Goal: Task Accomplishment & Management: Manage account settings

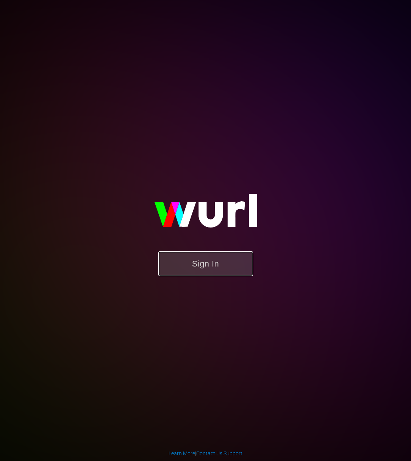
click at [222, 263] on button "Sign In" at bounding box center [205, 263] width 95 height 25
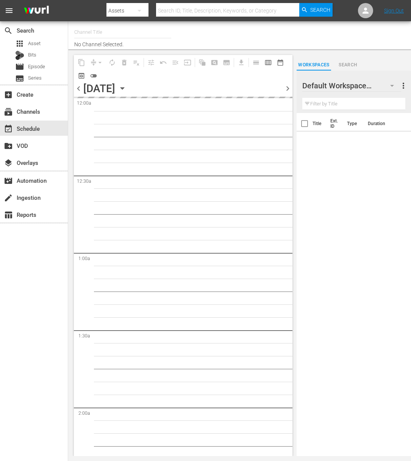
type input "Food (140)"
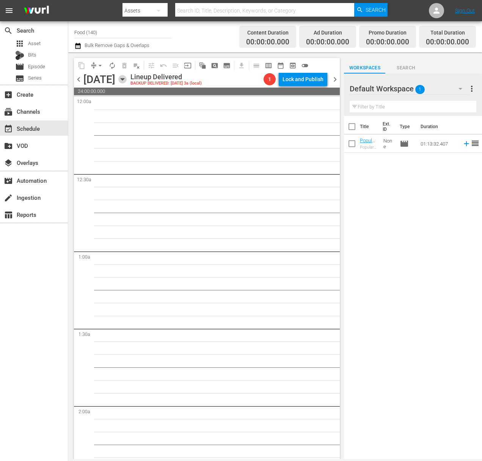
click at [127, 78] on icon "button" at bounding box center [122, 79] width 8 height 8
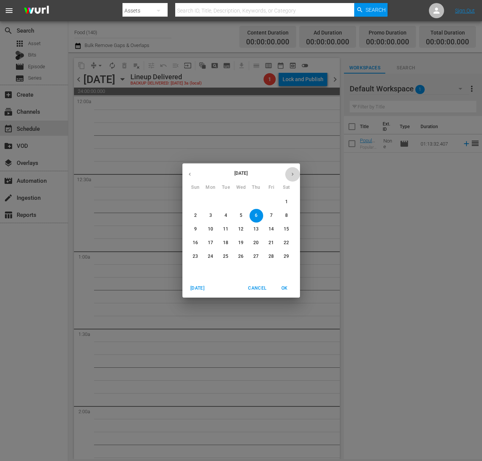
click at [291, 177] on icon "button" at bounding box center [293, 174] width 6 height 6
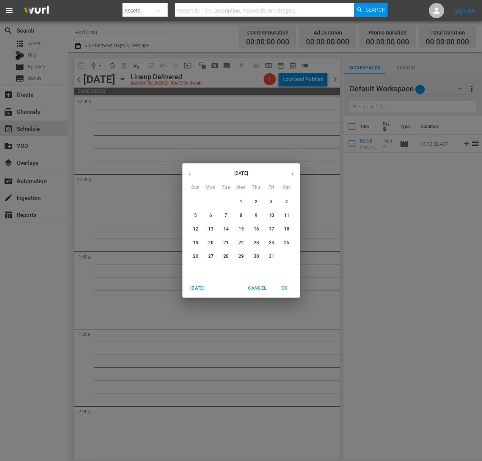
click at [291, 177] on icon "button" at bounding box center [293, 174] width 6 height 6
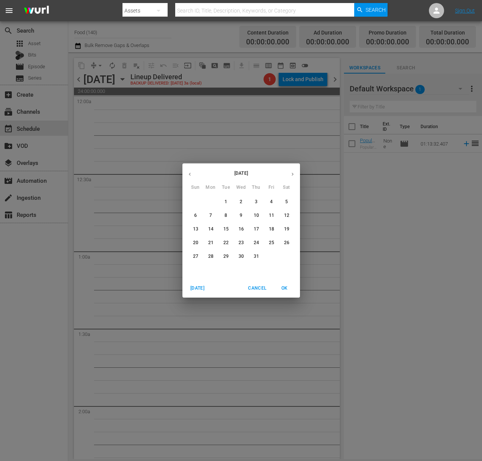
click at [291, 177] on icon "button" at bounding box center [293, 174] width 6 height 6
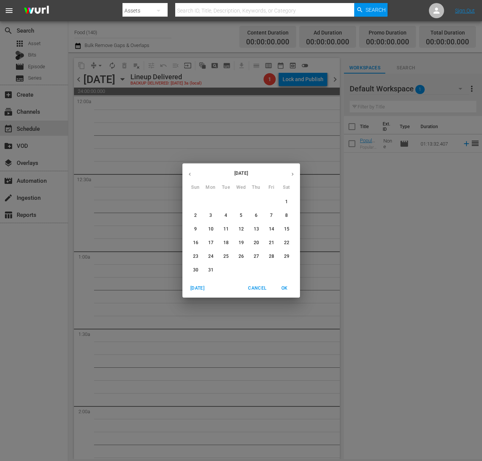
click at [291, 177] on icon "button" at bounding box center [293, 174] width 6 height 6
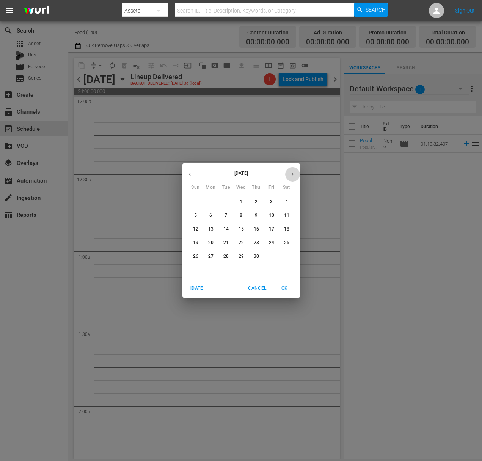
click at [291, 177] on icon "button" at bounding box center [293, 174] width 6 height 6
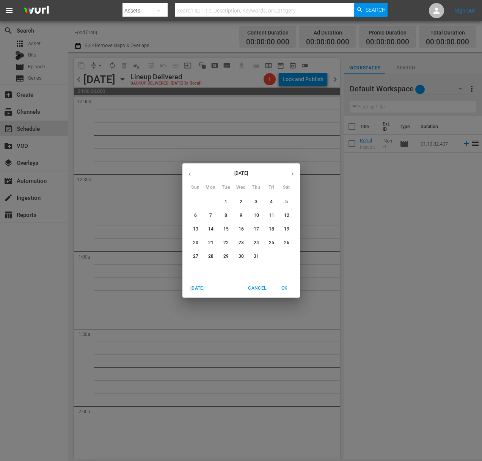
click at [291, 177] on icon "button" at bounding box center [293, 174] width 6 height 6
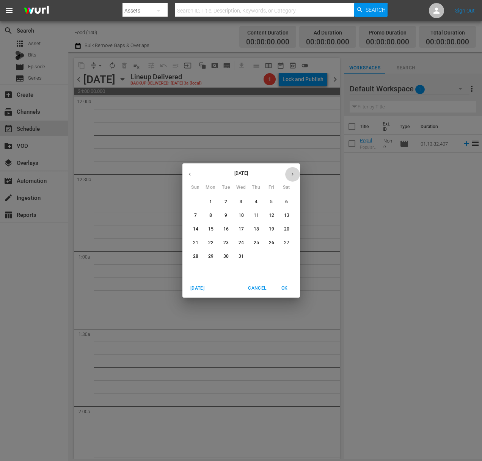
click at [291, 177] on icon "button" at bounding box center [293, 174] width 6 height 6
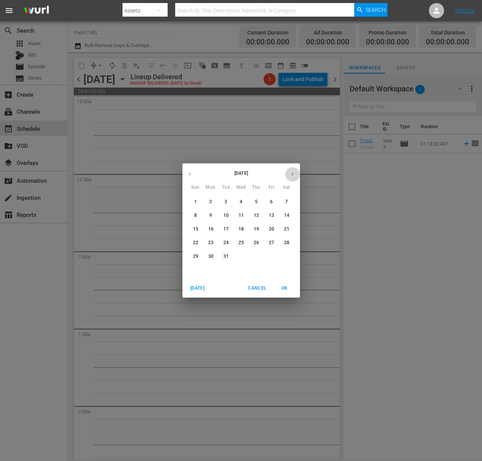
click at [291, 177] on icon "button" at bounding box center [293, 174] width 6 height 6
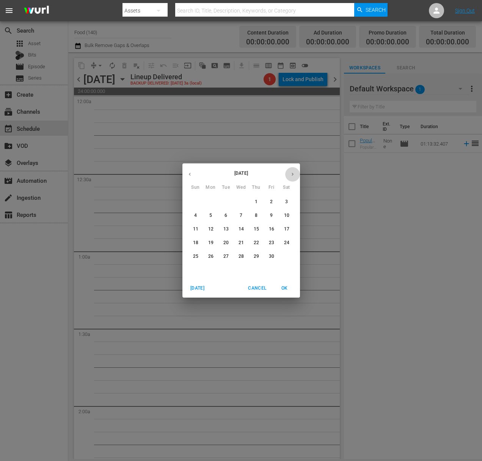
click at [291, 177] on icon "button" at bounding box center [293, 174] width 6 height 6
click at [292, 177] on icon "button" at bounding box center [293, 174] width 6 height 6
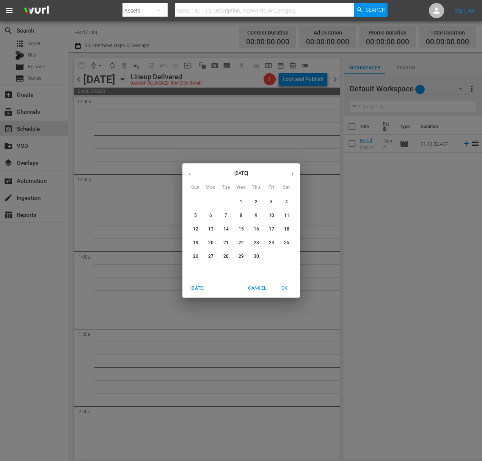
click at [292, 177] on icon "button" at bounding box center [293, 174] width 6 height 6
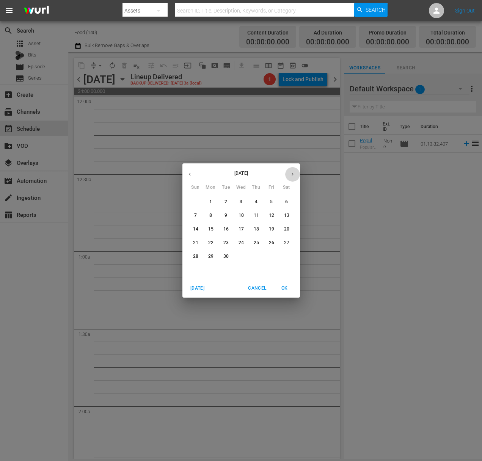
click at [292, 177] on icon "button" at bounding box center [293, 174] width 6 height 6
click at [292, 178] on button "button" at bounding box center [292, 174] width 15 height 15
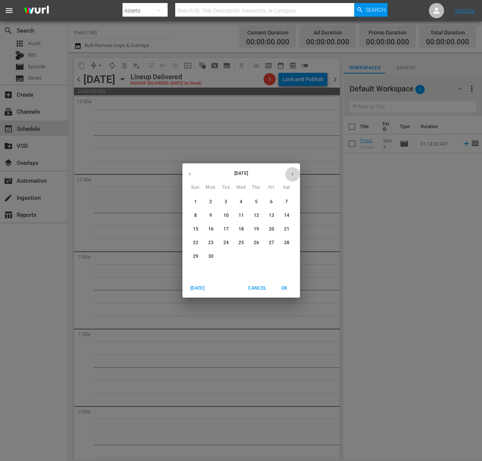
click at [292, 178] on button "button" at bounding box center [292, 174] width 15 height 15
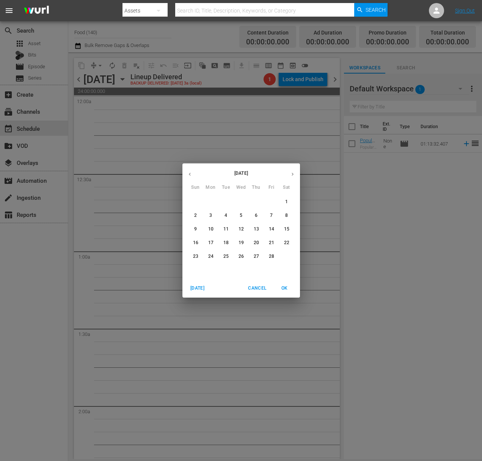
click at [292, 178] on button "button" at bounding box center [292, 174] width 15 height 15
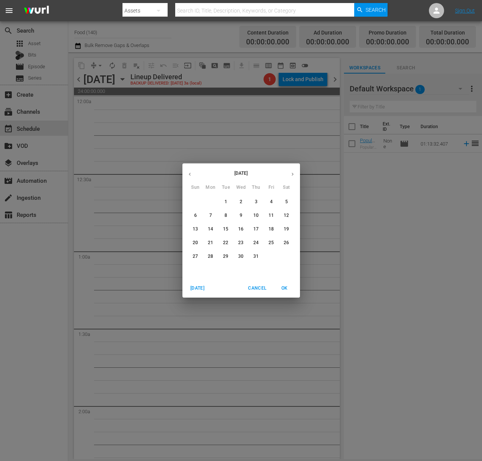
click at [292, 178] on button "button" at bounding box center [292, 174] width 15 height 15
click at [254, 226] on button "14" at bounding box center [256, 230] width 14 height 14
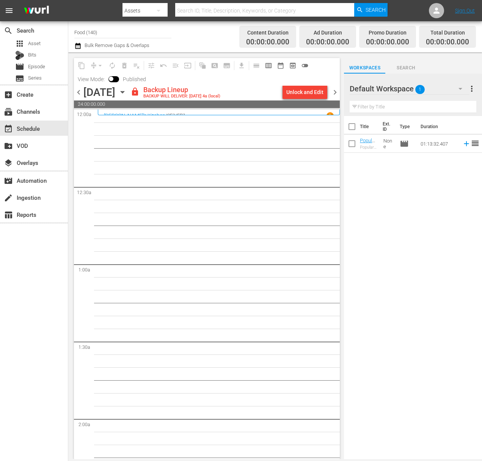
click at [307, 79] on div "content_copy compress arrow_drop_down autorenew_outlined delete_forever_outline…" at bounding box center [207, 72] width 266 height 28
click at [306, 89] on div "Unlock and Edit" at bounding box center [304, 92] width 37 height 14
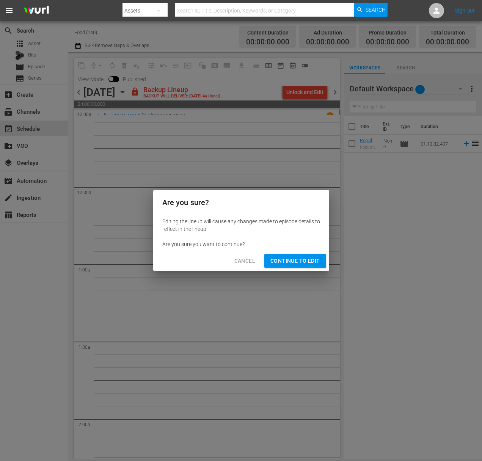
click at [303, 257] on span "Continue to Edit" at bounding box center [294, 260] width 49 height 9
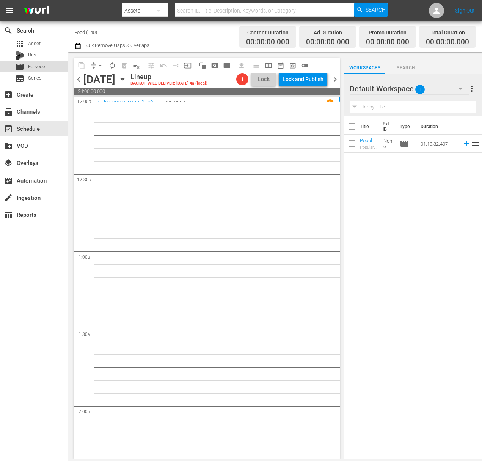
click at [43, 66] on span "Episode" at bounding box center [36, 67] width 17 height 8
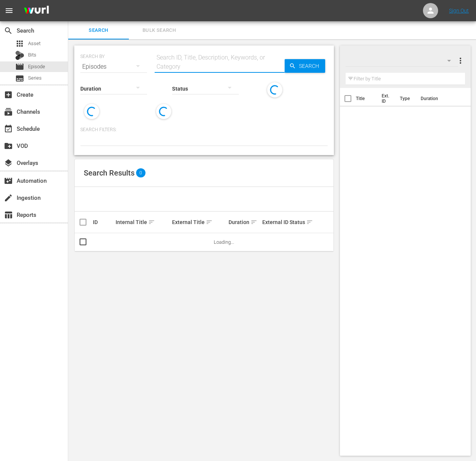
click at [216, 63] on input "text" at bounding box center [220, 67] width 130 height 18
paste input "Sara's Weeknight Meals - Southern Secrets"
click at [307, 62] on span "Search" at bounding box center [310, 66] width 29 height 14
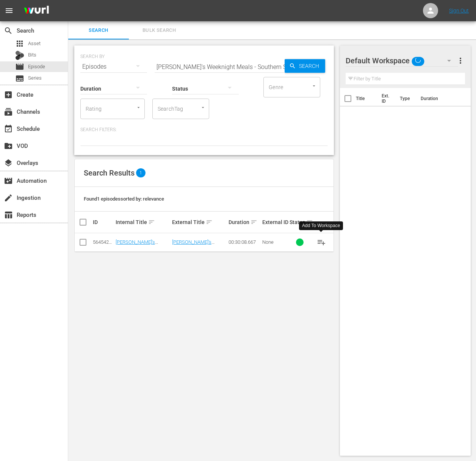
click at [322, 239] on span "playlist_add" at bounding box center [321, 242] width 9 height 9
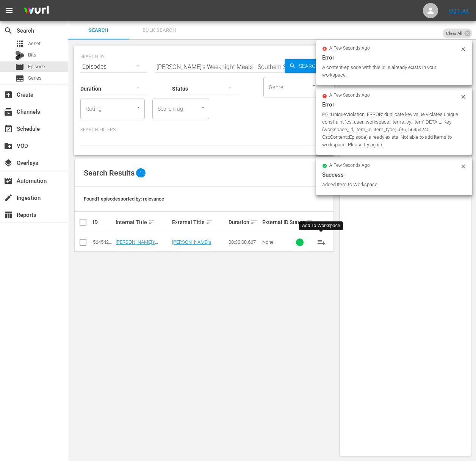
click at [234, 72] on div "Status" at bounding box center [205, 83] width 67 height 27
click at [238, 64] on input "Sara's Weeknight Meals - Southern Secrets" at bounding box center [220, 67] width 130 height 18
paste input "ketches of Spain"
click at [302, 65] on span "Search" at bounding box center [310, 66] width 29 height 14
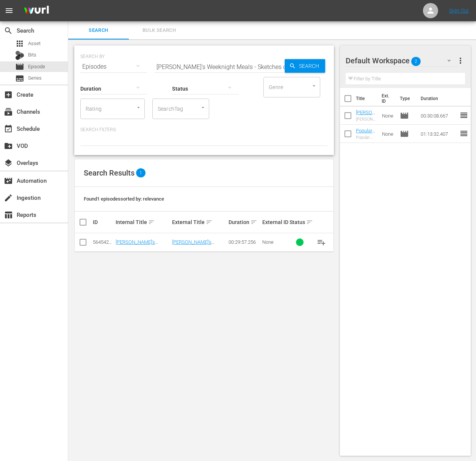
click at [319, 242] on span "playlist_add" at bounding box center [321, 242] width 9 height 9
click at [320, 242] on span "playlist_add" at bounding box center [321, 242] width 9 height 9
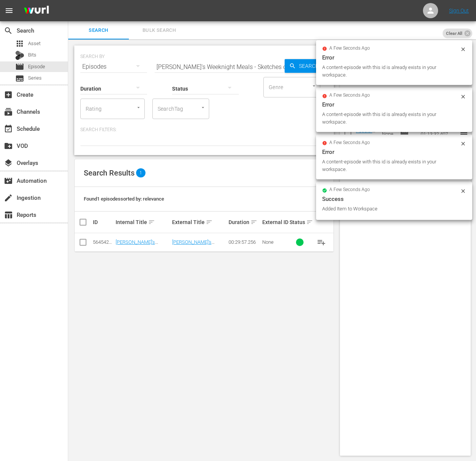
click at [247, 53] on div "Search ID, Title, Description, Keywords, or Category" at bounding box center [220, 62] width 130 height 18
click at [243, 70] on input "Sara's Weeknight Meals - Sketches of Spain" at bounding box center [220, 67] width 130 height 18
paste input "Fish Whisperers"
click at [310, 69] on span "Search" at bounding box center [310, 66] width 29 height 14
click at [303, 66] on span "Search" at bounding box center [310, 66] width 29 height 14
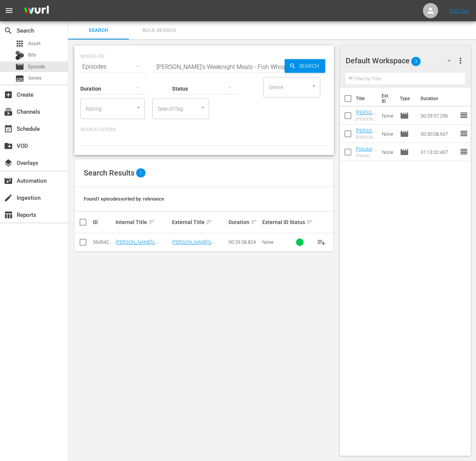
click at [322, 241] on span "playlist_add" at bounding box center [321, 242] width 9 height 9
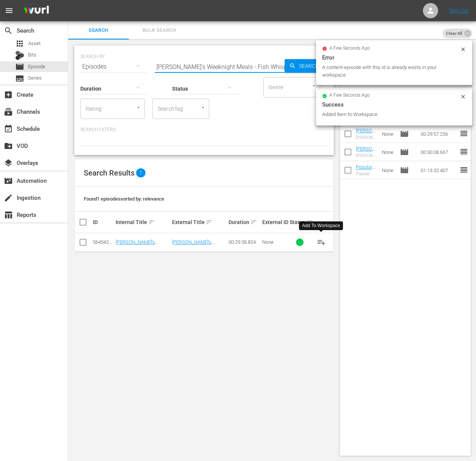
click at [238, 64] on input "Sara's Weeknight Meals - Fish Whisperers" at bounding box center [220, 67] width 130 height 18
paste input "estive Feast"
click at [303, 66] on span "Search" at bounding box center [310, 66] width 29 height 14
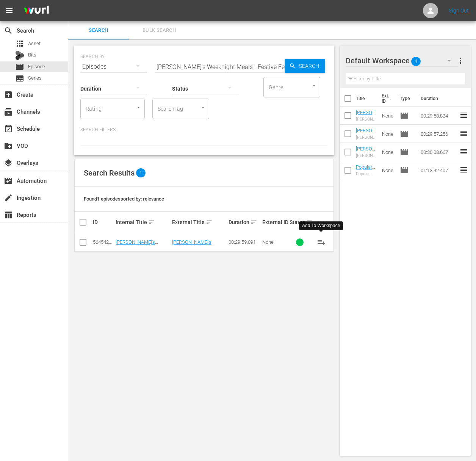
click at [320, 242] on span "playlist_add" at bounding box center [321, 242] width 9 height 9
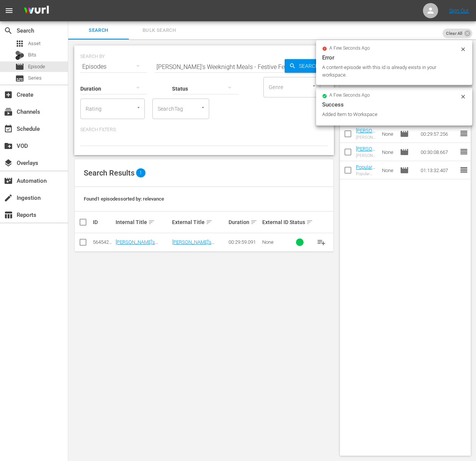
click at [227, 62] on input "Sara's Weeknight Meals - Festive Feasts" at bounding box center [220, 67] width 130 height 18
paste input "Weeknight Two for One"
click at [300, 64] on span "Search" at bounding box center [310, 66] width 29 height 14
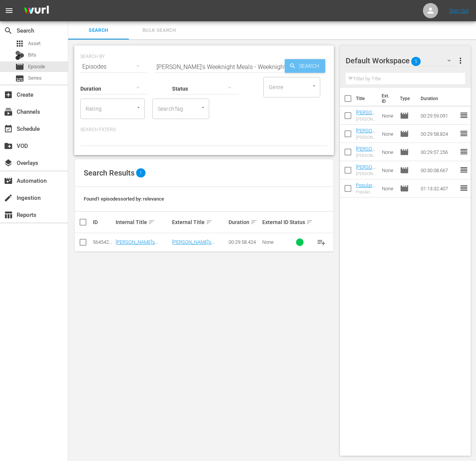
click at [302, 64] on span "Search" at bounding box center [310, 66] width 29 height 14
click at [319, 242] on span "playlist_add" at bounding box center [321, 242] width 9 height 9
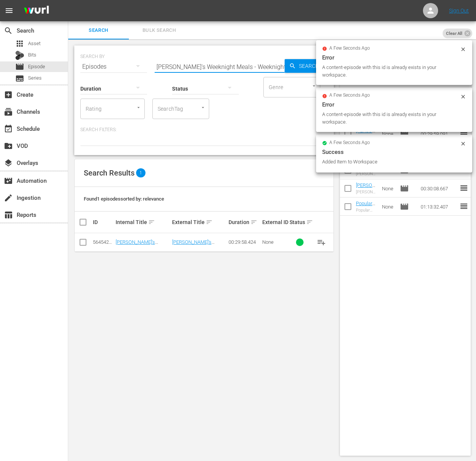
click at [228, 67] on input "Sara's Weeknight Meals - Weeknight Two for One" at bounding box center [220, 67] width 130 height 18
paste input "A Tale Of Two Chinatowns"
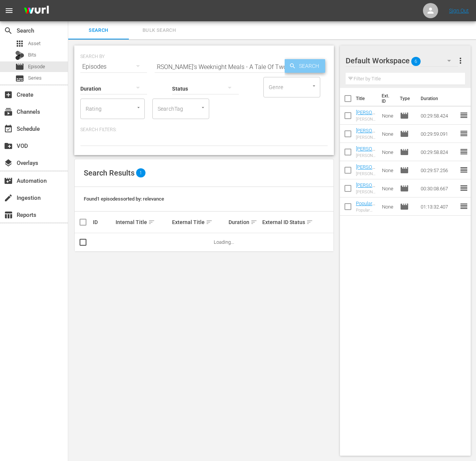
click at [298, 64] on span "Search" at bounding box center [310, 66] width 29 height 14
click at [322, 242] on span "playlist_add" at bounding box center [321, 242] width 9 height 9
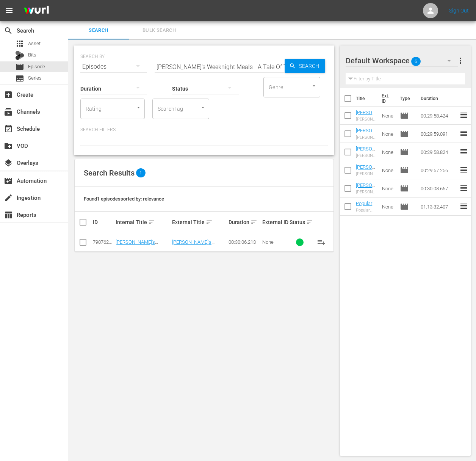
click at [322, 242] on span "playlist_add" at bounding box center [321, 242] width 9 height 9
click at [322, 240] on span "playlist_add" at bounding box center [321, 242] width 9 height 9
click at [322, 242] on span "playlist_add" at bounding box center [321, 242] width 9 height 9
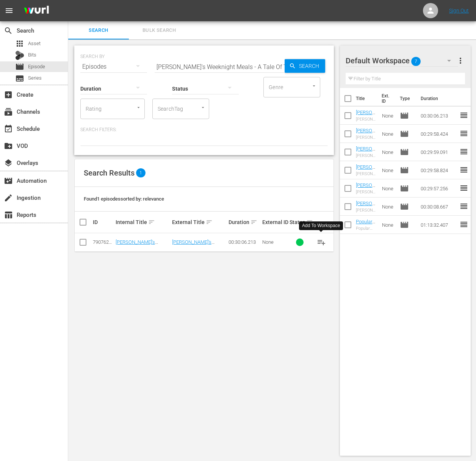
click at [322, 242] on span "playlist_add" at bounding box center [321, 242] width 9 height 9
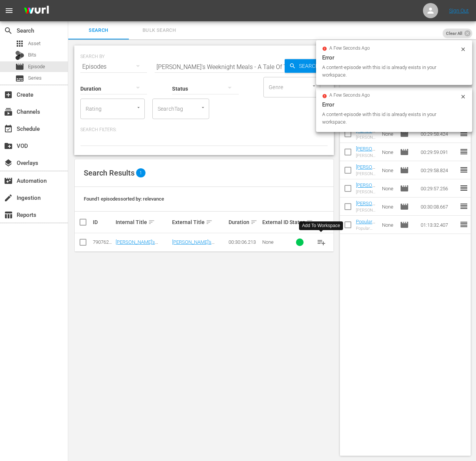
click at [322, 242] on span "playlist_add" at bounding box center [321, 242] width 9 height 9
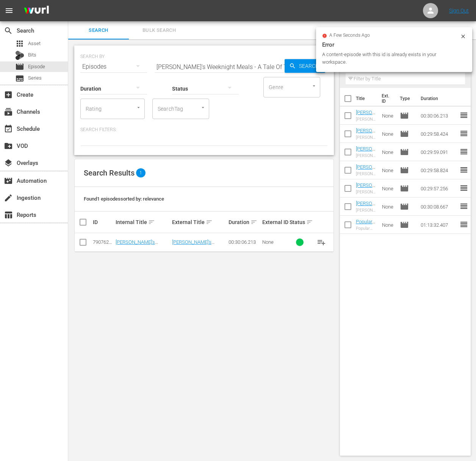
click at [242, 60] on input "Sara's Weeknight Meals - A Tale Of Two Chinatowns" at bounding box center [220, 67] width 130 height 18
paste input "Downhome Mississippi"
click at [298, 60] on span "Search" at bounding box center [310, 66] width 29 height 14
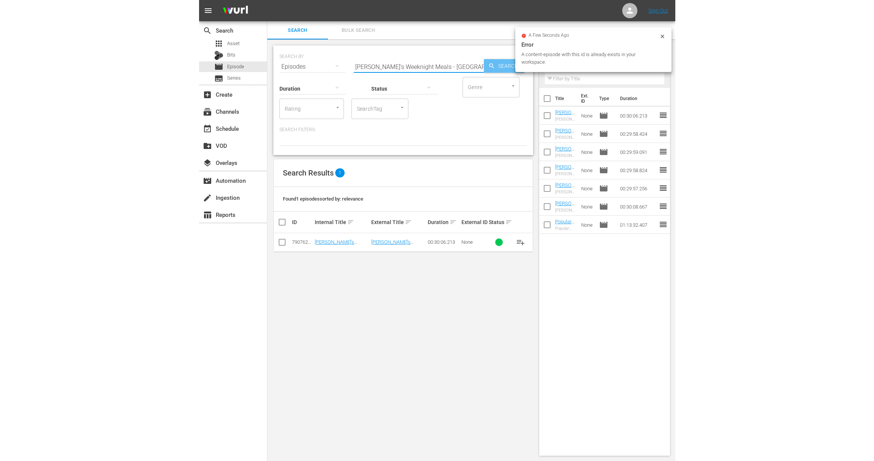
scroll to position [0, 0]
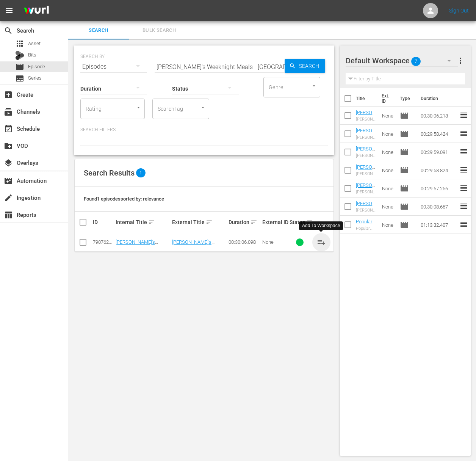
click at [321, 241] on span "playlist_add" at bounding box center [321, 242] width 9 height 9
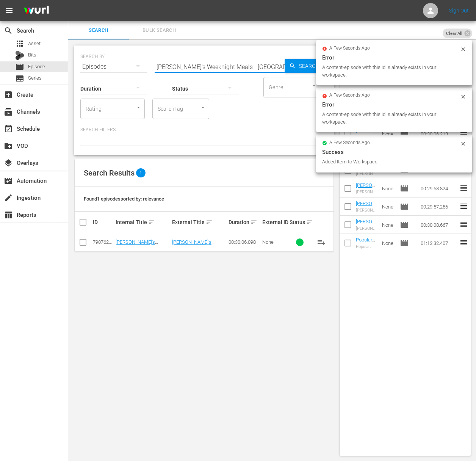
click at [213, 67] on input "Sara's Weeknight Meals - Downhome Mississippi" at bounding box center [220, 67] width 130 height 18
paste input "How Sweet It Is"
click at [293, 66] on icon "button" at bounding box center [292, 65] width 5 height 5
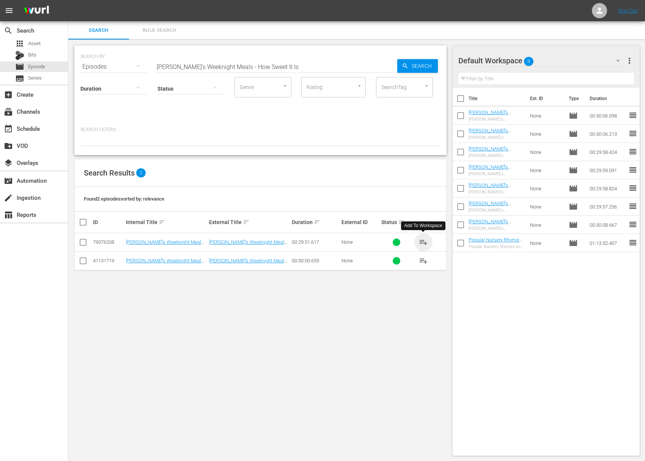
click at [411, 240] on span "playlist_add" at bounding box center [423, 242] width 9 height 9
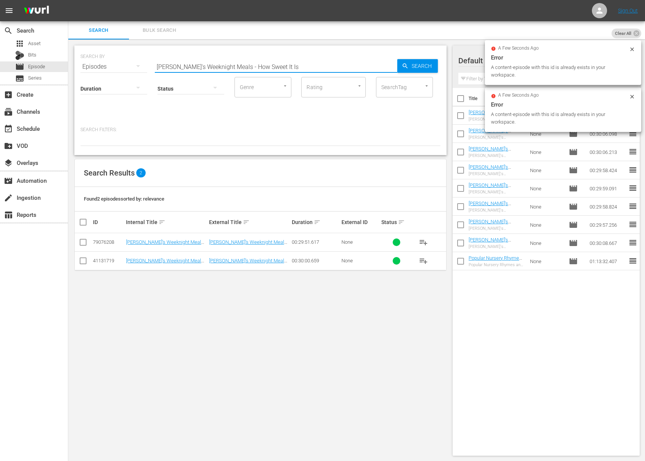
click at [244, 73] on input "Sara's Weeknight Meals - How Sweet It Is" at bounding box center [276, 67] width 242 height 18
paste input "Which Came First"
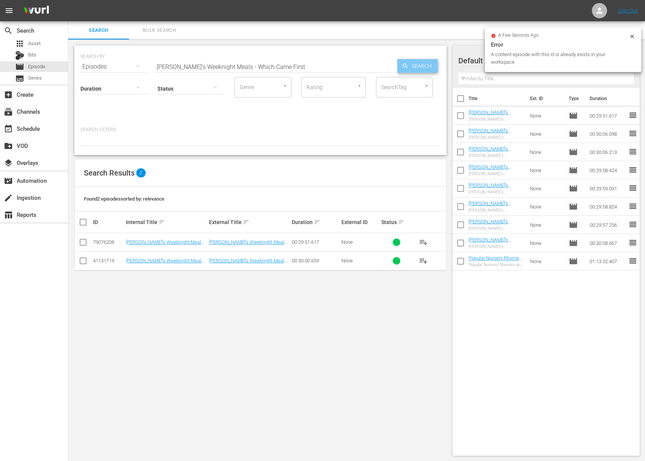
click at [411, 69] on span "Search" at bounding box center [422, 66] width 29 height 14
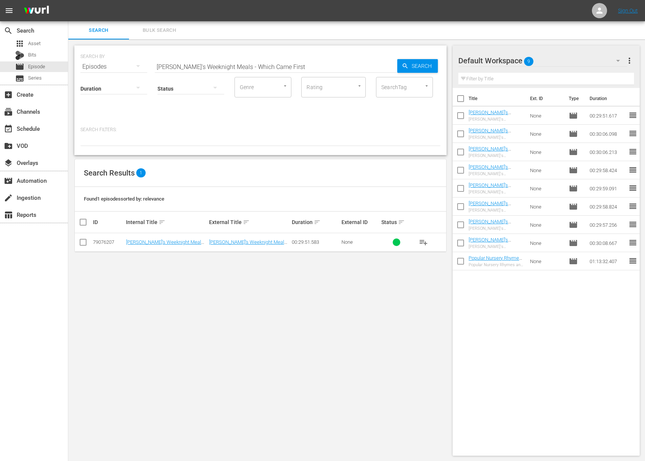
click at [411, 240] on span "playlist_add" at bounding box center [423, 242] width 9 height 9
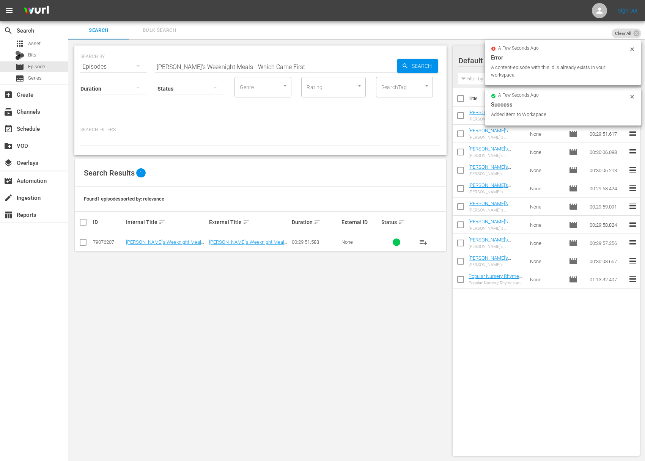
click at [278, 54] on div "SEARCH BY Search By Episodes Search ID, Title, Description, Keywords, or Catego…" at bounding box center [260, 62] width 360 height 27
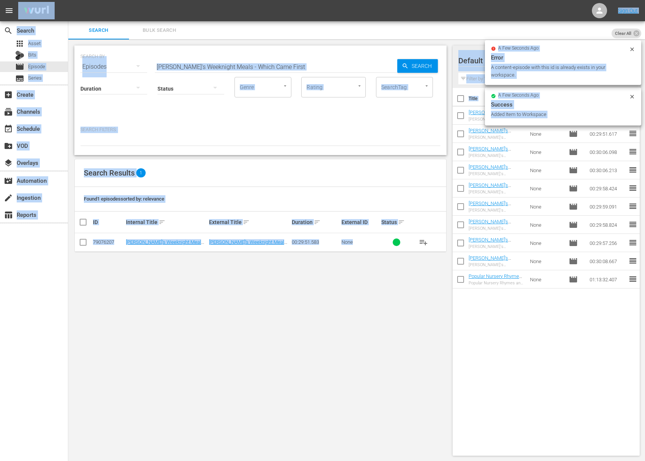
click at [279, 65] on input "Sara's Weeknight Meals - Which Came First" at bounding box center [276, 67] width 242 height 18
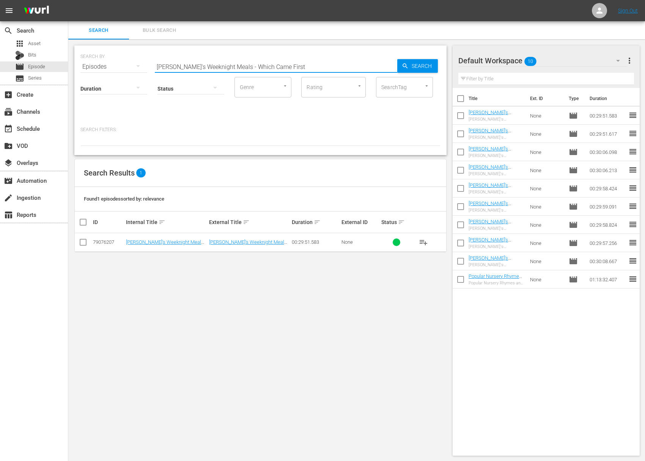
paste input "Barcelona: Gaudi, Gin And Gambas"
click at [411, 64] on span "Search" at bounding box center [422, 66] width 29 height 14
click at [411, 243] on span "playlist_add" at bounding box center [423, 242] width 9 height 9
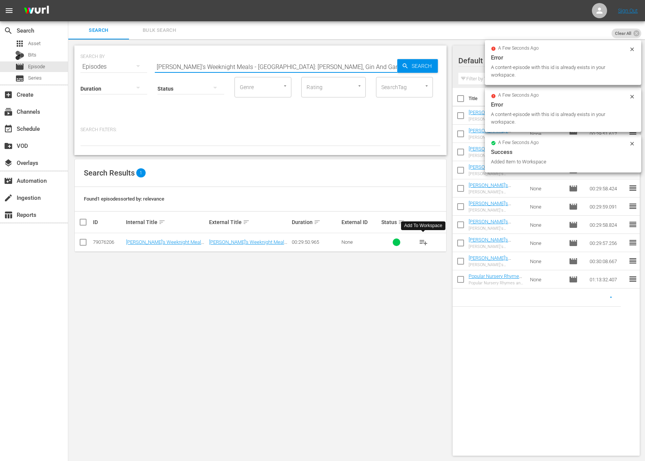
click at [343, 71] on input "Sara's Weeknight Meals - Barcelona: Gaudi, Gin And Gambas" at bounding box center [276, 67] width 242 height 18
paste input "Olive Mallorca: A Wood Fired Feast"
click at [411, 67] on span "Search" at bounding box center [422, 66] width 29 height 14
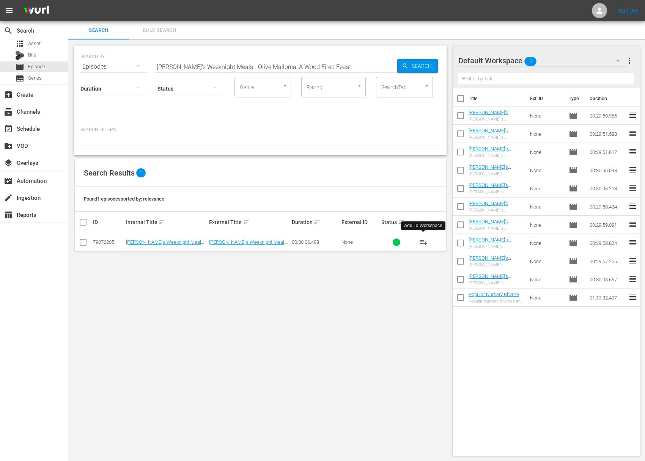
click at [411, 242] on span "playlist_add" at bounding box center [423, 242] width 9 height 9
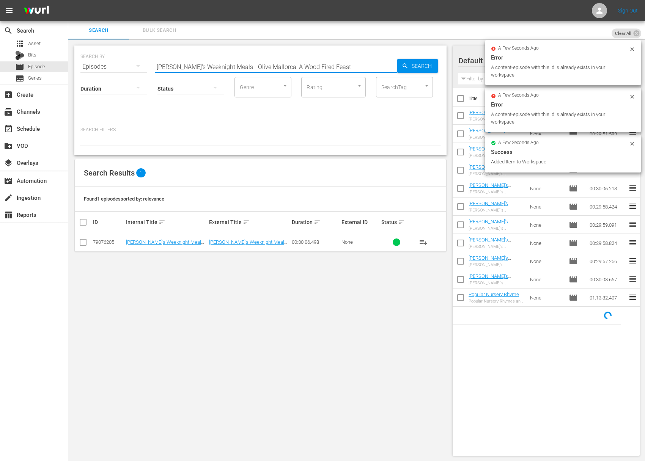
click at [282, 65] on input "Sara's Weeknight Meals - Olive Mallorca: A Wood Fired Feast" at bounding box center [276, 67] width 242 height 18
paste input "Under The Acropolis"
click at [411, 62] on span "Search" at bounding box center [422, 66] width 29 height 14
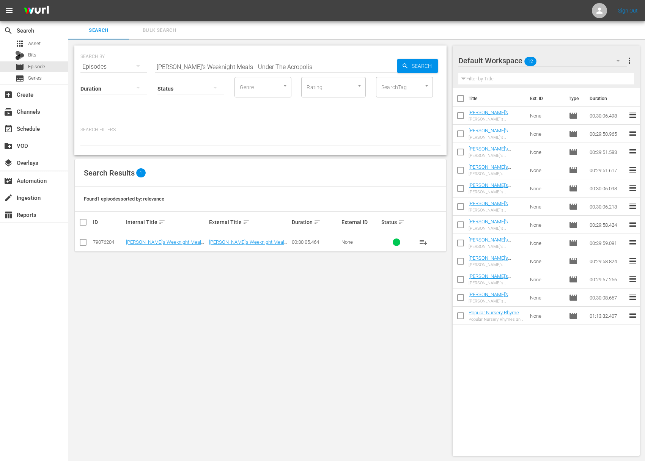
click at [411, 243] on span "playlist_add" at bounding box center [423, 242] width 9 height 9
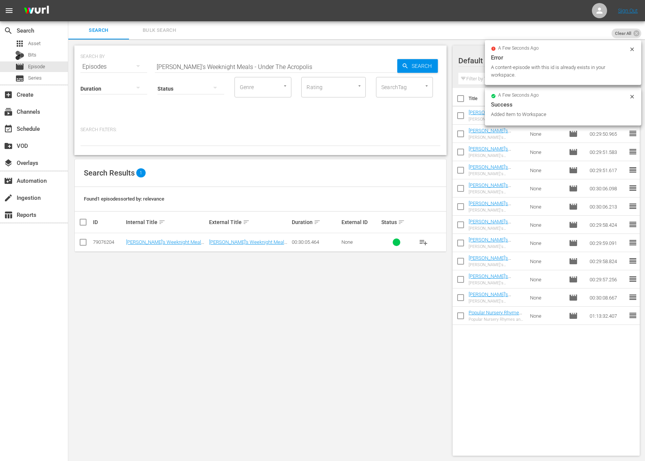
click at [295, 61] on input "Sara's Weeknight Meals - Under The Acropolis" at bounding box center [276, 67] width 242 height 18
paste input "Catalon Soul Food"
click at [409, 62] on span "Search" at bounding box center [422, 66] width 29 height 14
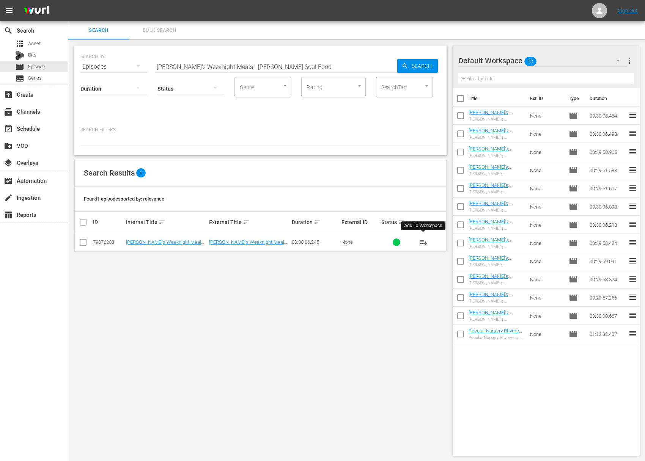
click at [411, 243] on span "playlist_add" at bounding box center [423, 242] width 9 height 9
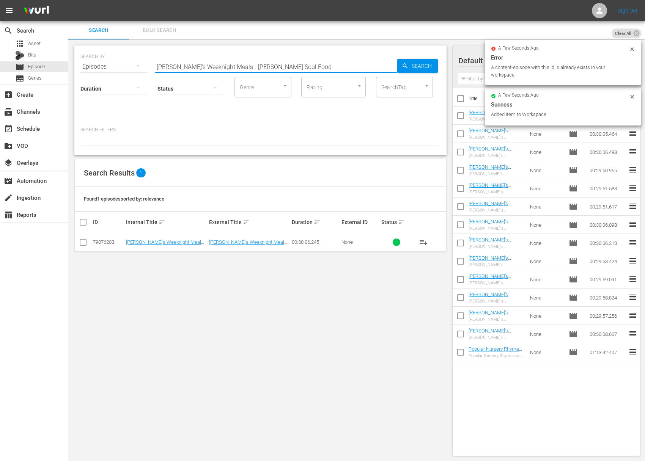
click at [257, 64] on input "Sara's Weeknight Meals - Catalon Soul Food" at bounding box center [276, 67] width 242 height 18
paste input "Shrimp: Santorini To Vancouver"
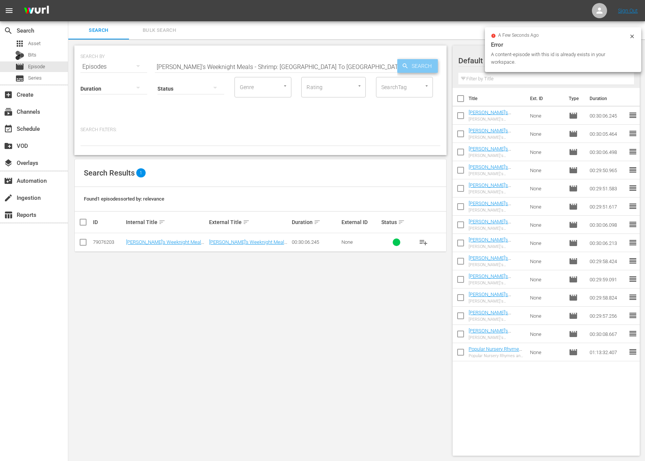
click at [411, 65] on span "Search" at bounding box center [422, 66] width 29 height 14
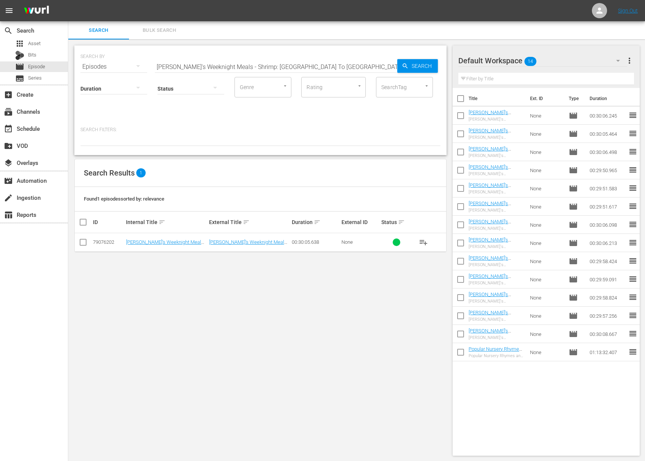
click at [411, 240] on span "playlist_add" at bounding box center [423, 242] width 9 height 9
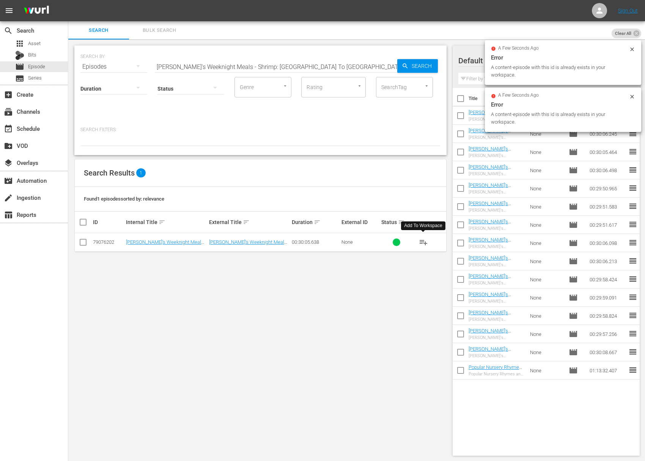
click at [411, 239] on span "playlist_add" at bounding box center [423, 242] width 9 height 9
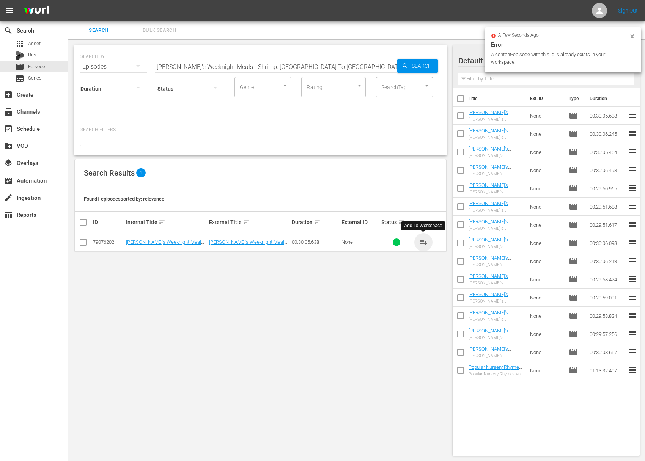
click at [411, 239] on span "playlist_add" at bounding box center [423, 242] width 9 height 9
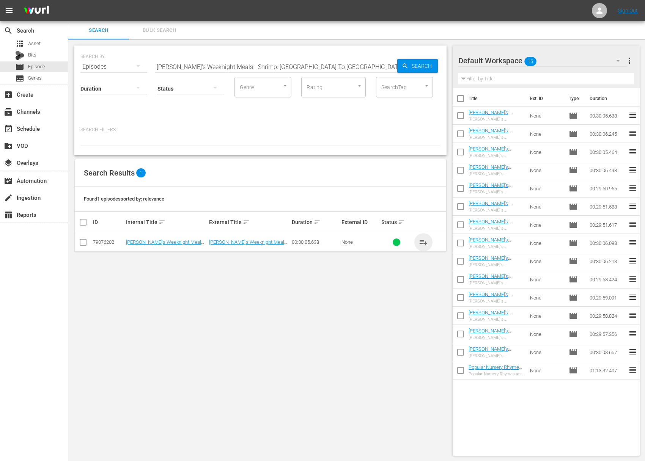
click at [411, 240] on span "playlist_add" at bounding box center [423, 242] width 9 height 9
click at [411, 242] on span "playlist_add" at bounding box center [423, 242] width 9 height 9
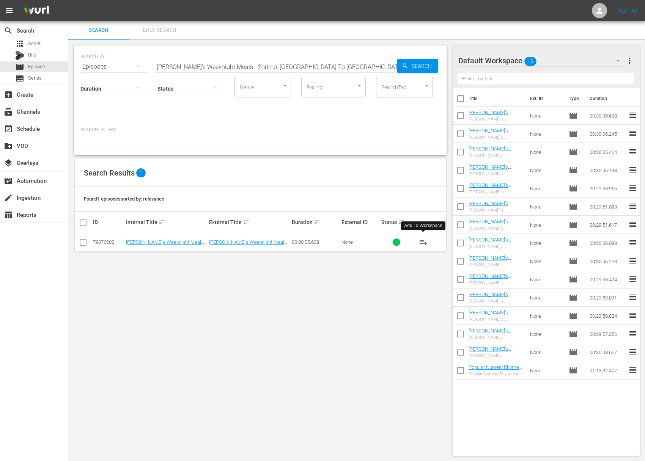
click at [411, 242] on span "playlist_add" at bounding box center [423, 242] width 9 height 9
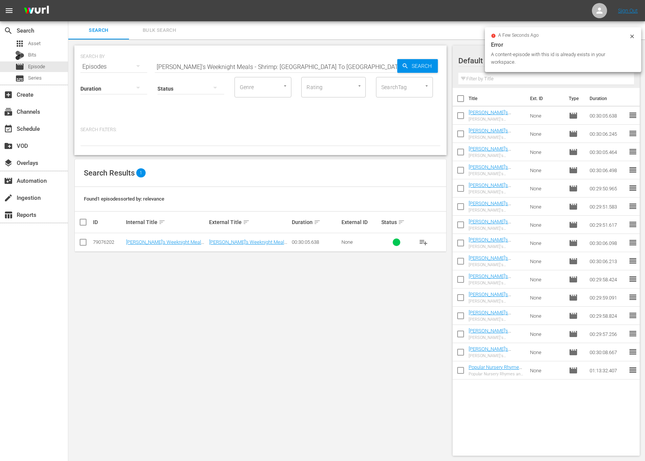
click at [282, 69] on input "Sara's Weeknight Meals - Shrimp: Santorini To Vancouver" at bounding box center [276, 67] width 242 height 18
paste input "A Taste Of Tunisia And Turkey"
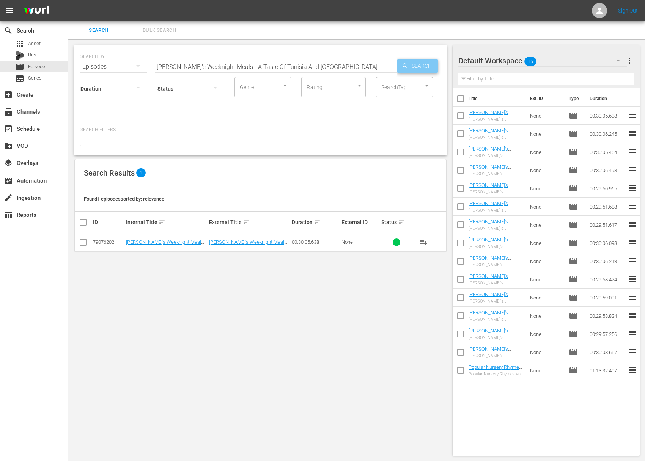
click at [405, 66] on icon "button" at bounding box center [404, 65] width 5 height 5
click at [411, 241] on span "playlist_add" at bounding box center [423, 242] width 9 height 9
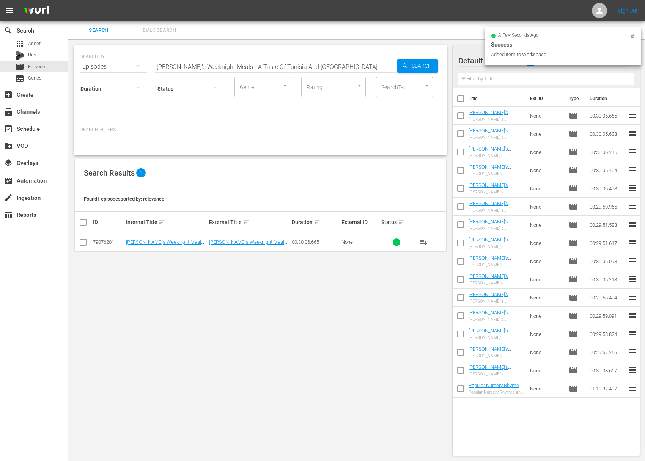
click at [290, 63] on input "Sara's Weeknight Meals - A Taste Of Tunisia And Turkey" at bounding box center [276, 67] width 242 height 18
paste input "My Greek Table with Diane Kochilas: Athens Rising"
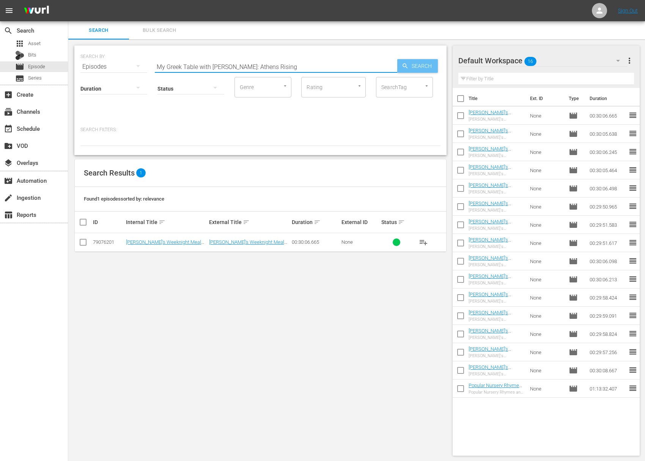
click at [411, 64] on span "Search" at bounding box center [422, 66] width 29 height 14
click at [411, 242] on span "playlist_add" at bounding box center [423, 242] width 9 height 9
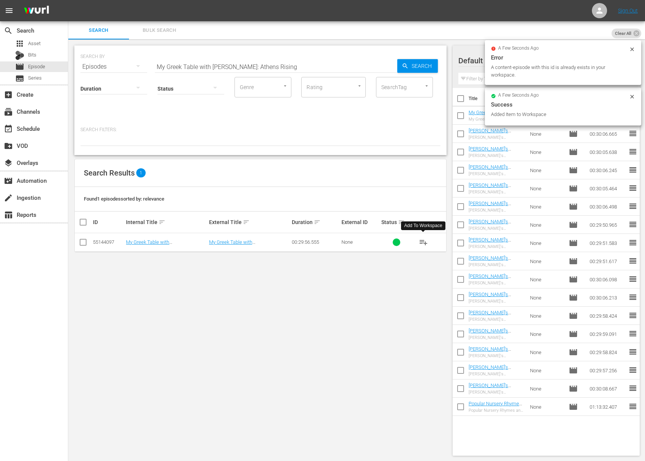
click at [298, 64] on input "My Greek Table with Diane Kochilas: Athens Rising" at bounding box center [276, 67] width 242 height 18
paste input "The Centaur's Kitchen: Preserving Nature's Bounty"
click at [411, 67] on span "Search" at bounding box center [422, 66] width 29 height 14
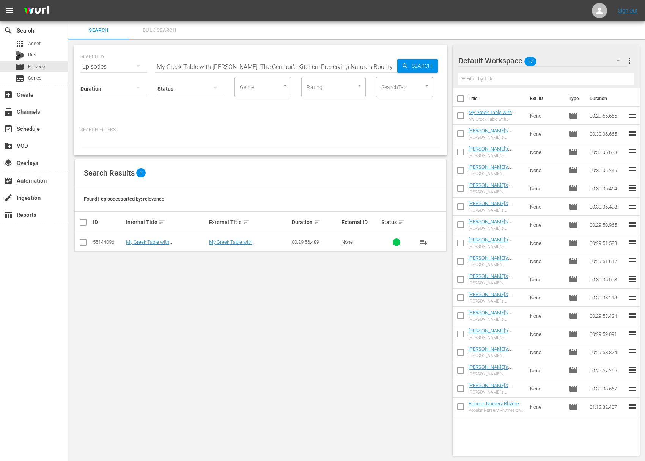
click at [411, 240] on span "playlist_add" at bounding box center [423, 242] width 9 height 9
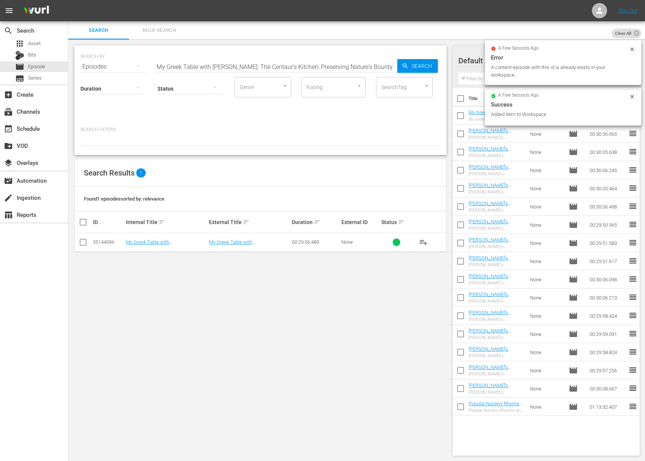
click at [279, 67] on input "My Greek Table with Diane Kochilas: The Centaur's Kitchen: Preserving Nature's …" at bounding box center [276, 67] width 242 height 18
paste input "Crete: Mother of the Mediterranean"
click at [411, 66] on span "Search" at bounding box center [422, 66] width 29 height 14
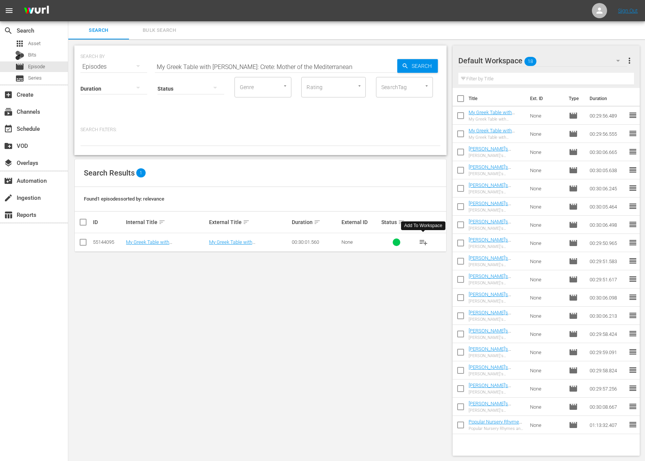
click at [411, 241] on span "playlist_add" at bounding box center [423, 242] width 9 height 9
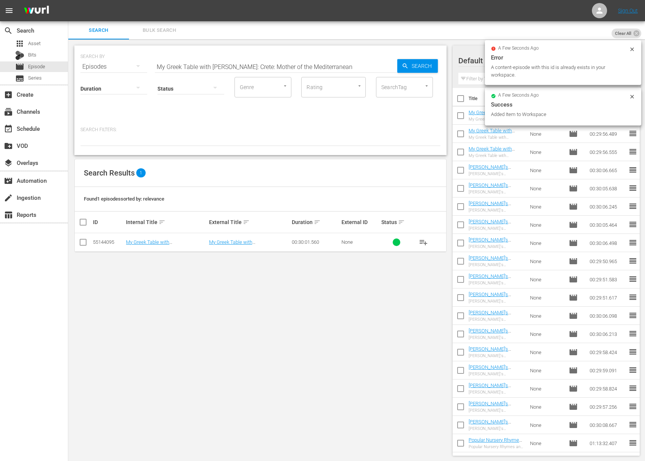
click at [260, 58] on input "My Greek Table with Diane Kochilas: Crete: Mother of the Mediterranean" at bounding box center [276, 67] width 242 height 18
paste input "Life of Pie"
click at [405, 63] on icon "button" at bounding box center [405, 66] width 7 height 7
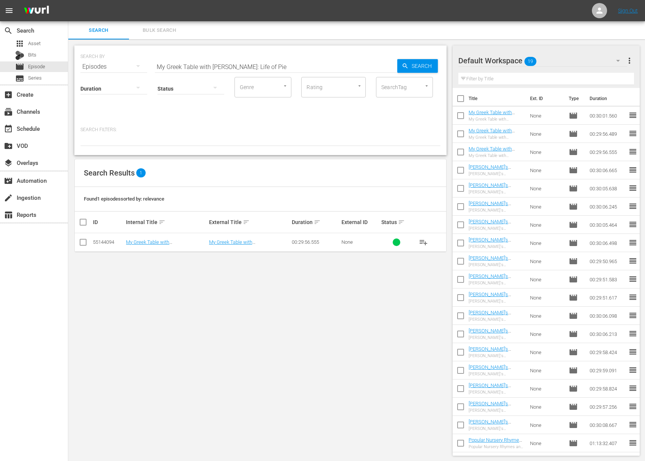
click at [411, 236] on button "playlist_add" at bounding box center [423, 242] width 18 height 18
click at [411, 241] on span "playlist_add" at bounding box center [423, 242] width 9 height 9
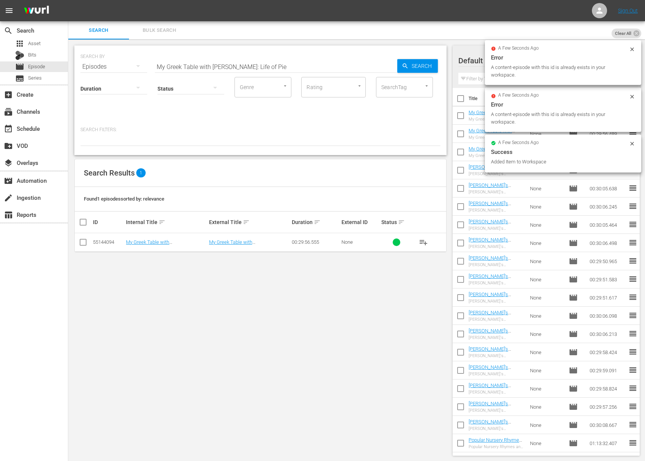
click at [291, 54] on div "SEARCH BY Search By Episodes Search ID, Title, Description, Keywords, or Catego…" at bounding box center [260, 62] width 360 height 27
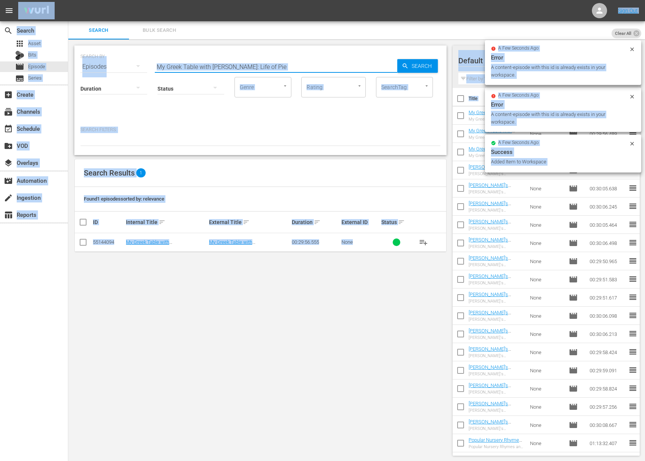
click at [286, 66] on input "My Greek Table with Diane Kochilas: Life of Pie" at bounding box center [276, 67] width 242 height 18
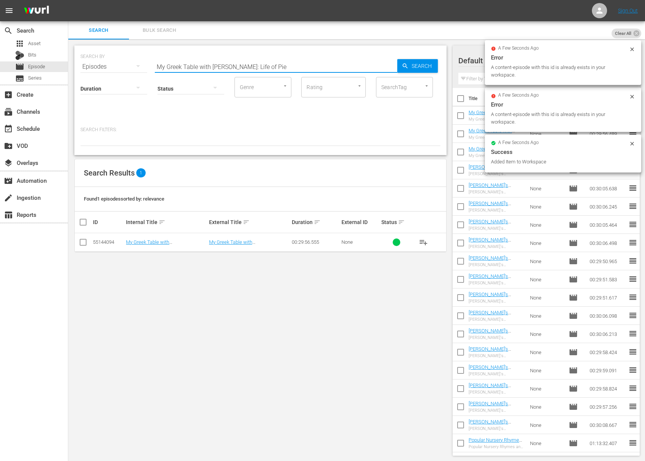
paste input "Flavors Of A Volcano"
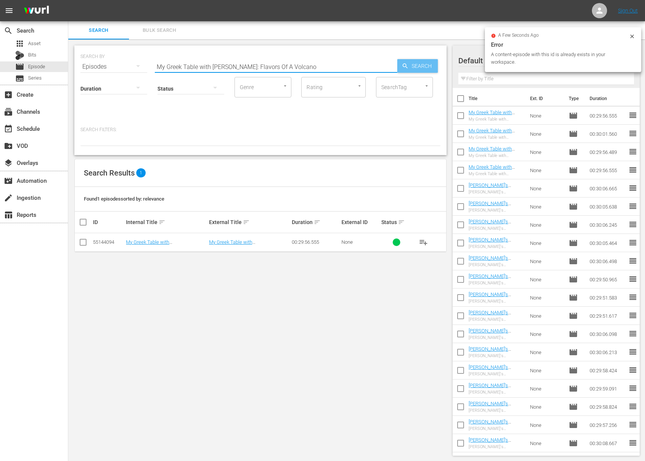
click at [402, 64] on icon "button" at bounding box center [405, 66] width 7 height 7
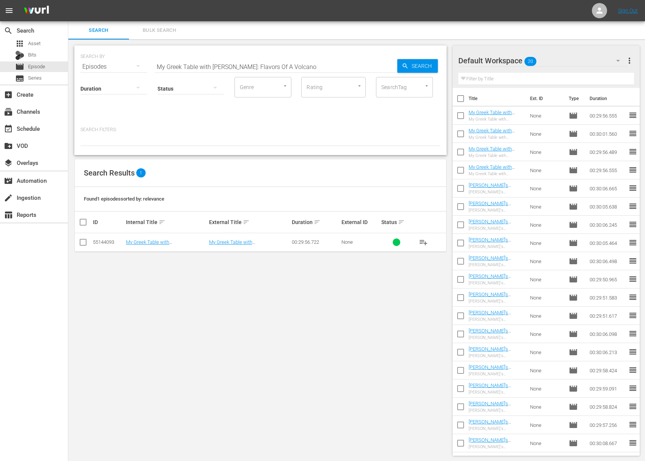
click at [411, 241] on span "playlist_add" at bounding box center [423, 242] width 9 height 9
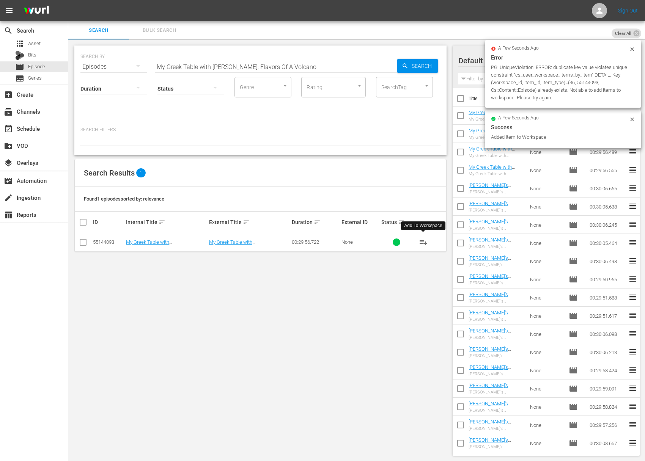
click at [330, 71] on input "My Greek Table with Diane Kochilas: Flavors Of A Volcano" at bounding box center [276, 67] width 242 height 18
paste input "Greek Mountain Cheeses"
click at [411, 62] on span "Search" at bounding box center [422, 66] width 29 height 14
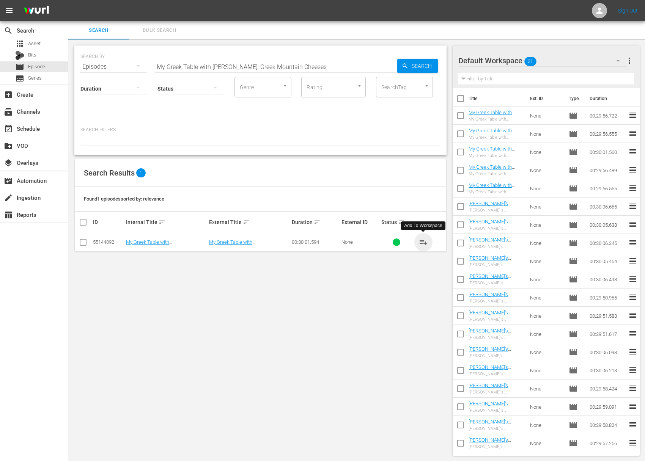
click at [411, 242] on span "playlist_add" at bounding box center [423, 242] width 9 height 9
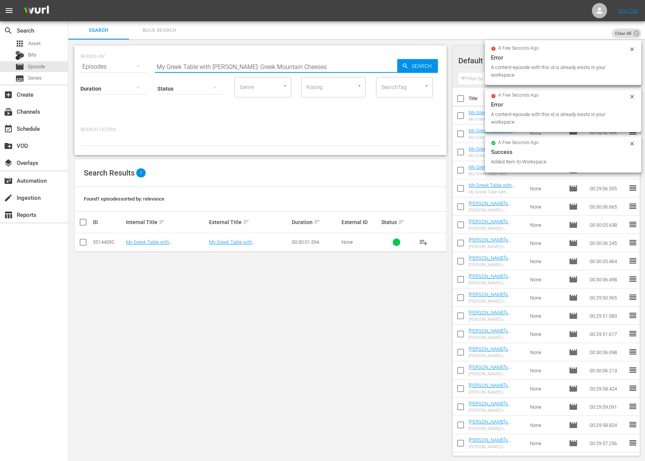
drag, startPoint x: 237, startPoint y: 68, endPoint x: 231, endPoint y: 69, distance: 6.1
click at [237, 68] on input "My Greek Table with Diane Kochilas: Greek Mountain Cheeses" at bounding box center [276, 67] width 242 height 18
paste input "The Lesvos Spirit"
click at [402, 63] on icon "button" at bounding box center [405, 66] width 7 height 7
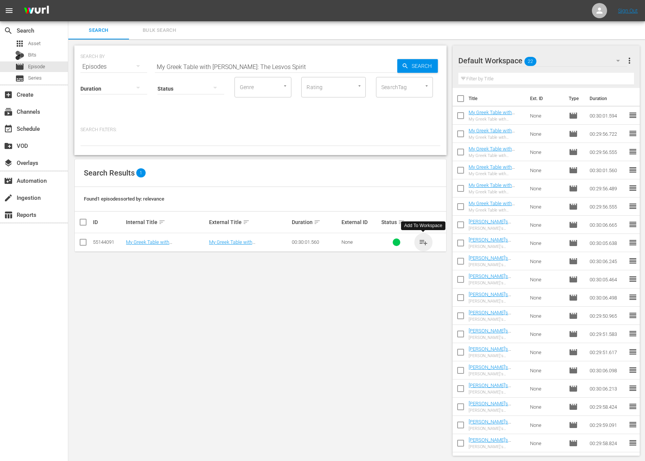
click at [411, 242] on span "playlist_add" at bounding box center [423, 242] width 9 height 9
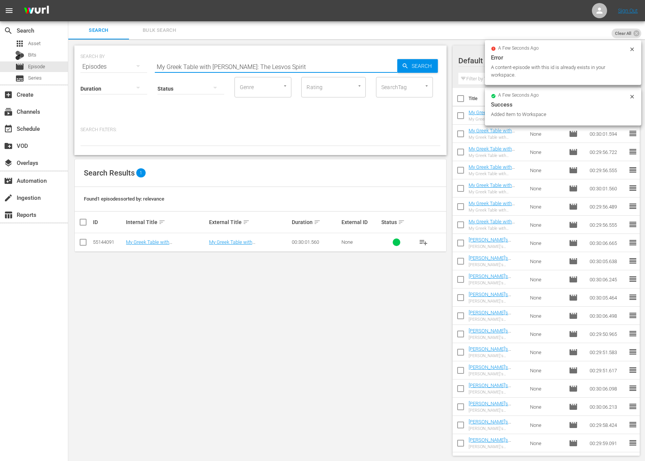
click at [299, 64] on input "My Greek Table with Diane Kochilas: The Lesvos Spirit" at bounding box center [276, 67] width 242 height 18
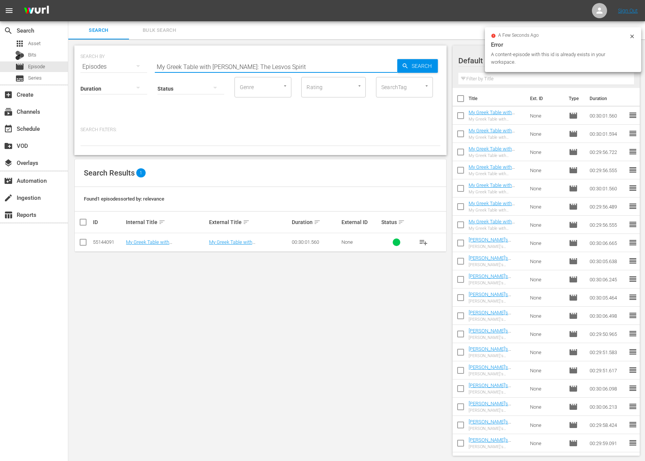
paste input "A Bite of Greek Red Wine"
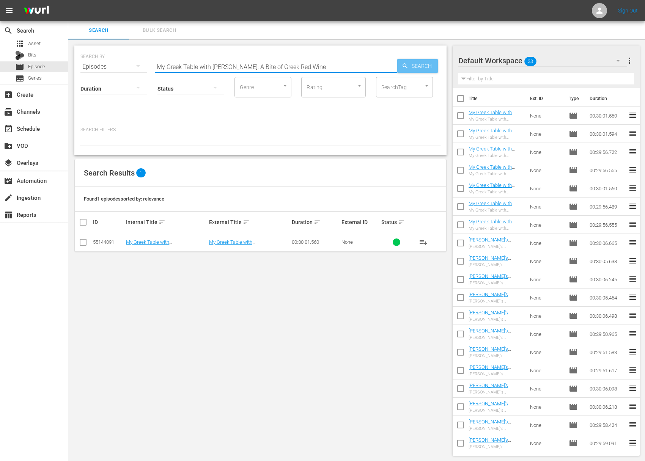
click at [411, 67] on span "Search" at bounding box center [422, 66] width 29 height 14
click at [411, 243] on span "playlist_add" at bounding box center [423, 242] width 9 height 9
click at [329, 66] on input "My Greek Table with Diane Kochilas: A Bite of Greek Red Wine" at bounding box center [276, 67] width 242 height 18
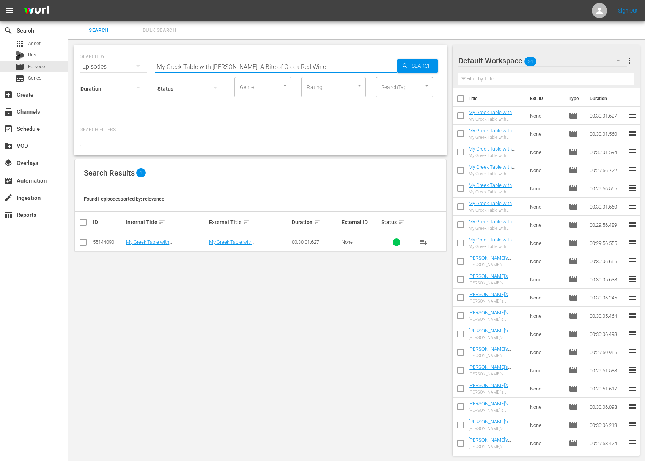
paste input "Meze Society"
click at [411, 69] on span "Search" at bounding box center [422, 66] width 29 height 14
click at [411, 240] on span "playlist_add" at bounding box center [423, 242] width 9 height 9
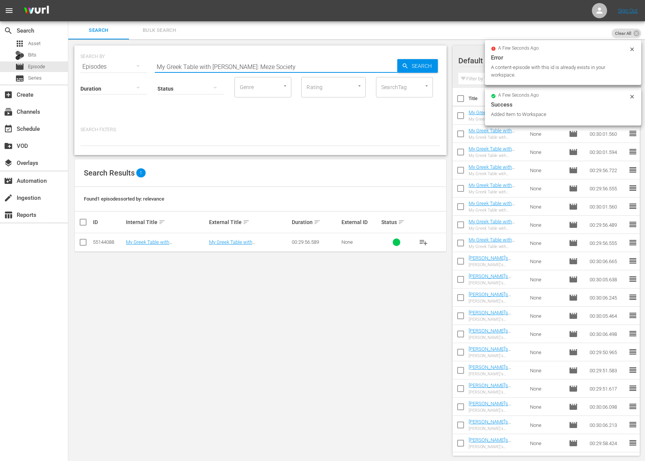
click at [291, 62] on input "My Greek Table with Diane Kochilas: Meze Society" at bounding box center [276, 67] width 242 height 18
paste input "Olive Oil Everything"
click at [411, 64] on span "Search" at bounding box center [422, 66] width 29 height 14
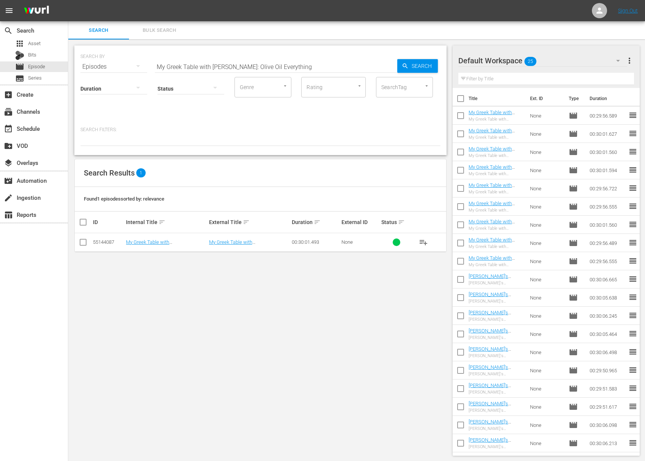
click at [411, 242] on span "playlist_add" at bounding box center [423, 242] width 9 height 9
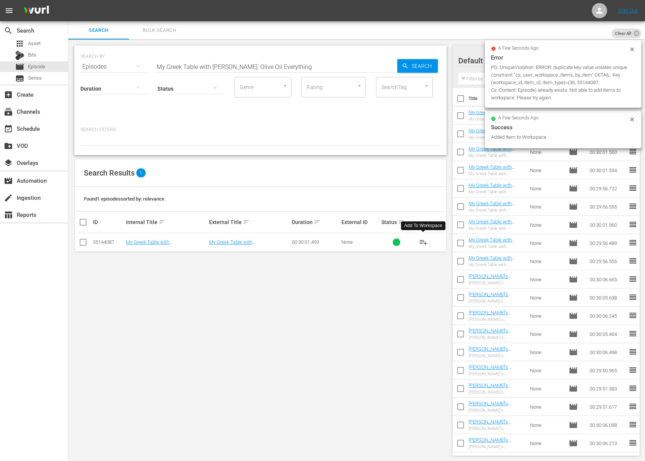
click at [312, 69] on input "My Greek Table with Diane Kochilas: Olive Oil Everything" at bounding box center [276, 67] width 242 height 18
paste input "Ancient Grains for Modern Cooks"
click at [410, 70] on span "Search" at bounding box center [422, 66] width 29 height 14
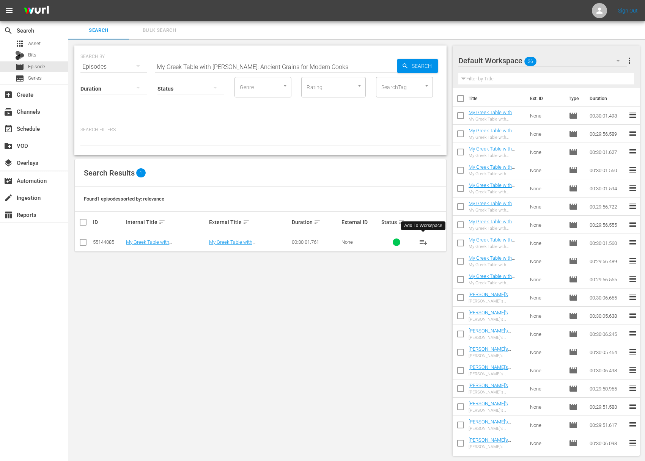
click at [411, 242] on span "playlist_add" at bounding box center [423, 242] width 9 height 9
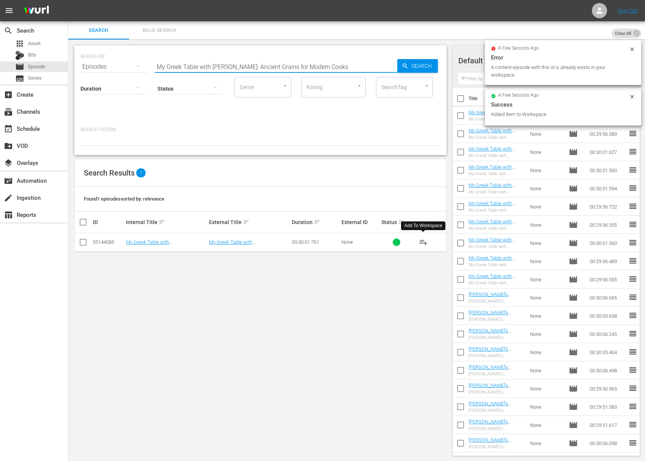
drag, startPoint x: 291, startPoint y: 59, endPoint x: 287, endPoint y: 63, distance: 5.9
click at [292, 59] on input "My Greek Table with Diane Kochilas: Ancient Grains for Modern Cooks" at bounding box center [276, 67] width 242 height 18
paste input "Flavors of Longevity – Ikaria"
click at [407, 61] on div "Search" at bounding box center [417, 66] width 41 height 14
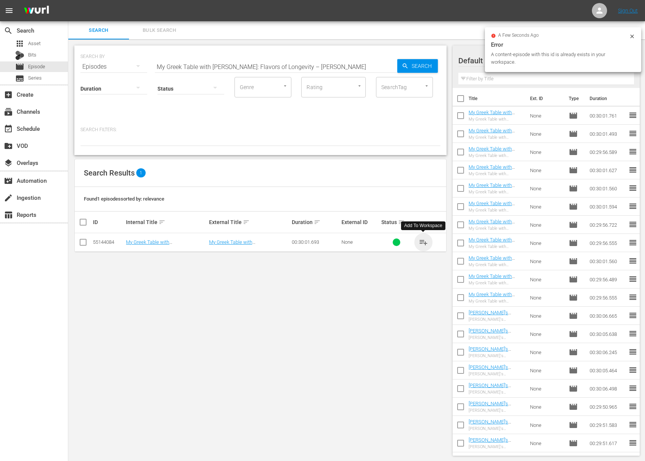
click at [411, 242] on span "playlist_add" at bounding box center [423, 242] width 9 height 9
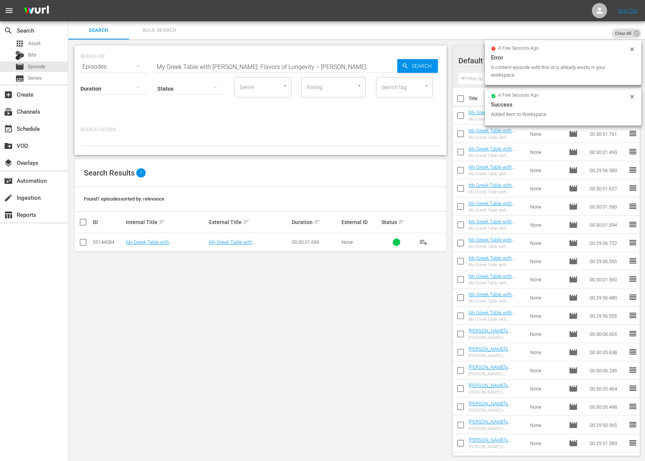
click at [316, 71] on input "My Greek Table with Diane Kochilas: Flavors of Longevity – Ikaria" at bounding box center [276, 67] width 242 height 18
paste input "The World's Most Famous Olive"
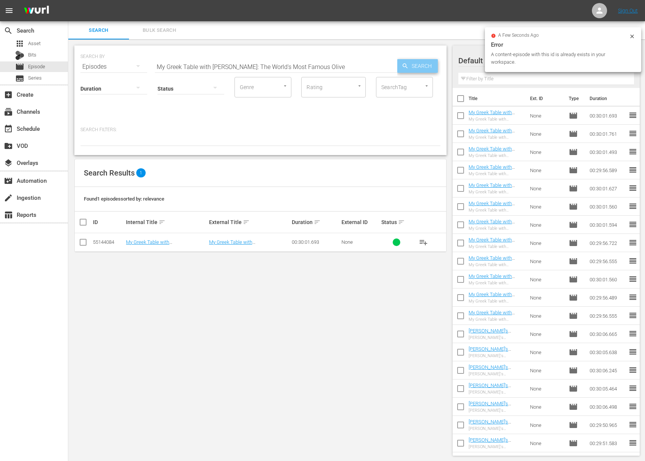
click at [405, 66] on icon "button" at bounding box center [405, 66] width 7 height 7
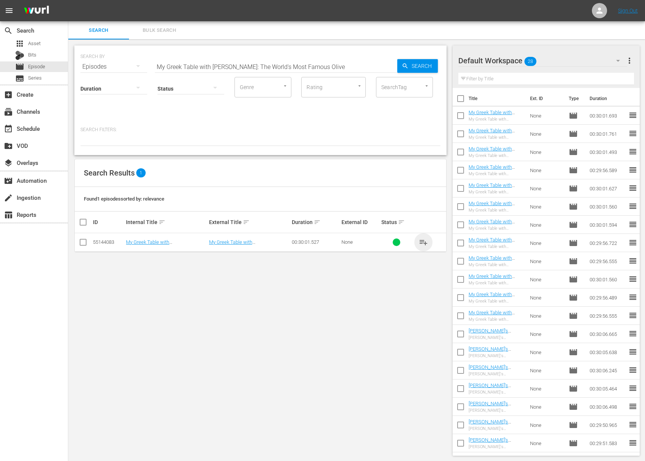
click at [411, 241] on span "playlist_add" at bounding box center [423, 242] width 9 height 9
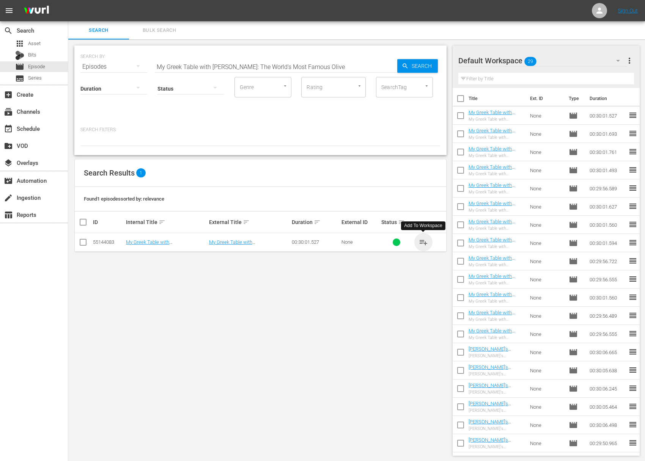
click at [411, 241] on span "playlist_add" at bounding box center [423, 242] width 9 height 9
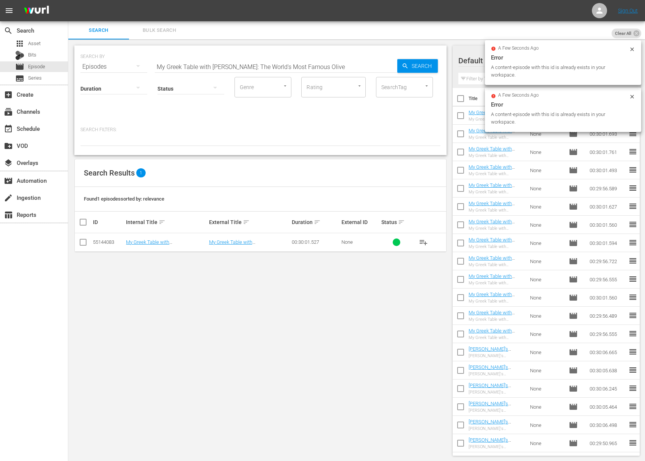
click at [315, 72] on div "Search ID, Title, Description, Keywords, or Category My Greek Table with Diane …" at bounding box center [276, 67] width 242 height 18
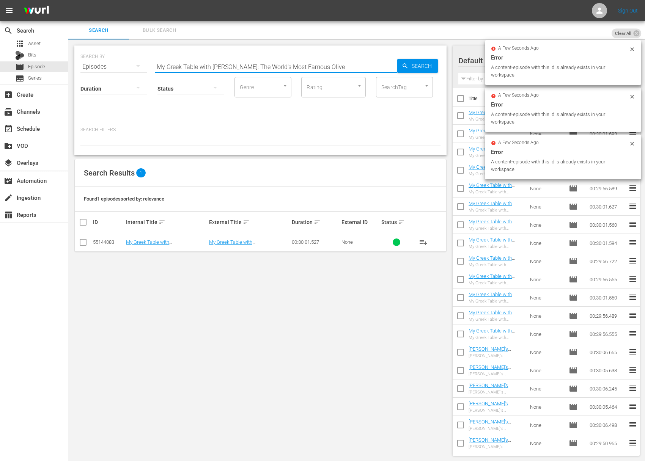
paste input "ichael Chiarello's Napa - Panzanella"
click at [411, 65] on span "Search" at bounding box center [422, 66] width 29 height 14
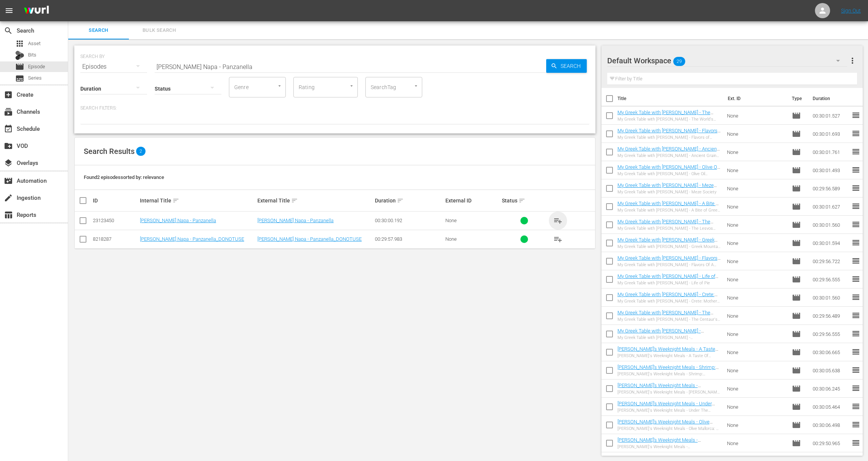
click at [411, 221] on span "playlist_add" at bounding box center [558, 220] width 9 height 9
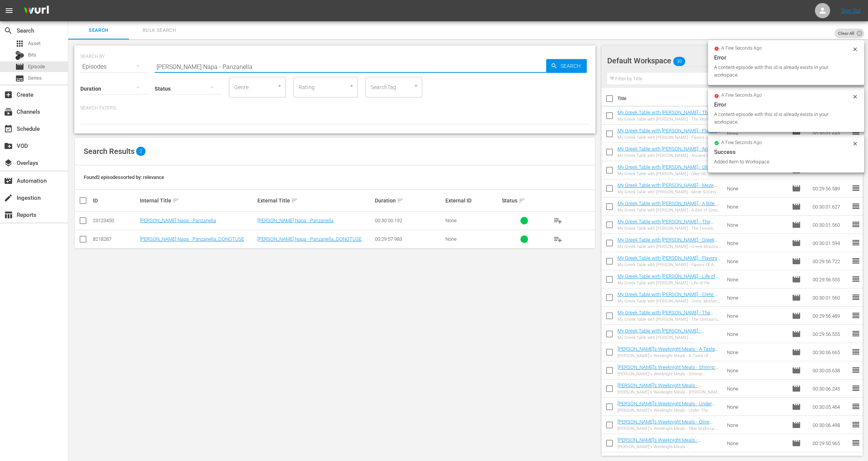
click at [293, 67] on input "Michael Chiarello's Napa - Panzanella" at bounding box center [351, 67] width 392 height 18
paste input "Michael Chiarello's Napa - Pesto Perfecto"
click at [372, 69] on input "Michael Chiarello's Napa - PanzanellaaMichael Chiarello's Napa - Pesto Perfecto" at bounding box center [351, 67] width 392 height 18
paste input "text"
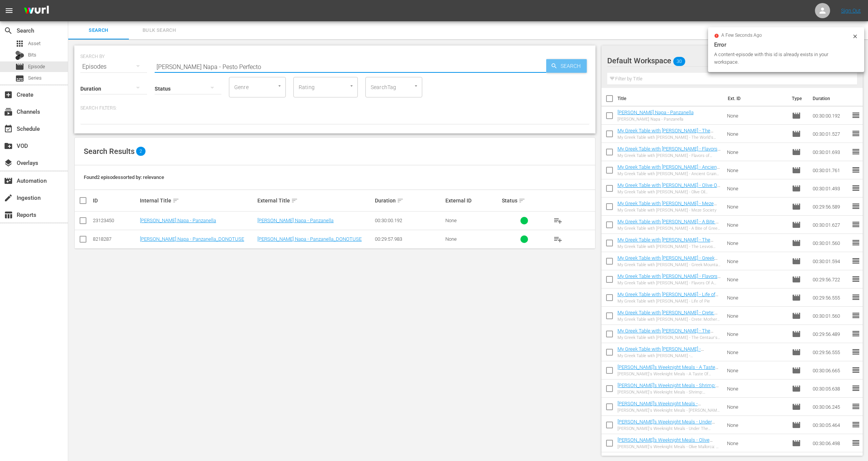
drag, startPoint x: 549, startPoint y: 67, endPoint x: 567, endPoint y: 68, distance: 18.6
click at [411, 68] on div "Search" at bounding box center [566, 66] width 41 height 14
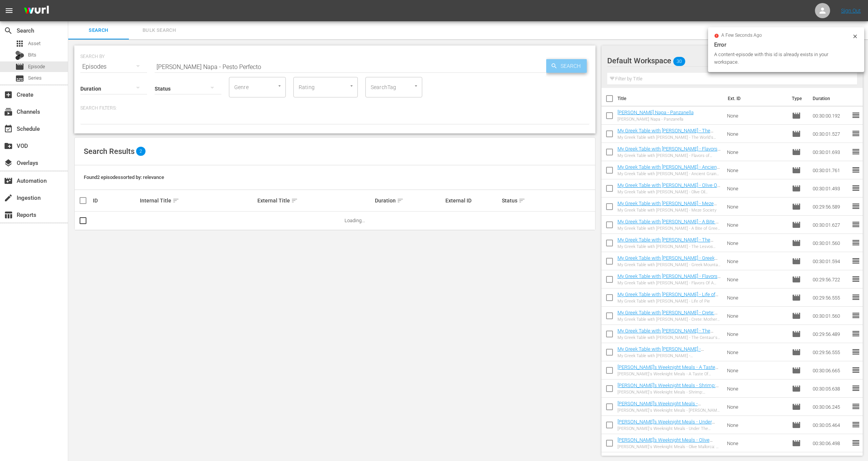
click at [411, 68] on span "Search" at bounding box center [572, 66] width 29 height 14
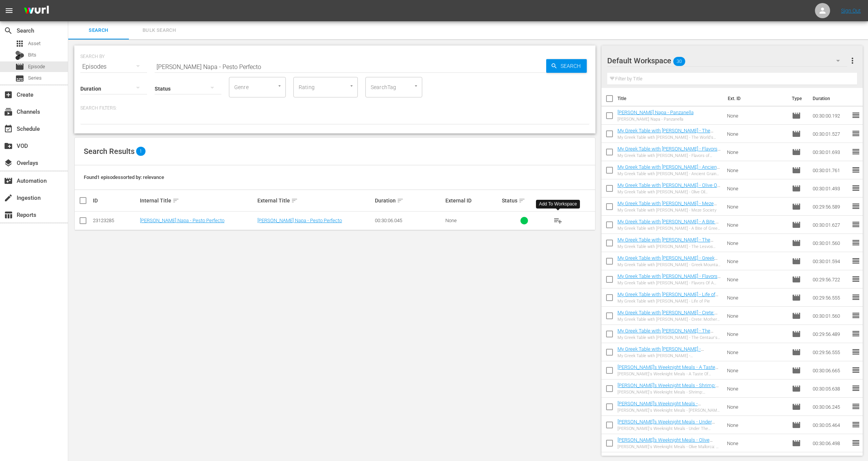
click at [411, 220] on span "playlist_add" at bounding box center [558, 220] width 9 height 9
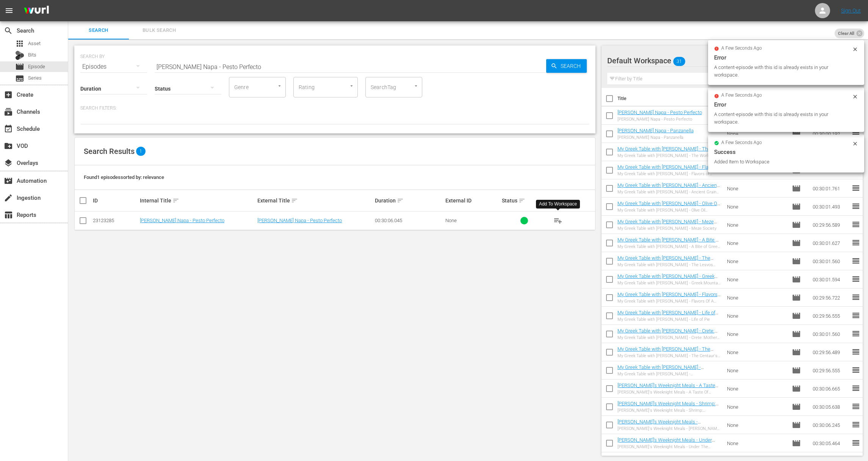
click at [386, 63] on input "Michael Chiarello's Napa - Pesto Perfecto" at bounding box center [351, 67] width 392 height 18
paste input "Winter Favorites"
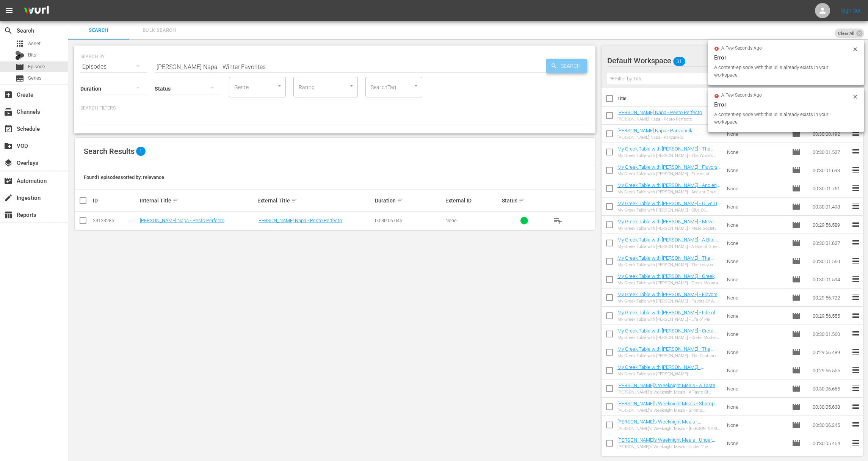
click at [411, 66] on span "Search" at bounding box center [572, 66] width 29 height 14
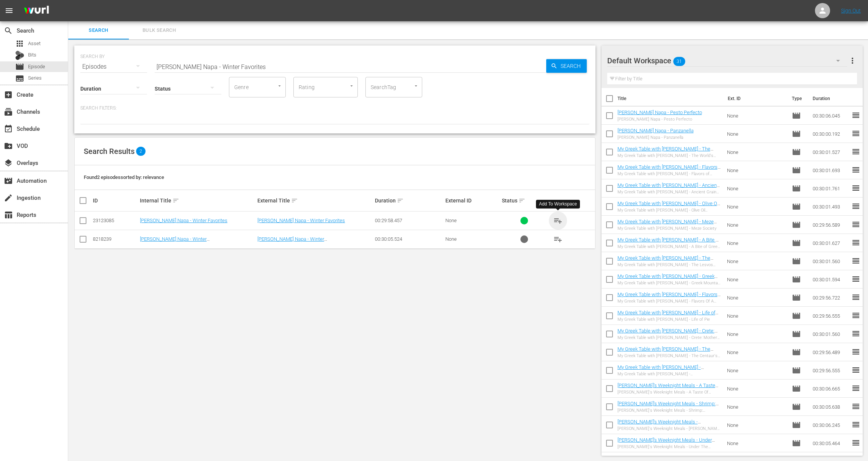
click at [411, 220] on span "playlist_add" at bounding box center [558, 220] width 9 height 9
click at [411, 219] on span "playlist_add" at bounding box center [558, 220] width 9 height 9
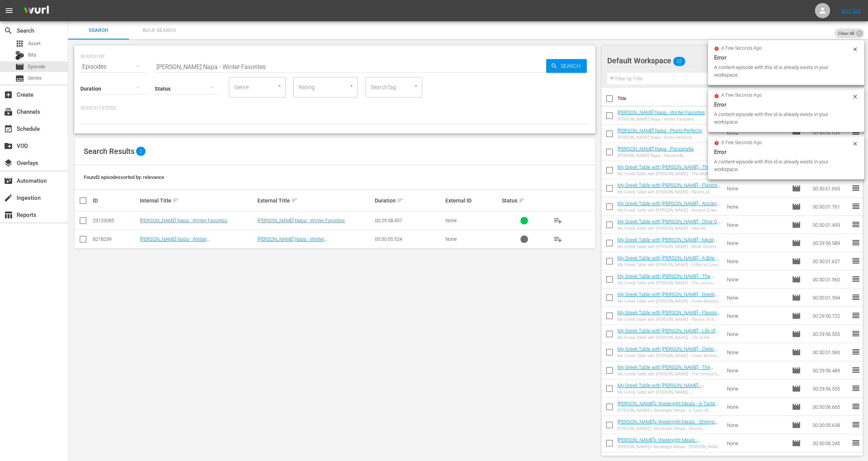
click at [353, 61] on input "Michael Chiarello's Napa - Winter Favorites" at bounding box center [351, 67] width 392 height 18
paste input "Dinner Duet"
click at [411, 64] on icon "button" at bounding box center [554, 66] width 7 height 7
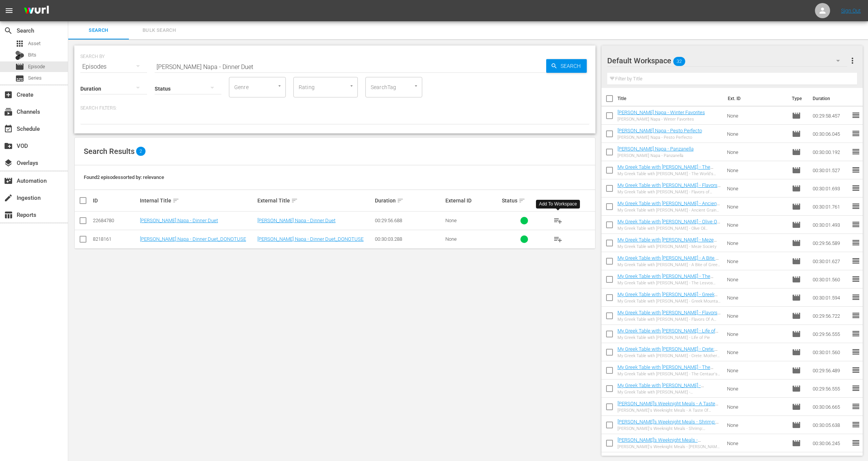
click at [411, 220] on span "playlist_add" at bounding box center [558, 220] width 9 height 9
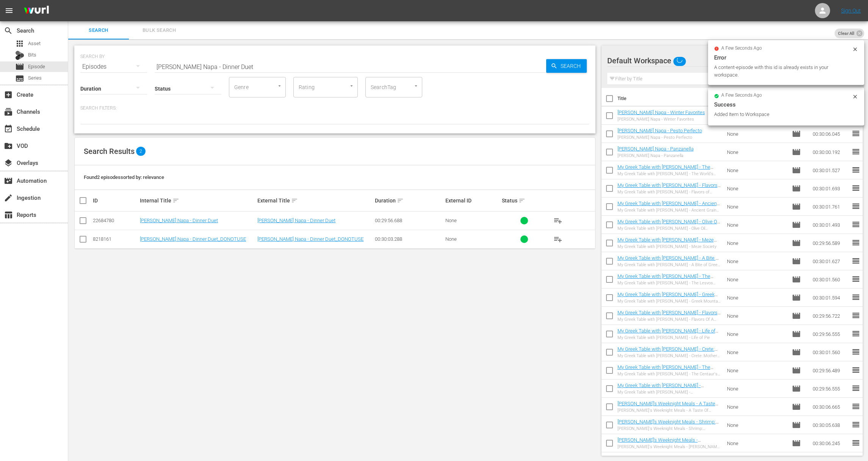
click at [363, 67] on input "Michael Chiarello's Napa - Dinner Duet" at bounding box center [351, 67] width 392 height 18
paste input "Impanata"
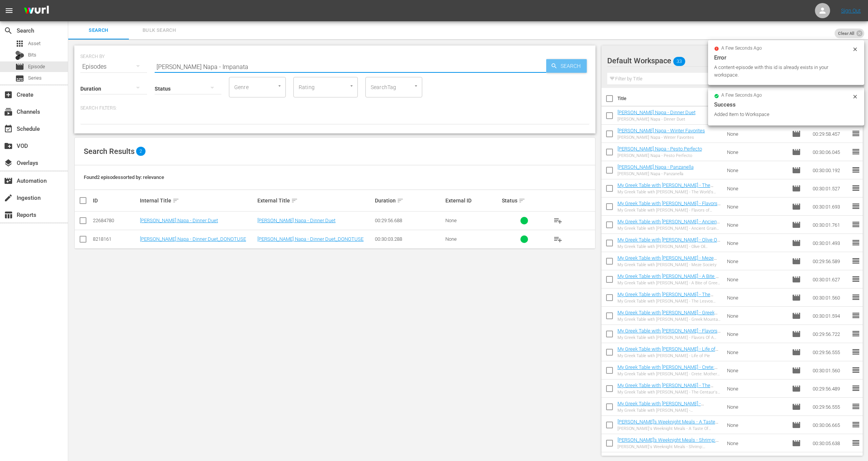
click at [411, 66] on span "Search" at bounding box center [572, 66] width 29 height 14
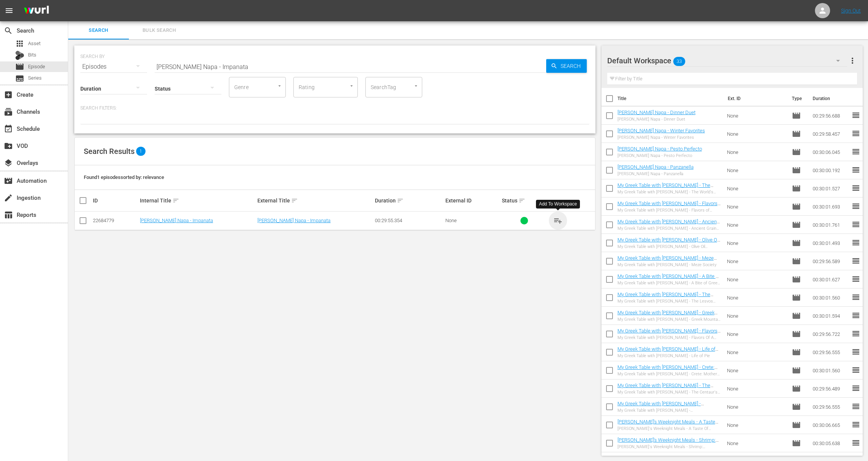
click at [411, 219] on span "playlist_add" at bounding box center [558, 220] width 9 height 9
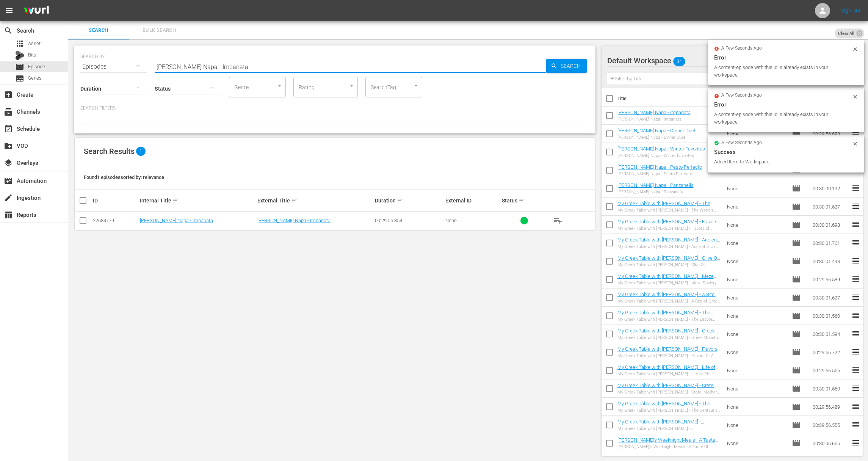
click at [258, 60] on input "Michael Chiarello's Napa - Impanata" at bounding box center [351, 67] width 392 height 18
paste input "Breakfast in Turlock"
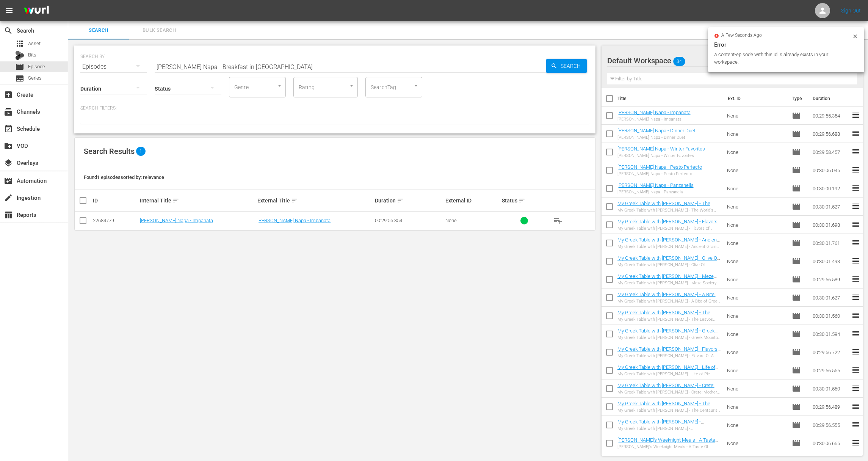
click at [411, 74] on div "SEARCH BY Search By Episodes Search ID, Title, Description, Keywords, or Catego…" at bounding box center [334, 62] width 509 height 27
click at [411, 62] on span "Search" at bounding box center [572, 66] width 29 height 14
click at [411, 220] on span "playlist_add" at bounding box center [558, 220] width 9 height 9
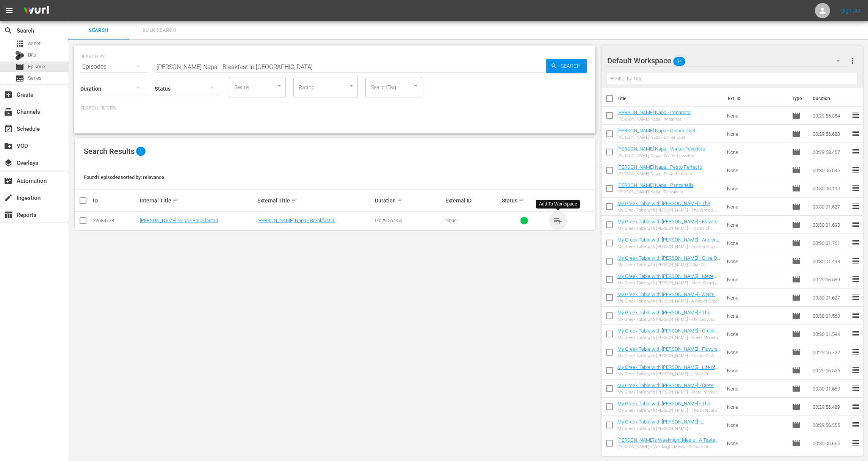
click at [411, 220] on span "playlist_add" at bounding box center [558, 220] width 9 height 9
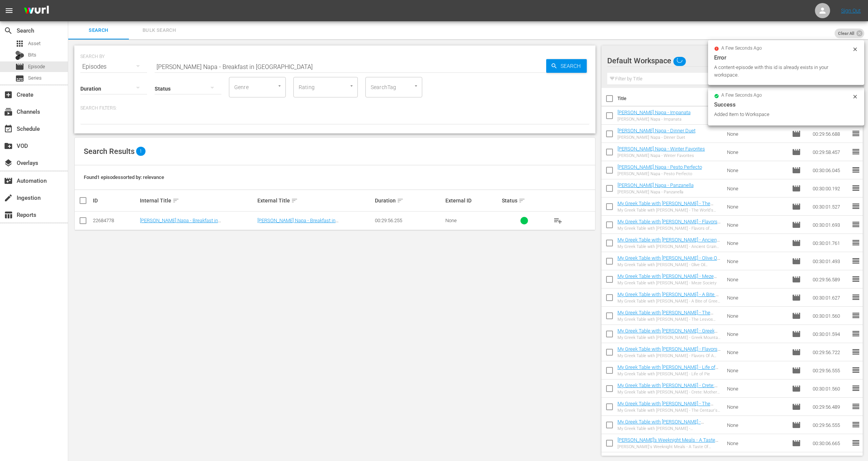
click at [347, 63] on input "Michael Chiarello's Napa - Breakfast in Turlock" at bounding box center [351, 67] width 392 height 18
paste input "uttering Up"
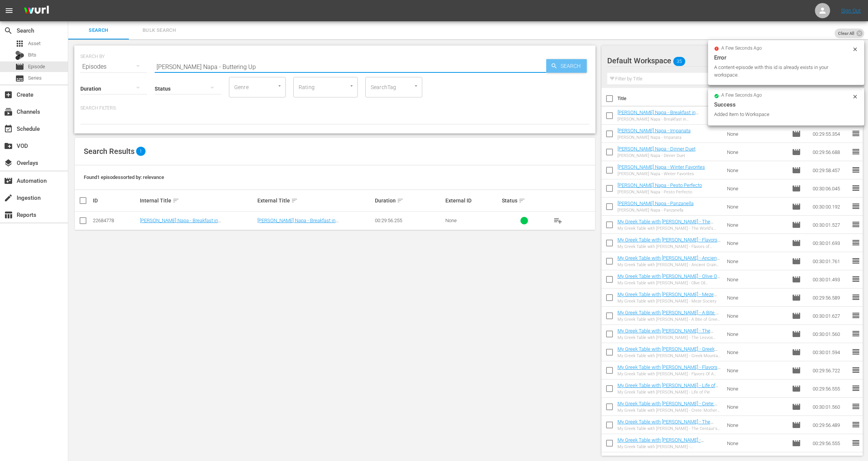
click at [411, 64] on span "Search" at bounding box center [572, 66] width 29 height 14
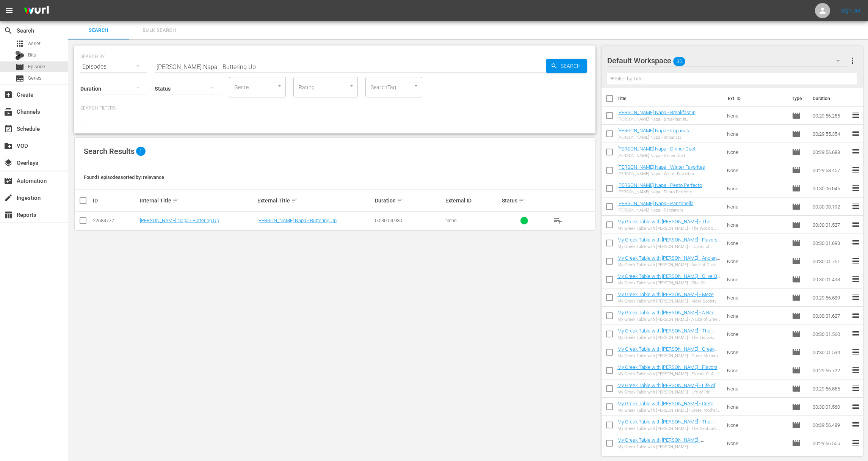
click at [411, 219] on span "playlist_add" at bounding box center [558, 220] width 9 height 9
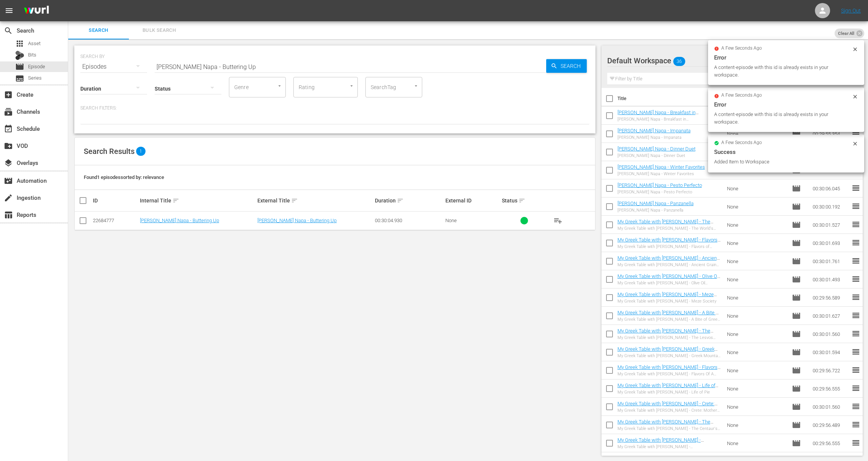
click at [316, 70] on input "Michael Chiarello's Napa - Buttering Up" at bounding box center [351, 67] width 392 height 18
paste input "IX - Palm Springs Retro"
click at [411, 66] on span "Search" at bounding box center [572, 66] width 29 height 14
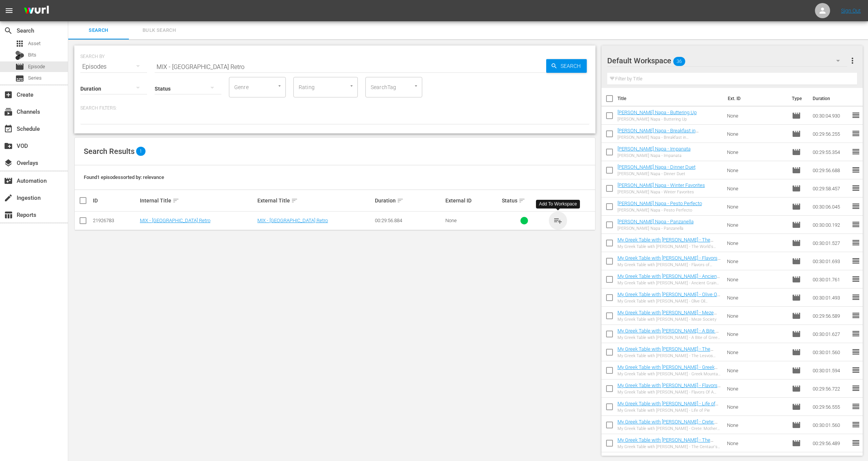
click at [411, 220] on span "playlist_add" at bounding box center [558, 220] width 9 height 9
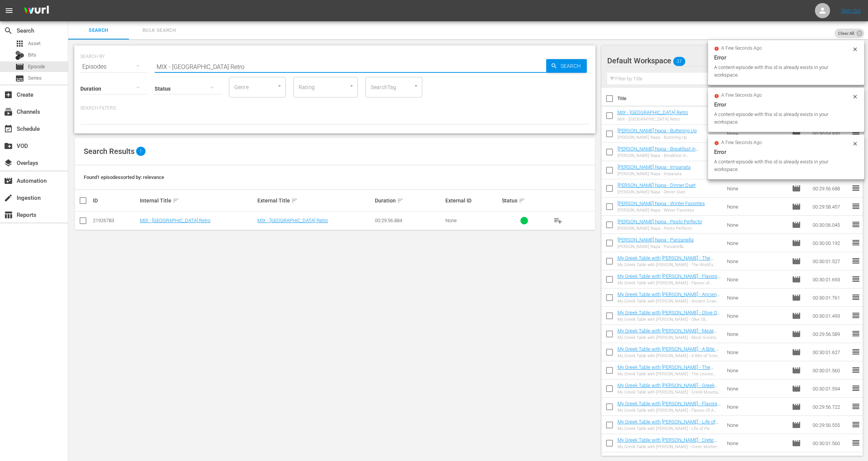
click at [322, 69] on input "MIX - Palm Springs Retro" at bounding box center [351, 67] width 392 height 18
paste input "Holiday Cocktails & Old Friends"
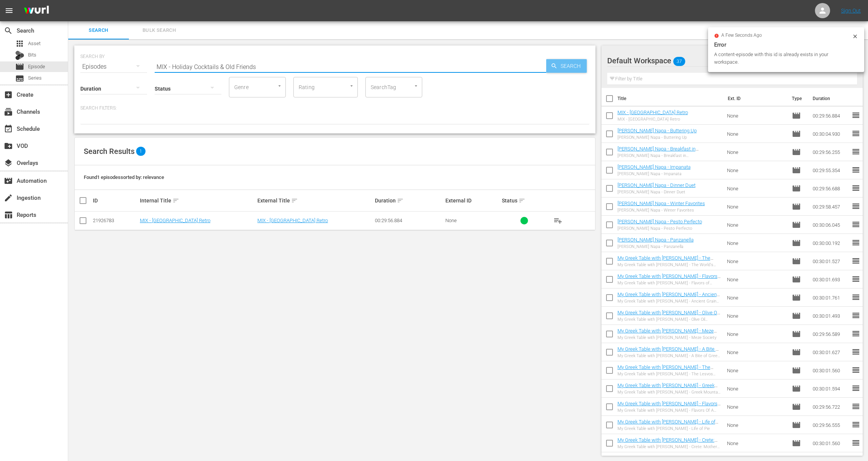
click at [411, 65] on span "Search" at bounding box center [572, 66] width 29 height 14
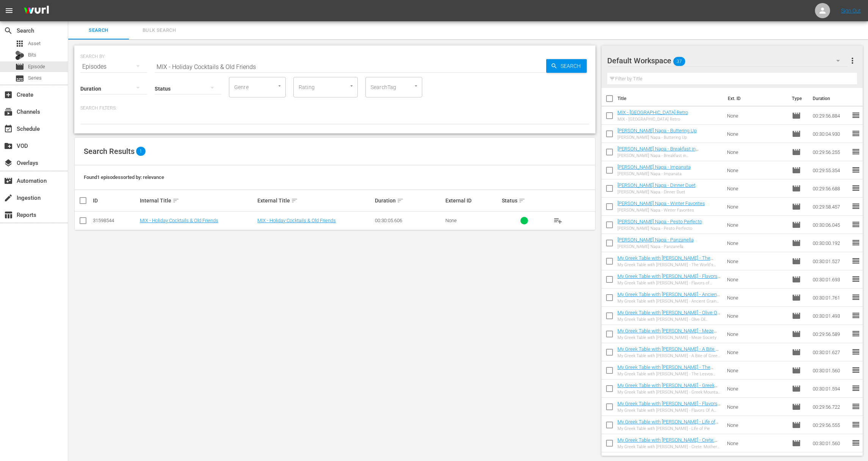
click at [411, 216] on button "playlist_add" at bounding box center [558, 221] width 18 height 18
click at [411, 219] on span "playlist_add" at bounding box center [558, 220] width 9 height 9
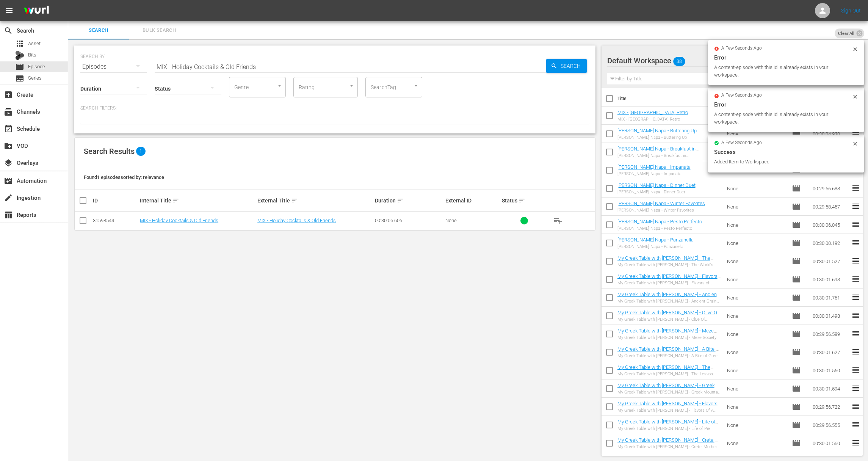
click at [317, 67] on input "MIX - Holiday Cocktails & Old Friends" at bounding box center [351, 67] width 392 height 18
paste input "Just What The Pharmacist Ordered"
click at [411, 67] on span "Search" at bounding box center [572, 66] width 29 height 14
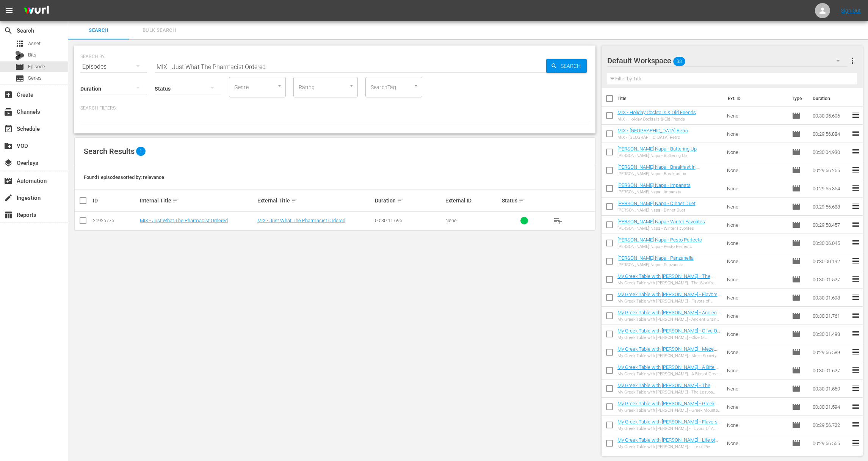
click at [411, 220] on span "playlist_add" at bounding box center [558, 220] width 9 height 9
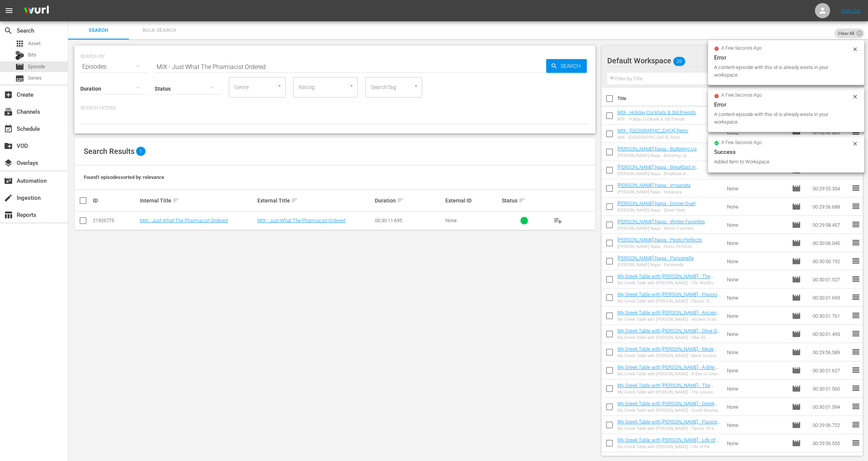
click at [341, 69] on input "MIX - Just What The Pharmacist Ordered" at bounding box center [351, 67] width 392 height 18
paste input "ichael Chiarello's Napa - Zuppe, Zuppe, Zuppe"
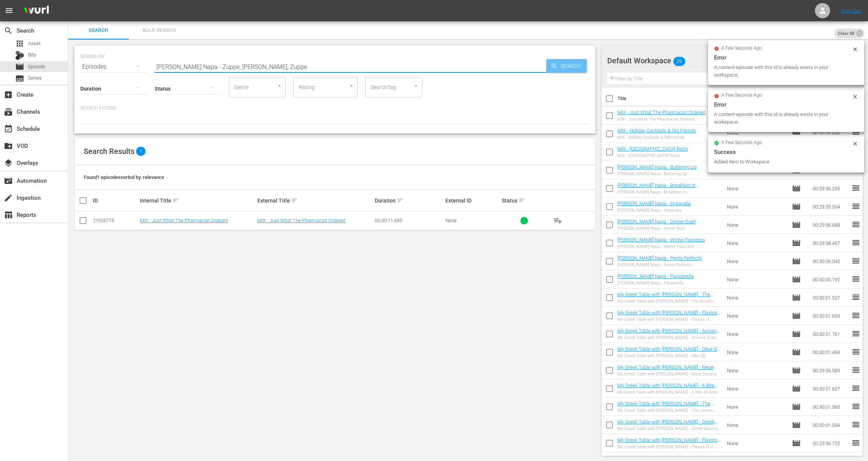
click at [411, 66] on div "Search" at bounding box center [566, 66] width 41 height 14
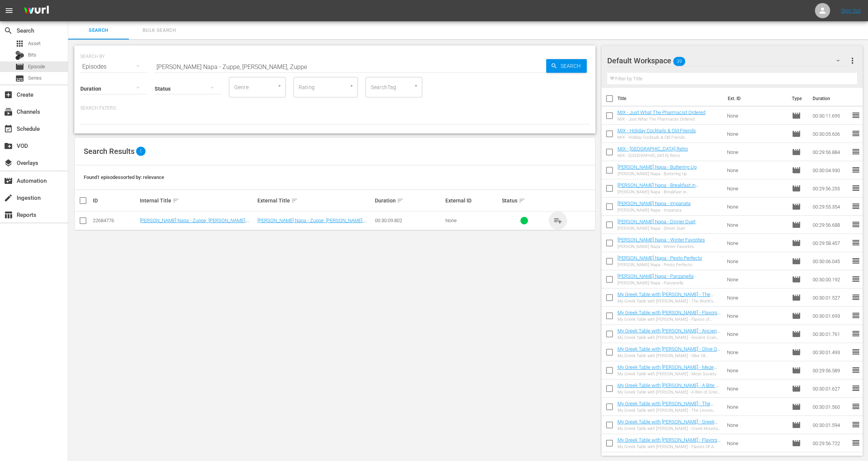
click at [411, 220] on span "playlist_add" at bounding box center [558, 220] width 9 height 9
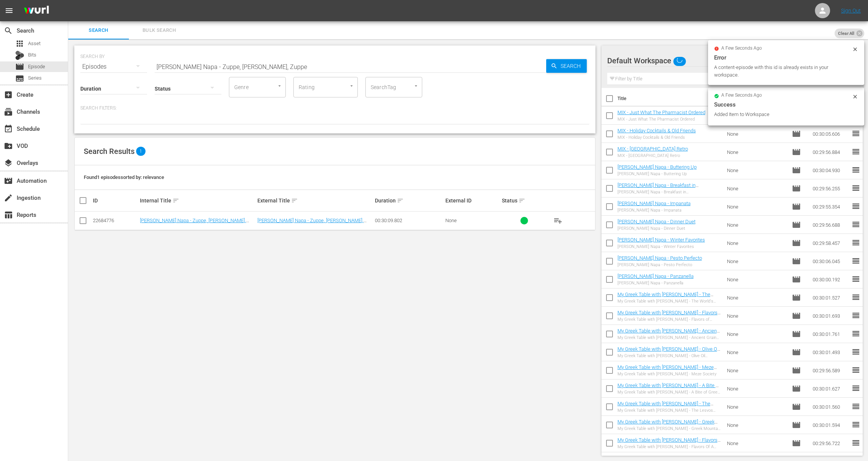
click at [276, 66] on input "Michael Chiarello's Napa - Zuppe, Zuppe, Zuppe" at bounding box center [351, 67] width 392 height 18
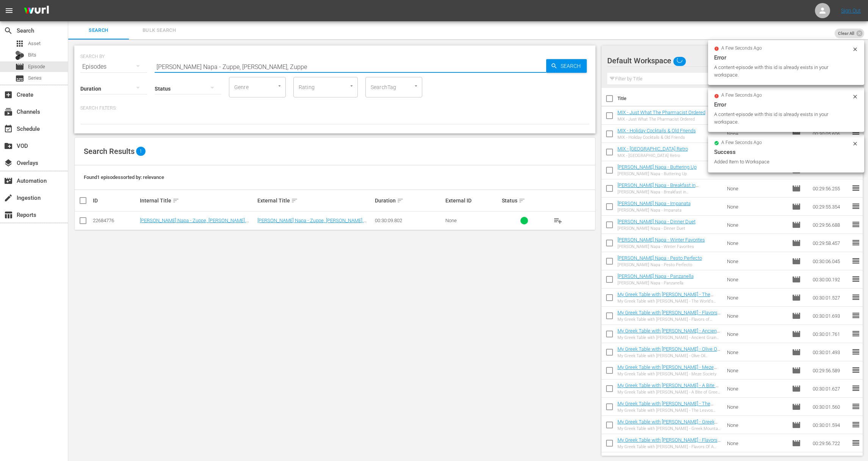
paste input "Surf or Turf"
click at [411, 66] on span "Search" at bounding box center [572, 66] width 29 height 14
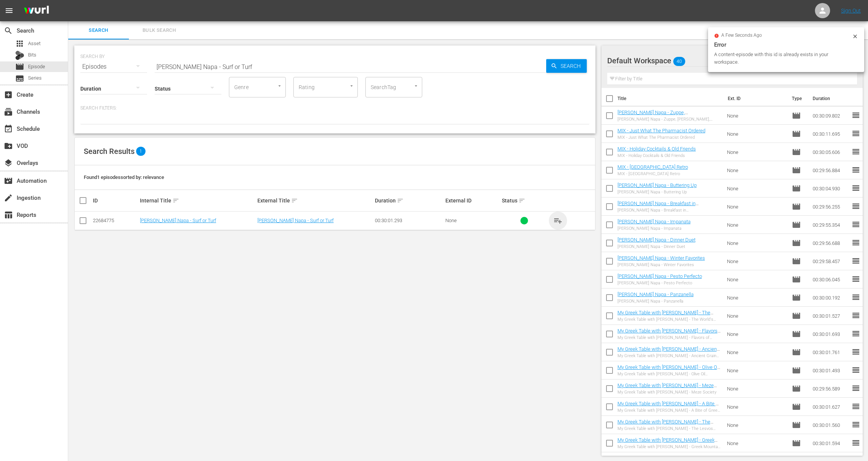
click at [411, 220] on span "playlist_add" at bounding box center [558, 220] width 9 height 9
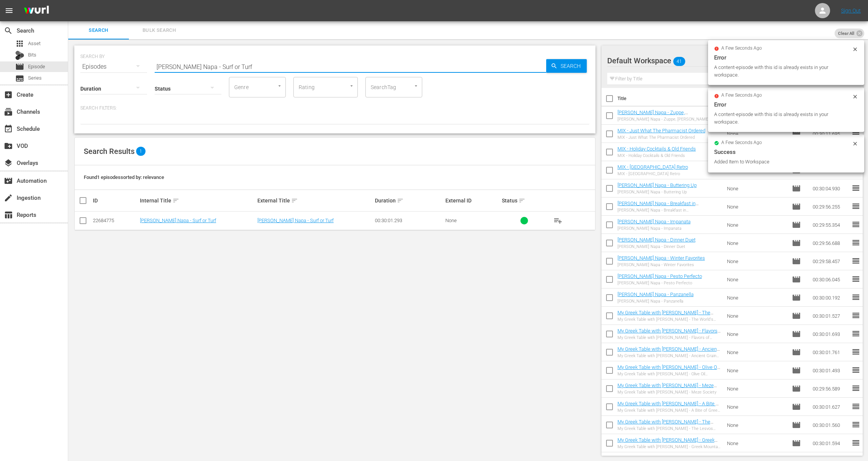
click at [322, 63] on input "Michael Chiarello's Napa - Surf or Turf" at bounding box center [351, 67] width 392 height 18
paste input "Mama's Favorites"
click at [411, 63] on icon "button" at bounding box center [554, 66] width 7 height 7
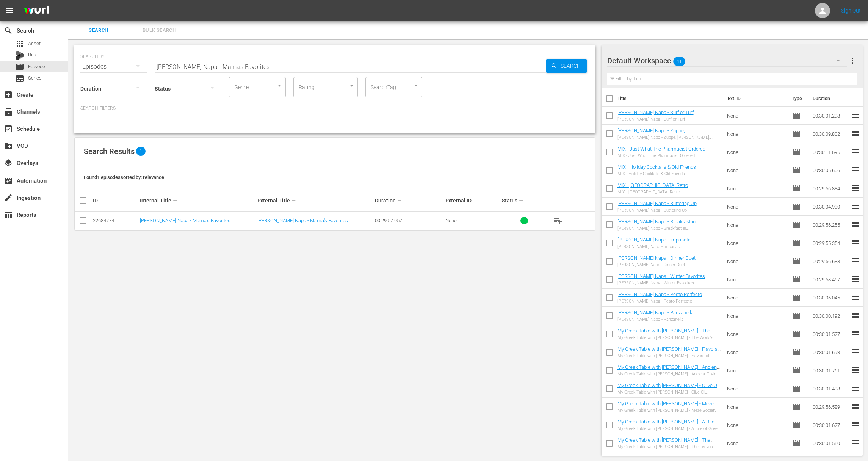
click at [411, 219] on span "playlist_add" at bounding box center [558, 220] width 9 height 9
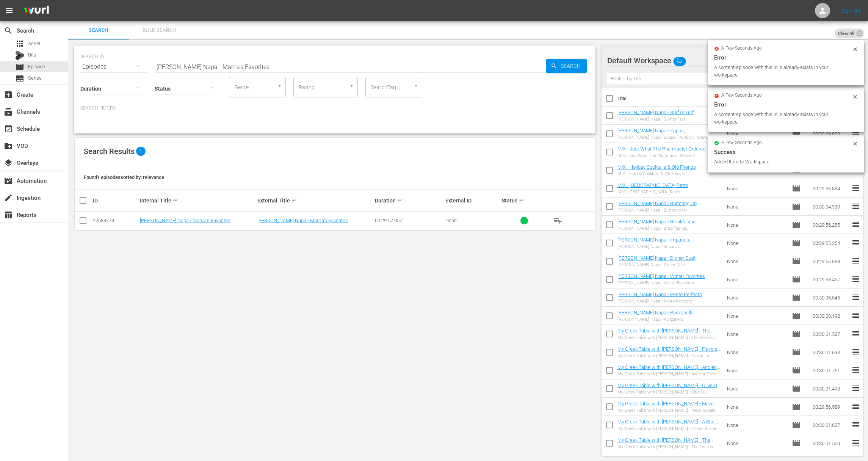
click at [311, 68] on input "Michael Chiarello's Napa - Mama's Favorites" at bounding box center [351, 67] width 392 height 18
paste input "Primavera"
click at [411, 66] on span "Search" at bounding box center [572, 66] width 29 height 14
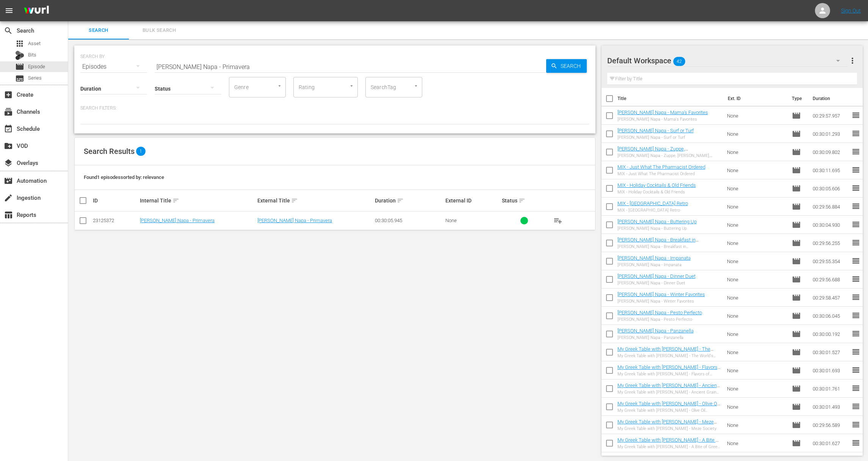
drag, startPoint x: 554, startPoint y: 220, endPoint x: 561, endPoint y: 220, distance: 6.9
click at [411, 220] on span "playlist_add" at bounding box center [558, 220] width 9 height 9
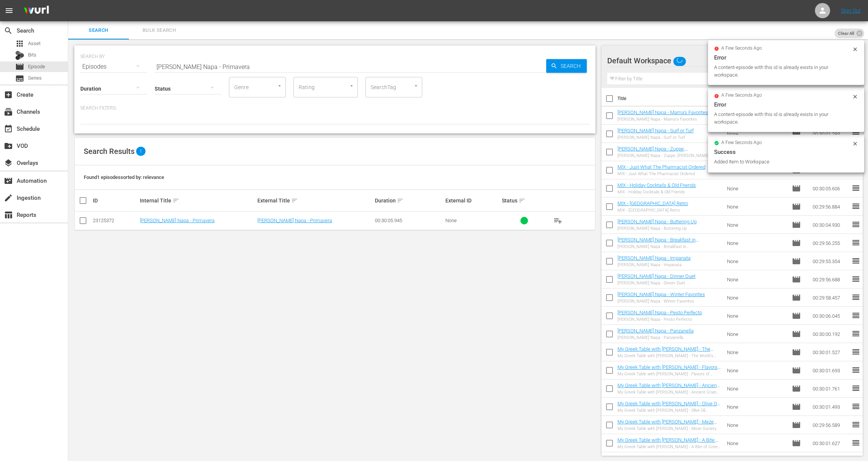
click at [358, 58] on input "Michael Chiarello's Napa - Primavera" at bounding box center [351, 67] width 392 height 18
paste input "Risi"
click at [411, 61] on div "Search" at bounding box center [566, 66] width 41 height 14
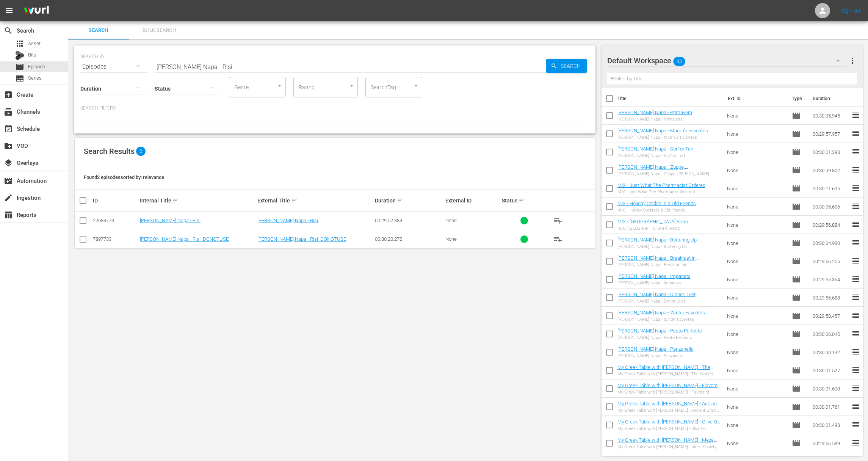
click at [411, 213] on button "playlist_add" at bounding box center [558, 221] width 18 height 18
click at [411, 222] on span "playlist_add" at bounding box center [558, 220] width 9 height 9
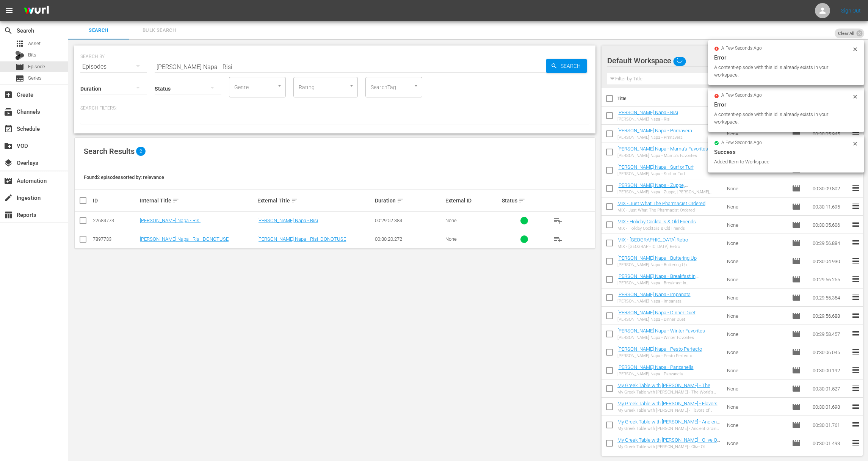
click at [242, 67] on input "Michael Chiarello's Napa - Risi" at bounding box center [351, 67] width 392 height 18
paste input "Lidia's Kitchen - Pasta"
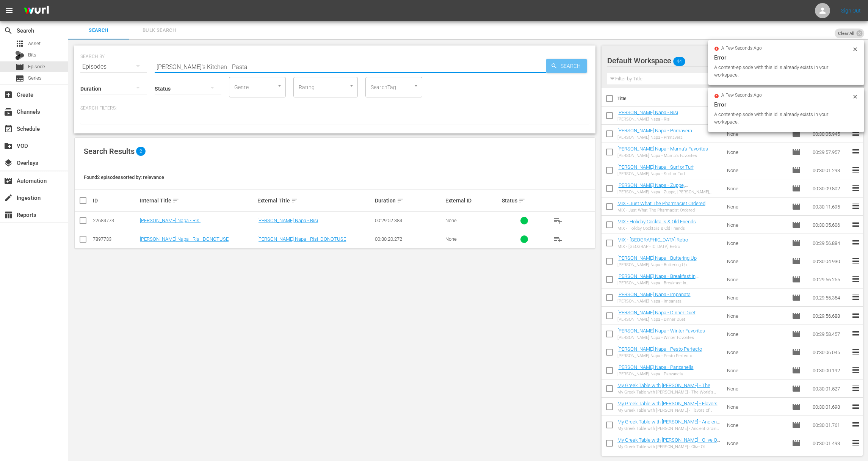
type input "Lidia's Kitchen - Pasta"
click at [411, 69] on span "Search" at bounding box center [572, 66] width 29 height 14
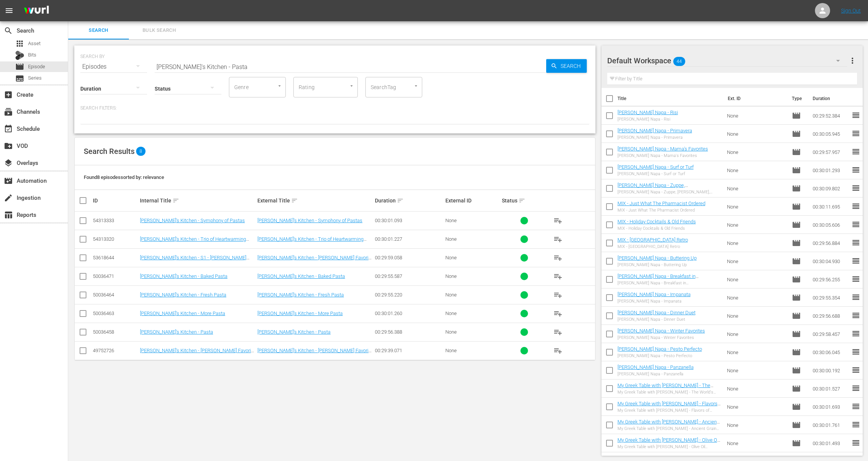
click at [411, 329] on span "playlist_add" at bounding box center [558, 332] width 9 height 9
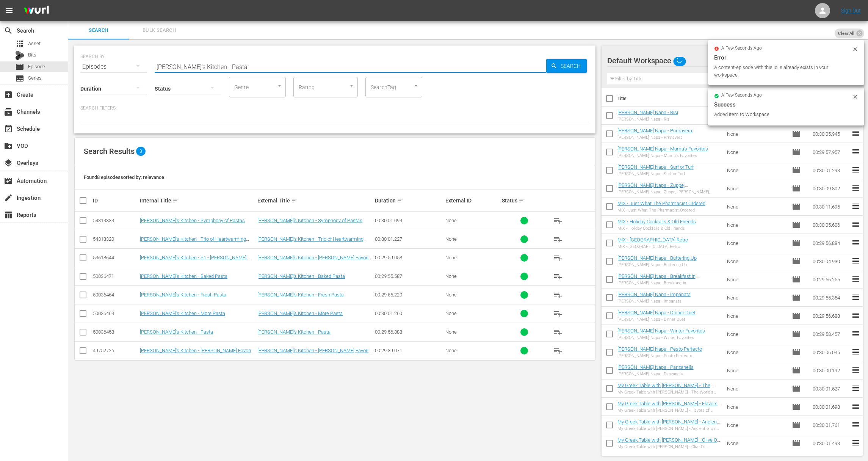
click at [237, 61] on input "Lidia's Kitchen - Pasta" at bounding box center [351, 67] width 392 height 18
paste input "Fish and Seafood"
click at [411, 63] on span "Search" at bounding box center [572, 66] width 29 height 14
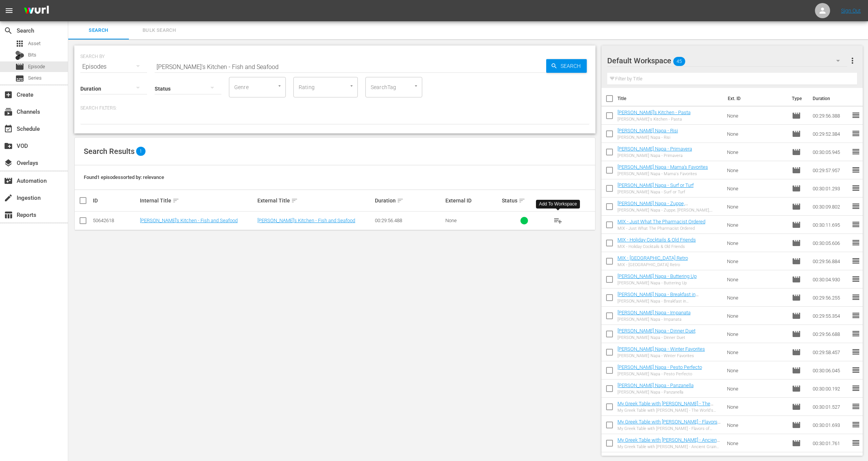
click at [411, 219] on span "playlist_add" at bounding box center [558, 220] width 9 height 9
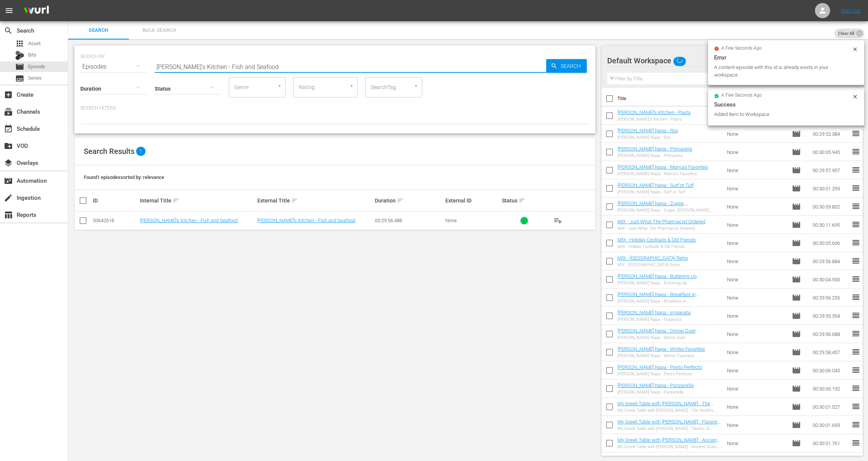
click at [220, 64] on input "Lidia's Kitchen - Fish and Seafood" at bounding box center [351, 67] width 392 height 18
paste input "Quick and Delicious Braises"
click at [411, 64] on span "Search" at bounding box center [572, 66] width 29 height 14
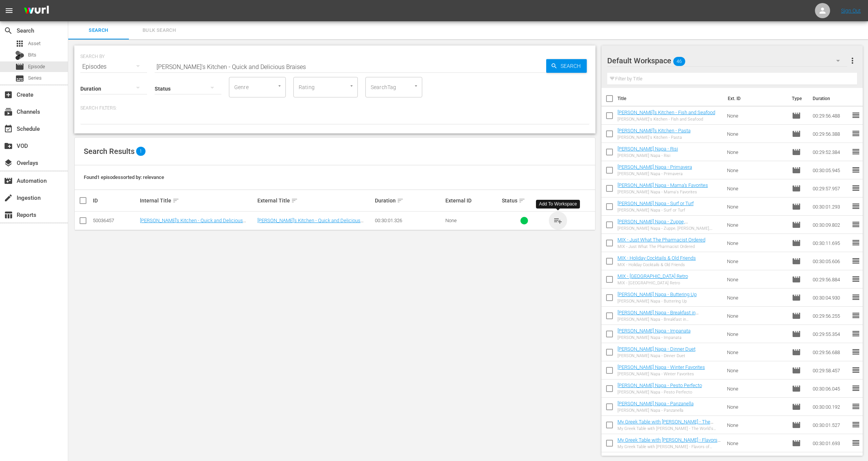
click at [411, 220] on span "playlist_add" at bounding box center [558, 220] width 9 height 9
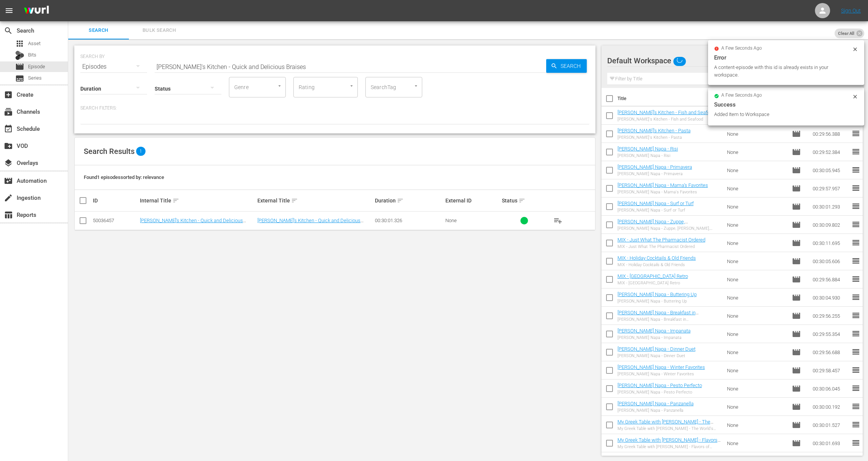
click at [251, 69] on input "Lidia's Kitchen - Quick and Delicious Braises" at bounding box center [351, 67] width 392 height 18
paste input "Braising Smaller Cut"
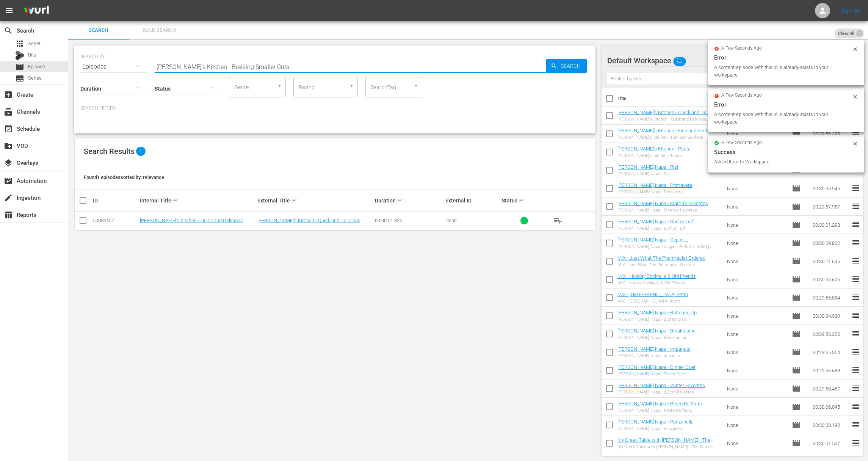
type input "Lidia's Kitchen - Braising Smaller Cuts"
click at [411, 68] on span "Search" at bounding box center [572, 66] width 29 height 14
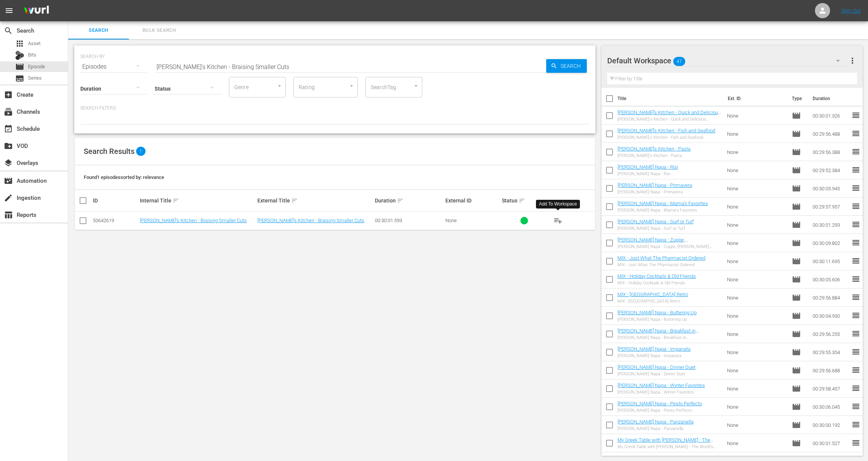
click at [411, 220] on span "playlist_add" at bounding box center [558, 220] width 9 height 9
click at [39, 129] on div "event_available Schedule" at bounding box center [21, 127] width 42 height 7
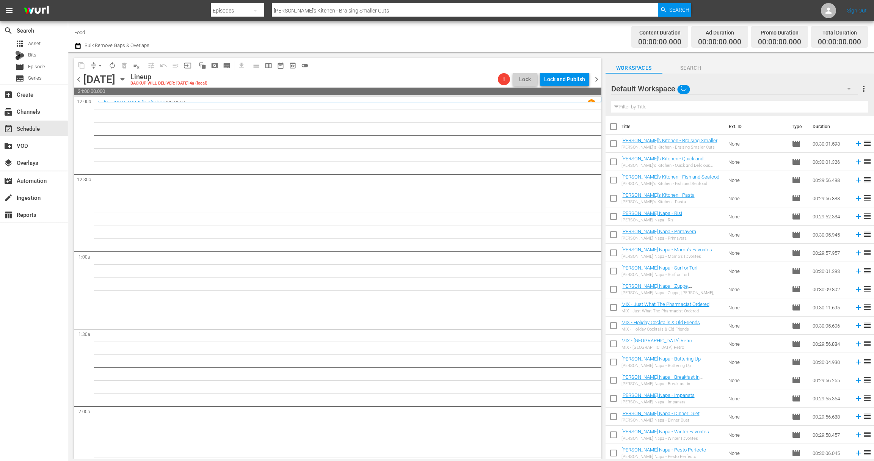
click at [411, 126] on input "checkbox" at bounding box center [613, 128] width 16 height 16
checkbox input "true"
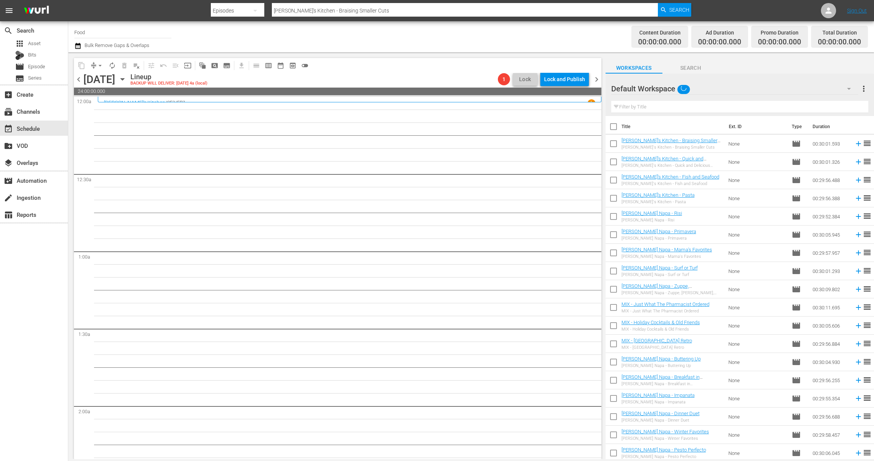
checkbox input "true"
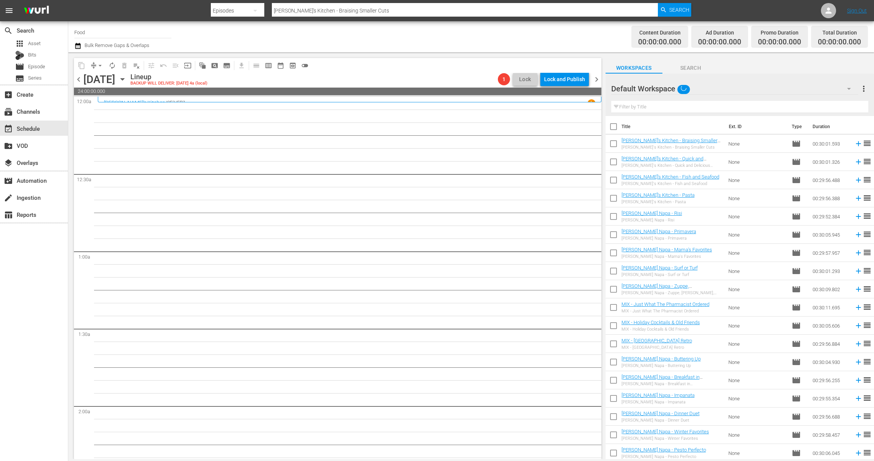
checkbox input "true"
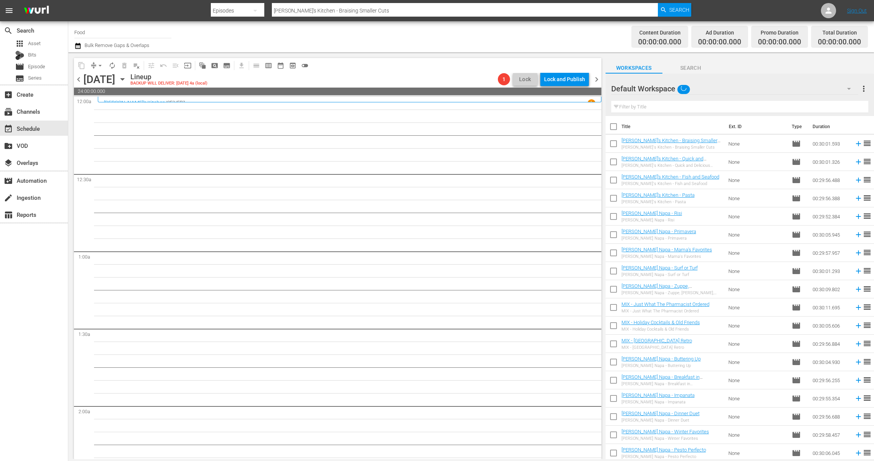
checkbox input "true"
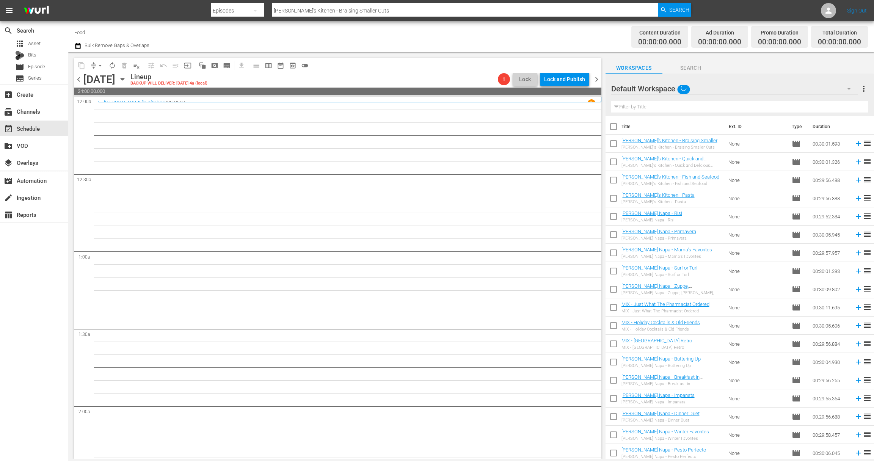
checkbox input "true"
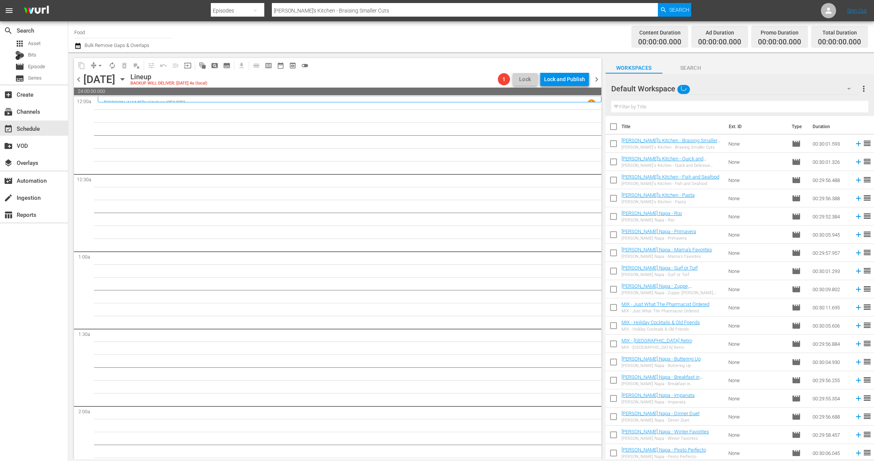
checkbox input "true"
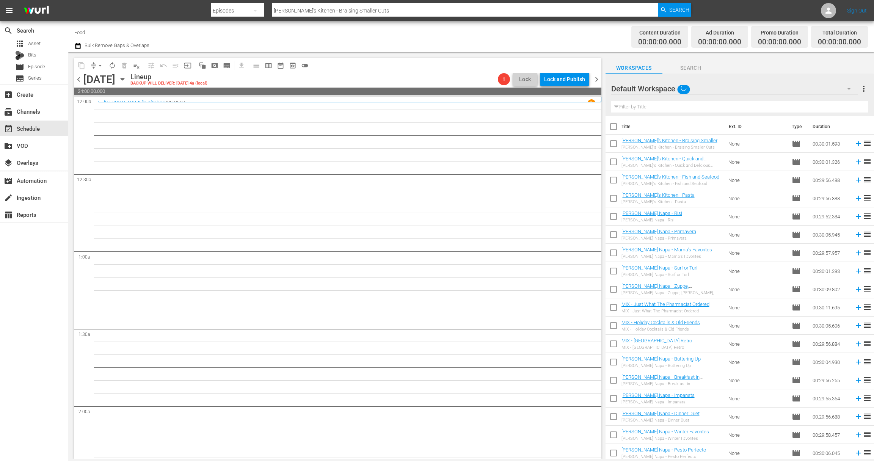
checkbox input "true"
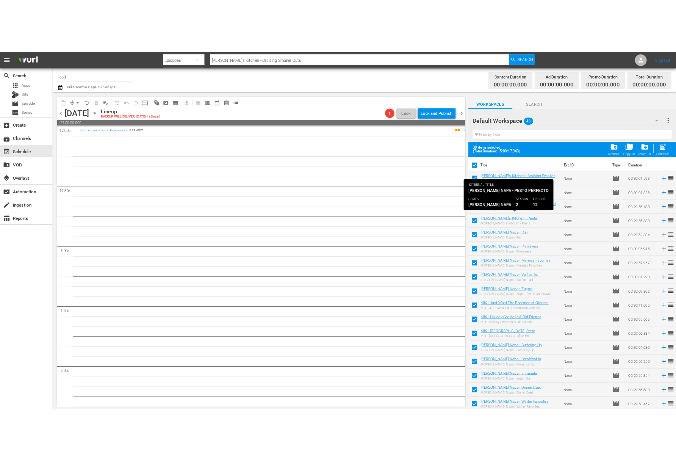
scroll to position [258, 0]
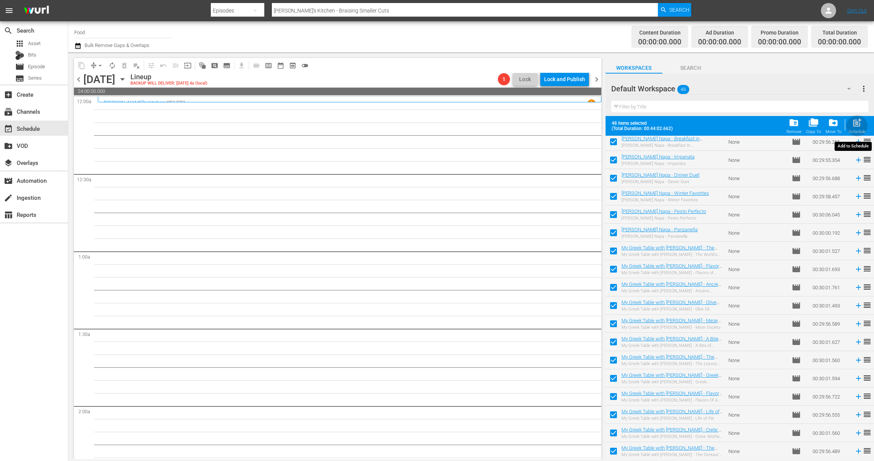
click at [411, 123] on span "post_add" at bounding box center [857, 123] width 10 height 10
checkbox input "false"
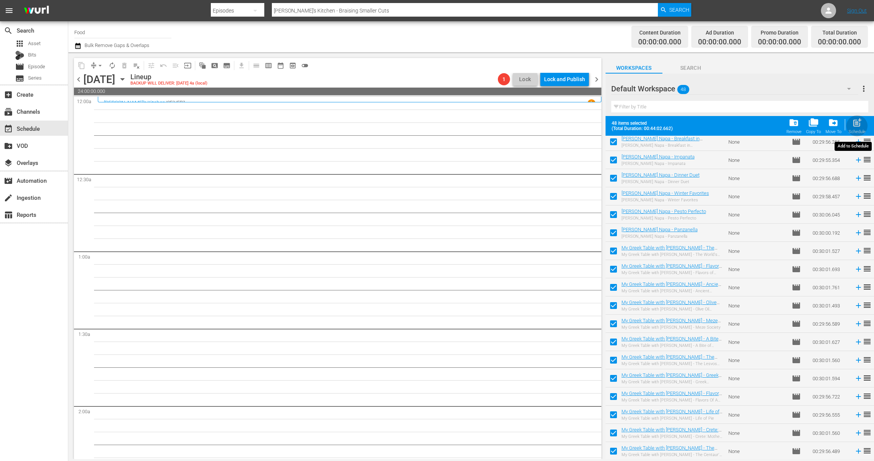
checkbox input "false"
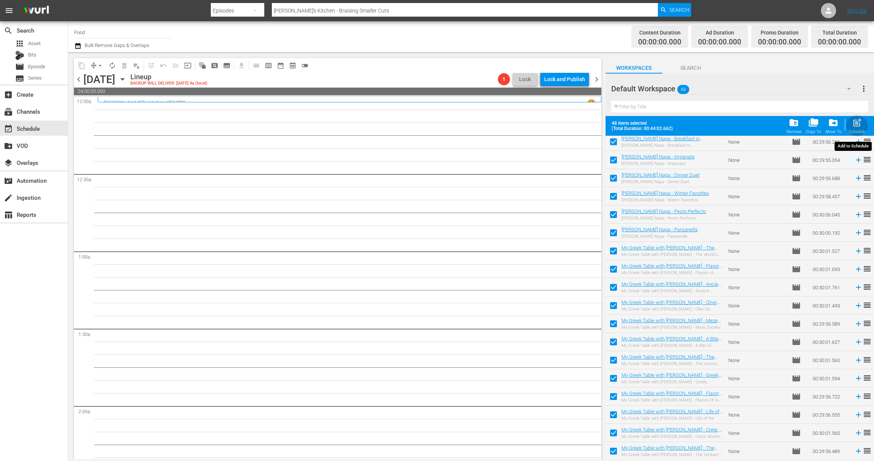
checkbox input "false"
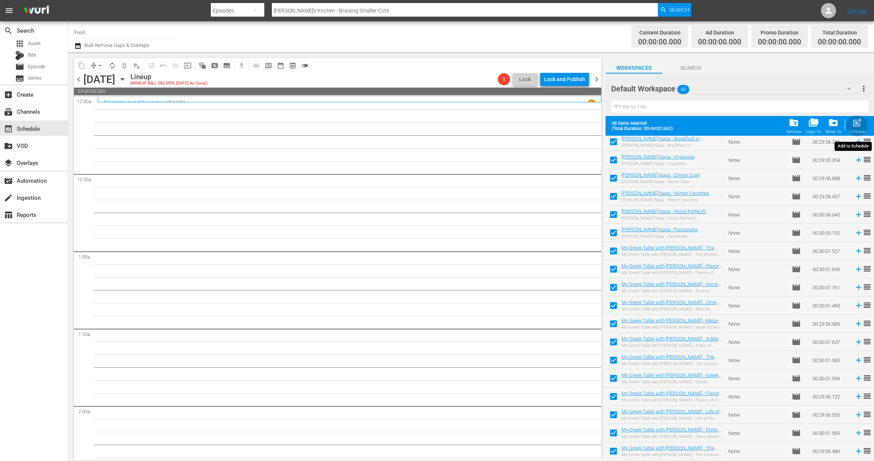
checkbox input "false"
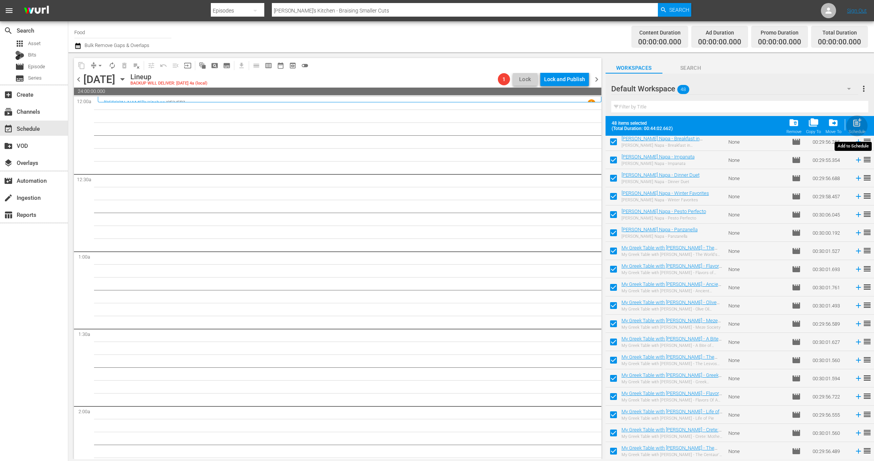
checkbox input "false"
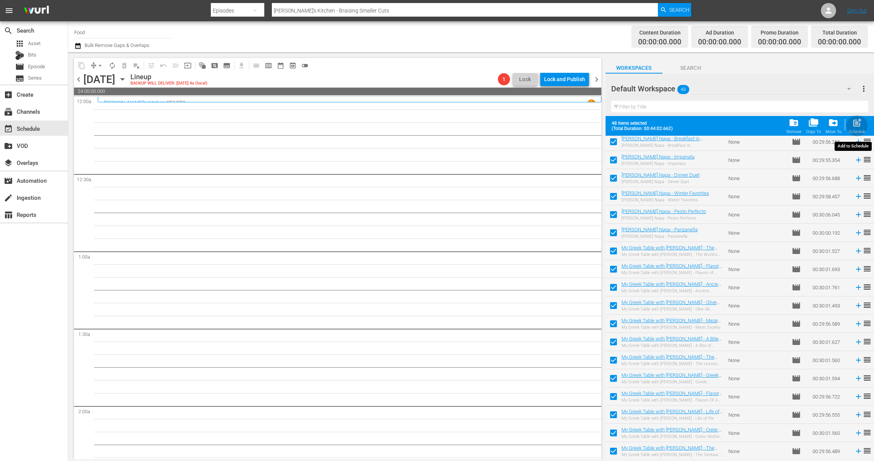
checkbox input "false"
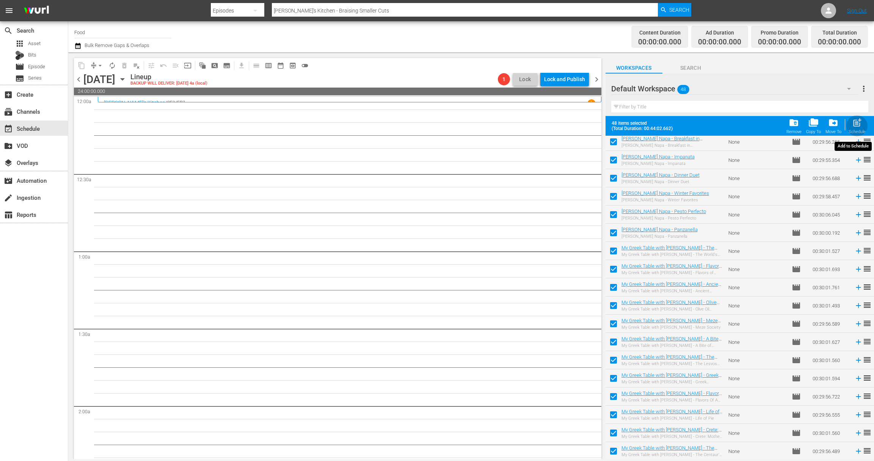
checkbox input "false"
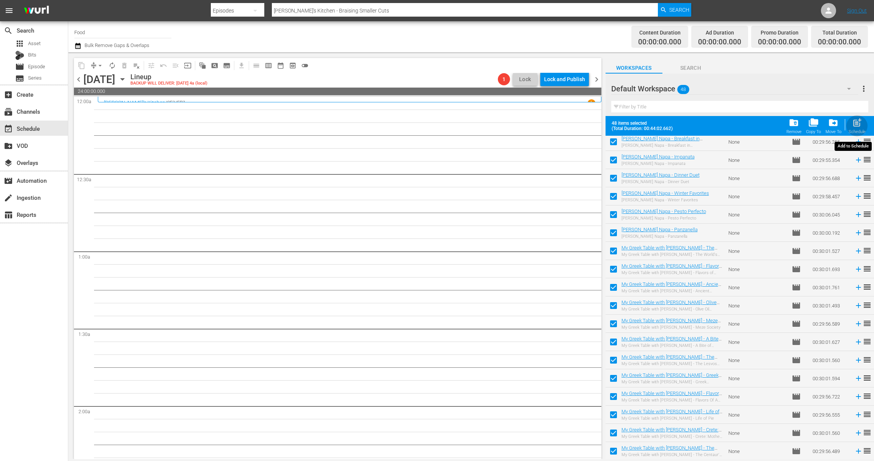
checkbox input "false"
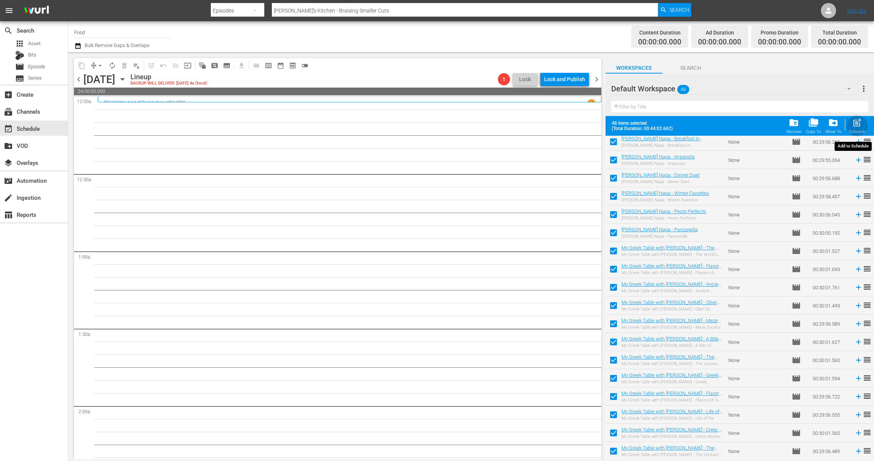
checkbox input "false"
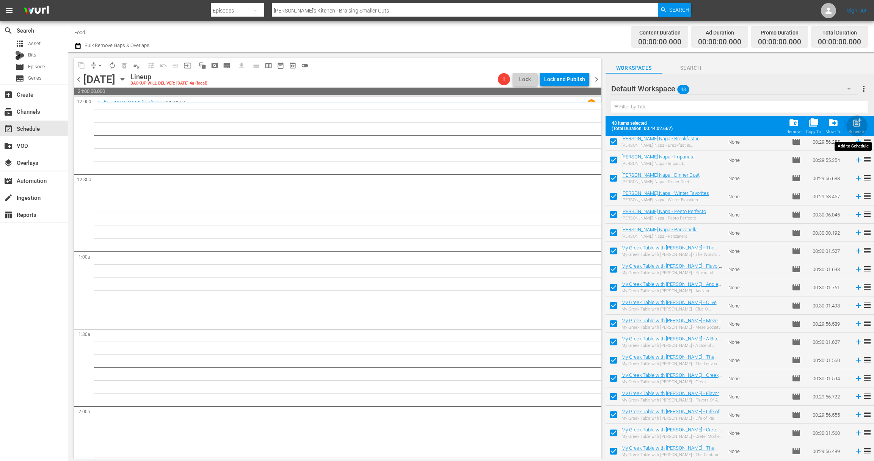
checkbox input "false"
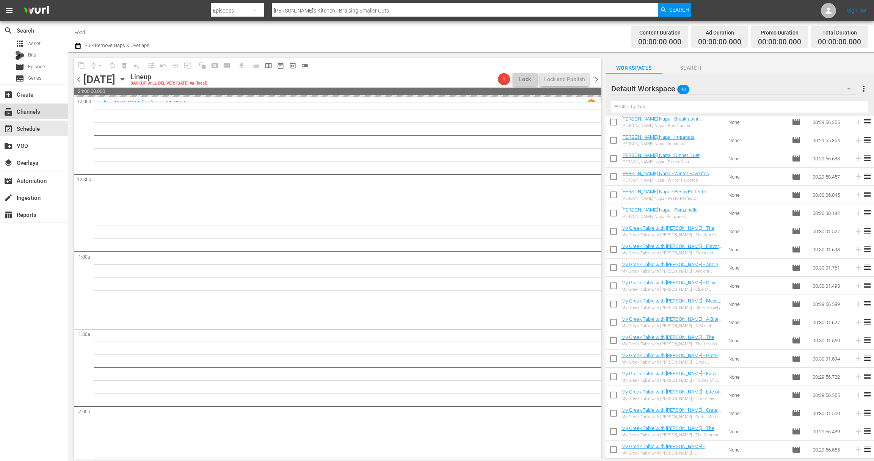
drag, startPoint x: 1, startPoint y: 103, endPoint x: 11, endPoint y: 104, distance: 10.3
click at [11, 104] on div "subscriptions Channels" at bounding box center [34, 111] width 68 height 15
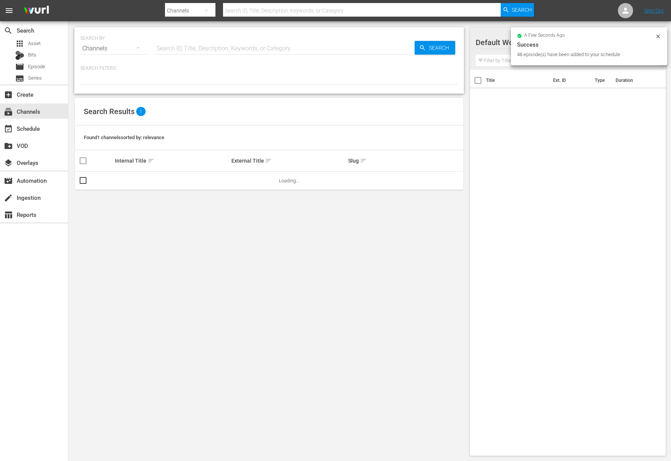
click at [37, 136] on div "create_new_folder VOD" at bounding box center [34, 144] width 68 height 17
click at [38, 130] on div "event_available Schedule" at bounding box center [21, 127] width 42 height 7
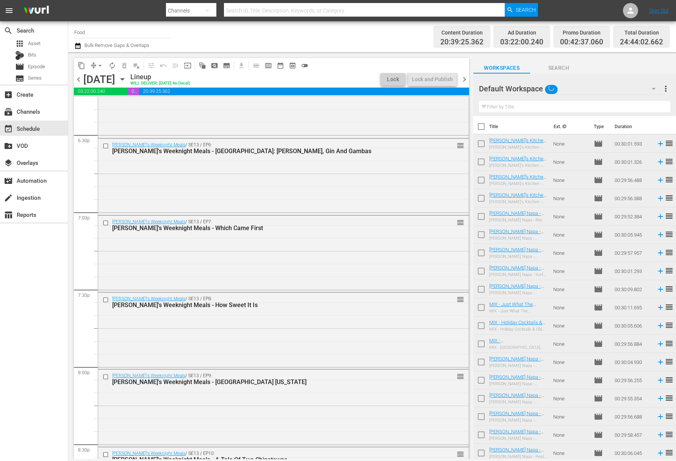
scroll to position [3465, 0]
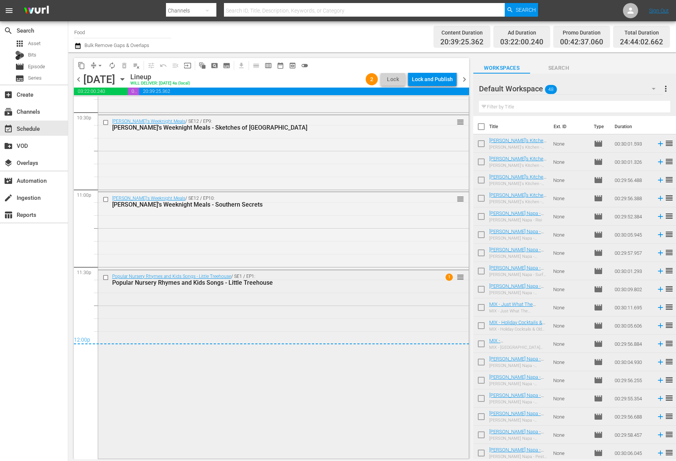
click at [306, 398] on div "Popular Nursery Rhymes and Kids Songs - Little Treehouse / SE1 / EP1: Popular N…" at bounding box center [283, 363] width 371 height 187
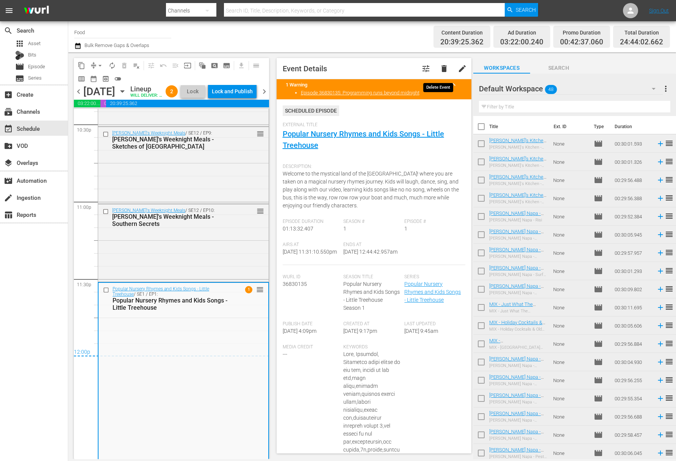
click at [411, 71] on span "delete" at bounding box center [444, 68] width 9 height 9
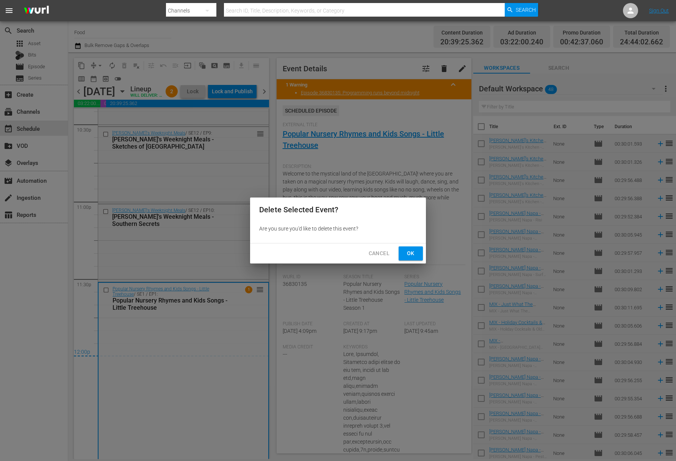
click at [411, 249] on span "Ok" at bounding box center [411, 253] width 12 height 9
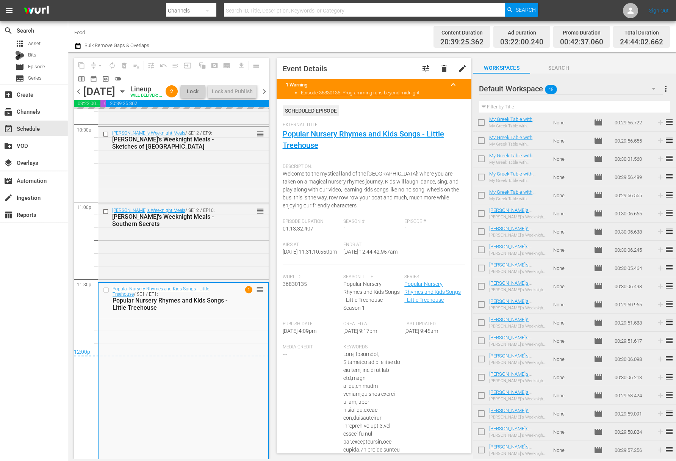
scroll to position [548, 0]
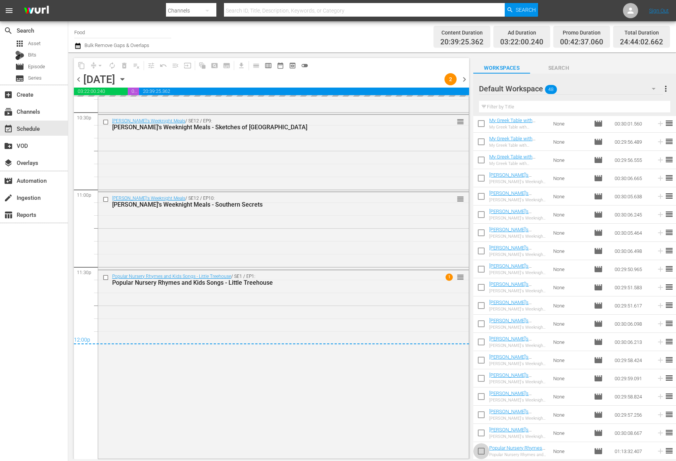
click at [411, 453] on input "checkbox" at bounding box center [482, 453] width 16 height 16
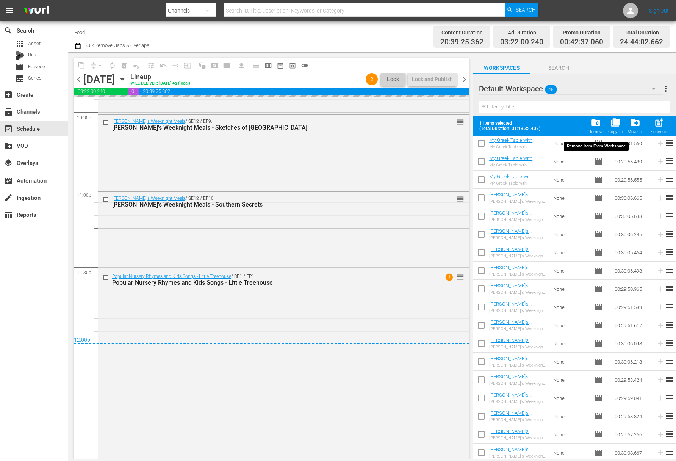
click at [411, 127] on span "folder_delete" at bounding box center [596, 123] width 10 height 10
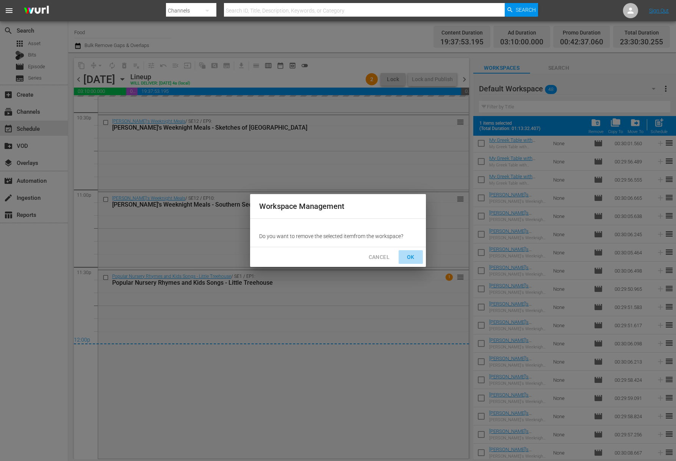
click at [411, 257] on span "OK" at bounding box center [411, 257] width 12 height 9
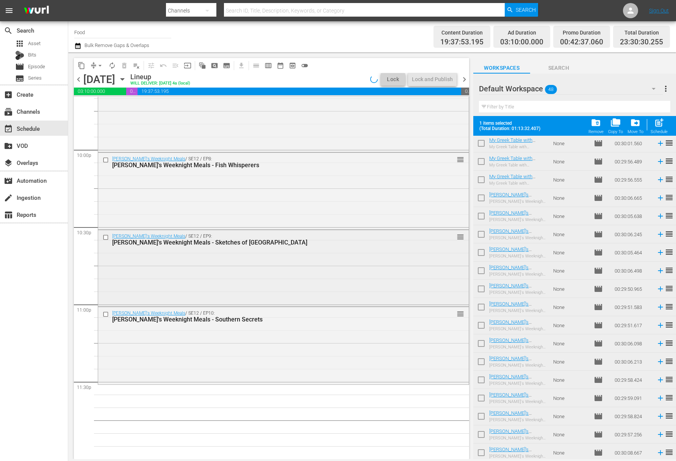
scroll to position [3350, 0]
checkbox input "false"
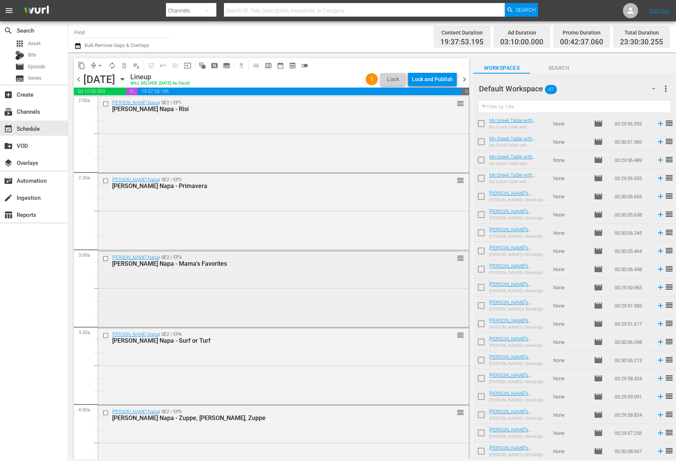
scroll to position [354, 0]
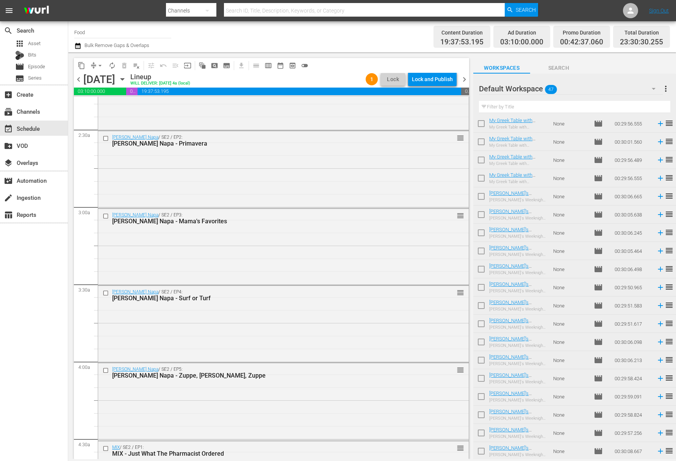
click at [14, 285] on div "search Search apps Asset Bits movie Episode subtitles Series add_box Create sub…" at bounding box center [34, 251] width 68 height 461
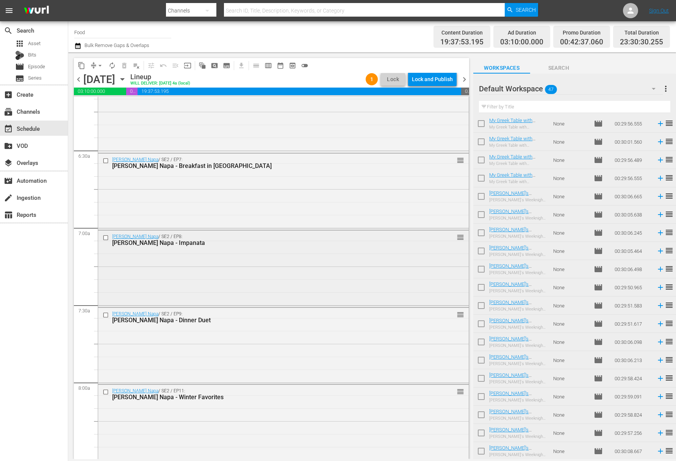
scroll to position [982, 0]
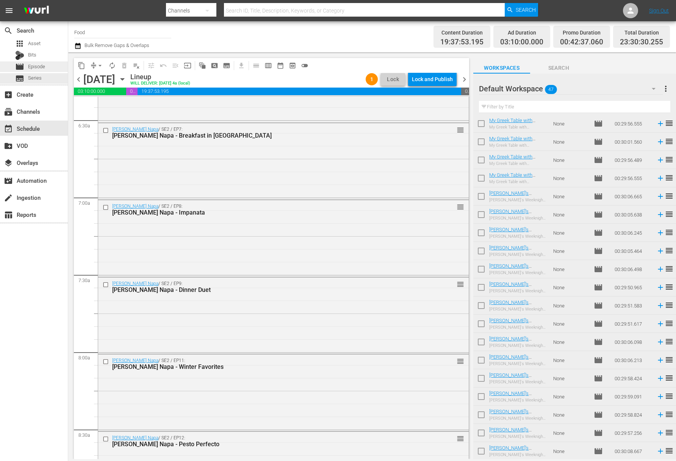
click at [51, 64] on div "movie Episode" at bounding box center [34, 66] width 68 height 11
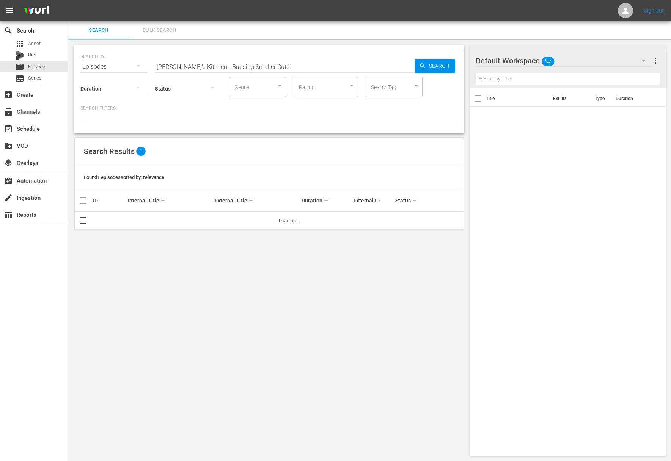
click at [215, 67] on input "Lidia's Kitchen - Braising Smaller Cuts" at bounding box center [285, 67] width 260 height 18
paste input "Michael Chiarello's Napa - Late Night Dining"
type input "Michael Chiarello's Napa - Late Night Dining"
click at [411, 68] on span "Search" at bounding box center [440, 66] width 29 height 14
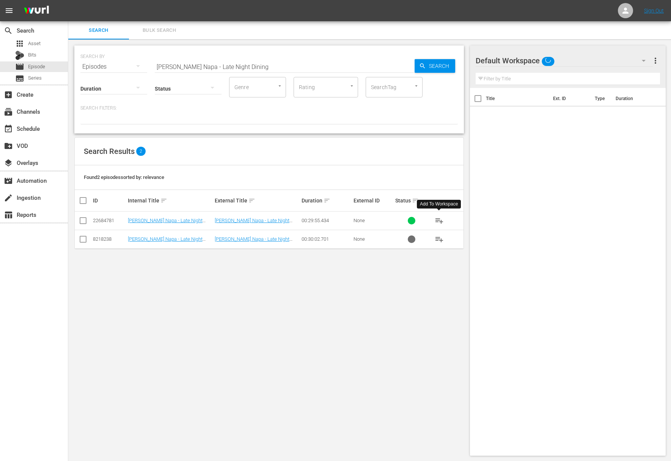
click at [411, 220] on span "playlist_add" at bounding box center [438, 220] width 9 height 9
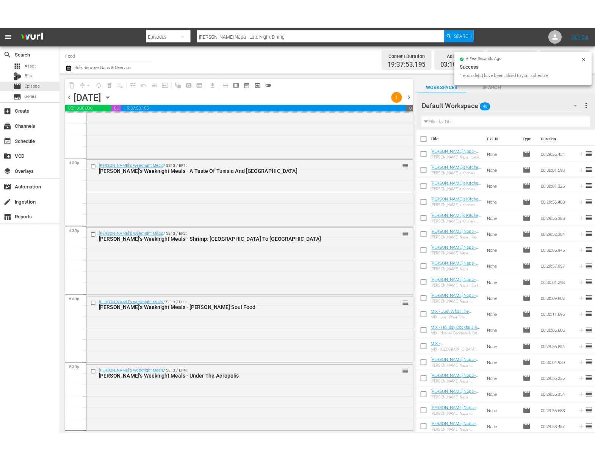
scroll to position [3350, 0]
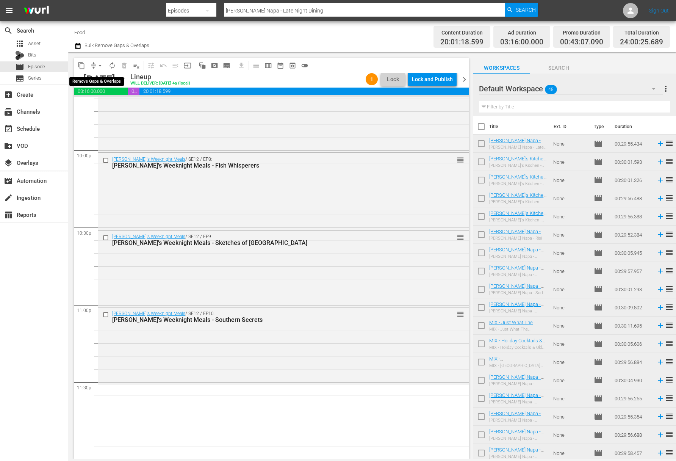
click at [99, 65] on span "arrow_drop_down" at bounding box center [100, 66] width 8 height 8
click at [107, 82] on li "Align to Midnight" at bounding box center [101, 81] width 80 height 13
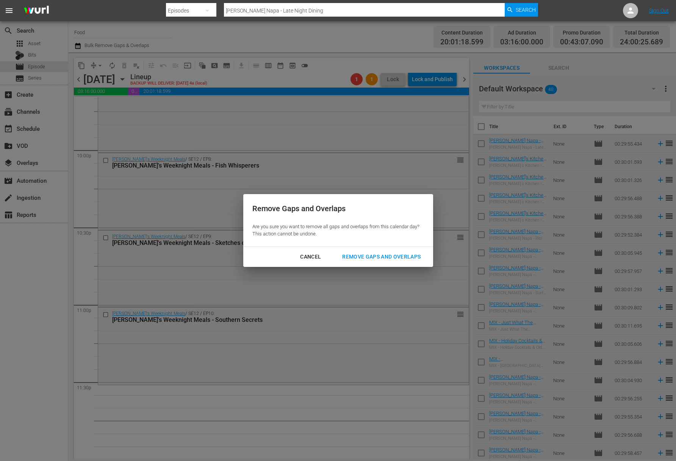
click at [398, 254] on div "Remove Gaps and Overlaps" at bounding box center [381, 256] width 91 height 9
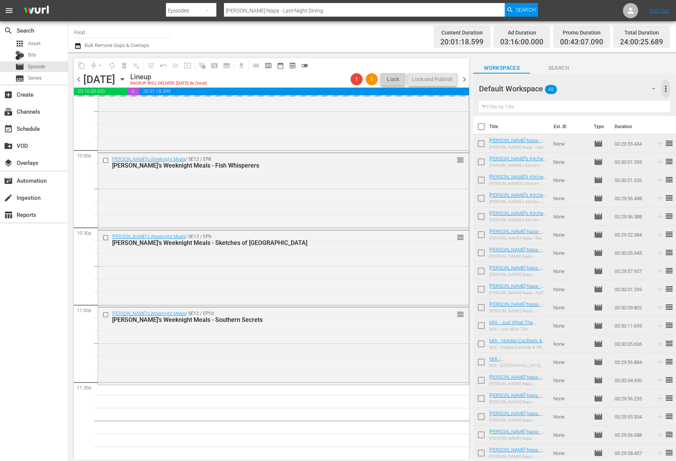
click at [411, 91] on span "more_vert" at bounding box center [666, 88] width 9 height 9
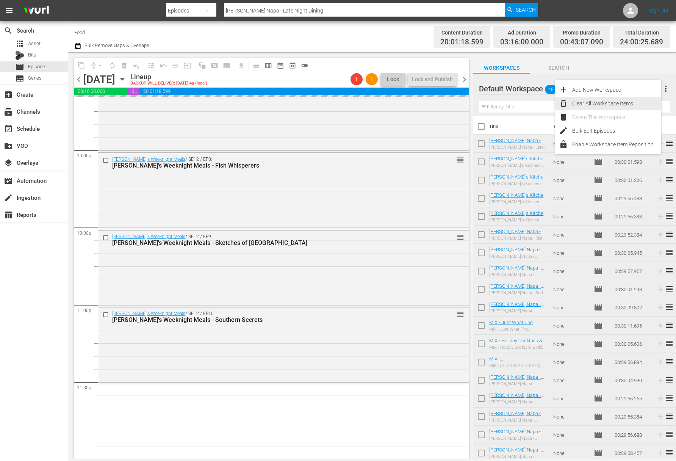
click at [411, 99] on div "Clear All Workspace Items" at bounding box center [616, 104] width 89 height 14
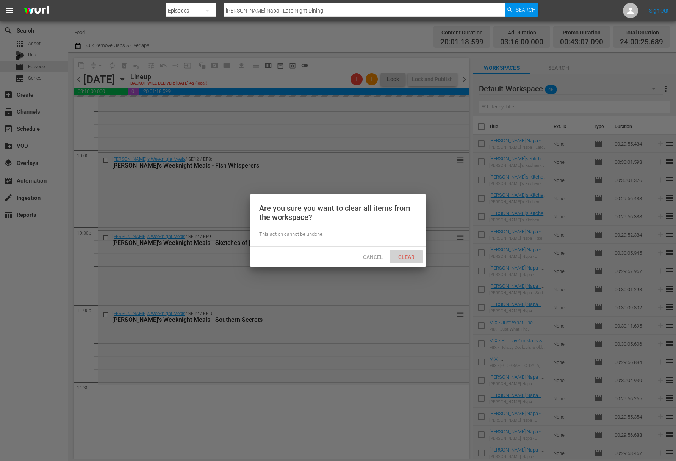
click at [406, 256] on span "Clear" at bounding box center [406, 257] width 28 height 6
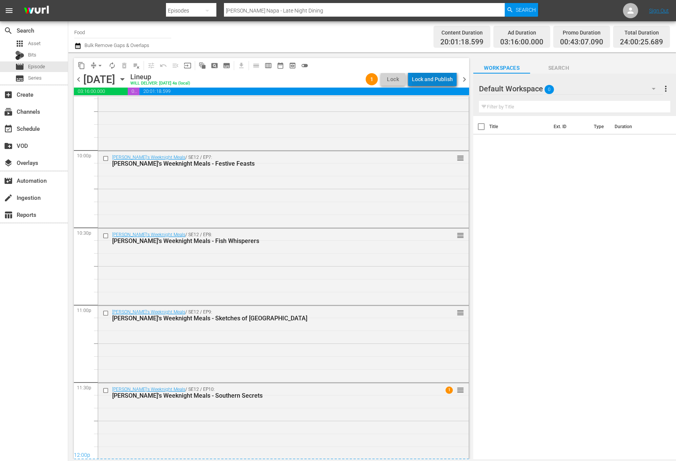
click at [411, 83] on div "Lock and Publish" at bounding box center [432, 79] width 41 height 14
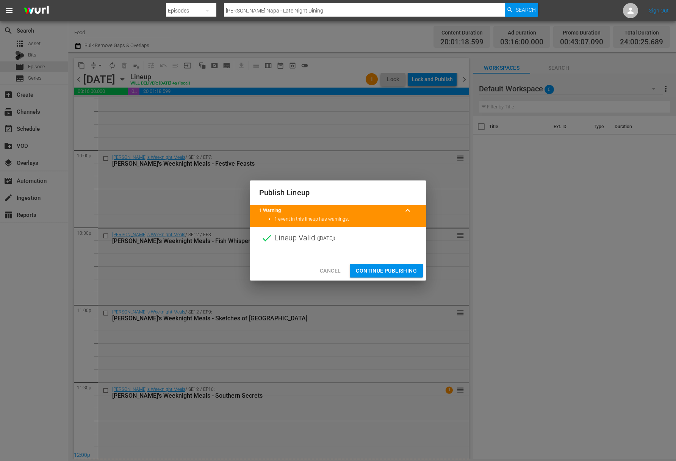
click at [390, 268] on span "Continue Publishing" at bounding box center [386, 270] width 61 height 9
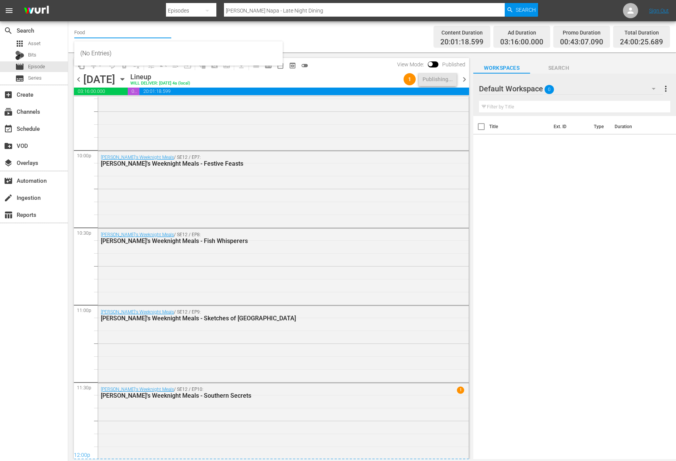
click at [95, 34] on input "Food" at bounding box center [122, 32] width 97 height 18
drag, startPoint x: 69, startPoint y: 29, endPoint x: 59, endPoint y: 27, distance: 10.0
click at [68, 0] on div "search Search apps Asset Bits movie Episode subtitles Series add_box Create sub…" at bounding box center [372, 0] width 608 height 0
click at [93, 29] on input "today" at bounding box center [122, 32] width 97 height 18
click at [93, 31] on input "today" at bounding box center [122, 32] width 97 height 18
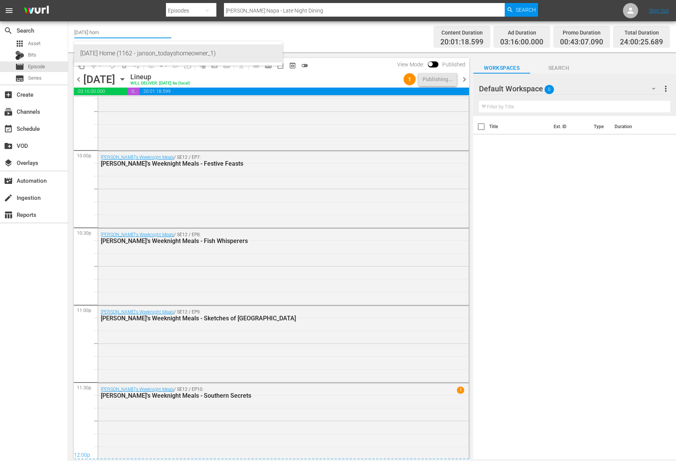
click at [105, 48] on div "Today's Home (1162 - janson_todayshomeowner_1)" at bounding box center [178, 53] width 196 height 18
type input "Today's Home (1162 - janson_todayshomeowner_1)"
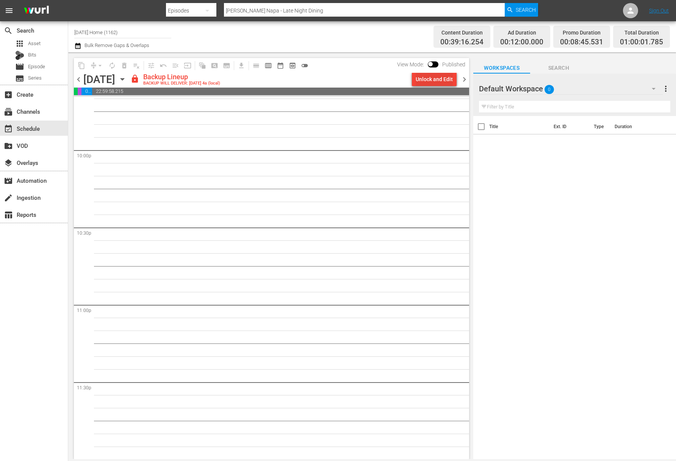
click at [411, 77] on div "Unlock and Edit" at bounding box center [434, 79] width 37 height 14
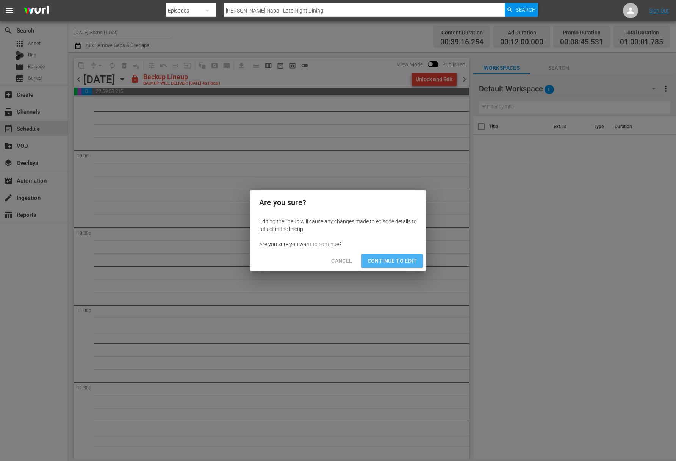
click at [389, 261] on span "Continue to Edit" at bounding box center [392, 260] width 49 height 9
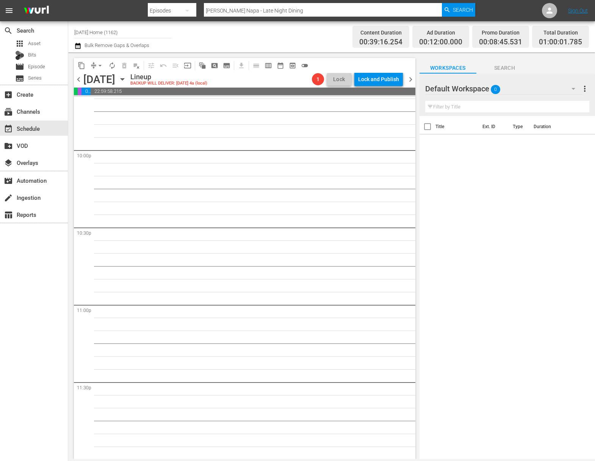
click at [124, 79] on icon "button" at bounding box center [122, 79] width 3 height 2
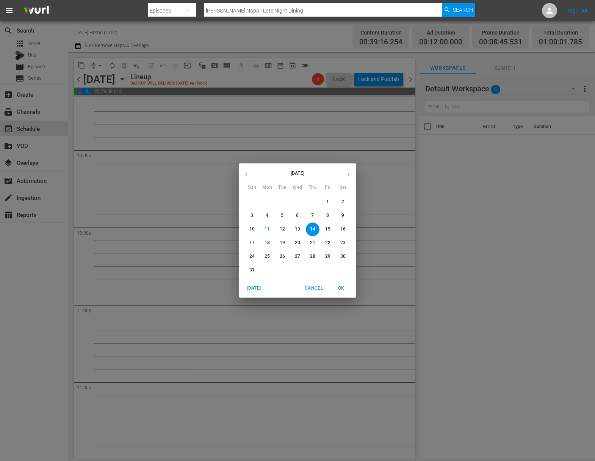
click at [328, 227] on p "15" at bounding box center [327, 229] width 5 height 6
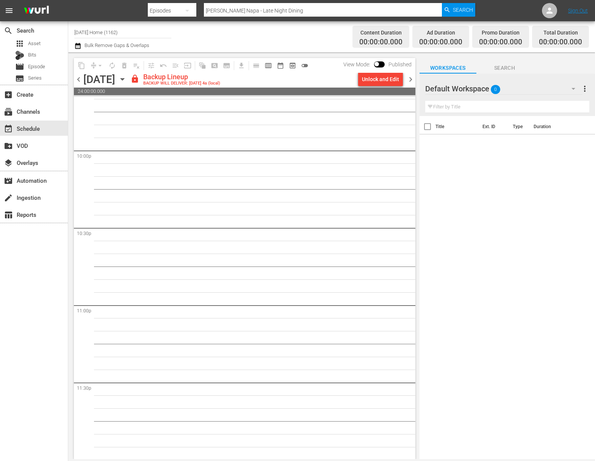
scroll to position [3350, 0]
click at [391, 83] on div "Unlock and Edit" at bounding box center [380, 79] width 37 height 14
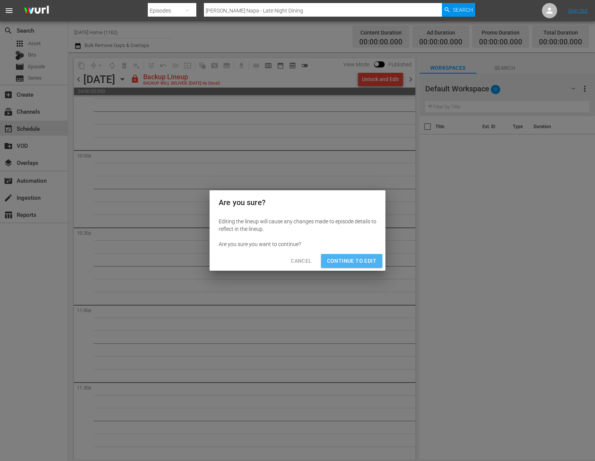
click at [351, 264] on span "Continue to Edit" at bounding box center [351, 260] width 49 height 9
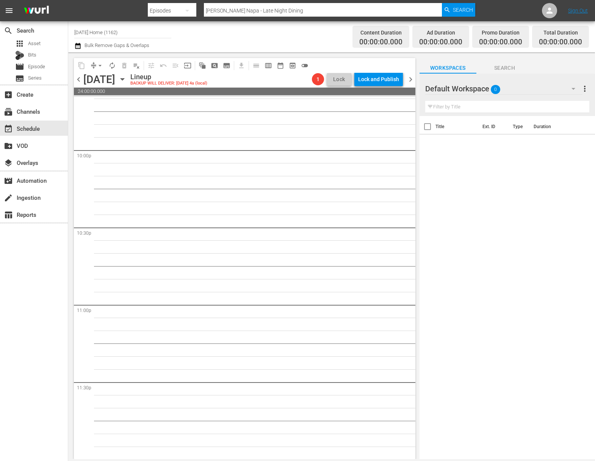
click at [124, 78] on icon "button" at bounding box center [122, 79] width 3 height 2
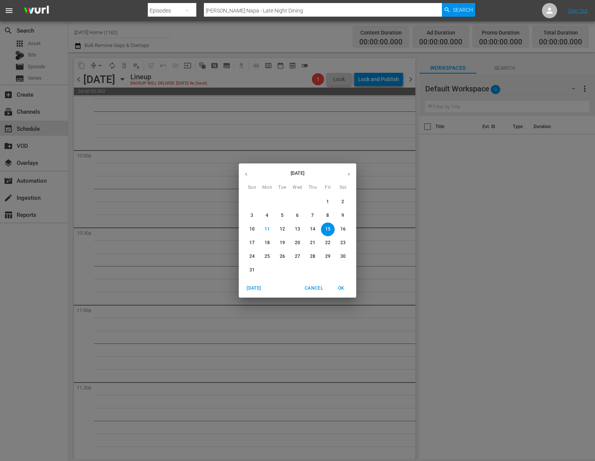
click at [309, 226] on button "14" at bounding box center [313, 230] width 14 height 14
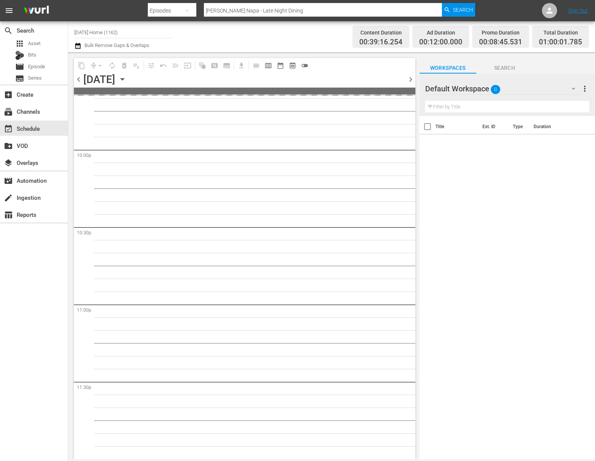
scroll to position [3350, 0]
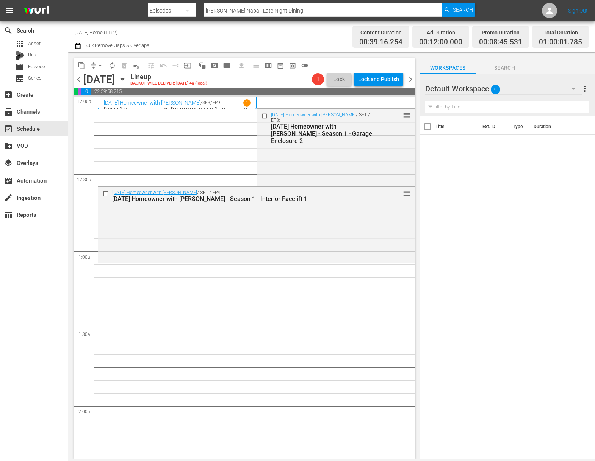
scroll to position [3350, 0]
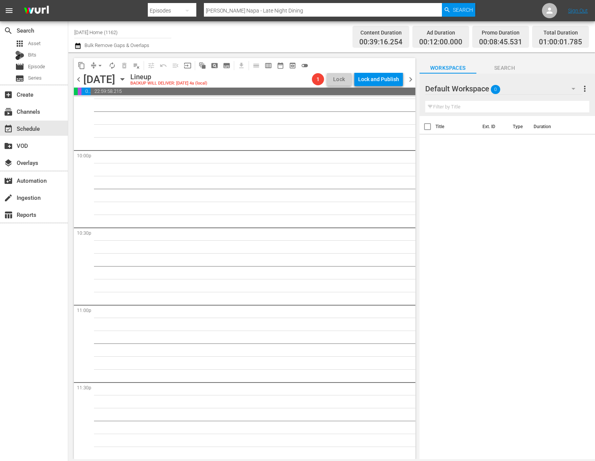
click at [124, 80] on icon "button" at bounding box center [122, 79] width 3 height 2
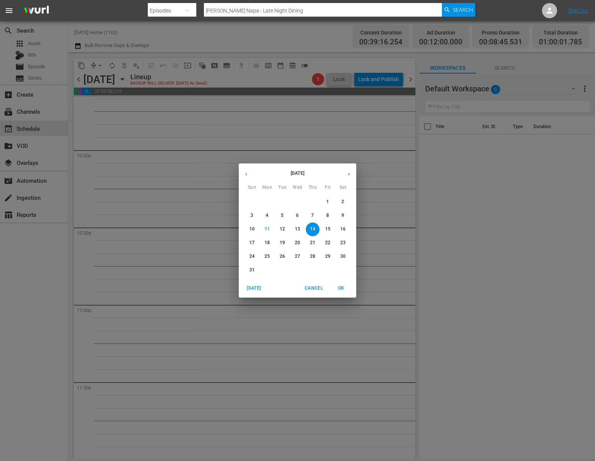
click at [248, 175] on icon "button" at bounding box center [246, 174] width 6 height 6
click at [283, 215] on p "10" at bounding box center [282, 215] width 5 height 6
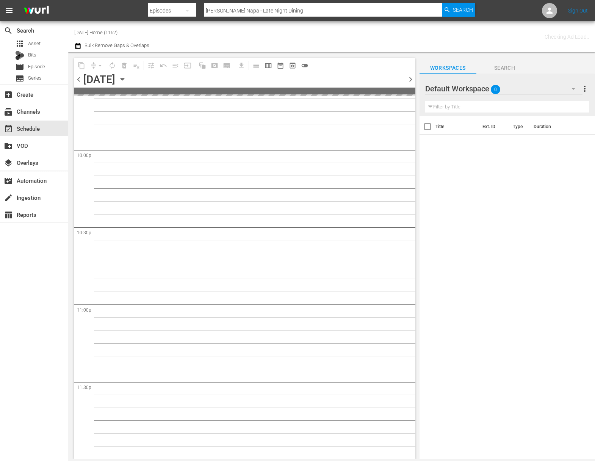
scroll to position [3349, 0]
click at [127, 80] on icon "button" at bounding box center [122, 79] width 8 height 8
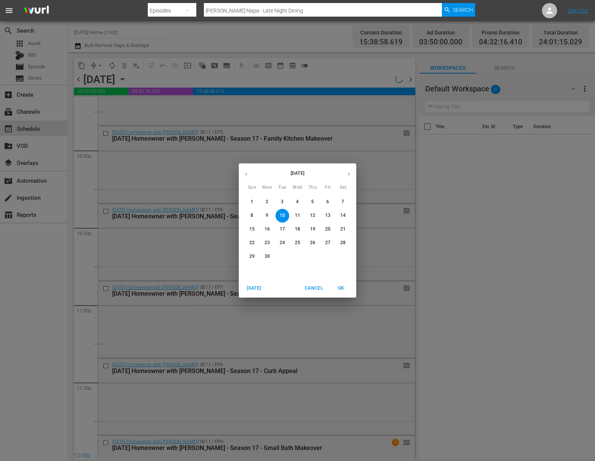
scroll to position [3324, 0]
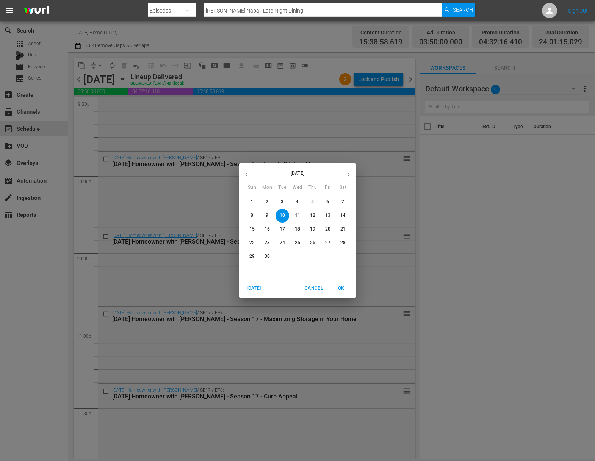
click at [270, 215] on span "9" at bounding box center [267, 215] width 14 height 6
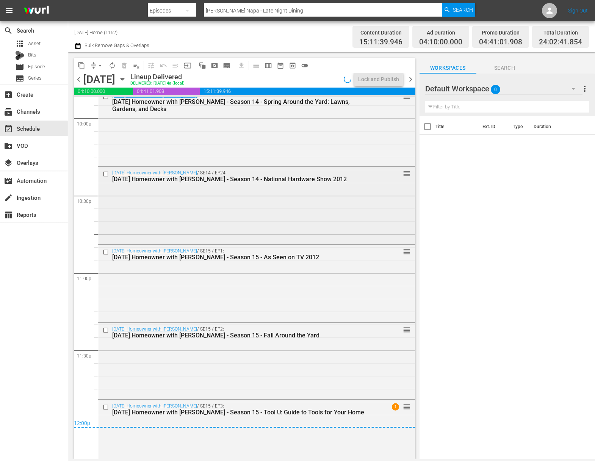
scroll to position [3399, 0]
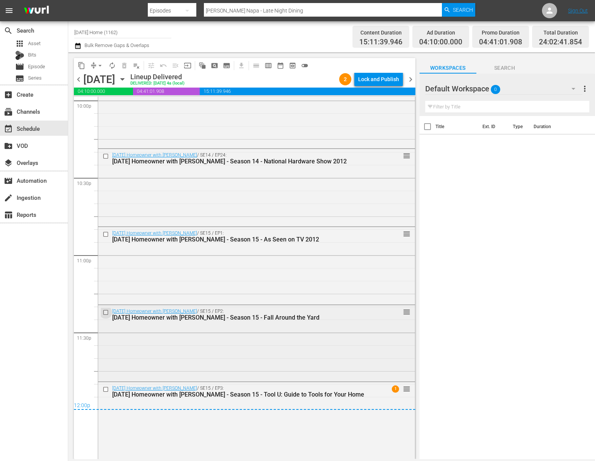
click at [105, 310] on input "checkbox" at bounding box center [107, 312] width 8 height 6
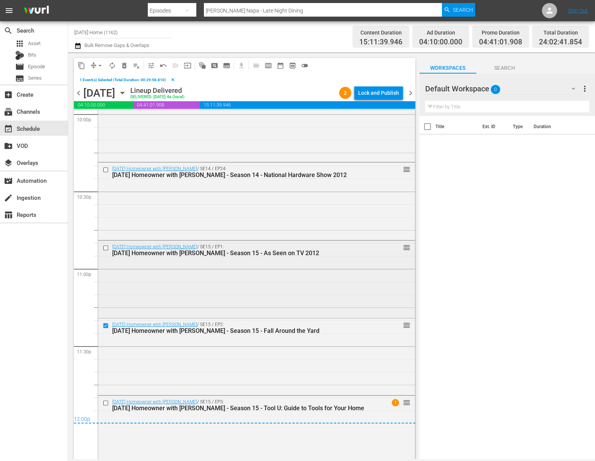
click at [105, 245] on input "checkbox" at bounding box center [107, 248] width 8 height 6
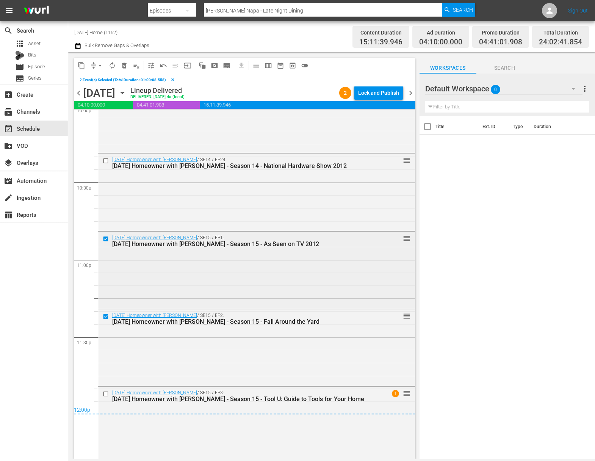
scroll to position [3413, 0]
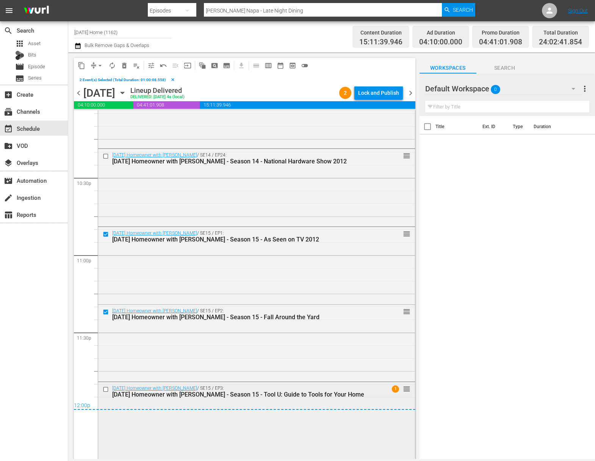
click at [107, 388] on input "checkbox" at bounding box center [107, 389] width 8 height 6
click at [83, 64] on span "content_copy" at bounding box center [82, 66] width 8 height 8
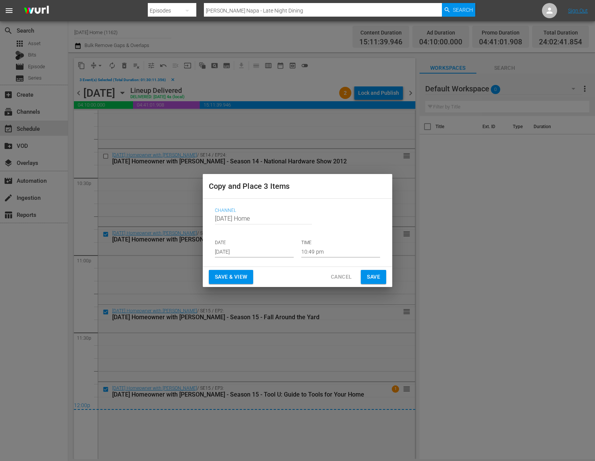
click at [265, 253] on input "Aug 13th 2025" at bounding box center [254, 251] width 79 height 11
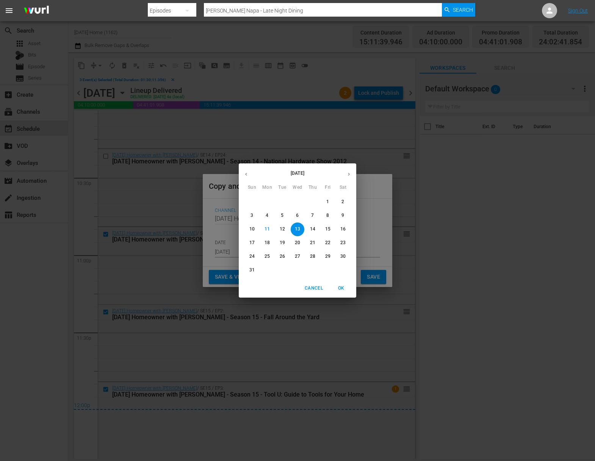
click at [314, 231] on p "14" at bounding box center [312, 229] width 5 height 6
type input "Aug 14th 2025"
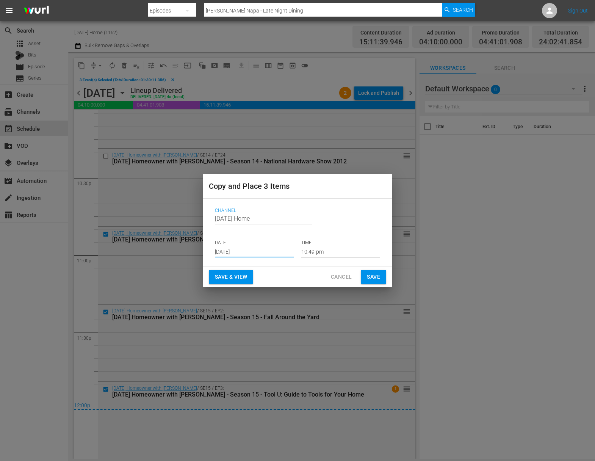
click at [318, 249] on input "10:49 pm" at bounding box center [340, 251] width 79 height 11
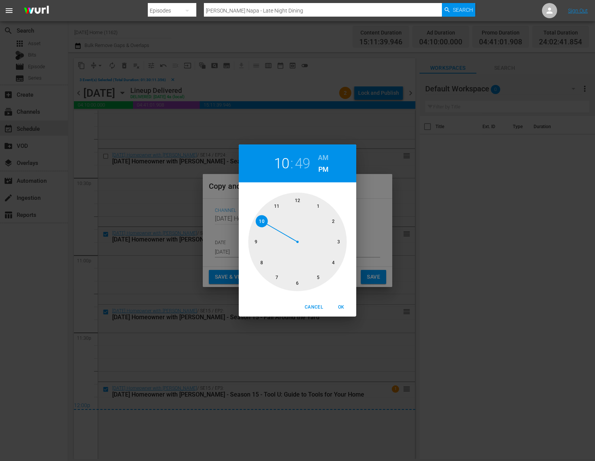
click at [333, 220] on div at bounding box center [297, 242] width 99 height 99
click at [298, 200] on div at bounding box center [297, 242] width 99 height 99
click at [341, 304] on span "OK" at bounding box center [341, 307] width 18 height 8
type input "02:00 pm"
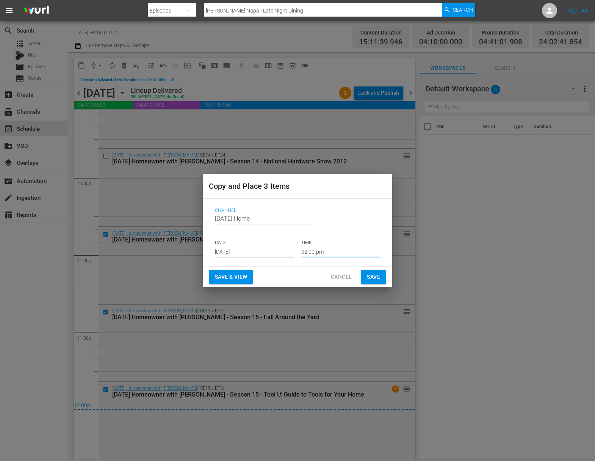
click at [375, 276] on span "Save" at bounding box center [373, 276] width 13 height 9
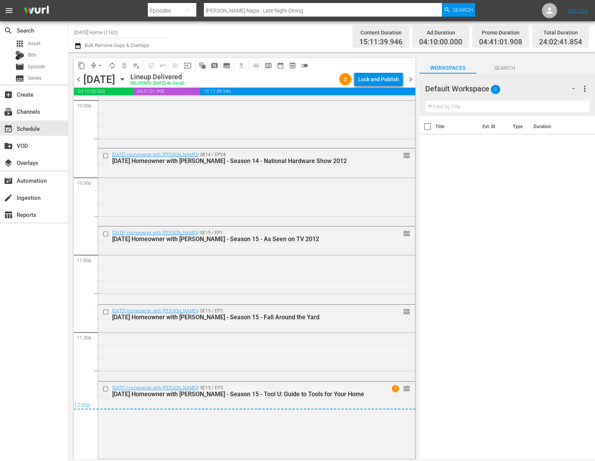
scroll to position [3399, 0]
click at [127, 79] on icon "button" at bounding box center [122, 79] width 8 height 8
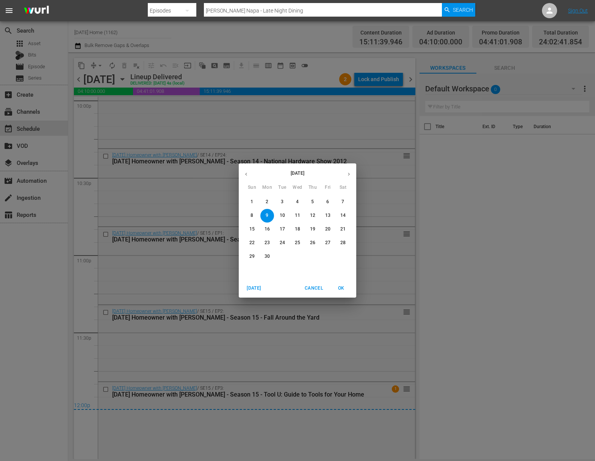
click at [284, 214] on p "10" at bounding box center [282, 215] width 5 height 6
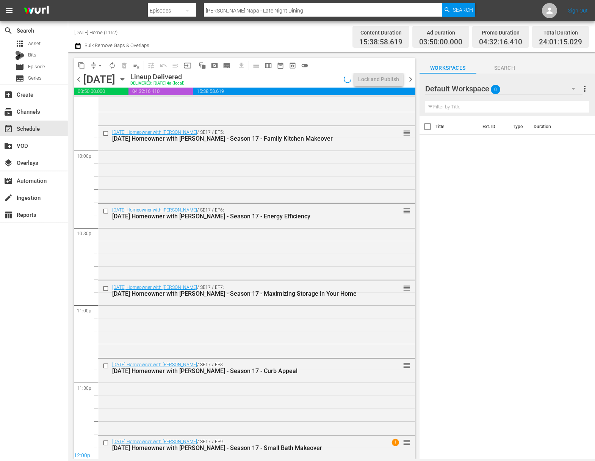
scroll to position [3399, 0]
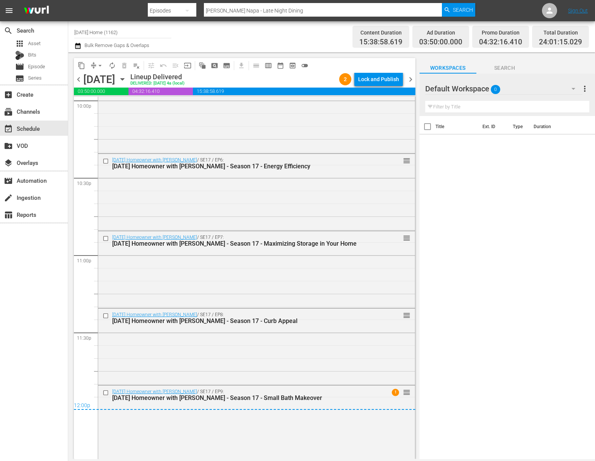
click at [127, 77] on icon "button" at bounding box center [122, 79] width 8 height 8
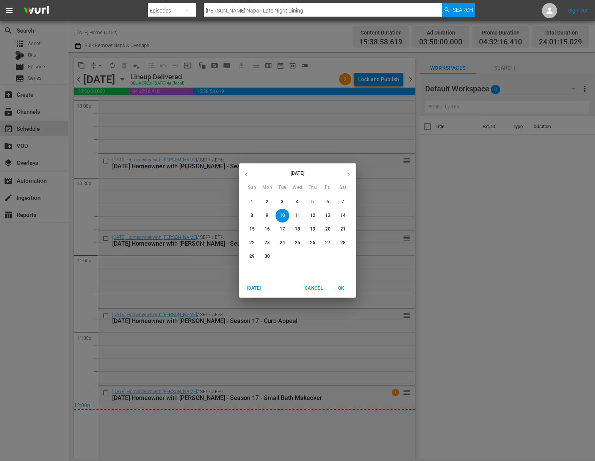
click at [349, 175] on icon "button" at bounding box center [349, 174] width 2 height 3
click at [313, 229] on p "14" at bounding box center [312, 229] width 5 height 6
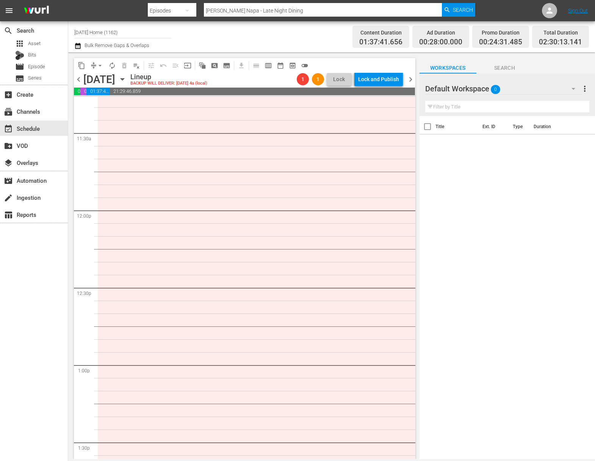
scroll to position [1731, 0]
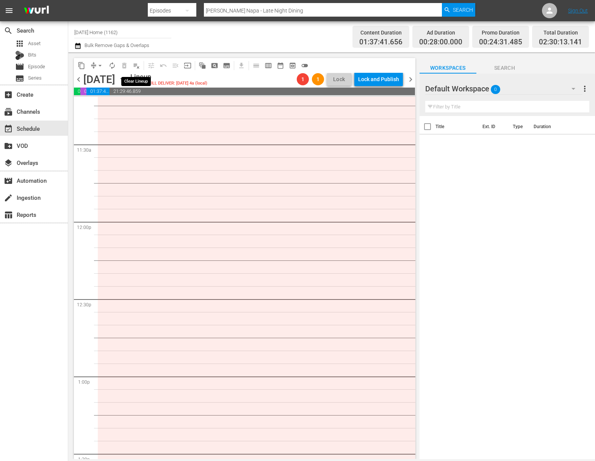
click at [135, 68] on span "playlist_remove_outlined" at bounding box center [137, 66] width 8 height 8
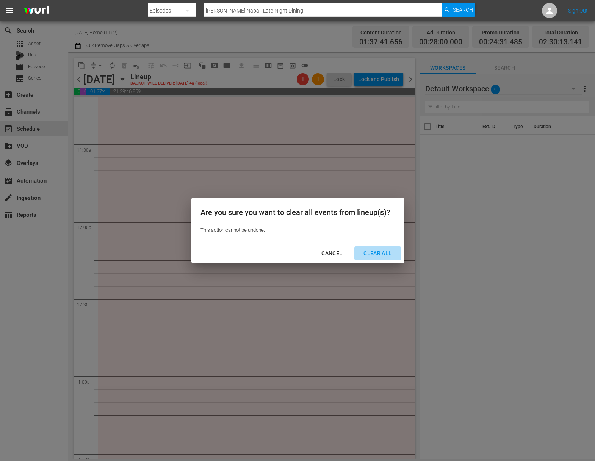
click at [375, 252] on div "Clear All" at bounding box center [378, 253] width 40 height 9
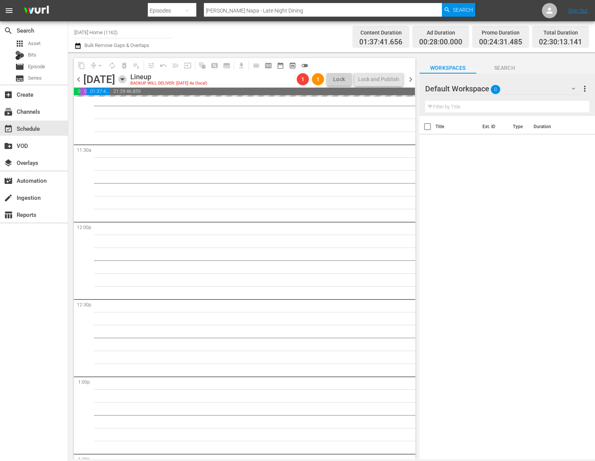
click at [127, 78] on icon "button" at bounding box center [122, 79] width 8 height 8
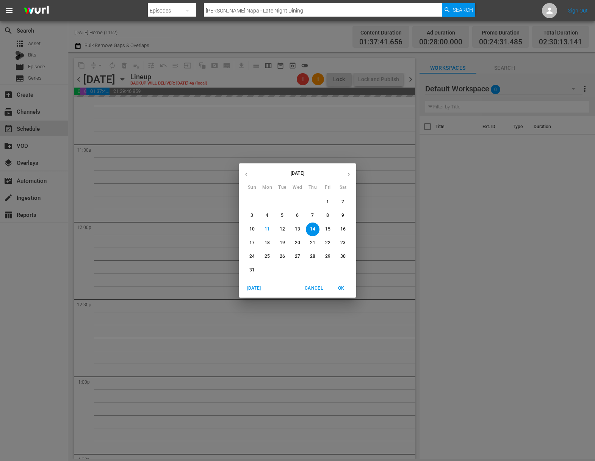
click at [250, 176] on button "button" at bounding box center [246, 174] width 15 height 15
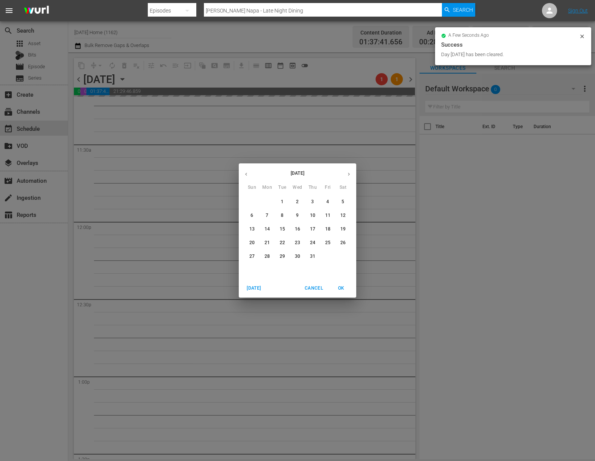
click at [248, 176] on icon "button" at bounding box center [246, 174] width 6 height 6
click at [282, 230] on p "17" at bounding box center [282, 229] width 5 height 6
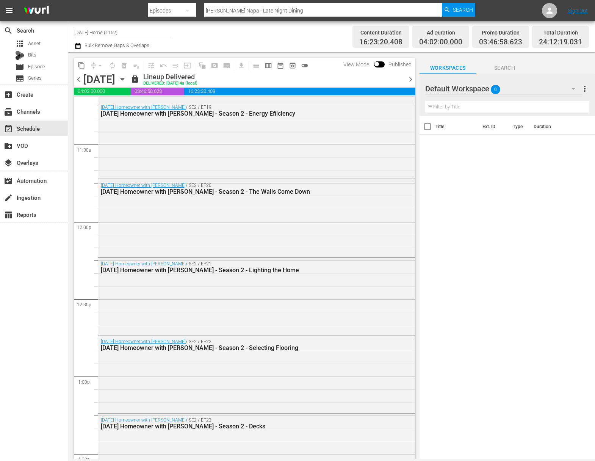
click at [127, 75] on icon "button" at bounding box center [122, 79] width 8 height 8
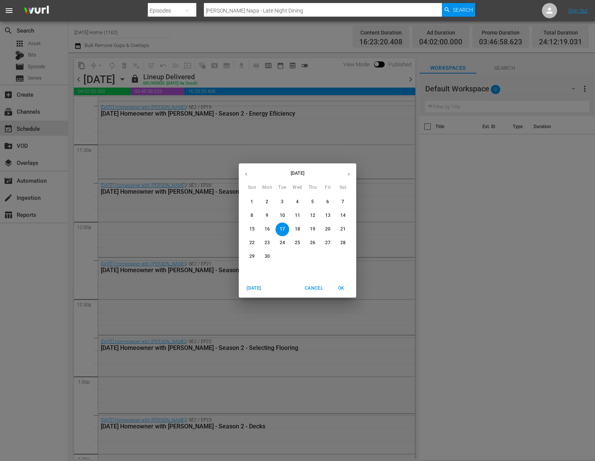
click at [300, 218] on p "11" at bounding box center [297, 215] width 5 height 6
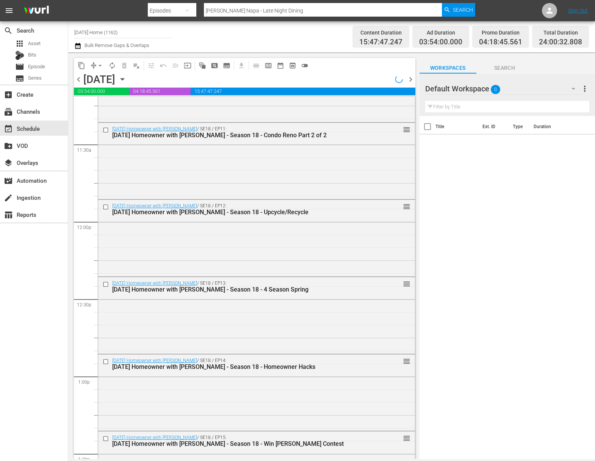
scroll to position [1692, 0]
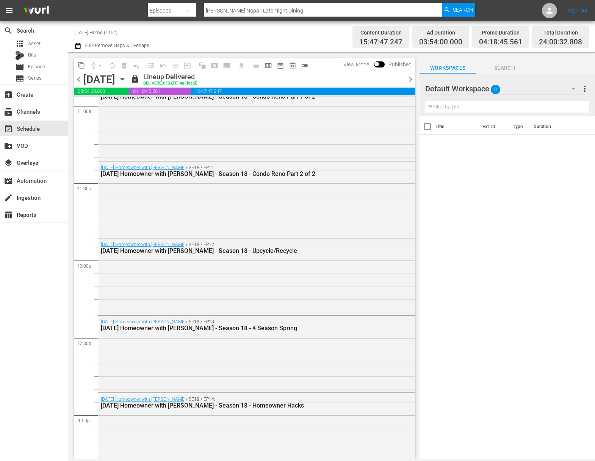
click at [127, 78] on icon "button" at bounding box center [122, 79] width 8 height 8
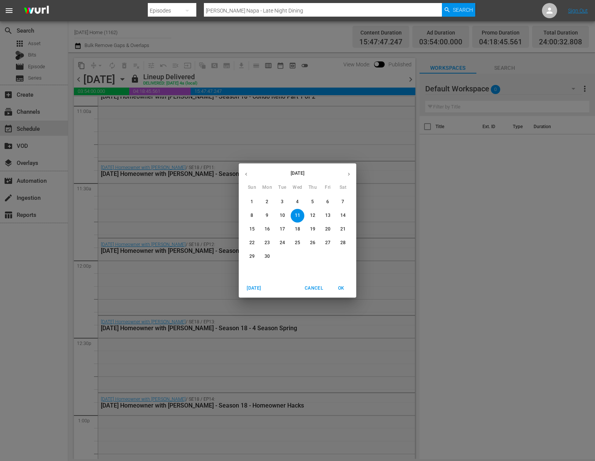
click at [285, 220] on button "10" at bounding box center [283, 216] width 14 height 14
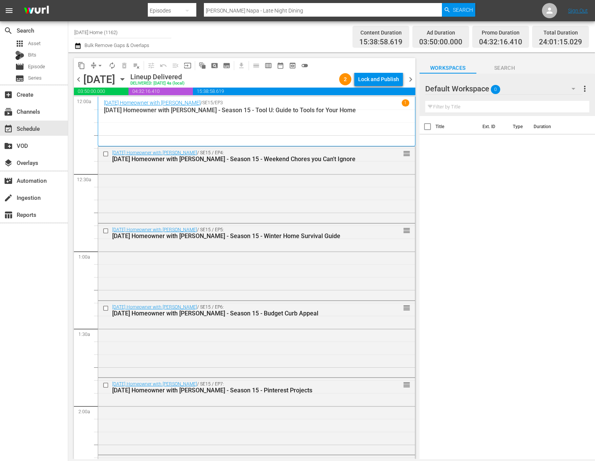
click at [82, 69] on button "content_copy" at bounding box center [81, 66] width 12 height 12
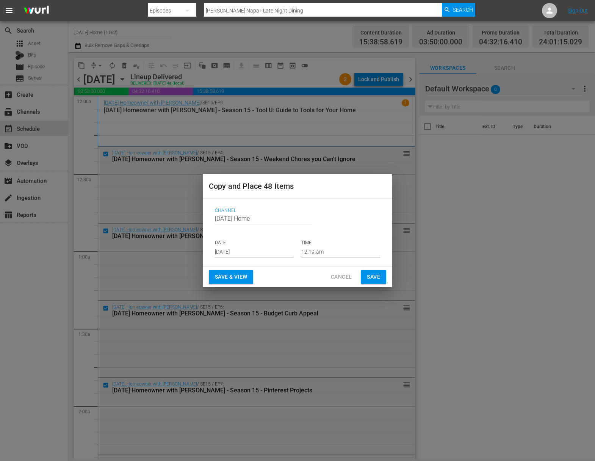
click at [254, 253] on input "[DATE]" at bounding box center [254, 251] width 79 height 11
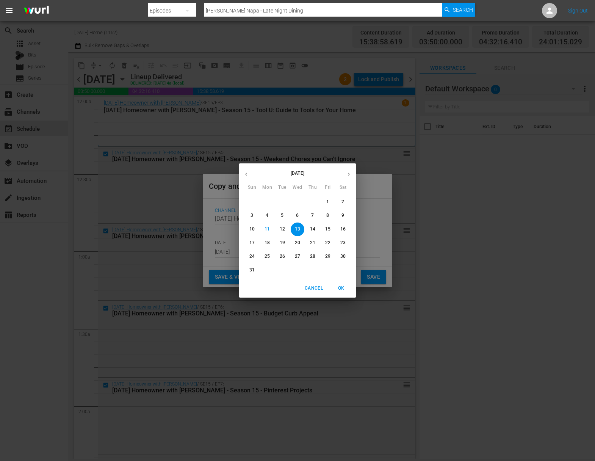
click at [316, 229] on span "14" at bounding box center [313, 229] width 14 height 6
type input "Aug 14th 2025"
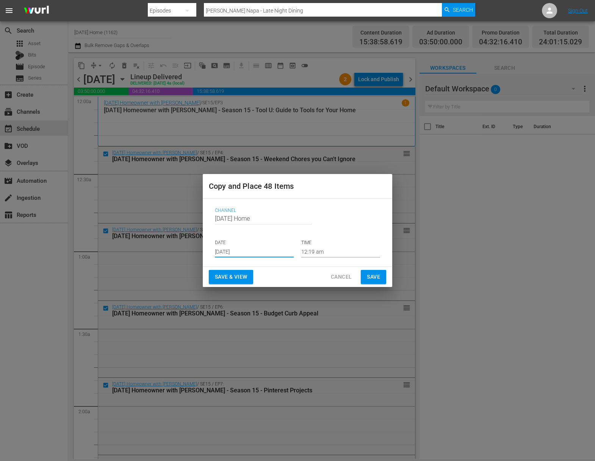
click at [325, 253] on input "12:19 am" at bounding box center [340, 251] width 79 height 11
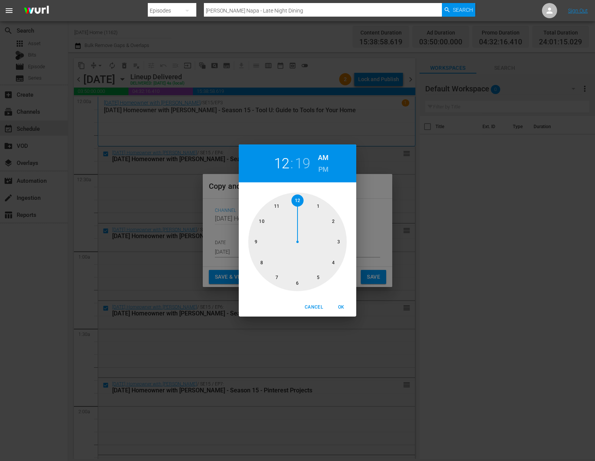
click at [335, 222] on div at bounding box center [297, 242] width 99 height 99
click at [297, 201] on div at bounding box center [297, 242] width 99 height 99
click at [329, 165] on div "02 : 00 AM PM" at bounding box center [298, 163] width 118 height 38
click at [327, 168] on h6 "PM" at bounding box center [323, 169] width 10 height 12
click at [348, 304] on span "OK" at bounding box center [341, 307] width 18 height 8
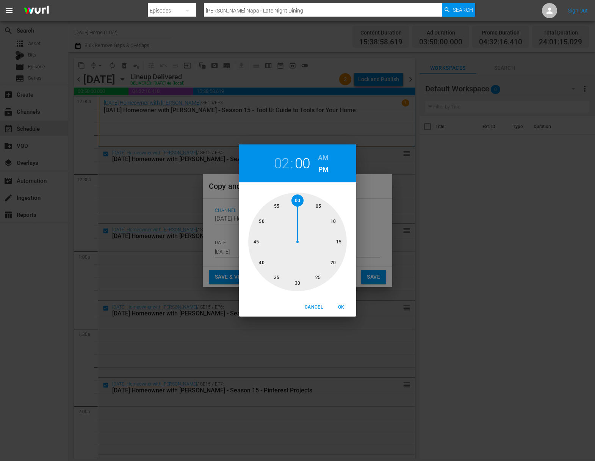
type input "02:00 pm"
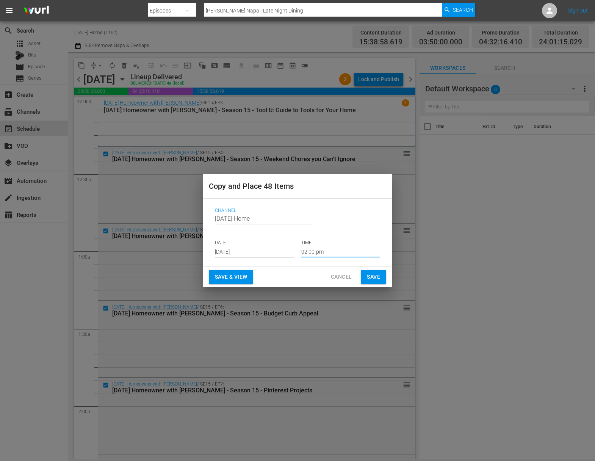
click at [372, 278] on span "Save" at bounding box center [373, 276] width 13 height 9
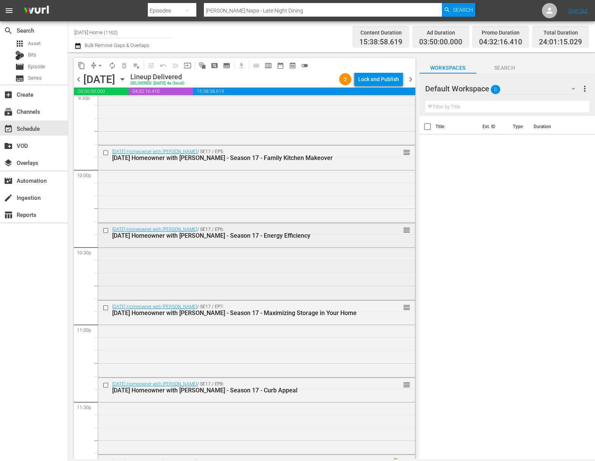
scroll to position [3402, 0]
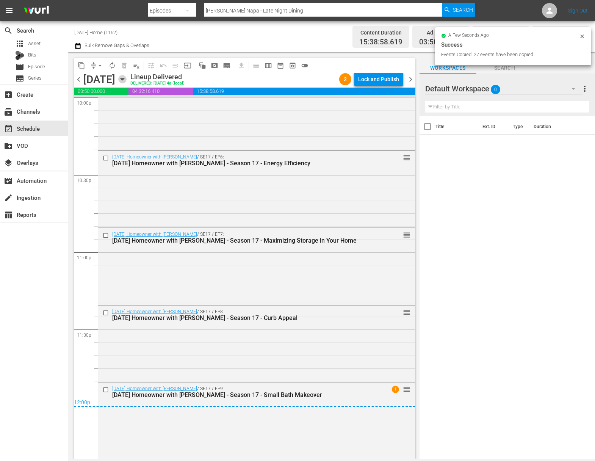
click at [127, 80] on icon "button" at bounding box center [122, 79] width 8 height 8
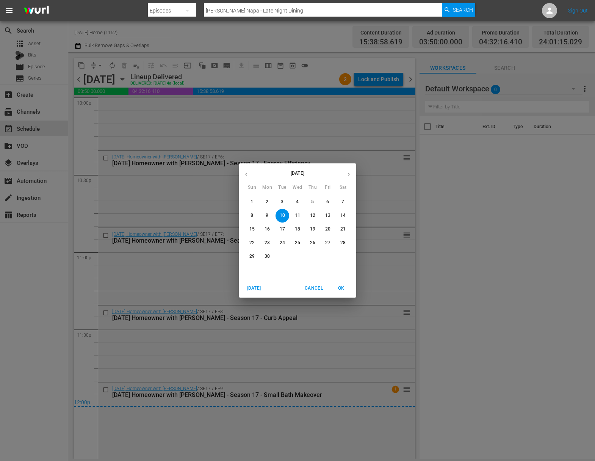
click at [348, 174] on icon "button" at bounding box center [349, 174] width 6 height 6
click at [346, 176] on icon "button" at bounding box center [349, 174] width 6 height 6
click at [312, 231] on p "14" at bounding box center [312, 229] width 5 height 6
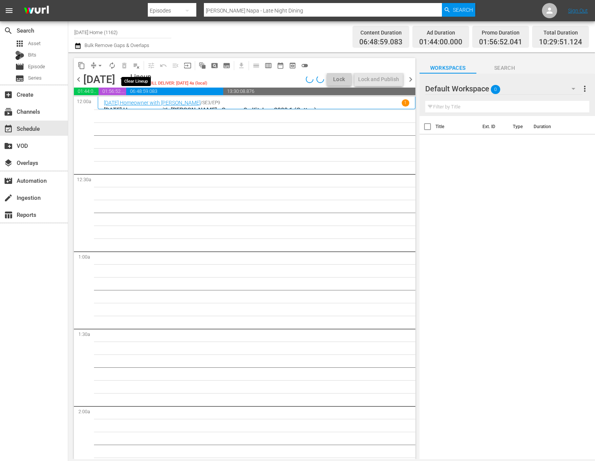
click at [137, 67] on span "playlist_remove_outlined" at bounding box center [137, 66] width 8 height 8
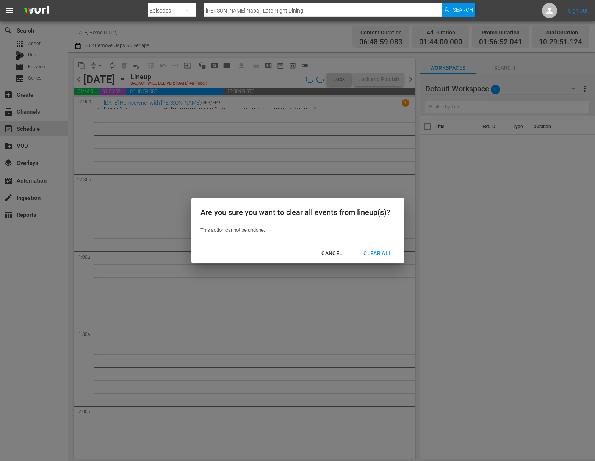
click at [378, 246] on div "Cancel Clear All" at bounding box center [297, 253] width 213 height 20
click at [379, 251] on div "Clear All" at bounding box center [378, 253] width 40 height 9
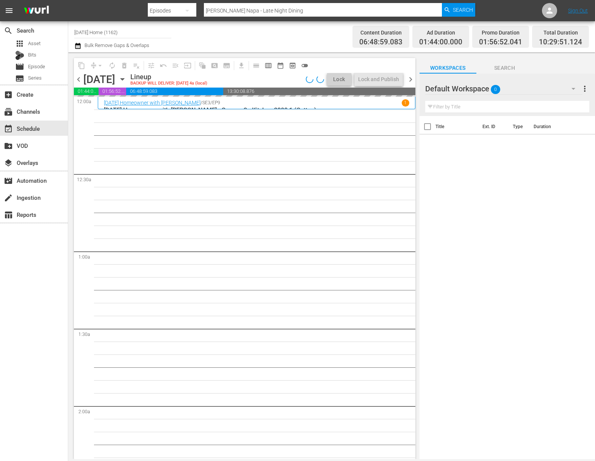
click at [127, 80] on icon "button" at bounding box center [122, 79] width 8 height 8
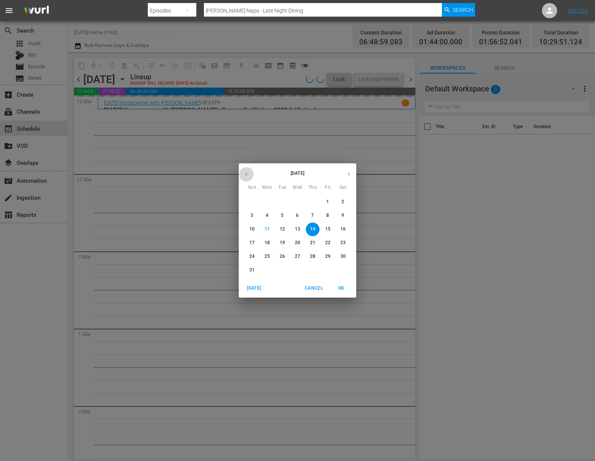
click at [247, 173] on icon "button" at bounding box center [246, 174] width 6 height 6
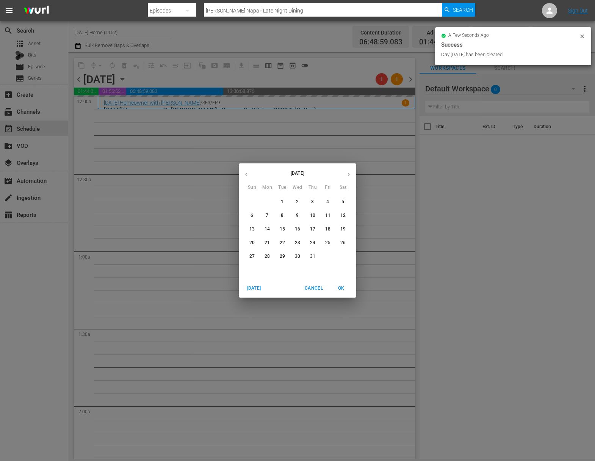
click at [247, 173] on icon "button" at bounding box center [246, 174] width 6 height 6
click at [311, 216] on p "12" at bounding box center [312, 215] width 5 height 6
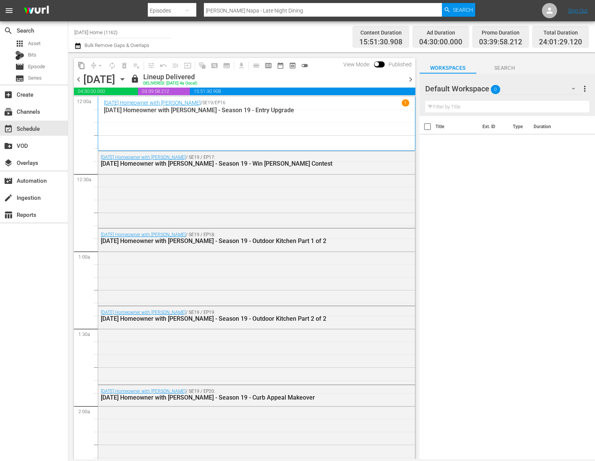
click at [127, 78] on icon "button" at bounding box center [122, 79] width 8 height 8
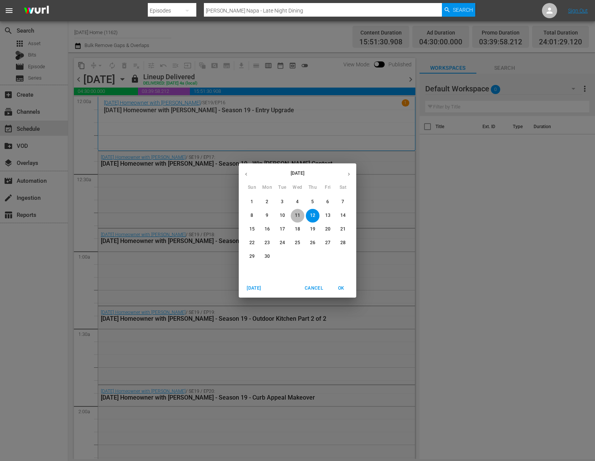
click at [293, 217] on span "11" at bounding box center [298, 215] width 14 height 6
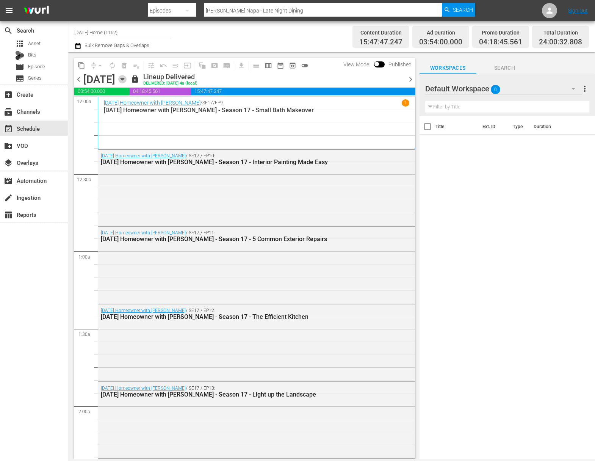
click at [124, 79] on icon "button" at bounding box center [122, 79] width 3 height 2
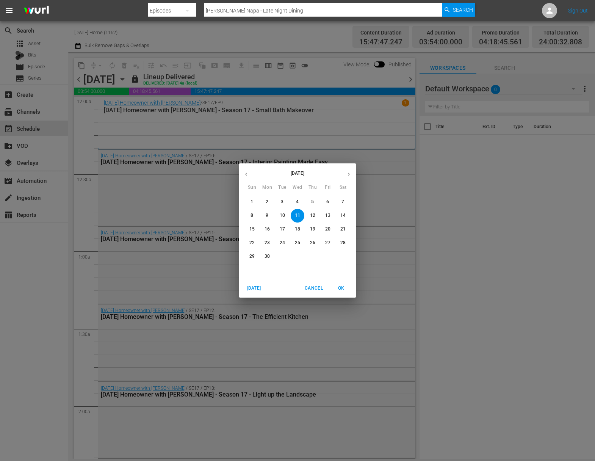
click at [286, 218] on span "10" at bounding box center [283, 215] width 14 height 6
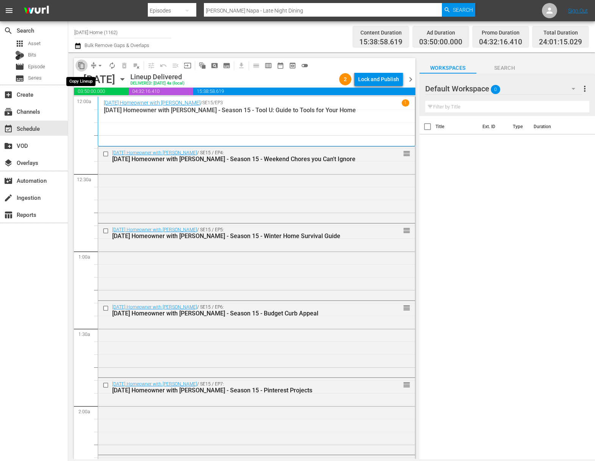
click at [82, 66] on span "content_copy" at bounding box center [82, 66] width 8 height 8
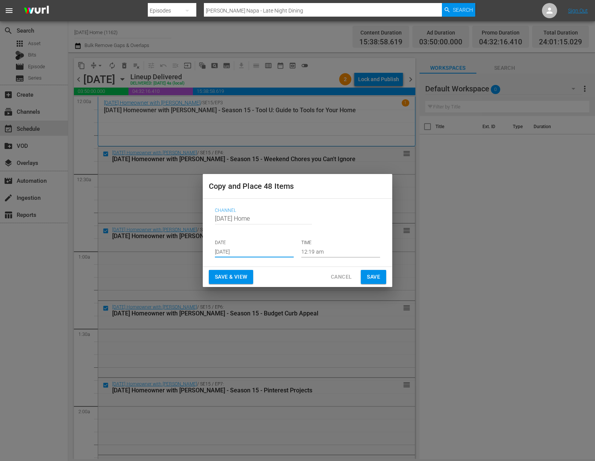
click at [256, 252] on input "[DATE]" at bounding box center [254, 251] width 79 height 11
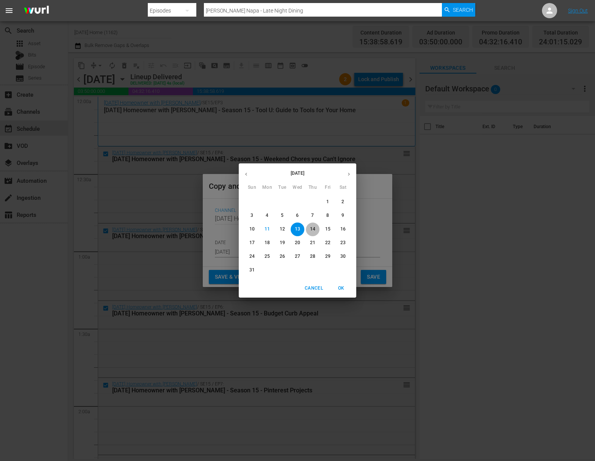
click at [313, 228] on p "14" at bounding box center [312, 229] width 5 height 6
type input "Aug 14th 2025"
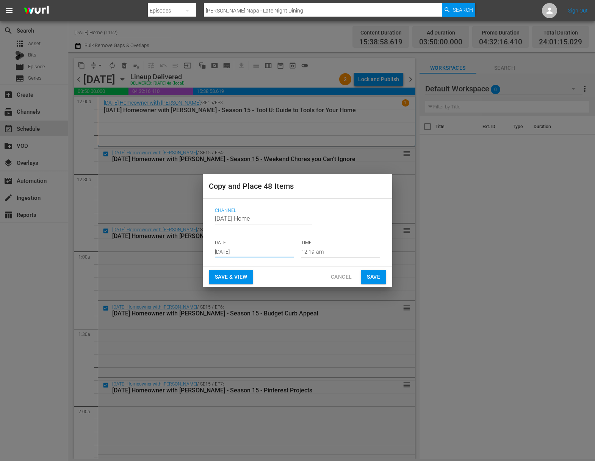
click at [325, 251] on input "12:19 am" at bounding box center [340, 251] width 79 height 11
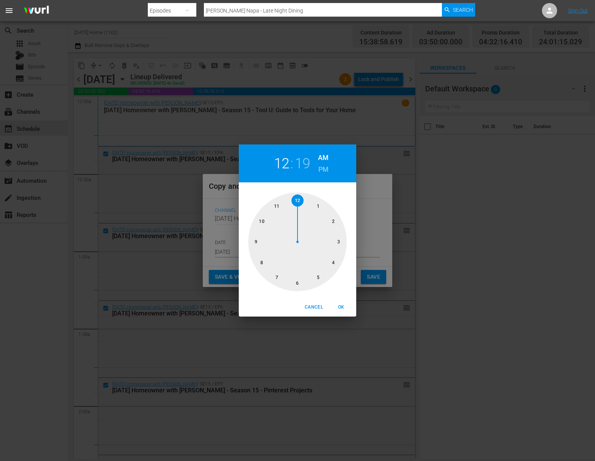
click at [331, 221] on div at bounding box center [297, 242] width 99 height 99
click at [296, 200] on div at bounding box center [297, 242] width 99 height 99
click at [325, 166] on h6 "PM" at bounding box center [323, 169] width 10 height 12
click at [324, 155] on h6 "AM" at bounding box center [323, 158] width 11 height 12
click at [342, 308] on span "OK" at bounding box center [341, 307] width 18 height 8
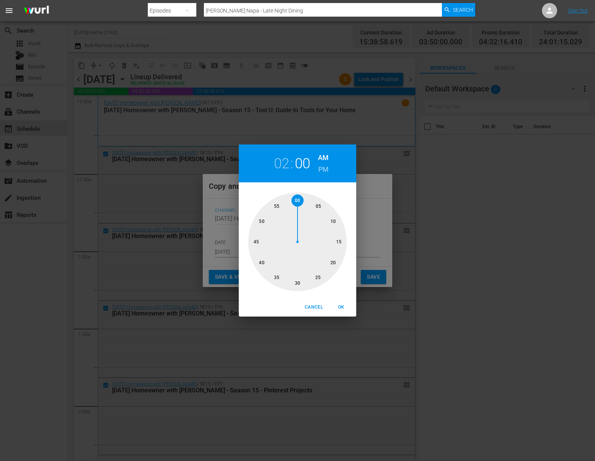
type input "02:00 am"
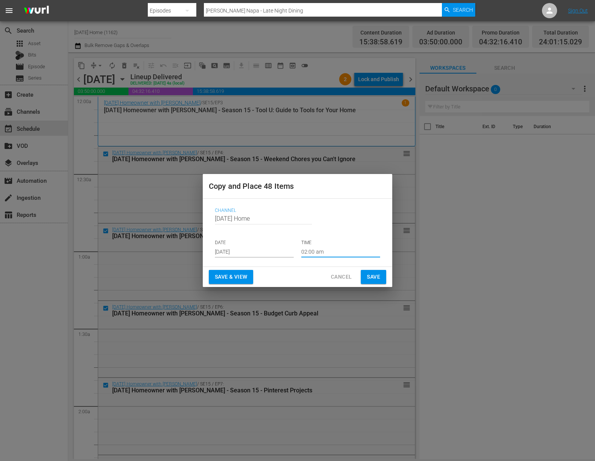
click at [372, 279] on span "Save" at bounding box center [373, 276] width 13 height 9
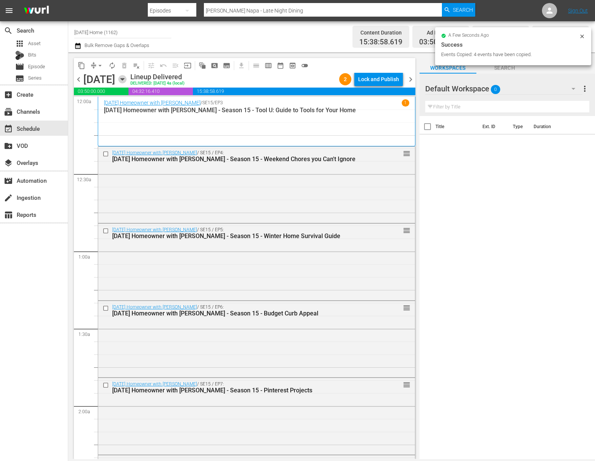
click at [124, 79] on icon "button" at bounding box center [122, 79] width 3 height 2
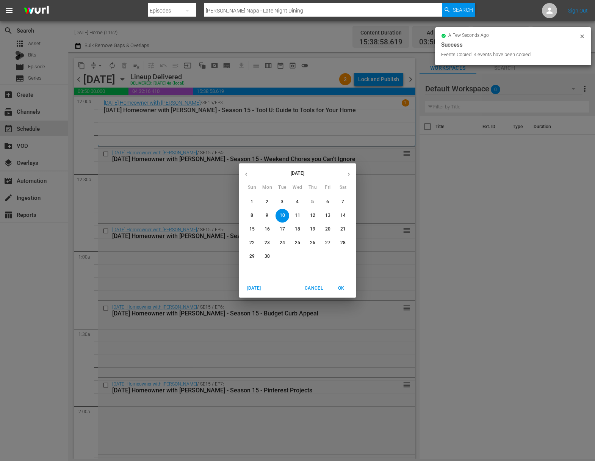
click at [329, 201] on span "6" at bounding box center [328, 202] width 14 height 6
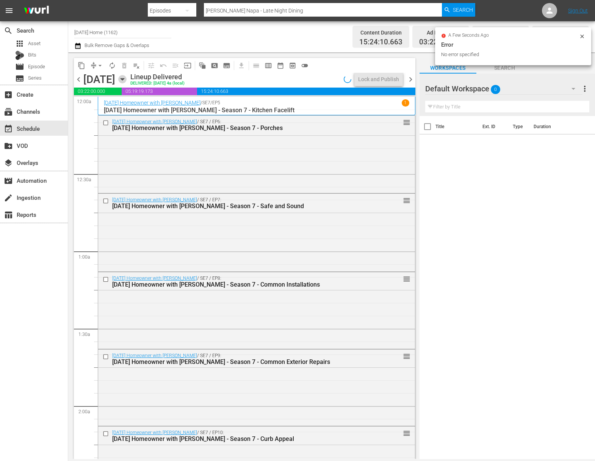
click at [127, 80] on icon "button" at bounding box center [122, 79] width 8 height 8
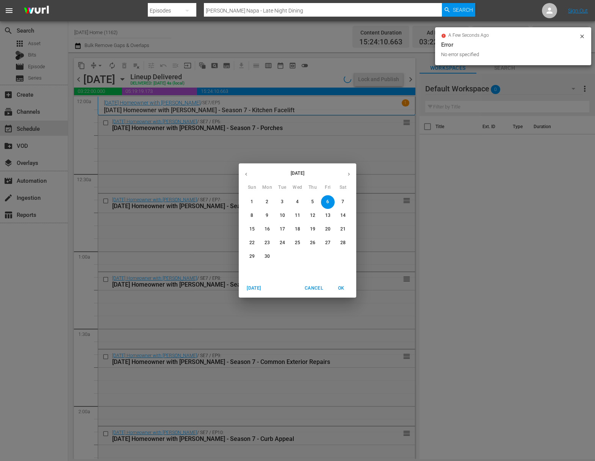
click at [312, 202] on p "5" at bounding box center [312, 202] width 3 height 6
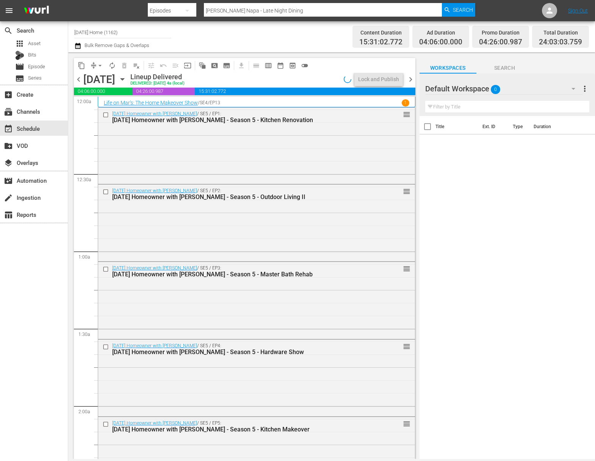
click at [127, 77] on icon "button" at bounding box center [122, 79] width 8 height 8
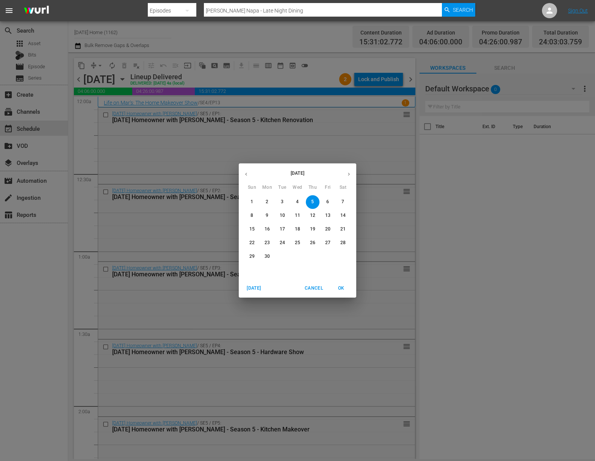
click at [296, 202] on p "4" at bounding box center [297, 202] width 3 height 6
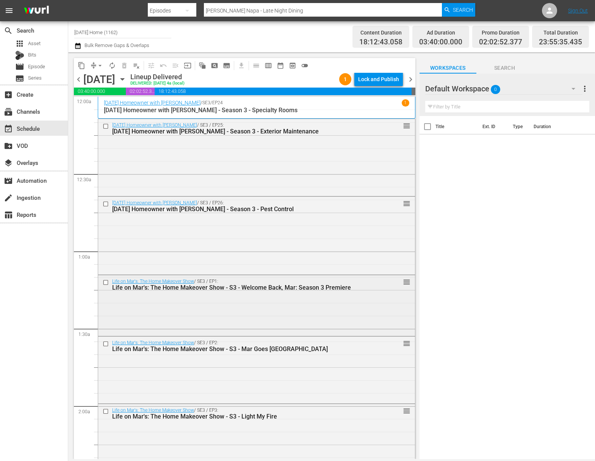
click at [106, 280] on input "checkbox" at bounding box center [107, 282] width 8 height 6
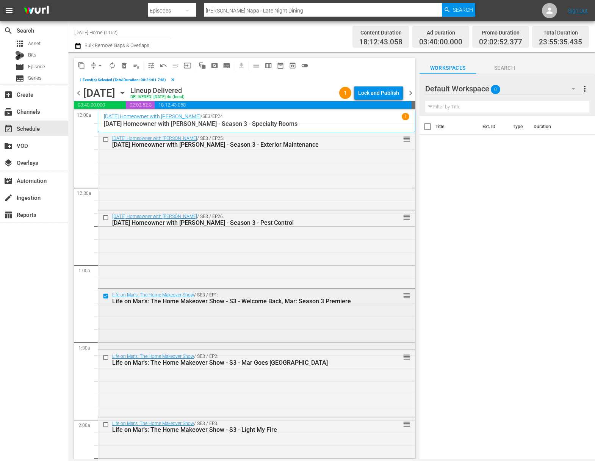
click at [106, 296] on input "checkbox" at bounding box center [107, 296] width 8 height 6
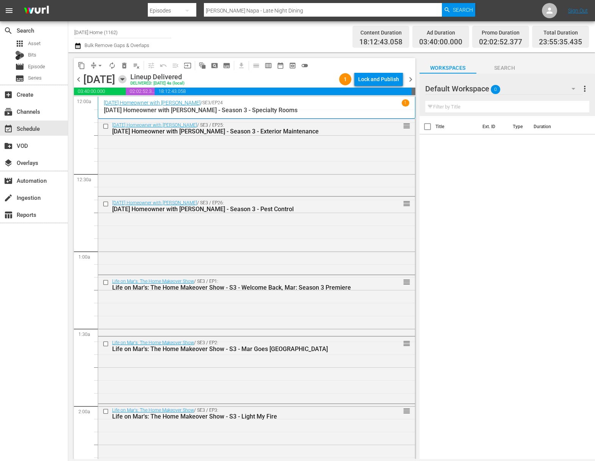
click at [127, 78] on icon "button" at bounding box center [122, 79] width 8 height 8
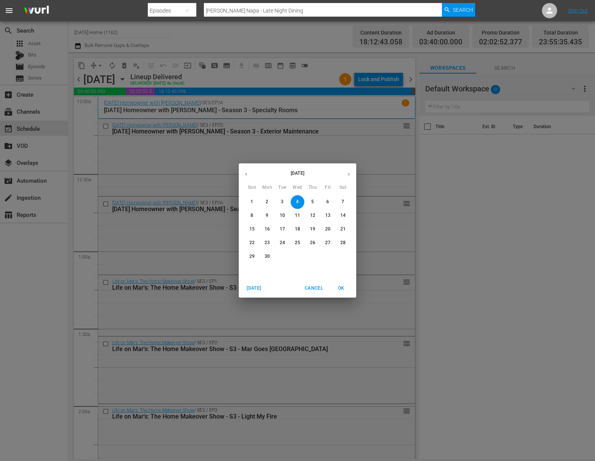
click at [285, 203] on span "3" at bounding box center [283, 202] width 14 height 6
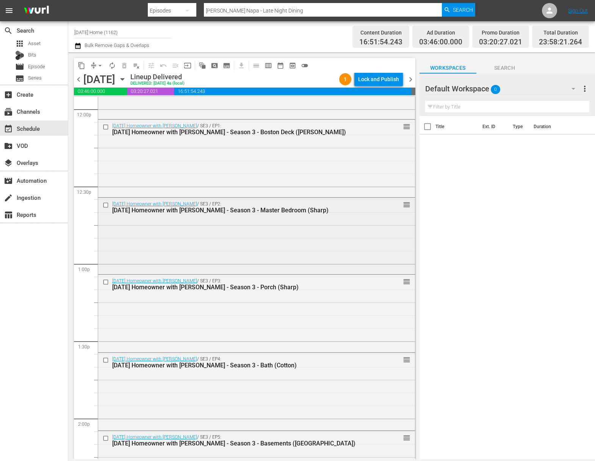
scroll to position [1790, 0]
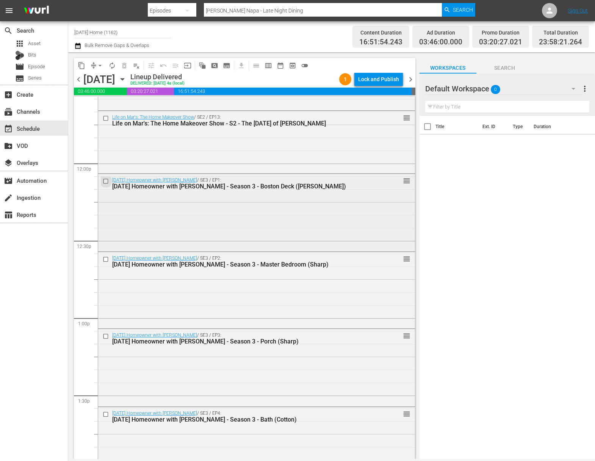
click at [107, 181] on input "checkbox" at bounding box center [107, 181] width 8 height 6
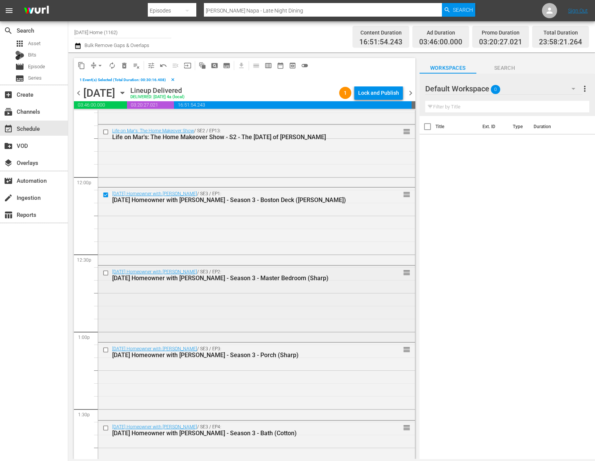
click at [105, 273] on input "checkbox" at bounding box center [107, 273] width 8 height 6
click at [105, 349] on input "checkbox" at bounding box center [107, 350] width 8 height 6
click at [107, 429] on input "checkbox" at bounding box center [107, 428] width 8 height 6
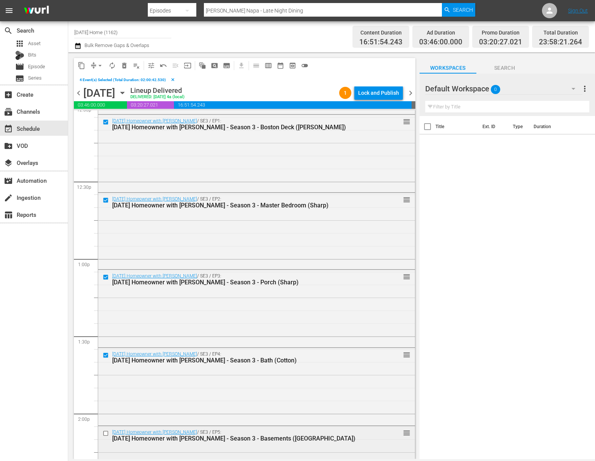
click at [105, 433] on input "checkbox" at bounding box center [107, 433] width 8 height 6
click at [83, 61] on button "content_copy" at bounding box center [81, 66] width 12 height 12
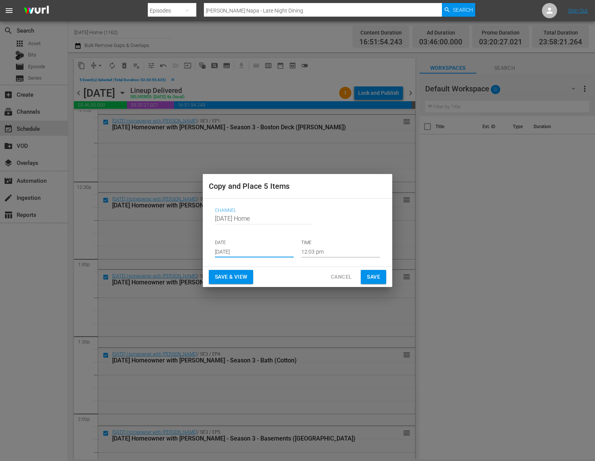
click at [260, 248] on input "[DATE]" at bounding box center [254, 251] width 79 height 11
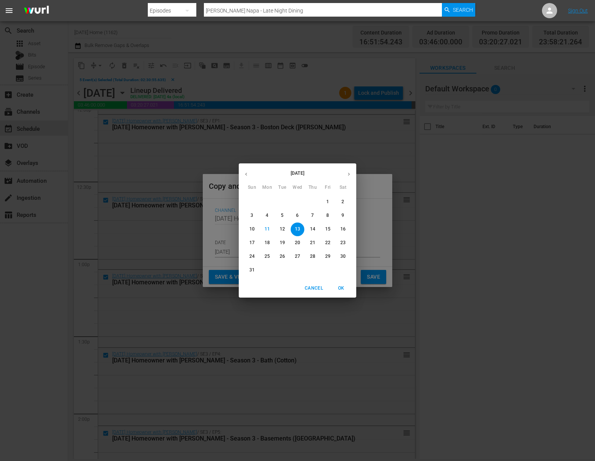
click at [315, 228] on p "14" at bounding box center [312, 229] width 5 height 6
type input "Aug 14th 2025"
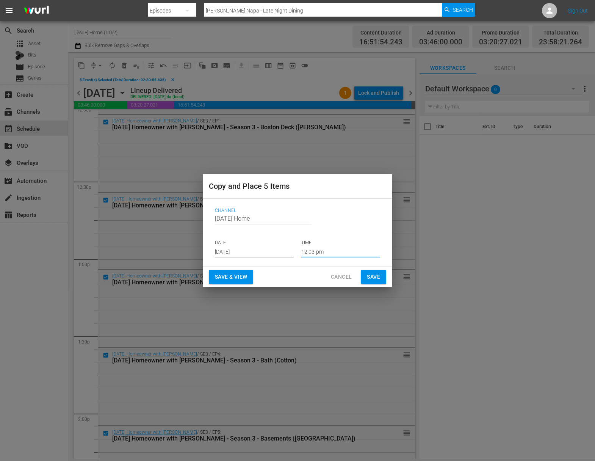
click at [313, 252] on input "12:03 pm" at bounding box center [340, 251] width 79 height 11
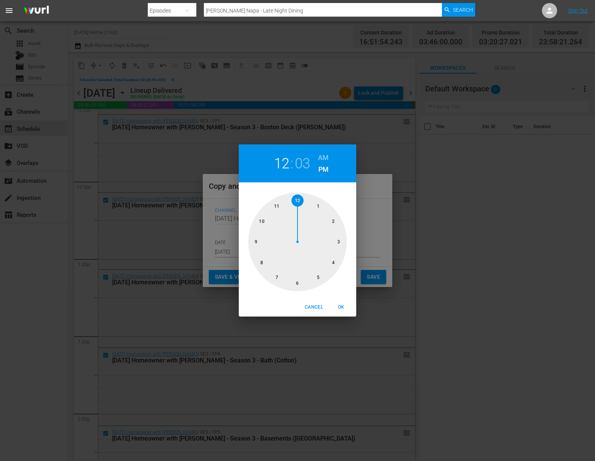
click at [326, 156] on h6 "AM" at bounding box center [323, 158] width 11 height 12
drag, startPoint x: 341, startPoint y: 308, endPoint x: 367, endPoint y: 288, distance: 32.4
click at [342, 308] on span "OK" at bounding box center [341, 307] width 18 height 8
type input "12:03 am"
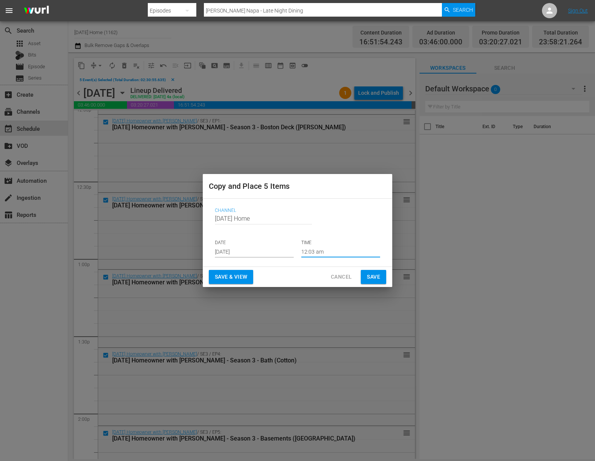
click at [372, 277] on span "Save" at bounding box center [373, 276] width 13 height 9
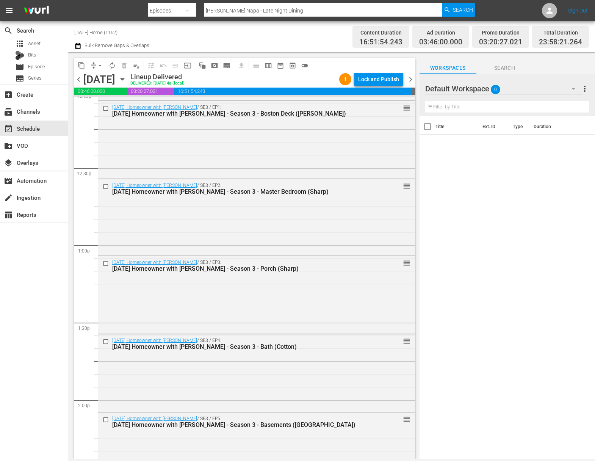
click at [127, 78] on icon "button" at bounding box center [122, 79] width 8 height 8
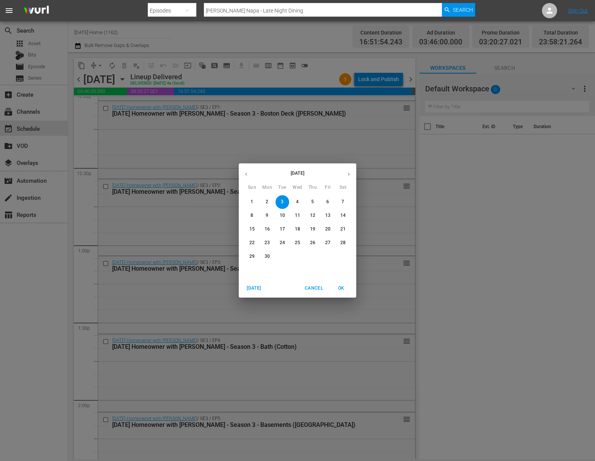
click at [352, 171] on button "button" at bounding box center [349, 174] width 15 height 15
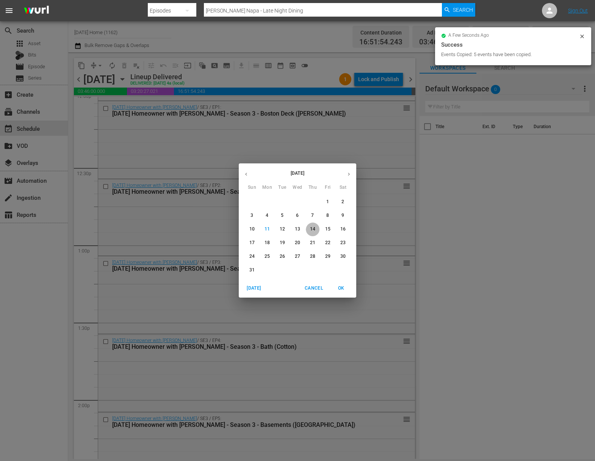
click at [312, 230] on p "14" at bounding box center [312, 229] width 5 height 6
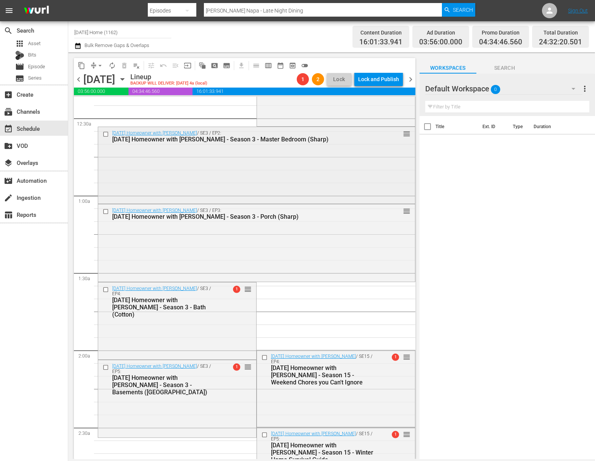
scroll to position [121, 0]
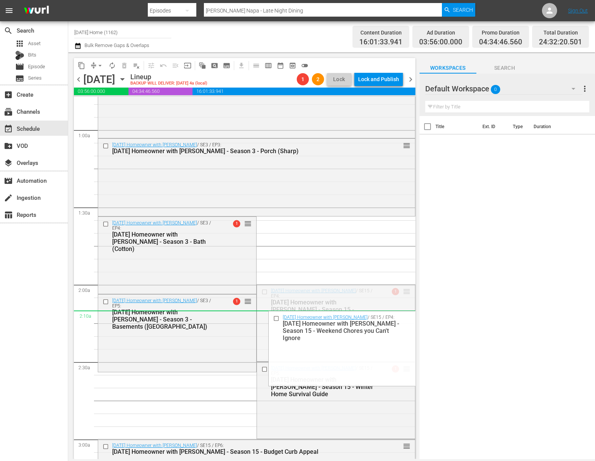
drag, startPoint x: 402, startPoint y: 292, endPoint x: 231, endPoint y: 321, distance: 174.2
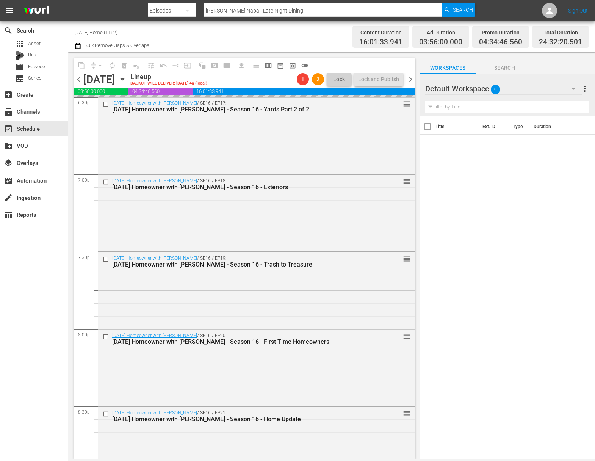
scroll to position [3353, 0]
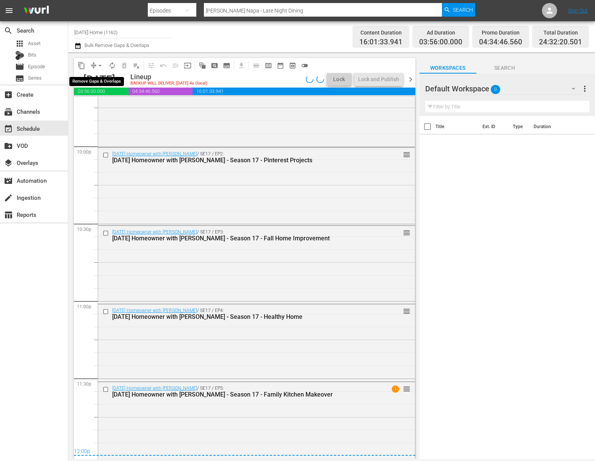
click at [102, 65] on span "arrow_drop_down" at bounding box center [100, 66] width 8 height 8
click at [102, 104] on li "Align to End of Previous Day" at bounding box center [101, 106] width 80 height 13
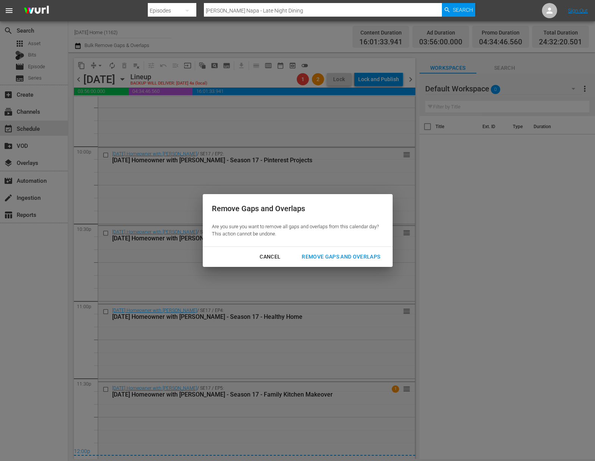
click at [337, 254] on div "Remove Gaps and Overlaps" at bounding box center [341, 256] width 91 height 9
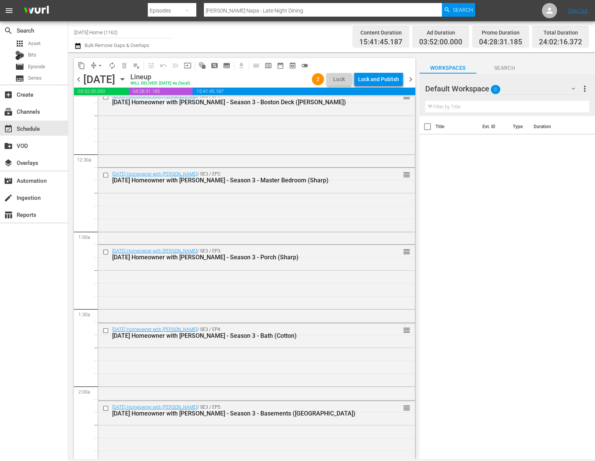
scroll to position [0, 0]
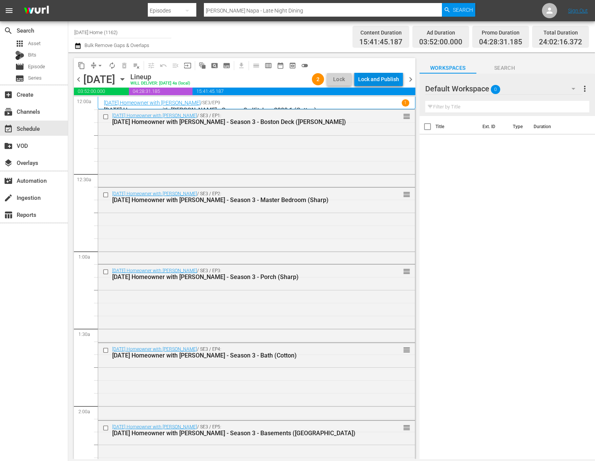
click at [375, 82] on div "Lock and Publish" at bounding box center [378, 79] width 41 height 14
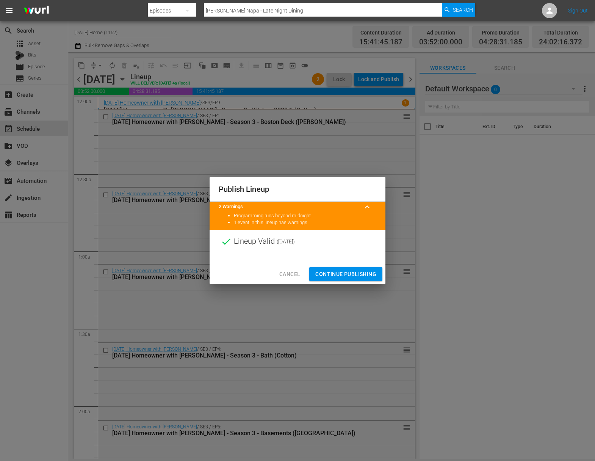
click at [350, 273] on span "Continue Publishing" at bounding box center [345, 274] width 61 height 9
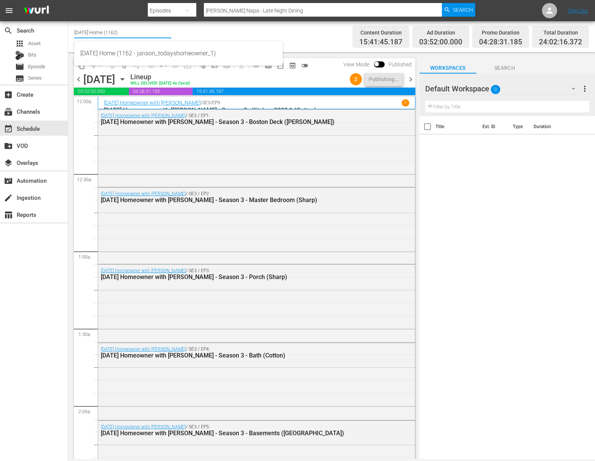
drag, startPoint x: 126, startPoint y: 35, endPoint x: 75, endPoint y: 27, distance: 51.3
click at [75, 27] on input "Today's Home (1162)" at bounding box center [122, 32] width 97 height 18
click at [100, 53] on div "Food (140 - food)" at bounding box center [178, 53] width 196 height 18
type input "Food (140 - food)"
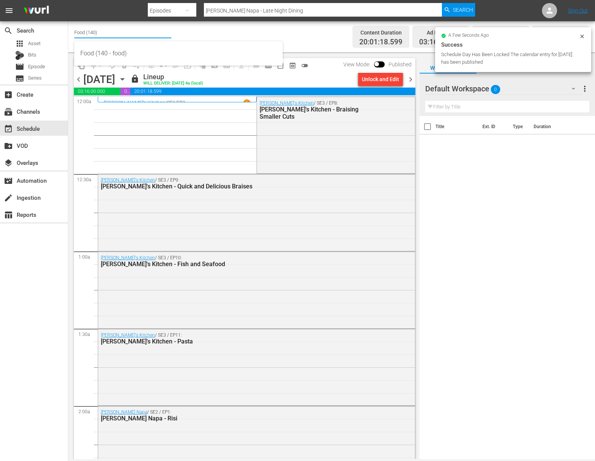
drag, startPoint x: 106, startPoint y: 30, endPoint x: 74, endPoint y: 28, distance: 31.5
click at [74, 28] on input "Food (140)" at bounding box center [122, 32] width 97 height 18
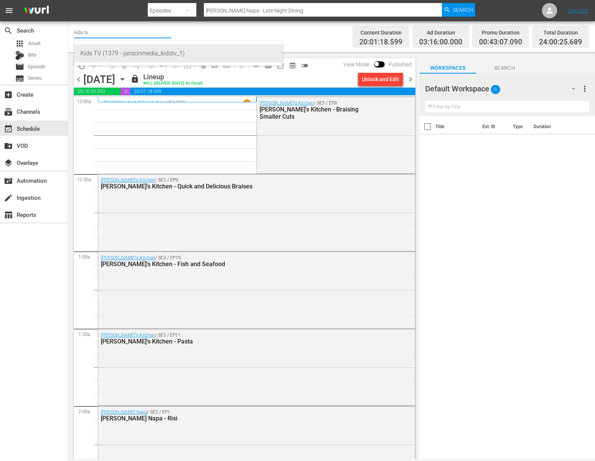
click at [97, 52] on div "Kids TV (1379 - jansonmedia_kidstv_1)" at bounding box center [178, 53] width 196 height 18
type input "Kids TV (1379 - jansonmedia_kidstv_1)"
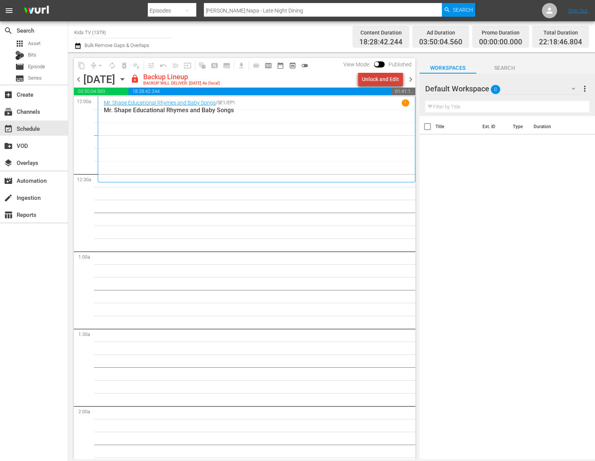
click at [390, 83] on div "Unlock and Edit" at bounding box center [380, 79] width 37 height 14
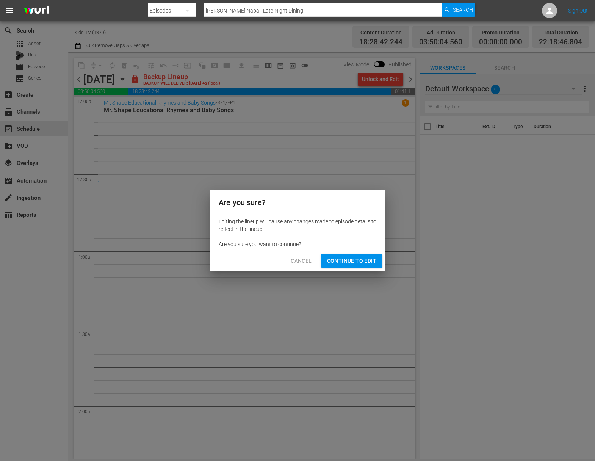
click at [364, 259] on span "Continue to Edit" at bounding box center [351, 260] width 49 height 9
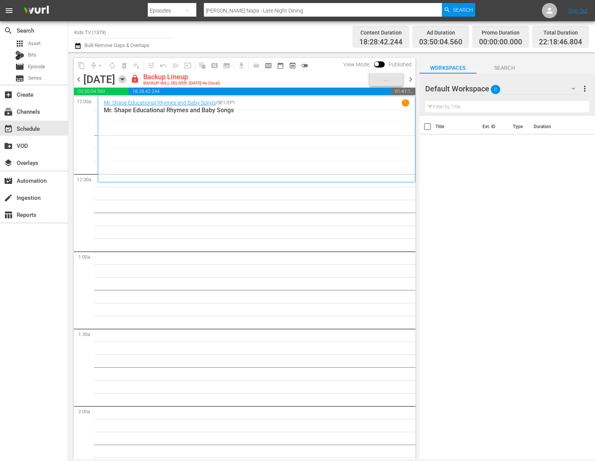
click at [124, 80] on icon "button" at bounding box center [122, 79] width 3 height 2
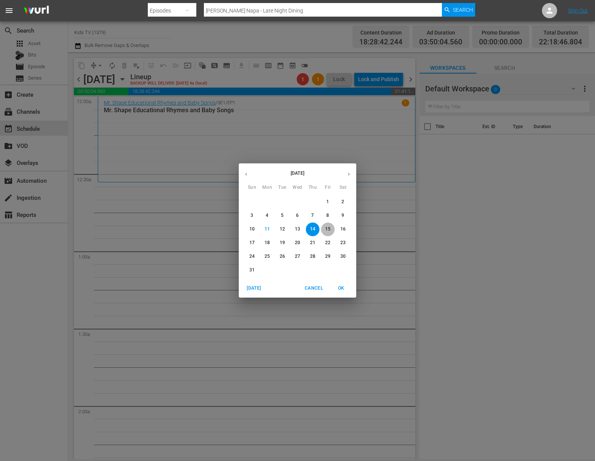
click at [330, 230] on p "15" at bounding box center [327, 229] width 5 height 6
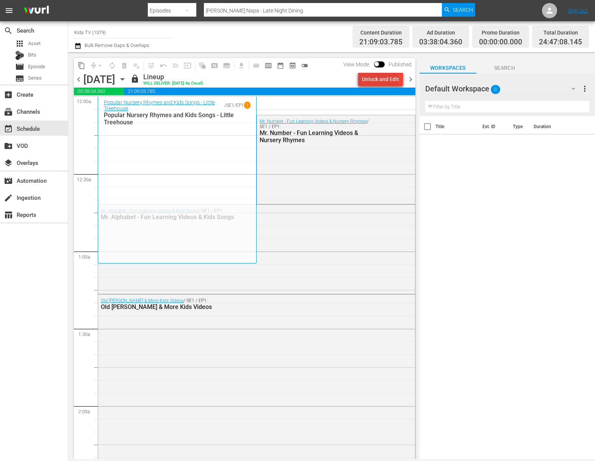
click at [382, 81] on div "Unlock and Edit" at bounding box center [380, 79] width 37 height 14
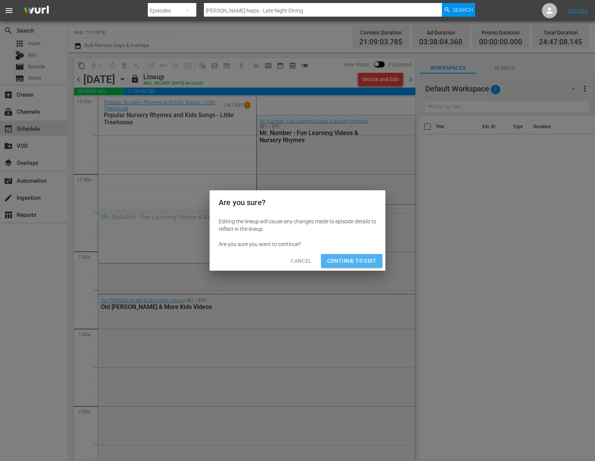
click at [345, 262] on span "Continue to Edit" at bounding box center [351, 260] width 49 height 9
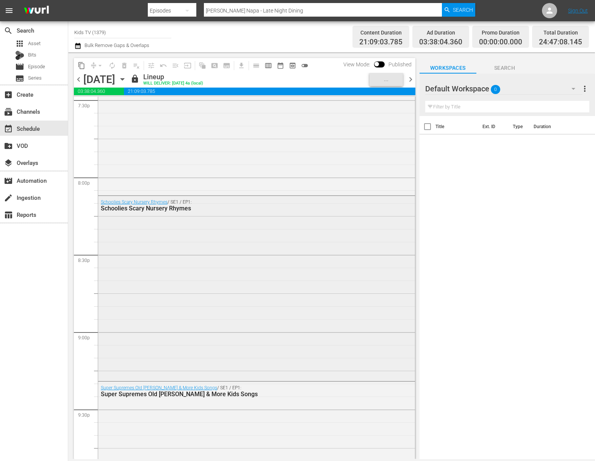
scroll to position [3489, 0]
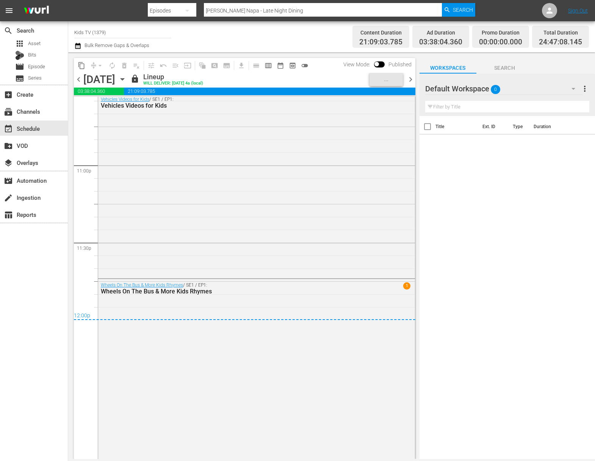
click at [127, 77] on icon "button" at bounding box center [122, 79] width 8 height 8
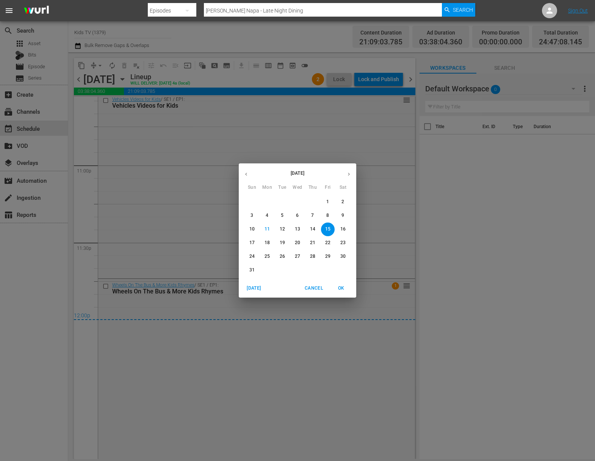
click at [343, 230] on p "16" at bounding box center [342, 229] width 5 height 6
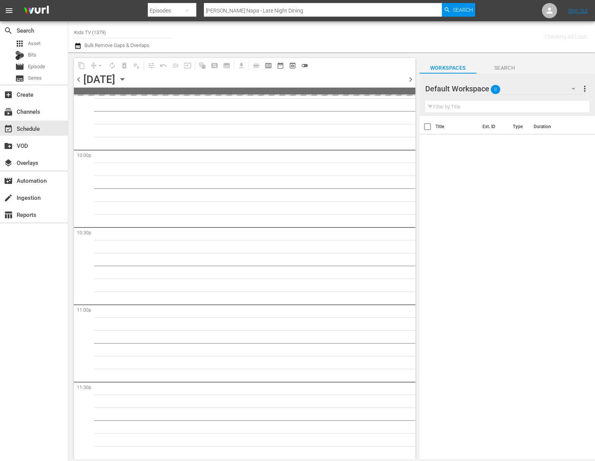
scroll to position [3349, 0]
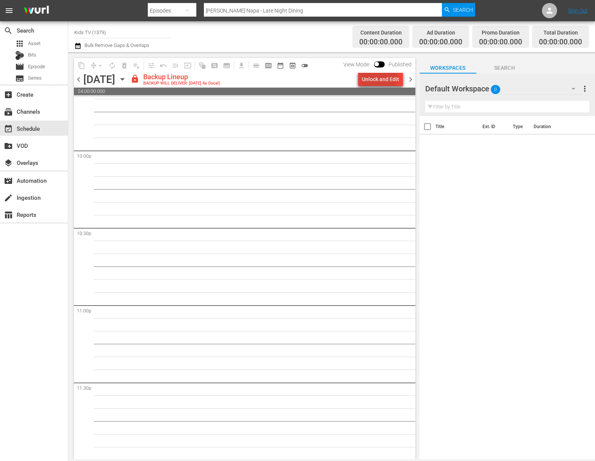
click at [378, 76] on div "Unlock and Edit" at bounding box center [380, 79] width 37 height 14
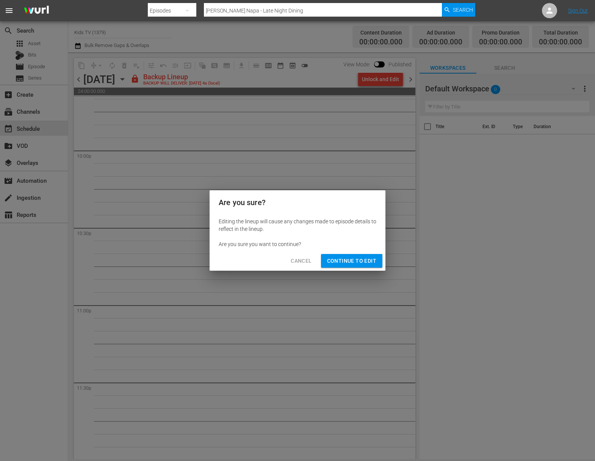
click at [342, 259] on span "Continue to Edit" at bounding box center [351, 260] width 49 height 9
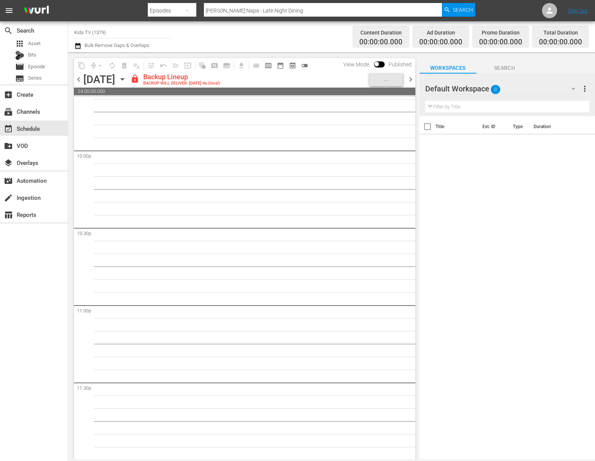
click at [129, 74] on div "Saturday, August 16th August 16th" at bounding box center [105, 79] width 45 height 13
click at [127, 79] on icon "button" at bounding box center [122, 79] width 8 height 8
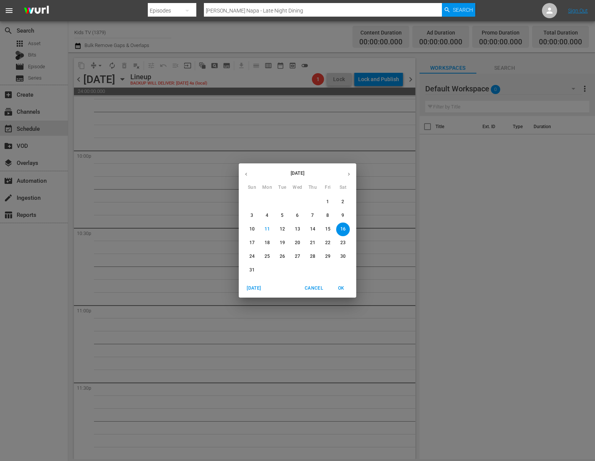
click at [257, 242] on span "17" at bounding box center [252, 243] width 14 height 6
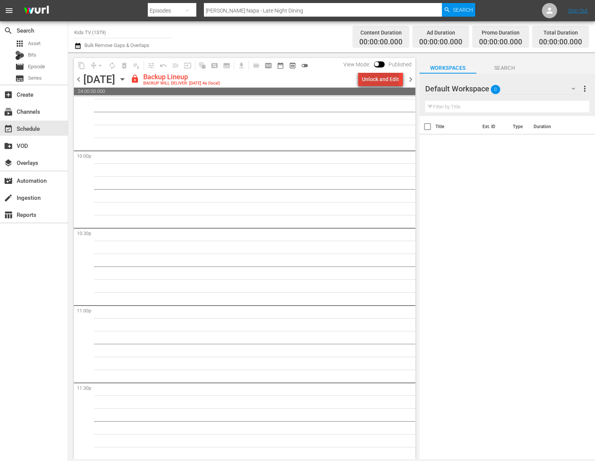
click at [382, 78] on div "Unlock and Edit" at bounding box center [380, 79] width 37 height 14
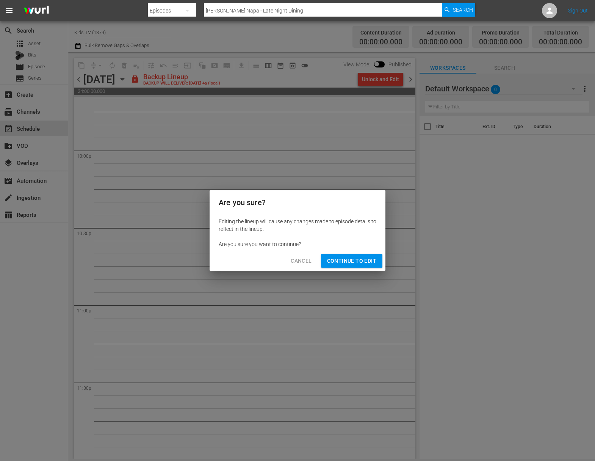
click at [352, 262] on span "Continue to Edit" at bounding box center [351, 260] width 49 height 9
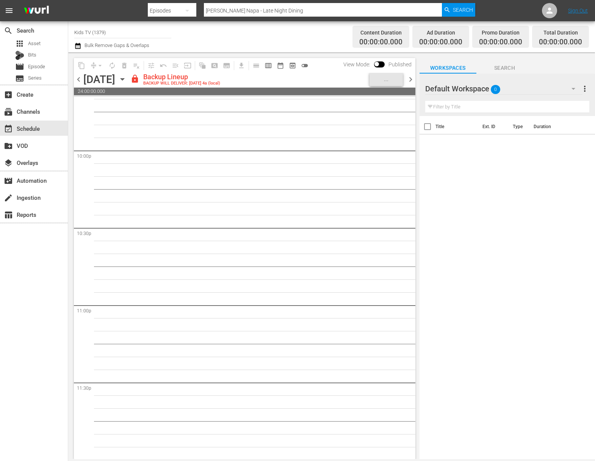
click at [127, 77] on icon "button" at bounding box center [122, 79] width 8 height 8
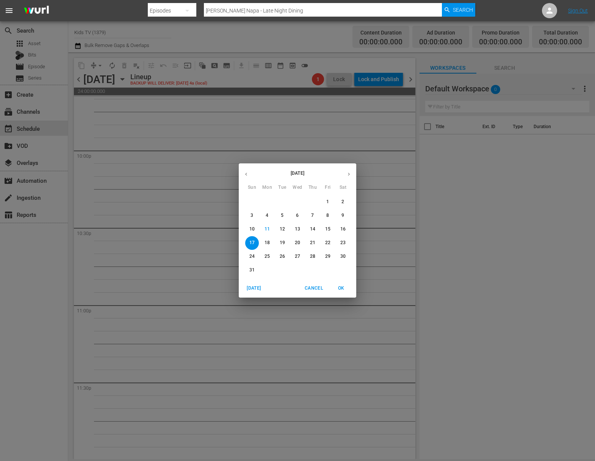
click at [315, 229] on span "14" at bounding box center [313, 229] width 14 height 6
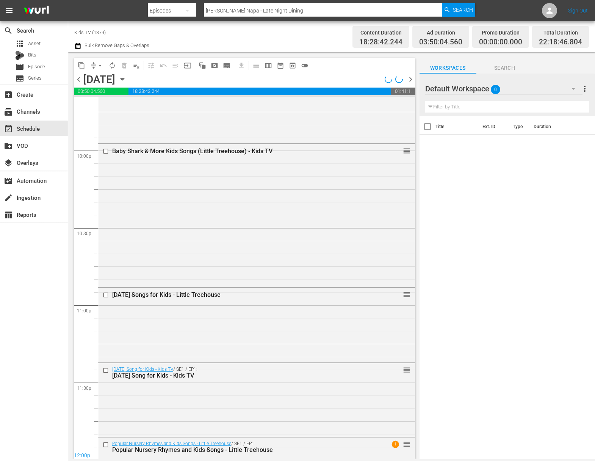
scroll to position [3130, 0]
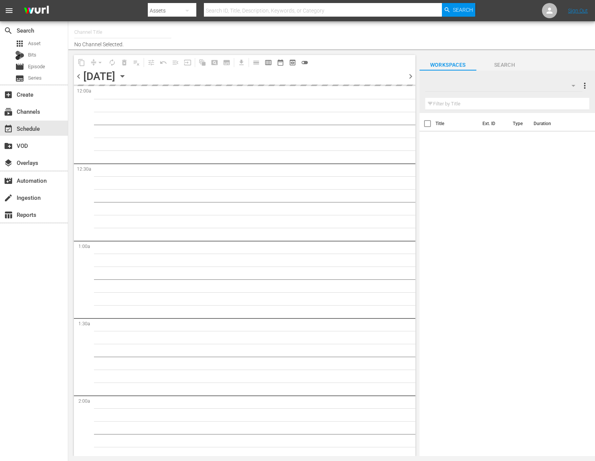
type input "Kids TV (1379)"
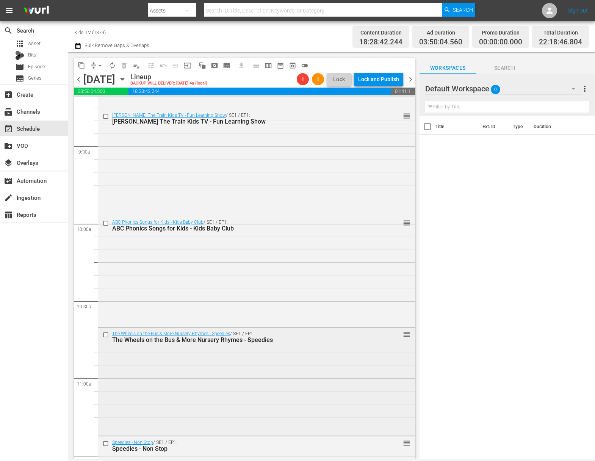
scroll to position [1848, 0]
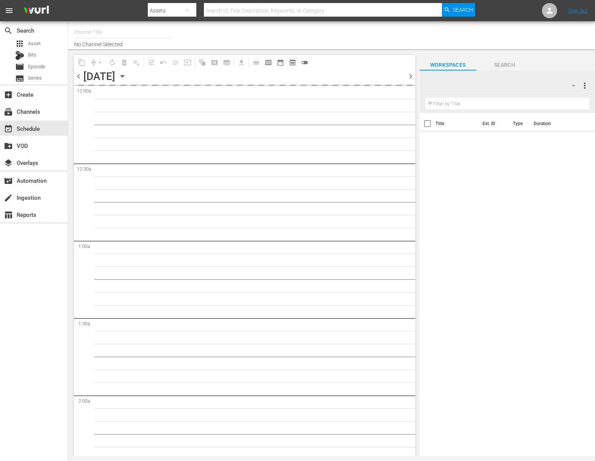
type input "Kids TV (1379)"
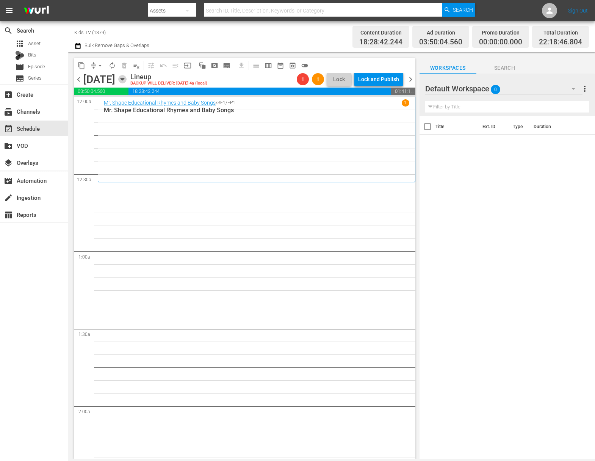
click at [127, 75] on icon "button" at bounding box center [122, 79] width 8 height 8
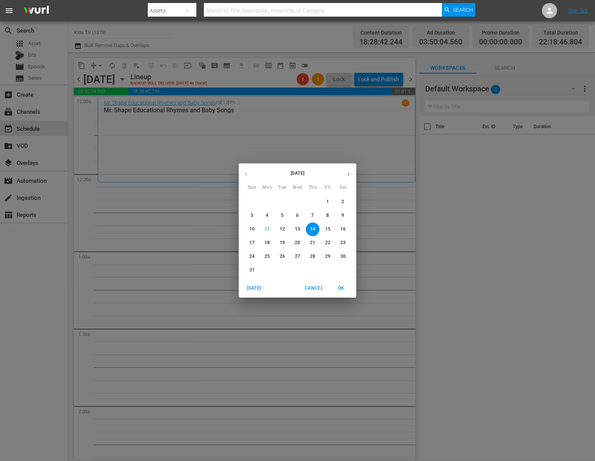
click at [246, 175] on icon "button" at bounding box center [246, 174] width 2 height 3
click at [327, 243] on p "23" at bounding box center [327, 243] width 5 height 6
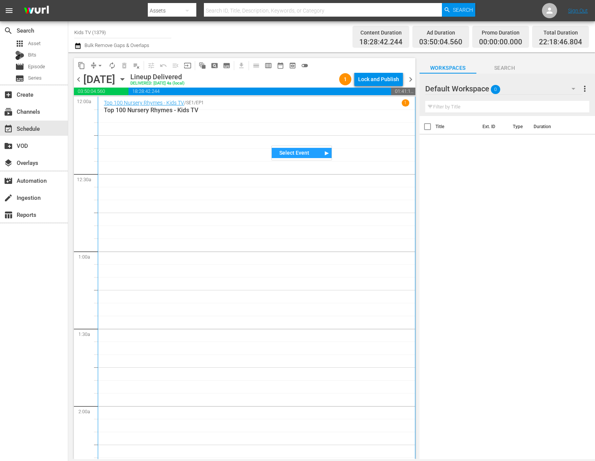
click at [284, 149] on div "Select Event" at bounding box center [302, 153] width 60 height 10
click at [350, 152] on div "Top 100 Nursery Rhymes - Kids TV" at bounding box center [381, 156] width 98 height 10
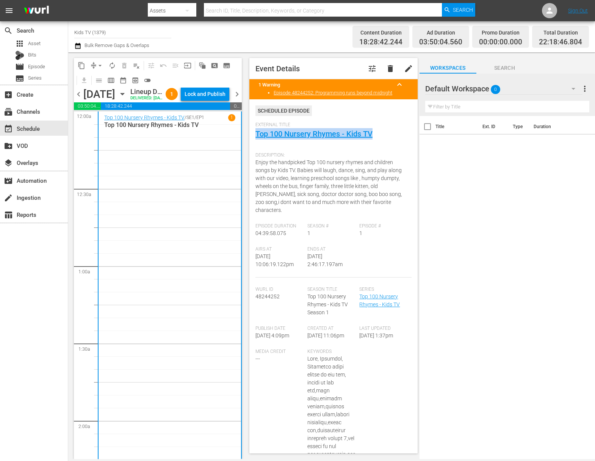
click at [127, 98] on icon "button" at bounding box center [122, 94] width 8 height 8
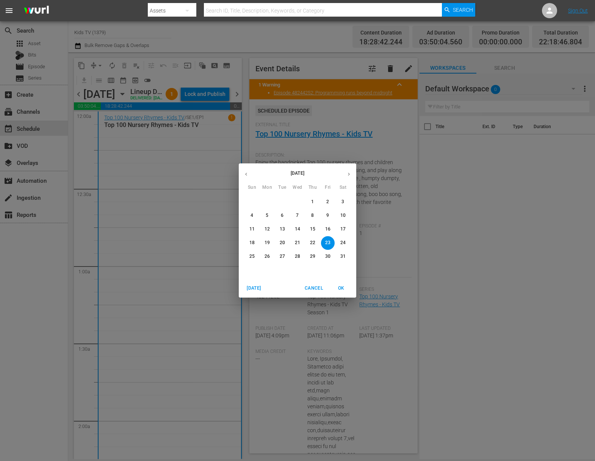
drag, startPoint x: 161, startPoint y: 149, endPoint x: 166, endPoint y: 146, distance: 6.1
click at [161, 149] on div "May 2025 Sun Mon Tue Wed Thu Fri Sat 27 28 29 30 1 2 3 4 5 6 7 8 9 10 11 12 13 …" at bounding box center [297, 230] width 595 height 461
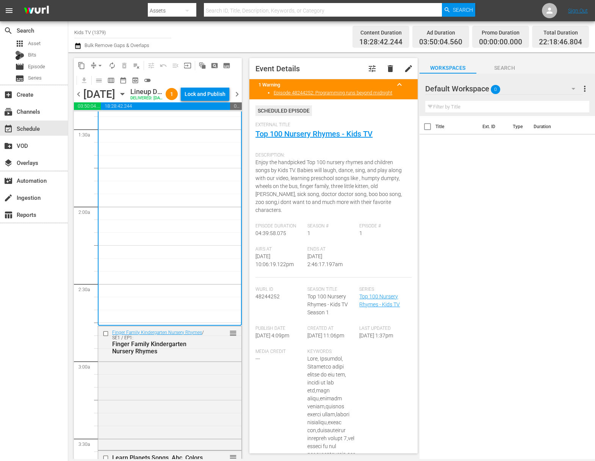
scroll to position [284, 0]
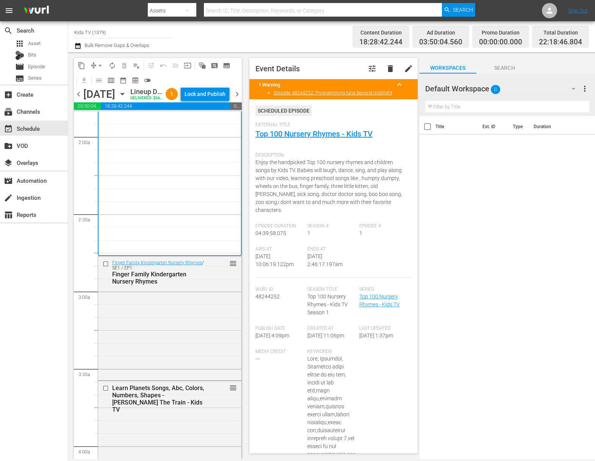
click at [124, 95] on icon "button" at bounding box center [122, 94] width 3 height 2
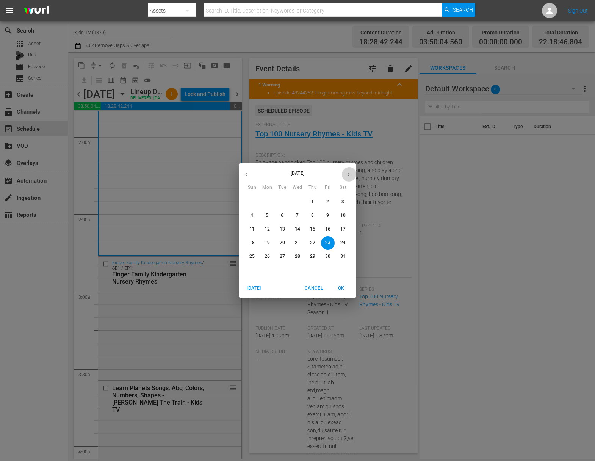
click at [345, 173] on button "button" at bounding box center [349, 174] width 15 height 15
click at [347, 174] on icon "button" at bounding box center [349, 174] width 6 height 6
click at [314, 232] on p "14" at bounding box center [312, 229] width 5 height 6
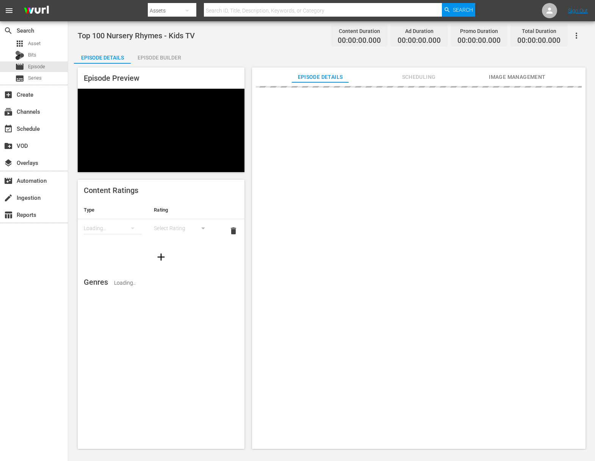
click at [576, 35] on icon "button" at bounding box center [576, 35] width 9 height 9
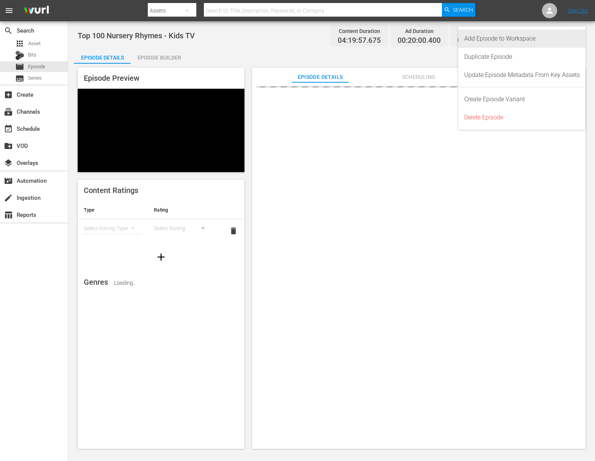
click at [564, 39] on div "Add Episode to Workspace" at bounding box center [522, 39] width 116 height 18
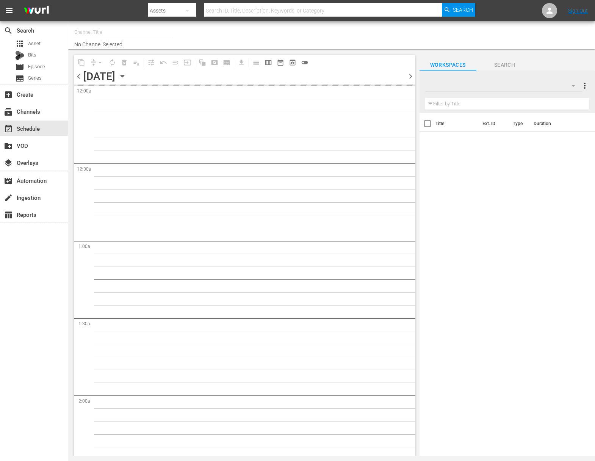
type input "Kids TV (1379)"
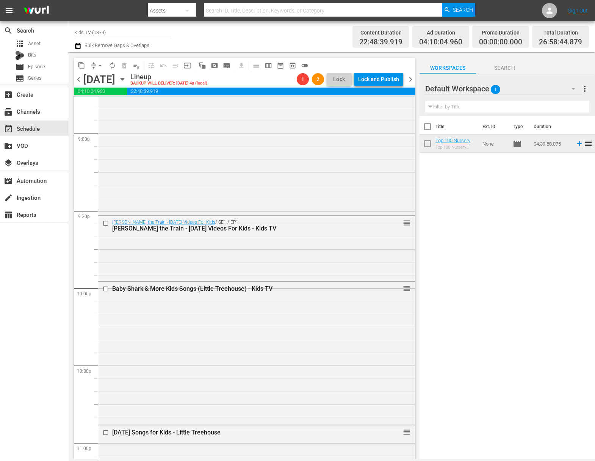
scroll to position [3517, 0]
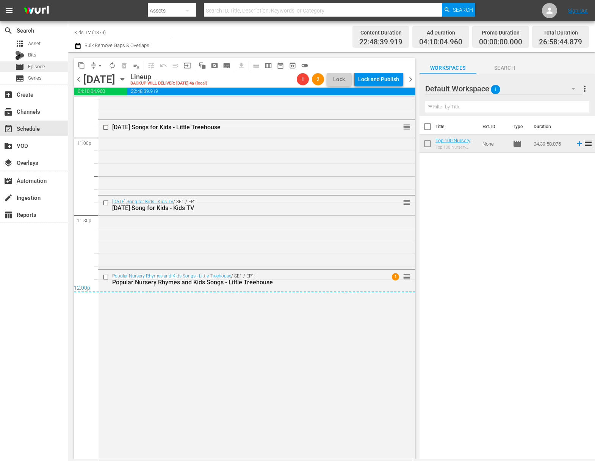
click at [40, 69] on span "Episode" at bounding box center [36, 67] width 17 height 8
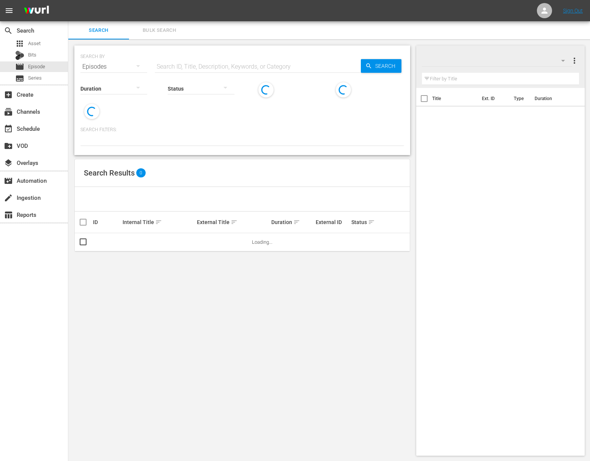
click at [193, 69] on input "text" at bounding box center [258, 67] width 206 height 18
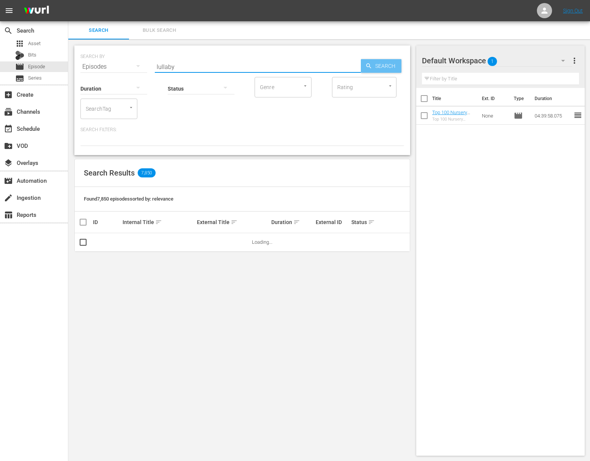
type input "lullaby"
click at [382, 64] on span "Search" at bounding box center [386, 66] width 29 height 14
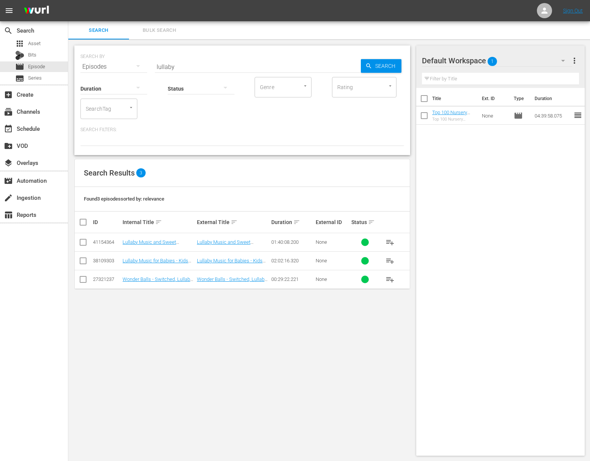
click at [82, 242] on input "checkbox" at bounding box center [82, 243] width 9 height 9
checkbox input "true"
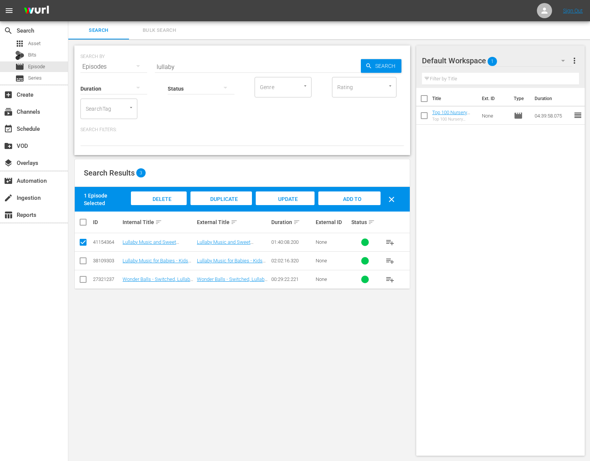
click at [82, 264] on input "checkbox" at bounding box center [82, 262] width 9 height 9
checkbox input "true"
click at [369, 200] on div "Add to Workspace" at bounding box center [349, 205] width 61 height 28
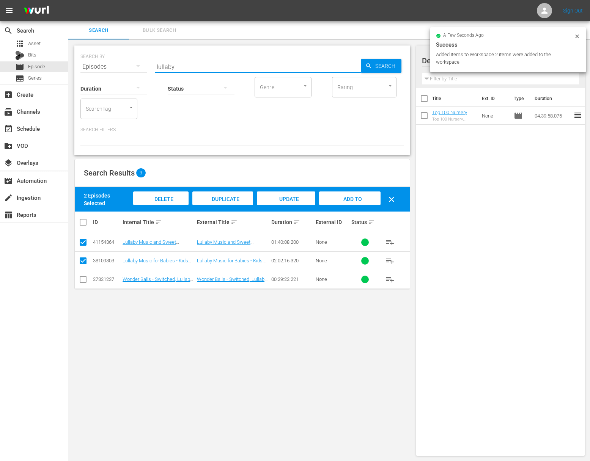
drag, startPoint x: 179, startPoint y: 66, endPoint x: 130, endPoint y: 58, distance: 49.2
click at [130, 58] on div "SEARCH BY Search By Episodes Search ID, Title, Description, Keywords, or Catego…" at bounding box center [241, 62] width 323 height 27
type input "fireplace"
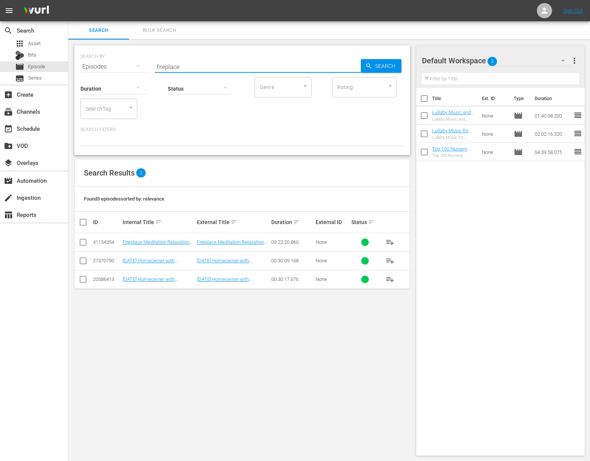
click at [81, 246] on input "checkbox" at bounding box center [82, 243] width 9 height 9
checkbox input "true"
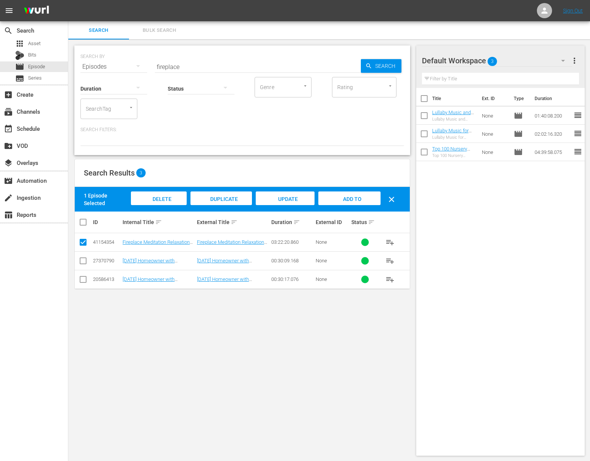
click at [325, 197] on div "Add to Workspace" at bounding box center [349, 205] width 62 height 28
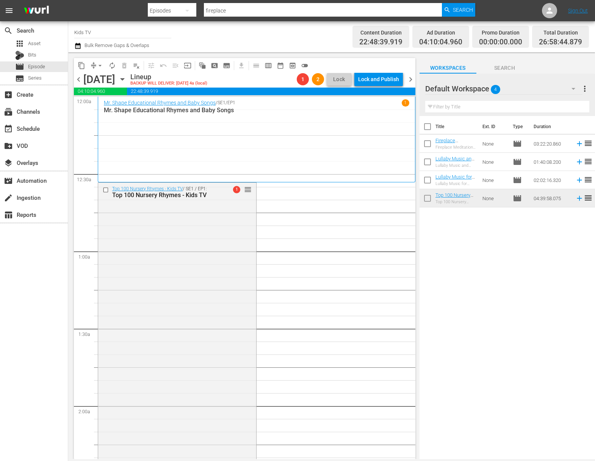
click at [100, 67] on span "arrow_drop_down" at bounding box center [100, 66] width 8 height 8
click at [105, 110] on li "Align to End of Previous Day" at bounding box center [101, 106] width 80 height 13
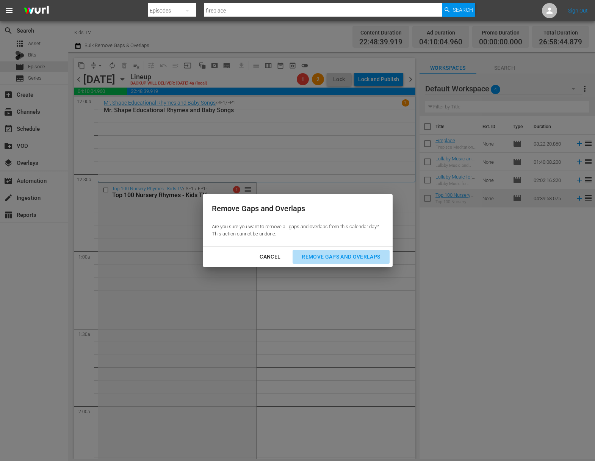
click at [320, 257] on div "Remove Gaps and Overlaps" at bounding box center [341, 256] width 91 height 9
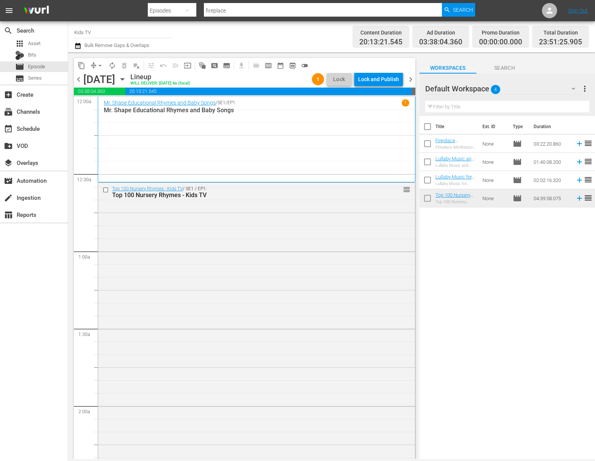
click at [383, 80] on div "Lock and Publish" at bounding box center [378, 79] width 41 height 14
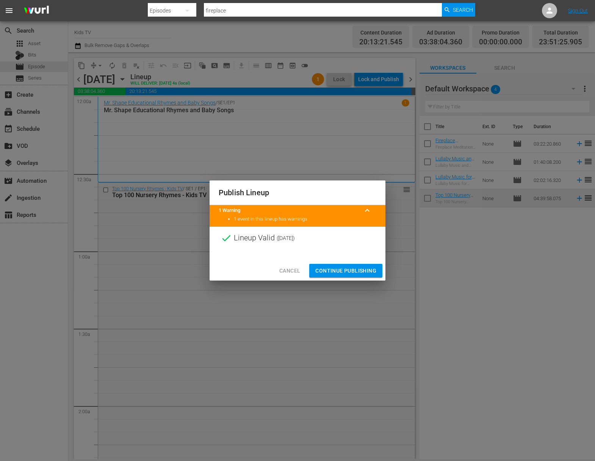
click at [350, 266] on span "Continue Publishing" at bounding box center [345, 270] width 61 height 9
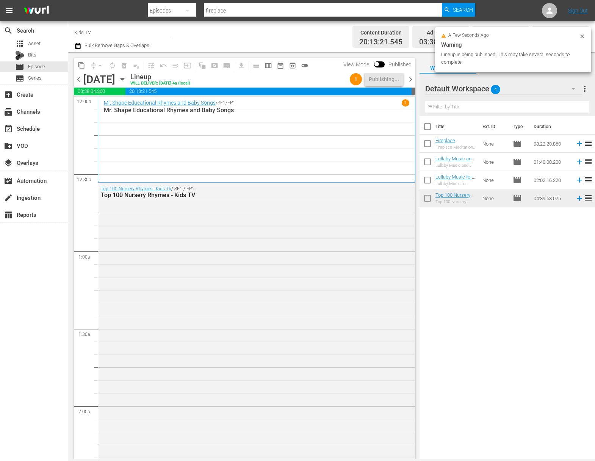
click at [127, 78] on icon "button" at bounding box center [122, 79] width 8 height 8
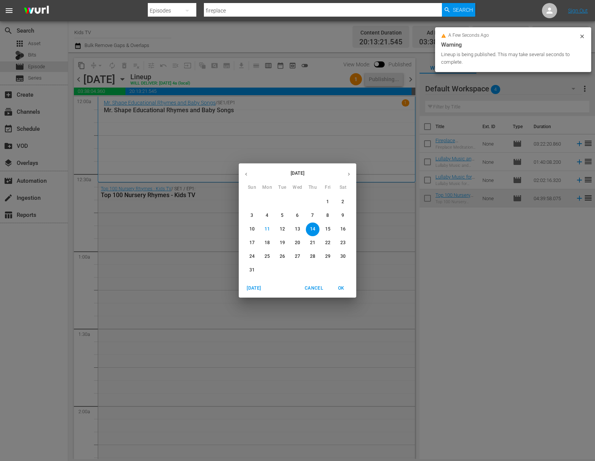
click at [327, 229] on p "15" at bounding box center [327, 229] width 5 height 6
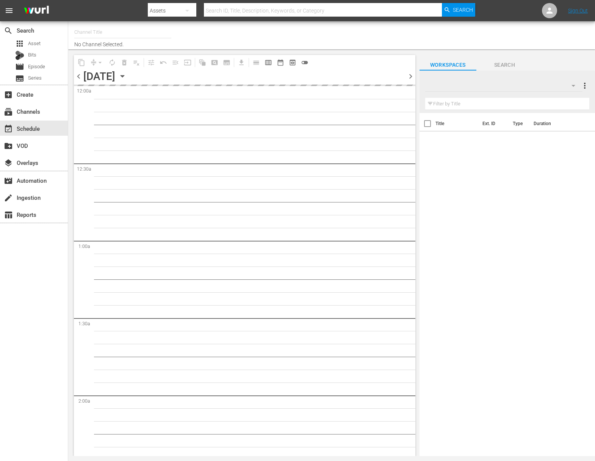
type input "Kids TV (1379)"
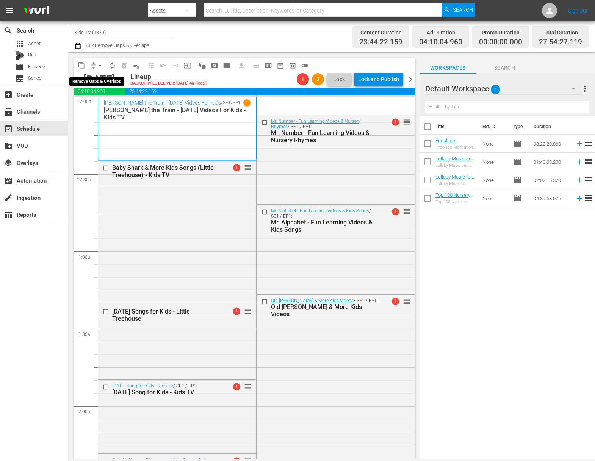
click at [102, 62] on span "arrow_drop_down" at bounding box center [100, 66] width 8 height 8
click at [98, 102] on li "Align to End of Previous Day" at bounding box center [101, 106] width 80 height 13
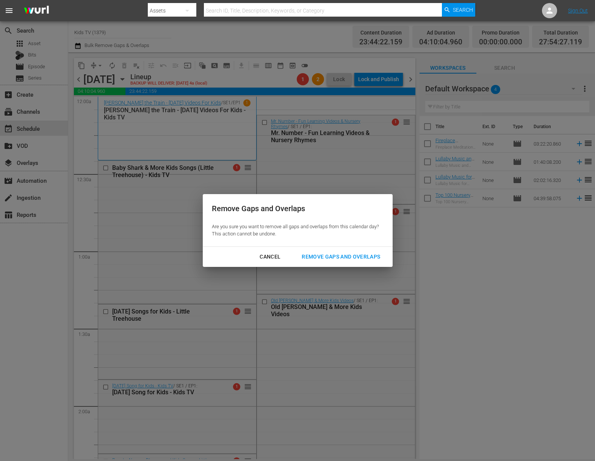
click at [319, 256] on div "Remove Gaps and Overlaps" at bounding box center [341, 256] width 91 height 9
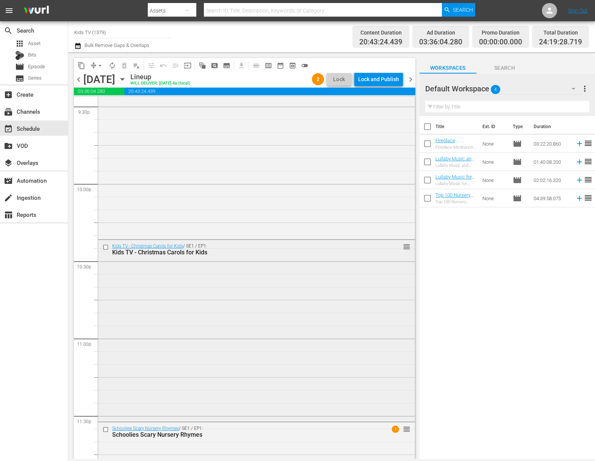
scroll to position [3464, 0]
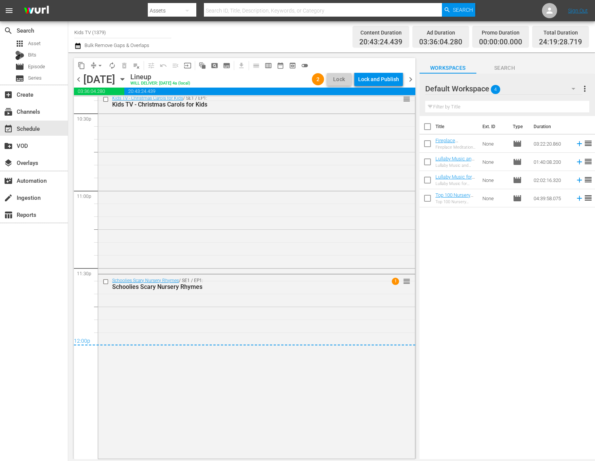
click at [380, 87] on div "chevron_left Friday, August 15th August 15th Lineup WILL DELIVER: 8/14 @ 4a (lo…" at bounding box center [245, 80] width 342 height 15
click at [380, 80] on div "Lock and Publish" at bounding box center [378, 79] width 41 height 14
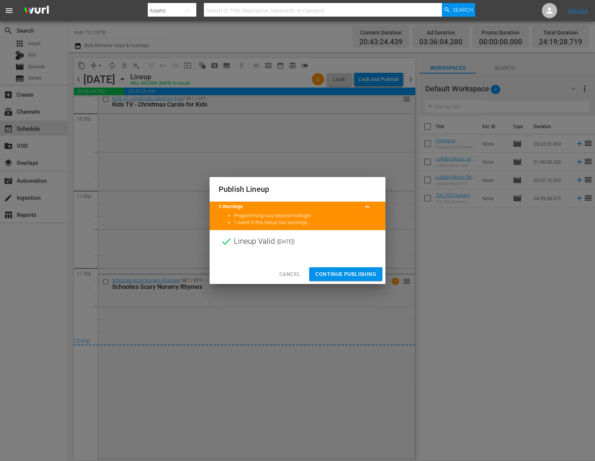
click at [349, 263] on div at bounding box center [298, 258] width 176 height 11
click at [348, 273] on span "Continue Publishing" at bounding box center [345, 274] width 61 height 9
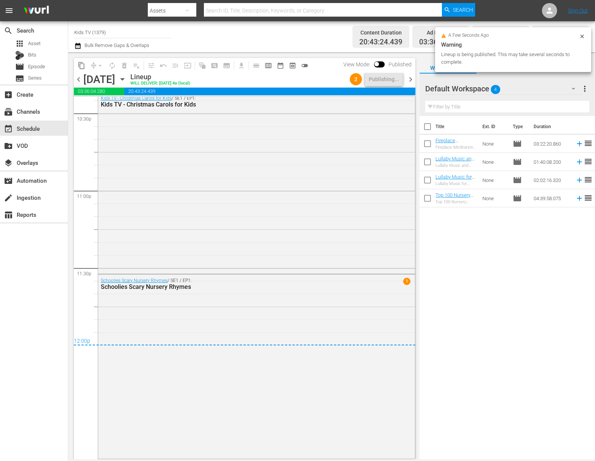
click at [127, 81] on icon "button" at bounding box center [122, 79] width 8 height 8
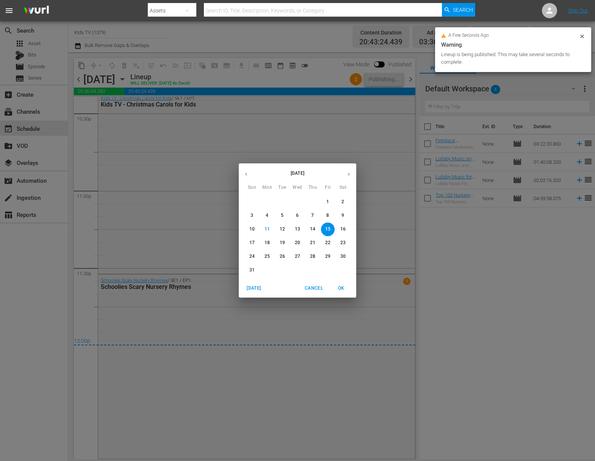
click at [345, 229] on p "16" at bounding box center [342, 229] width 5 height 6
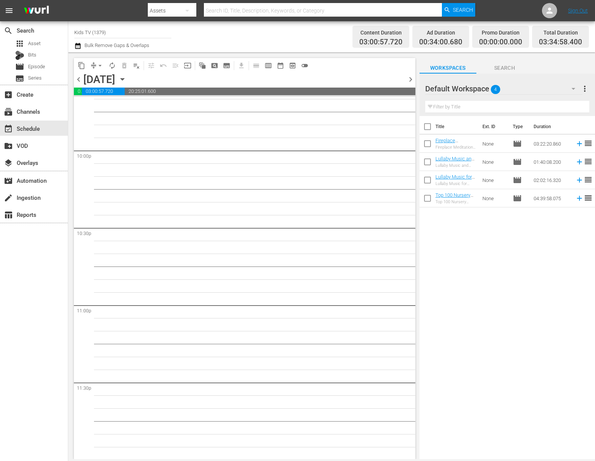
scroll to position [3336, 0]
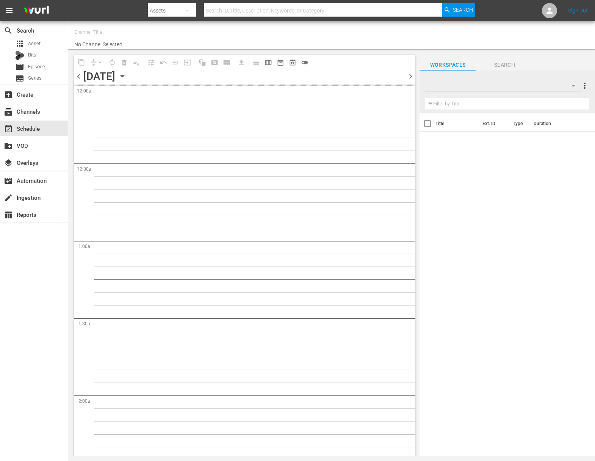
type input "Kids TV (1379)"
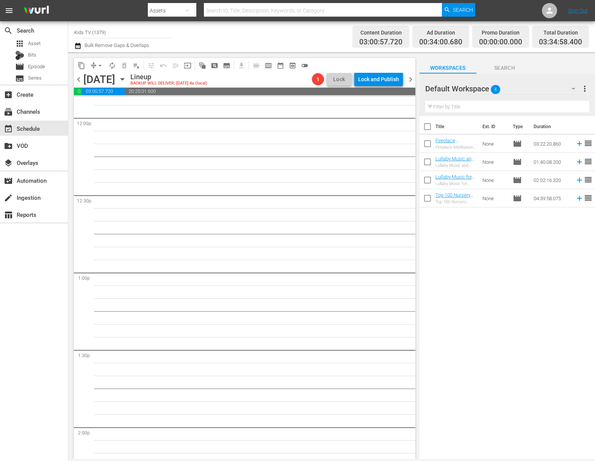
scroll to position [2014, 0]
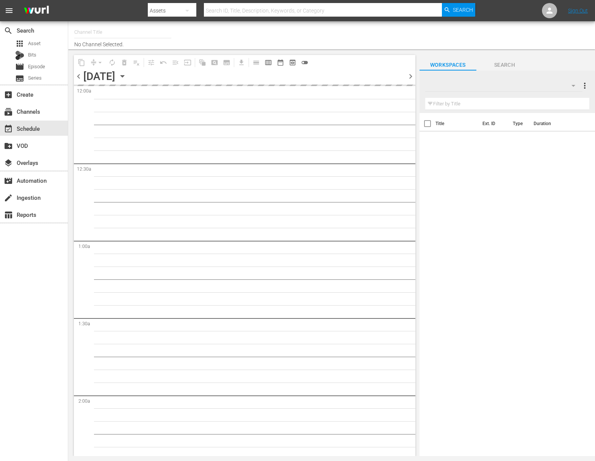
type input "Kids TV (1379)"
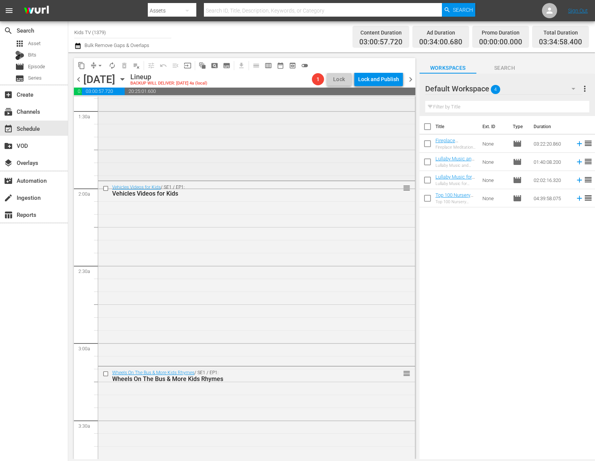
scroll to position [65, 0]
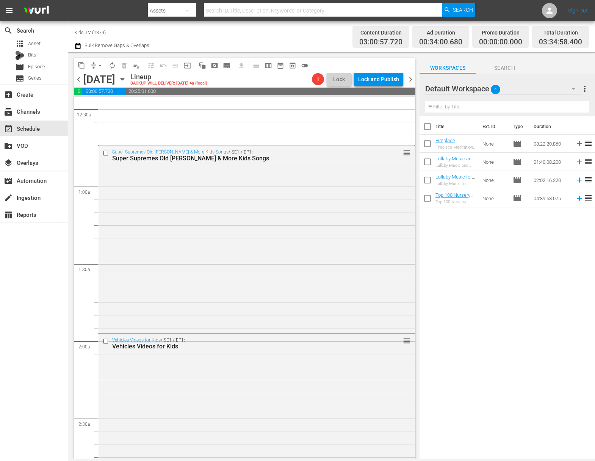
click at [127, 81] on icon "button" at bounding box center [122, 79] width 8 height 8
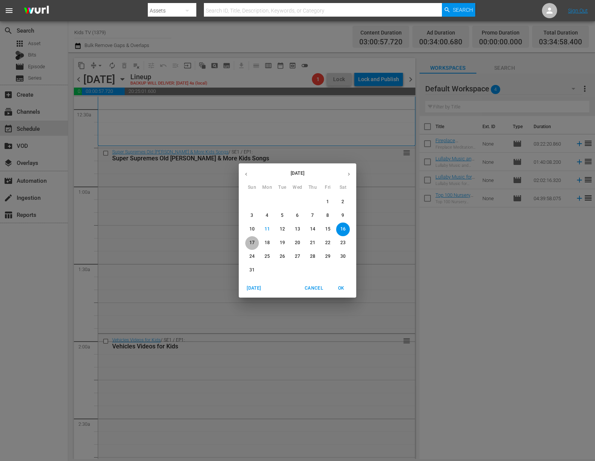
click at [257, 241] on span "17" at bounding box center [252, 243] width 14 height 6
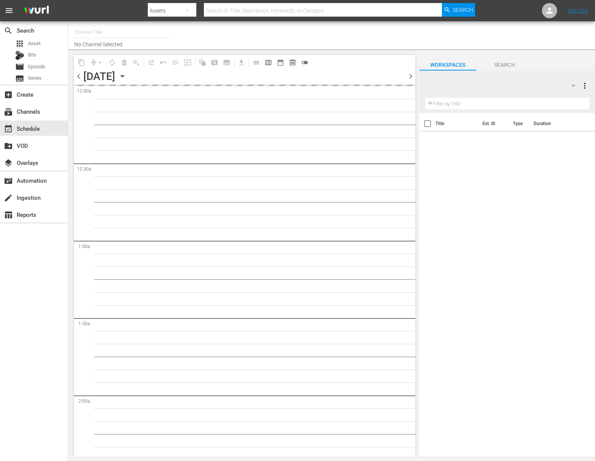
type input "Kids TV (1379)"
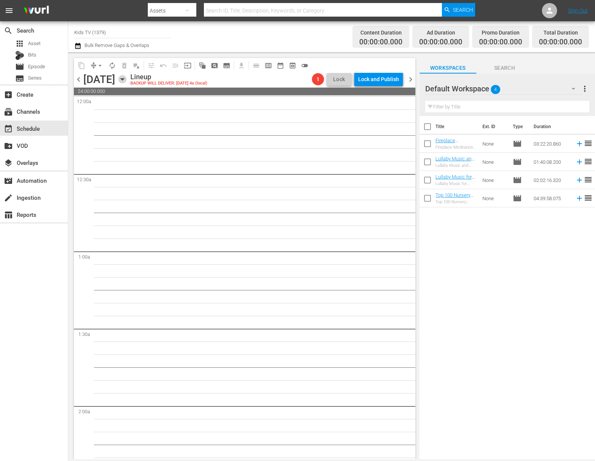
click at [127, 80] on icon "button" at bounding box center [122, 79] width 8 height 8
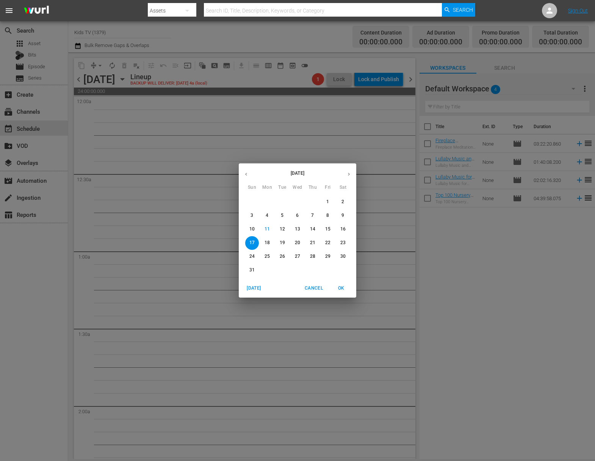
click at [345, 231] on p "16" at bounding box center [342, 229] width 5 height 6
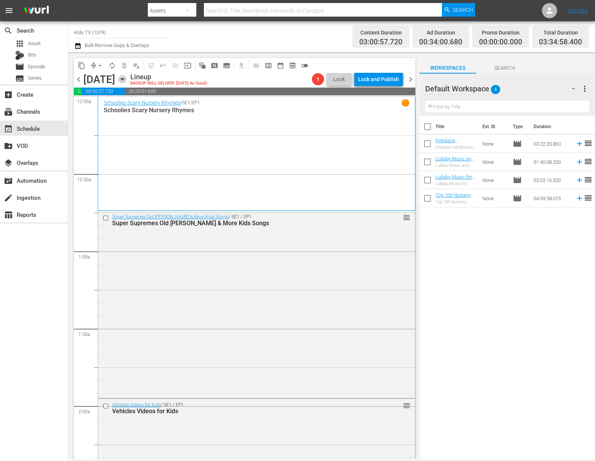
click at [127, 83] on icon "button" at bounding box center [122, 79] width 8 height 8
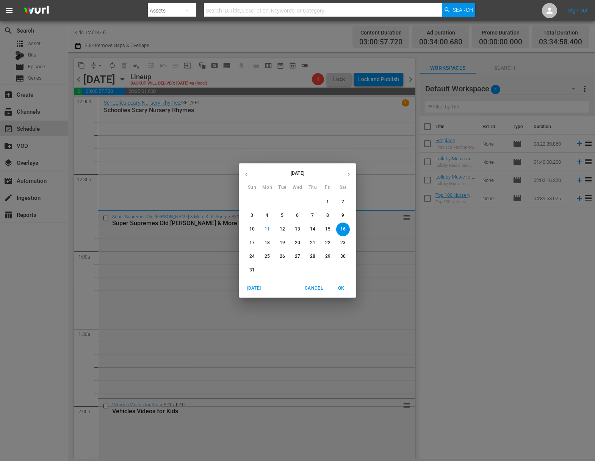
click at [244, 174] on icon "button" at bounding box center [246, 174] width 6 height 6
click at [299, 243] on p "21" at bounding box center [297, 243] width 5 height 6
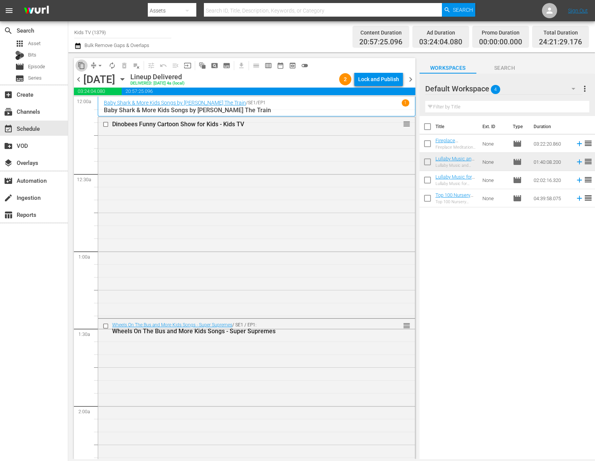
click at [82, 64] on span "content_copy" at bounding box center [82, 66] width 8 height 8
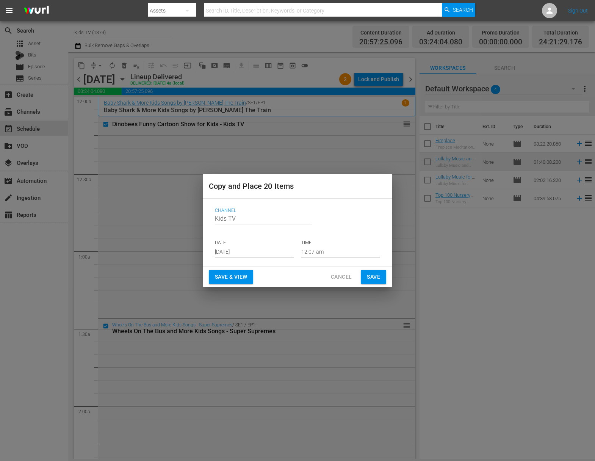
click at [265, 252] on input "[DATE]" at bounding box center [254, 251] width 79 height 11
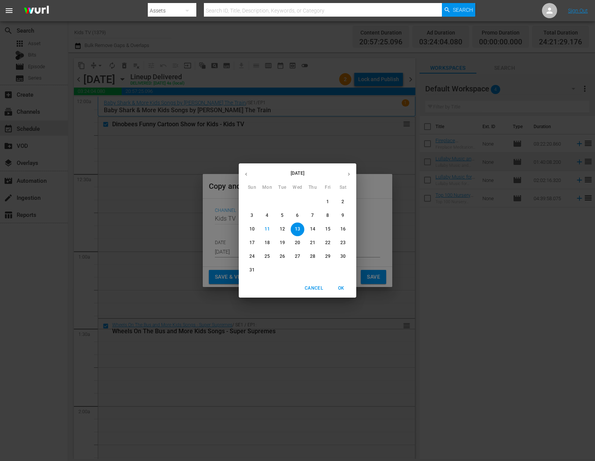
click at [342, 230] on p "16" at bounding box center [342, 229] width 5 height 6
type input "[DATE]"
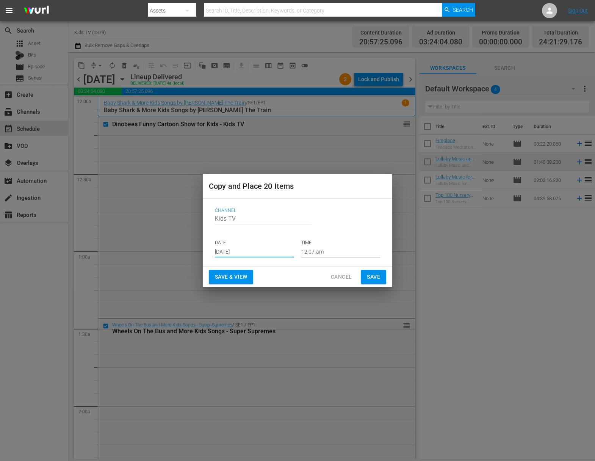
click at [314, 253] on input "12:07 am" at bounding box center [340, 251] width 79 height 11
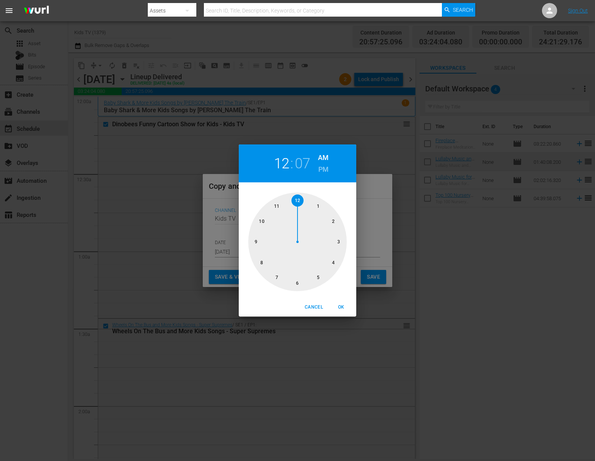
click at [332, 263] on div at bounding box center [297, 242] width 99 height 99
click at [340, 309] on span "OK" at bounding box center [341, 307] width 18 height 8
type input "04:07 am"
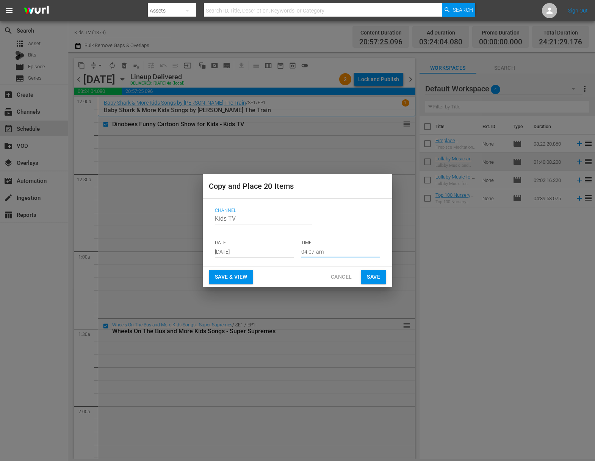
click at [375, 279] on span "Save" at bounding box center [373, 276] width 13 height 9
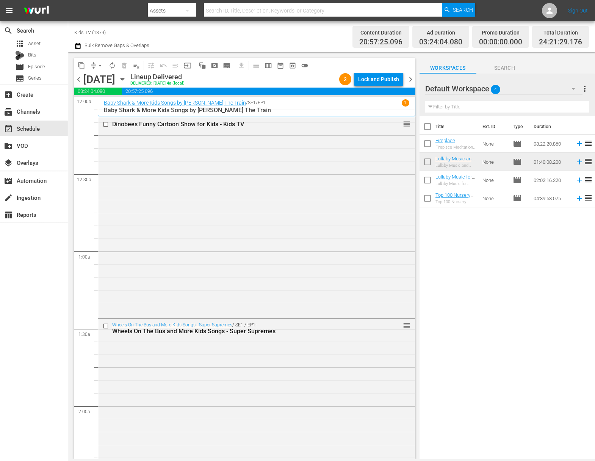
click at [127, 80] on icon "button" at bounding box center [122, 79] width 8 height 8
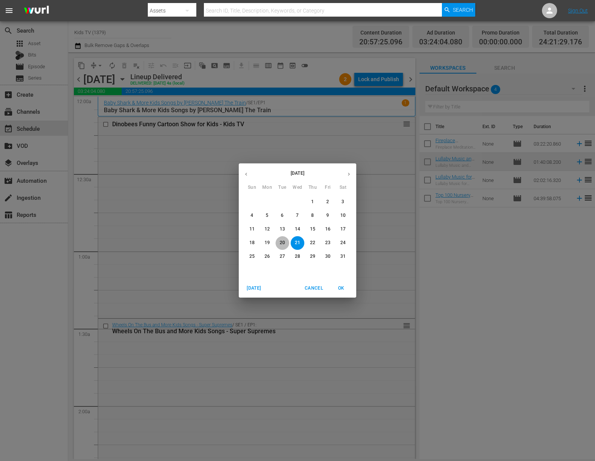
click at [279, 245] on span "20" at bounding box center [283, 243] width 14 height 6
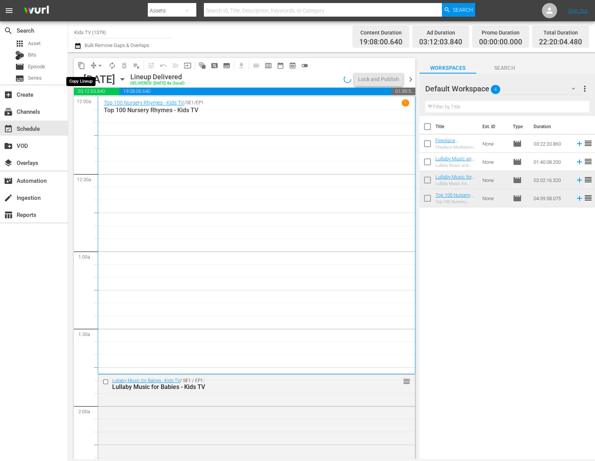
click at [82, 67] on span "content_copy" at bounding box center [82, 66] width 8 height 8
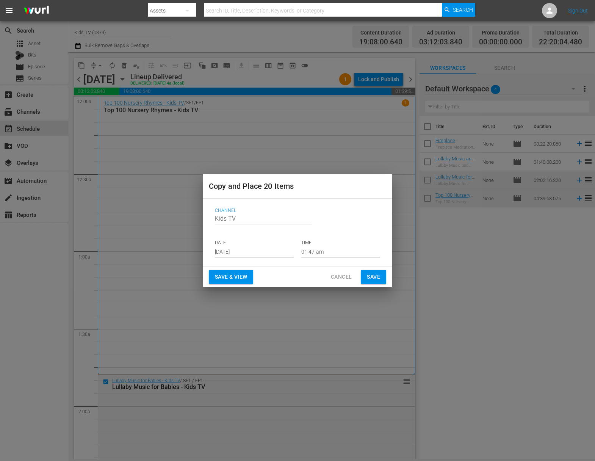
click at [257, 251] on input "[DATE]" at bounding box center [254, 251] width 79 height 11
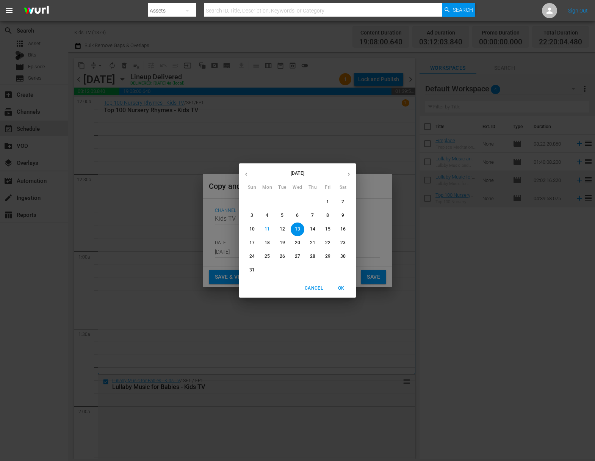
click at [254, 242] on p "17" at bounding box center [251, 243] width 5 height 6
type input "[DATE]"
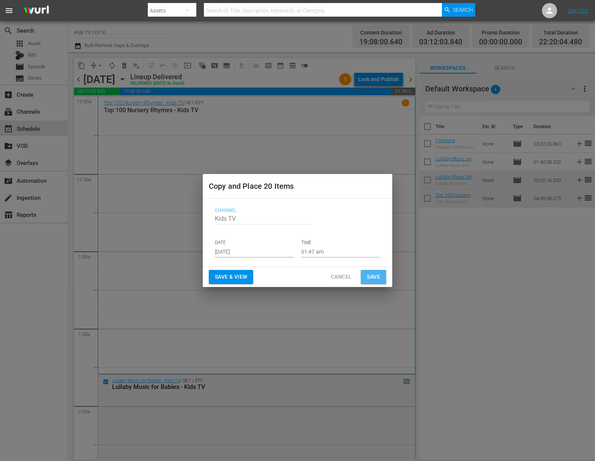
click at [372, 272] on span "Save" at bounding box center [373, 276] width 13 height 9
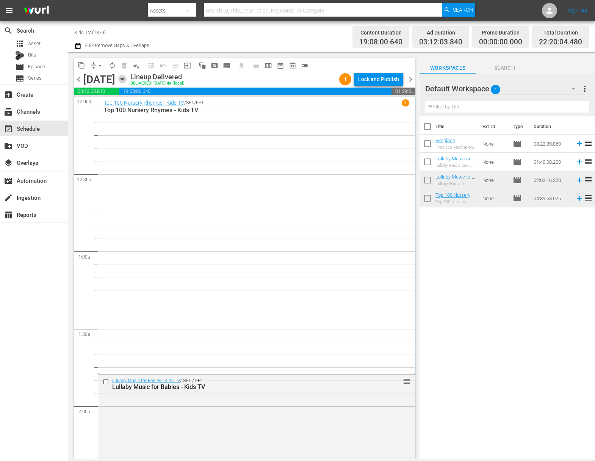
click at [127, 77] on icon "button" at bounding box center [122, 79] width 8 height 8
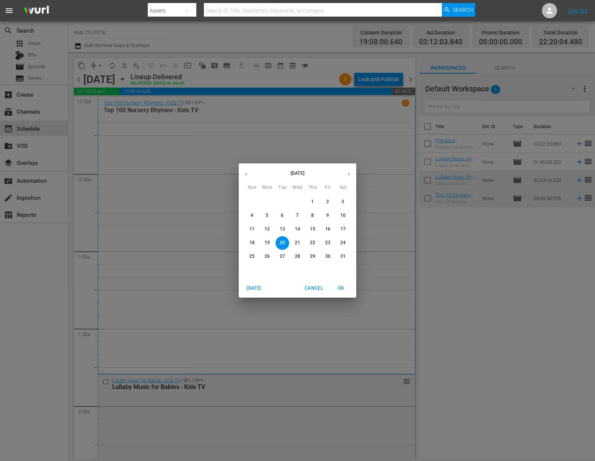
click at [316, 245] on span "22" at bounding box center [313, 243] width 14 height 6
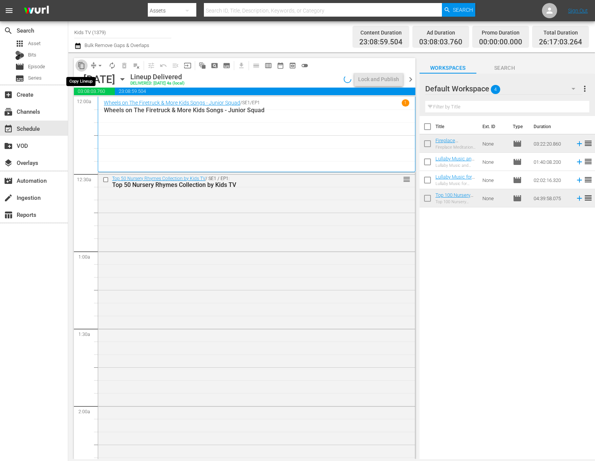
click at [83, 67] on span "content_copy" at bounding box center [82, 66] width 8 height 8
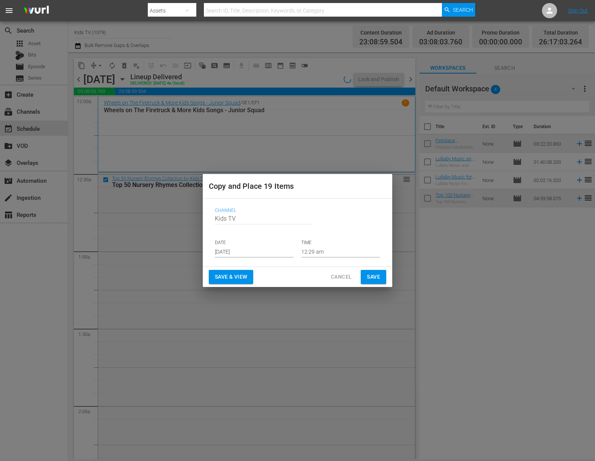
click at [282, 251] on input "[DATE]" at bounding box center [254, 251] width 79 height 11
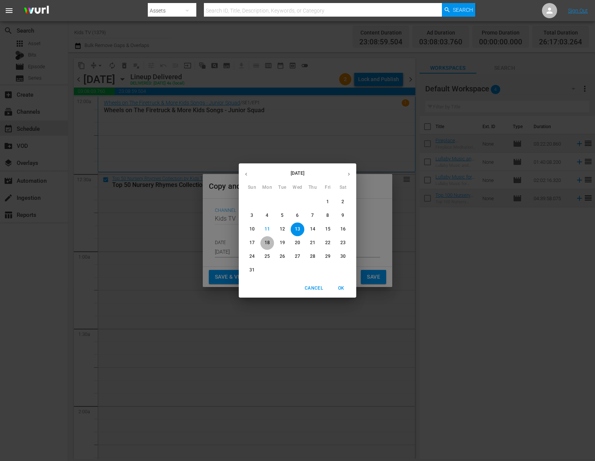
click at [270, 243] on span "18" at bounding box center [267, 243] width 14 height 6
type input "[DATE]"
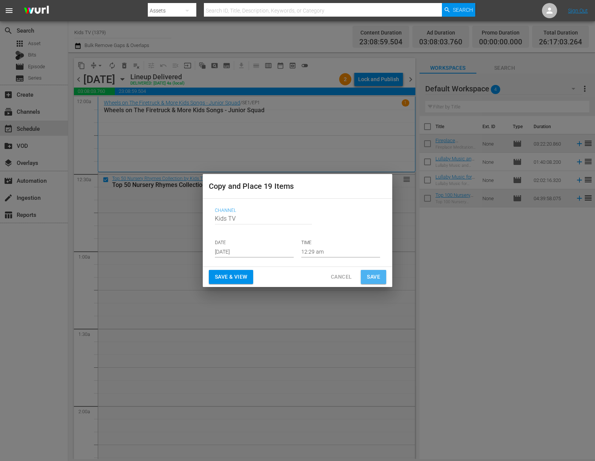
click at [375, 274] on span "Save" at bounding box center [373, 276] width 13 height 9
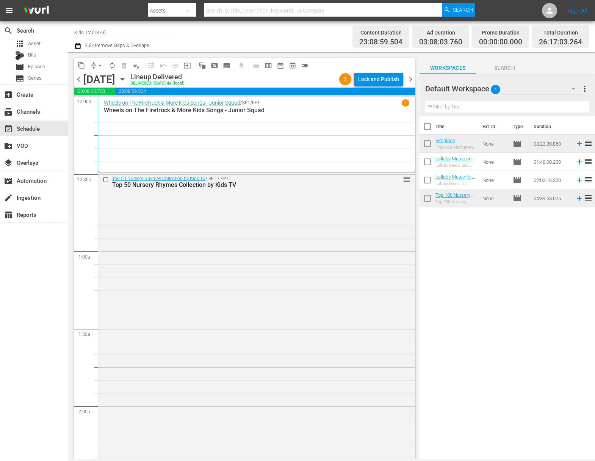
click at [127, 82] on icon "button" at bounding box center [122, 79] width 8 height 8
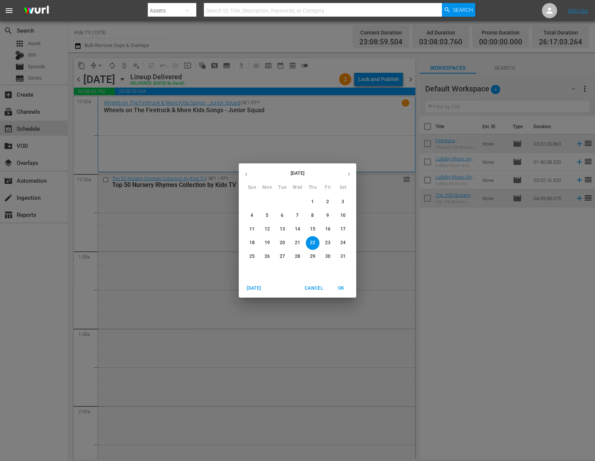
click at [350, 172] on icon "button" at bounding box center [349, 174] width 6 height 6
click at [263, 258] on span "25" at bounding box center [267, 256] width 14 height 6
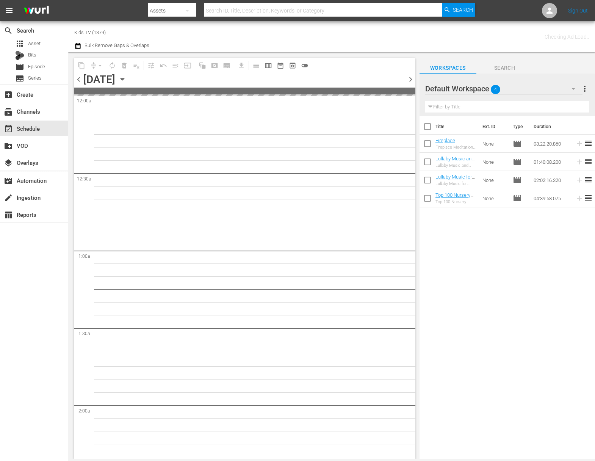
click at [127, 81] on icon "button" at bounding box center [122, 79] width 8 height 8
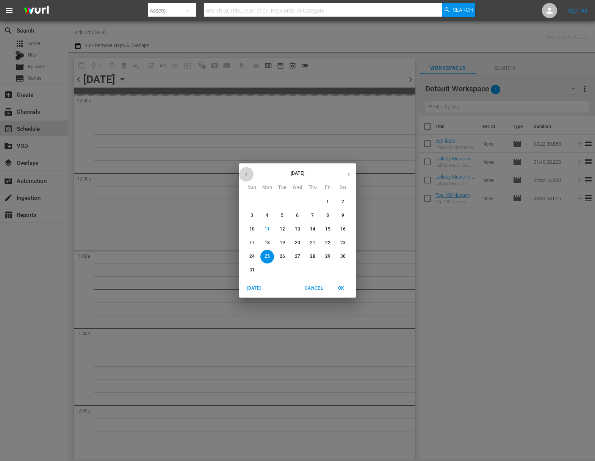
click at [243, 176] on icon "button" at bounding box center [246, 174] width 6 height 6
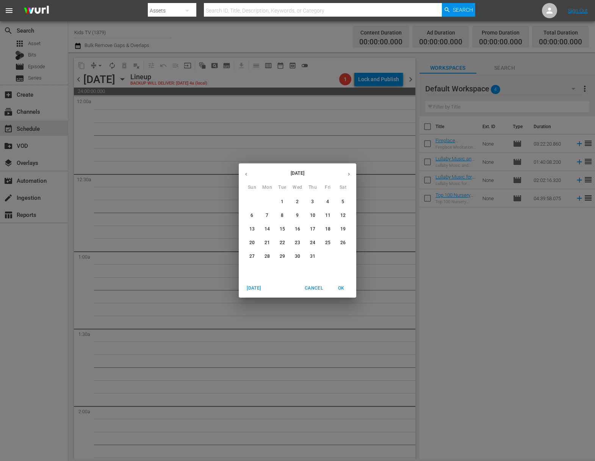
click at [246, 168] on button "button" at bounding box center [246, 174] width 15 height 15
click at [246, 254] on span "25" at bounding box center [252, 256] width 14 height 6
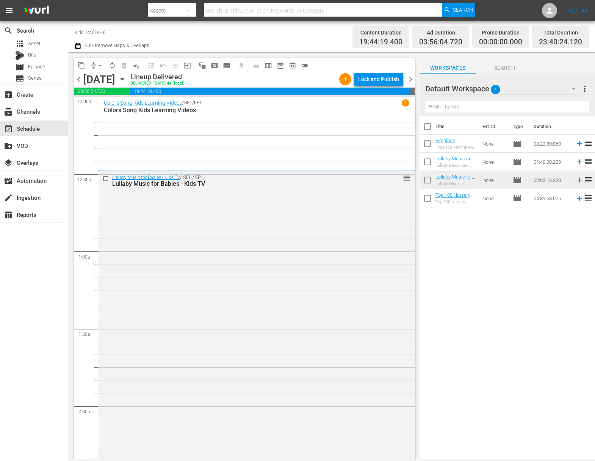
click at [82, 64] on span "content_copy" at bounding box center [82, 66] width 8 height 8
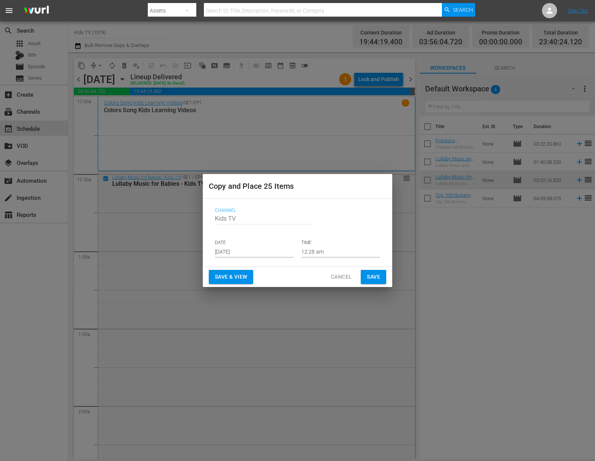
click at [253, 253] on input "[DATE]" at bounding box center [254, 251] width 79 height 11
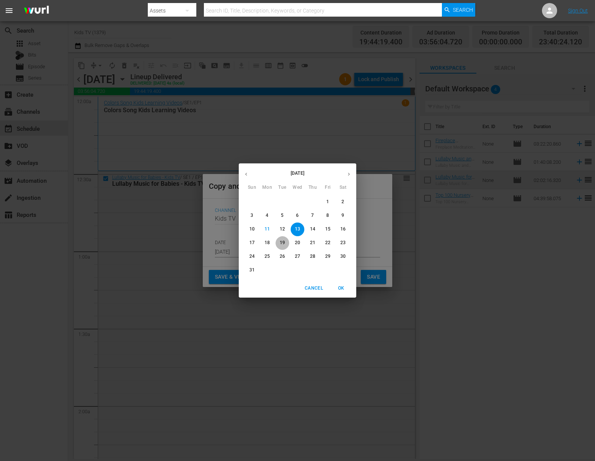
click at [285, 245] on p "19" at bounding box center [282, 243] width 5 height 6
type input "[DATE]"
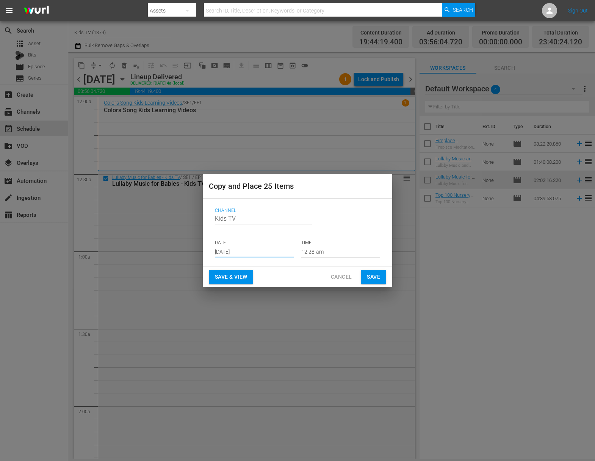
click at [377, 278] on span "Save" at bounding box center [373, 276] width 13 height 9
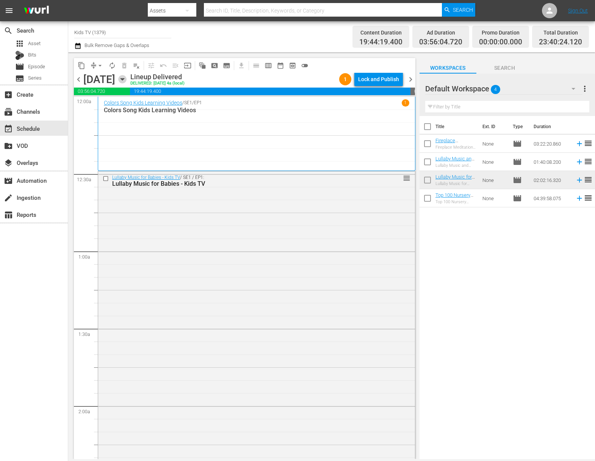
click at [127, 81] on icon "button" at bounding box center [122, 79] width 8 height 8
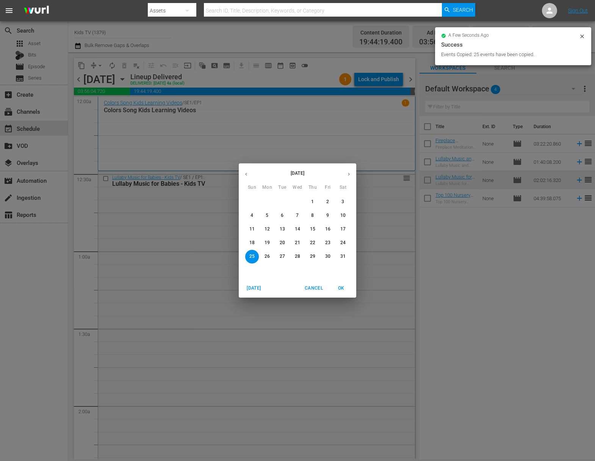
click at [269, 258] on p "26" at bounding box center [267, 256] width 5 height 6
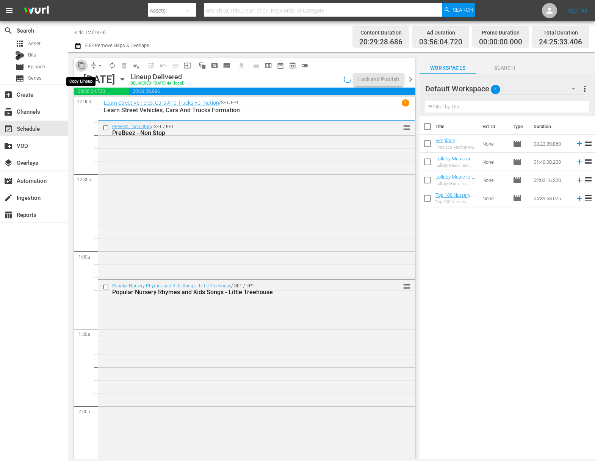
click at [83, 65] on span "content_copy" at bounding box center [82, 66] width 8 height 8
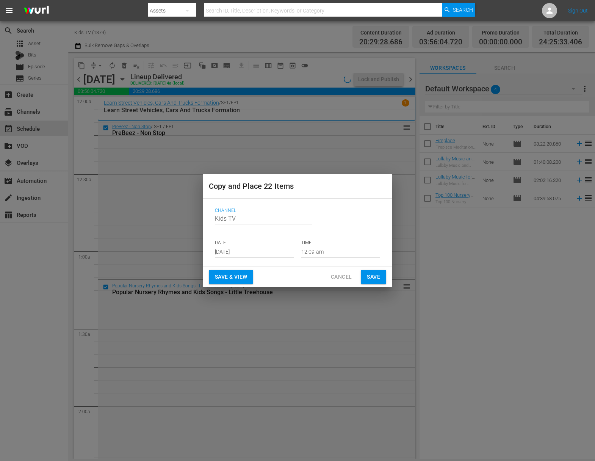
click at [254, 251] on input "[DATE]" at bounding box center [254, 251] width 79 height 11
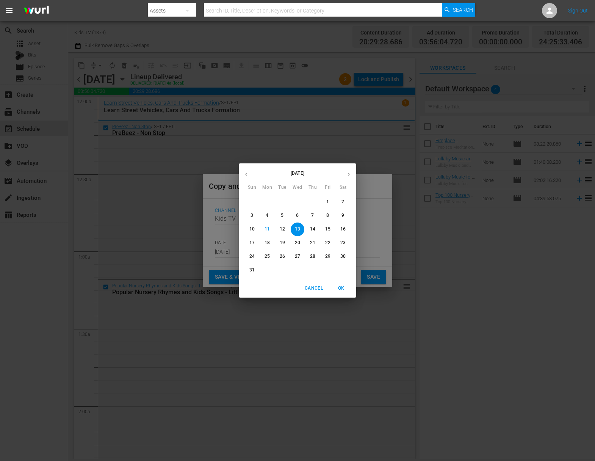
click at [302, 244] on span "20" at bounding box center [298, 243] width 14 height 6
type input "[DATE]"
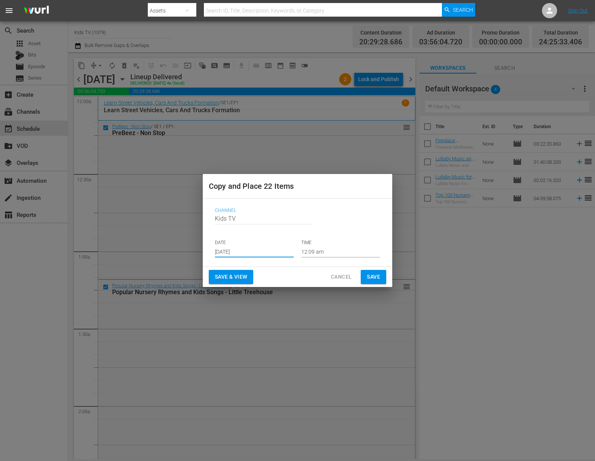
click at [377, 279] on span "Save" at bounding box center [373, 276] width 13 height 9
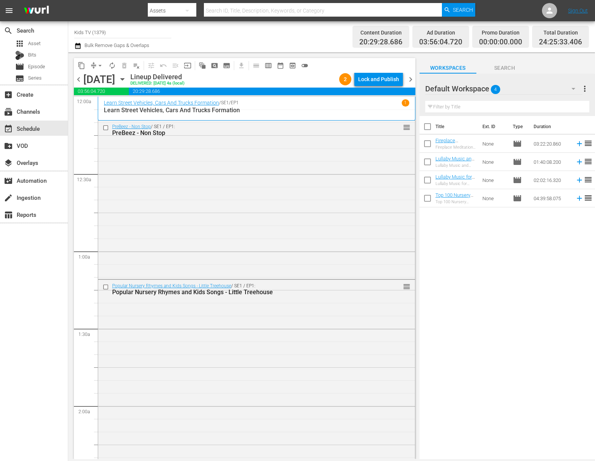
click at [124, 79] on icon "button" at bounding box center [122, 79] width 3 height 2
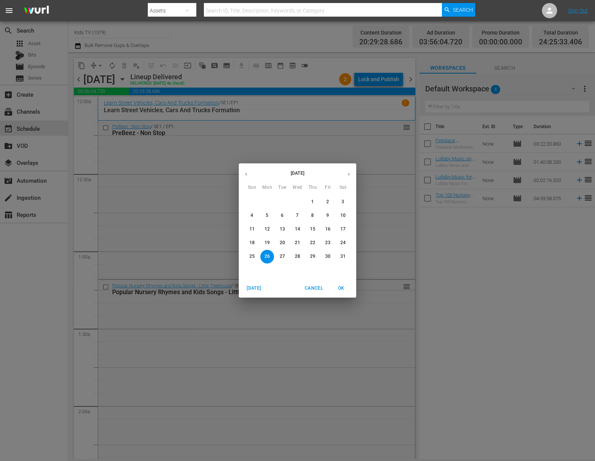
click at [347, 174] on icon "button" at bounding box center [349, 174] width 6 height 6
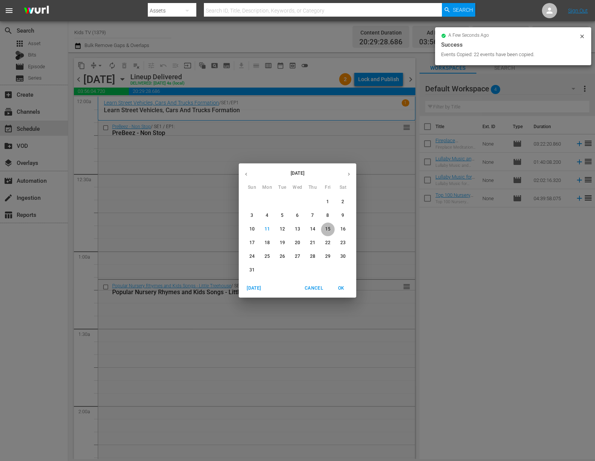
click at [329, 231] on p "15" at bounding box center [327, 229] width 5 height 6
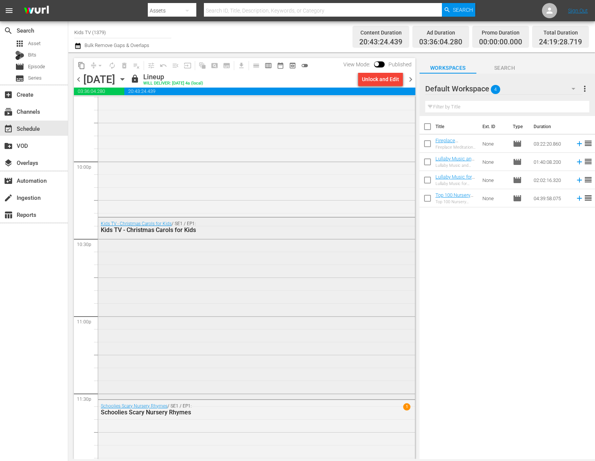
scroll to position [3464, 0]
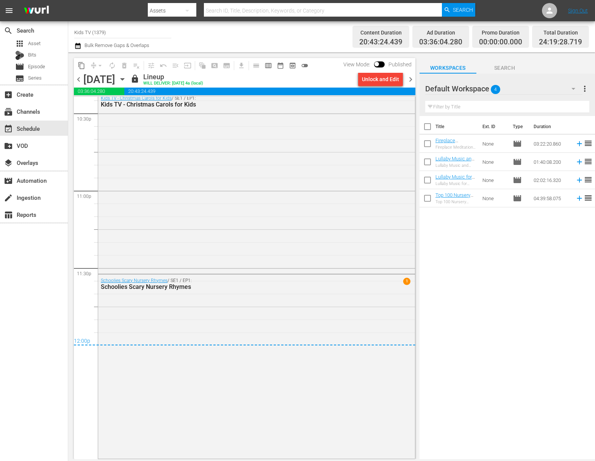
click at [127, 78] on icon "button" at bounding box center [122, 79] width 8 height 8
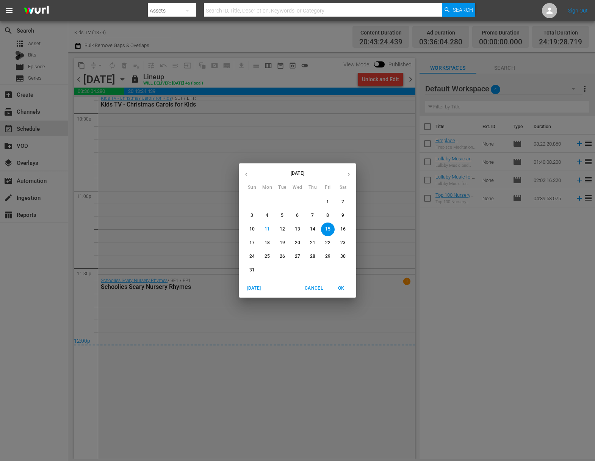
click at [339, 232] on span "16" at bounding box center [343, 229] width 14 height 6
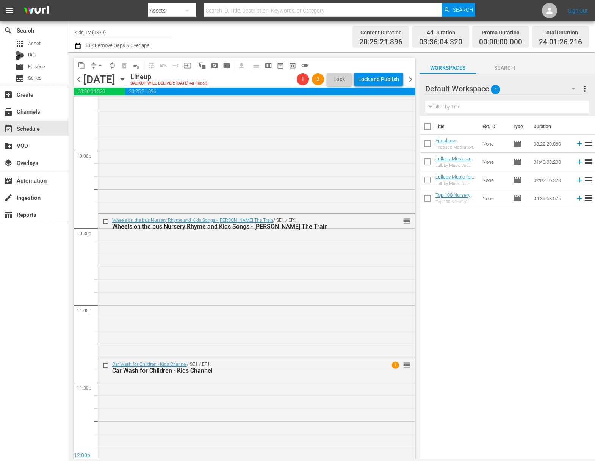
scroll to position [3436, 0]
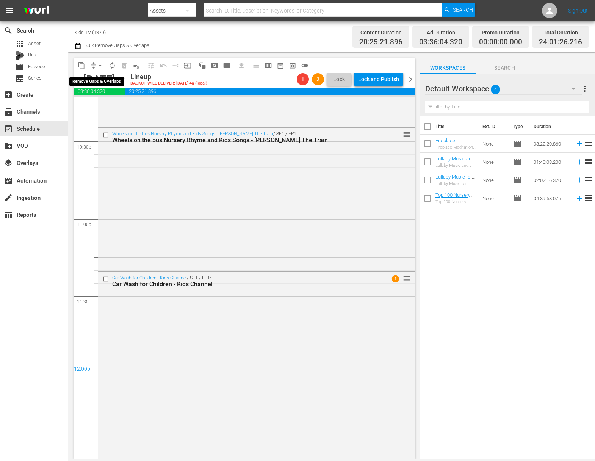
click at [97, 64] on span "arrow_drop_down" at bounding box center [100, 66] width 8 height 8
click at [122, 107] on li "Align to End of Previous Day" at bounding box center [101, 106] width 80 height 13
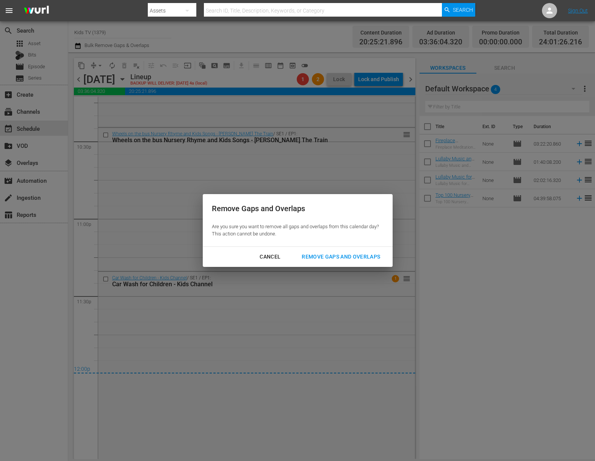
click at [350, 255] on div "Remove Gaps and Overlaps" at bounding box center [341, 256] width 91 height 9
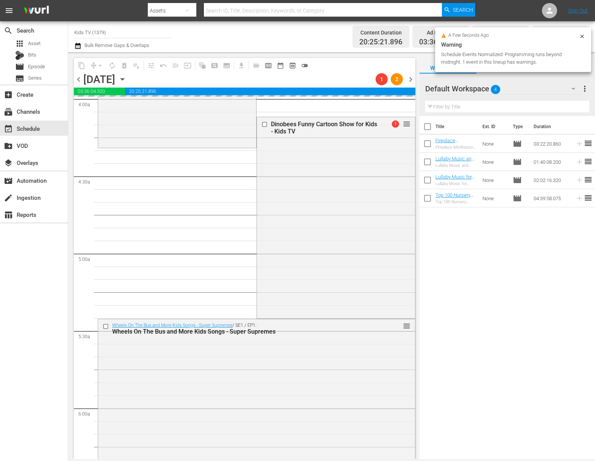
scroll to position [0, 0]
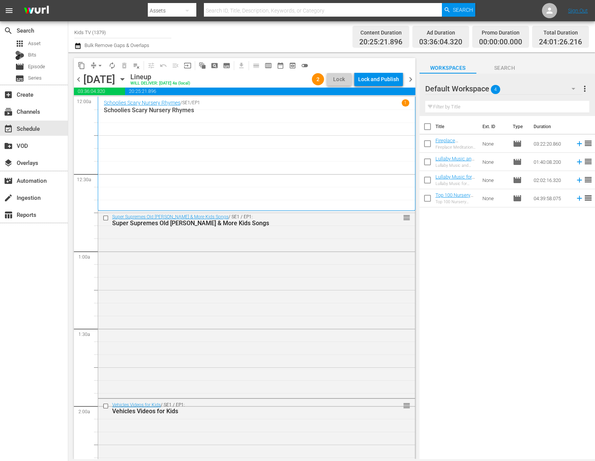
click at [382, 79] on div "Lock and Publish" at bounding box center [378, 79] width 41 height 14
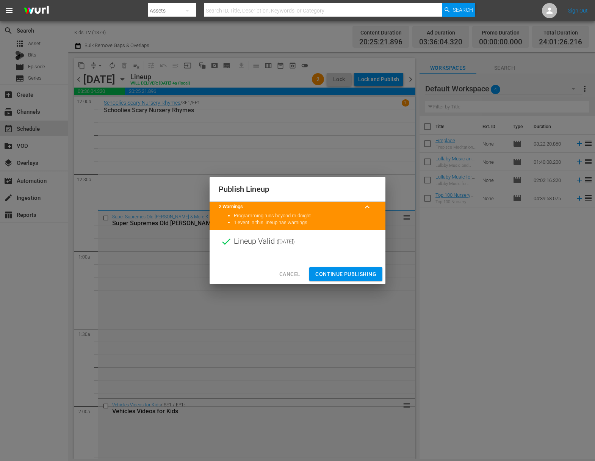
click at [350, 269] on button "Continue Publishing" at bounding box center [345, 274] width 73 height 14
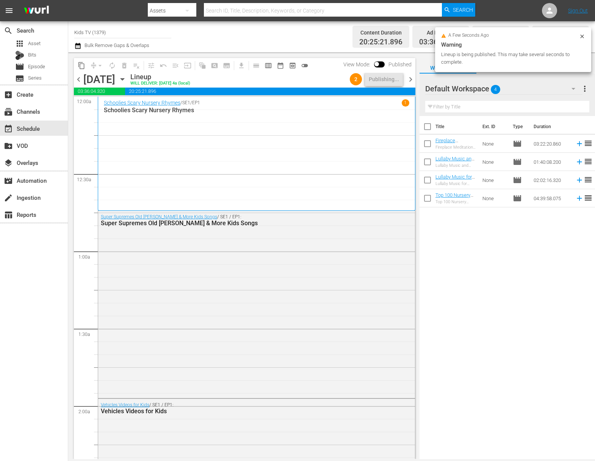
click at [127, 76] on icon "button" at bounding box center [122, 79] width 8 height 8
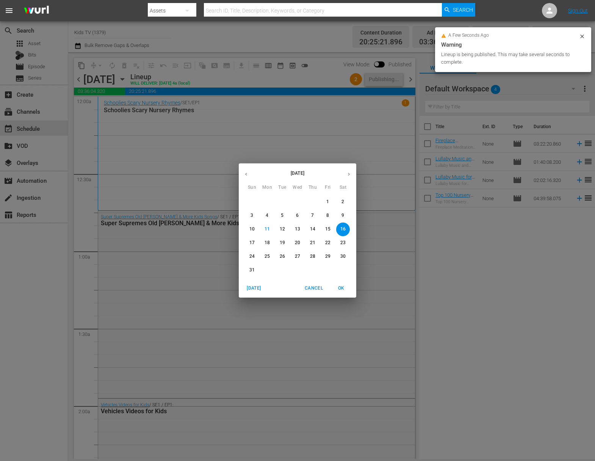
click at [251, 241] on p "17" at bounding box center [251, 243] width 5 height 6
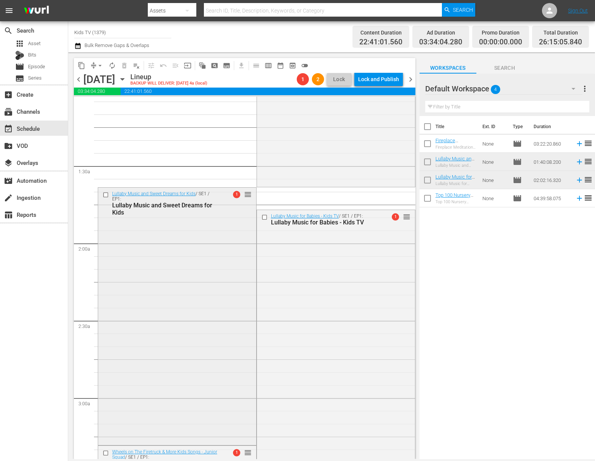
scroll to position [127, 0]
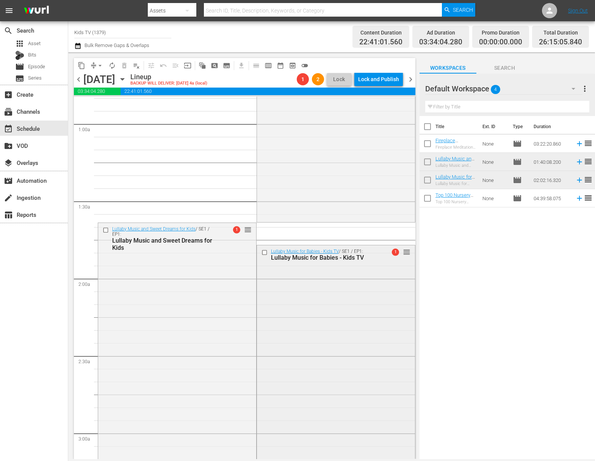
click at [295, 302] on div "Lullaby Music for Babies - Kids TV / SE1 / EP1: Lullaby Music for Babies - Kids…" at bounding box center [336, 401] width 158 height 313
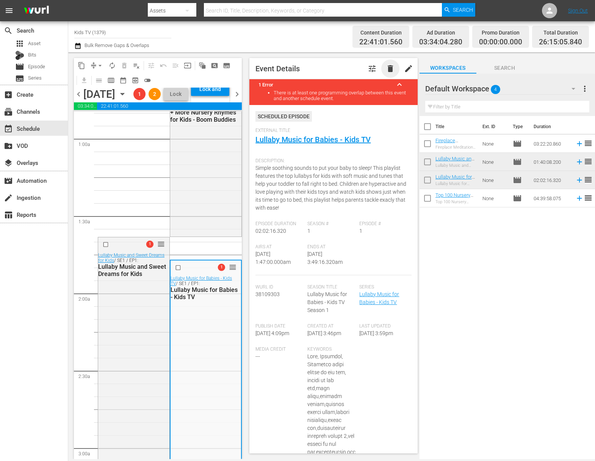
click at [386, 73] on span "delete" at bounding box center [390, 68] width 9 height 9
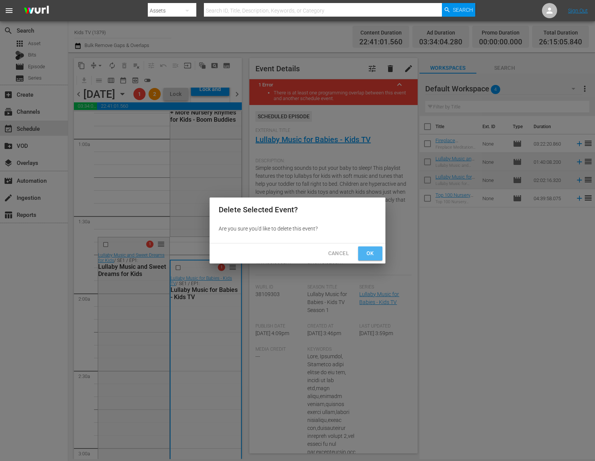
click at [373, 253] on span "Ok" at bounding box center [370, 253] width 12 height 9
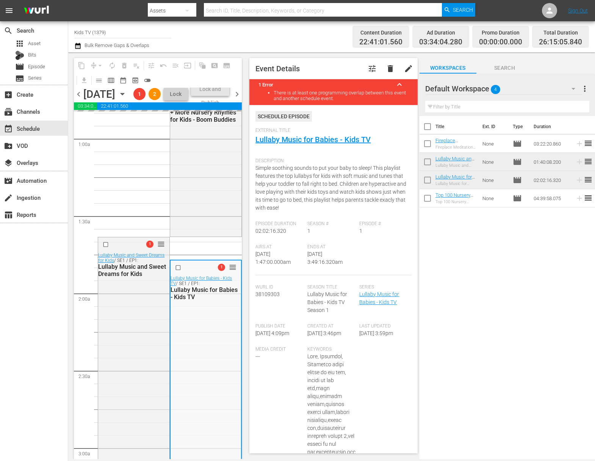
scroll to position [0, 0]
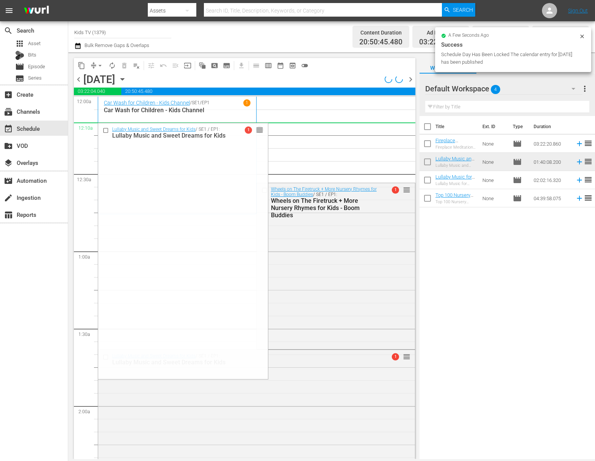
drag, startPoint x: 243, startPoint y: 356, endPoint x: 236, endPoint y: 135, distance: 221.5
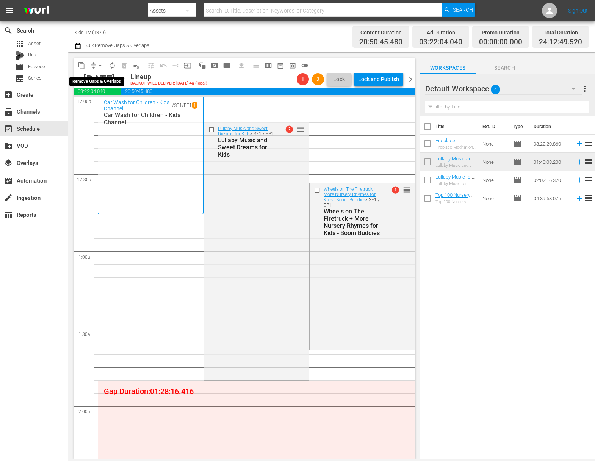
click at [98, 66] on span "arrow_drop_down" at bounding box center [100, 66] width 8 height 8
click at [109, 110] on li "Align to End of Previous Day" at bounding box center [101, 106] width 80 height 13
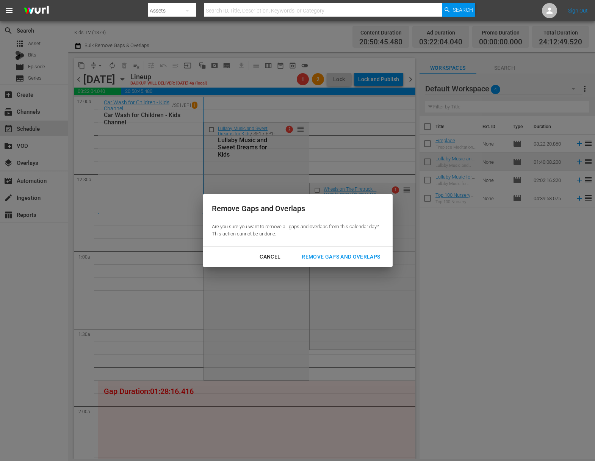
click at [338, 258] on div "Remove Gaps and Overlaps" at bounding box center [341, 256] width 91 height 9
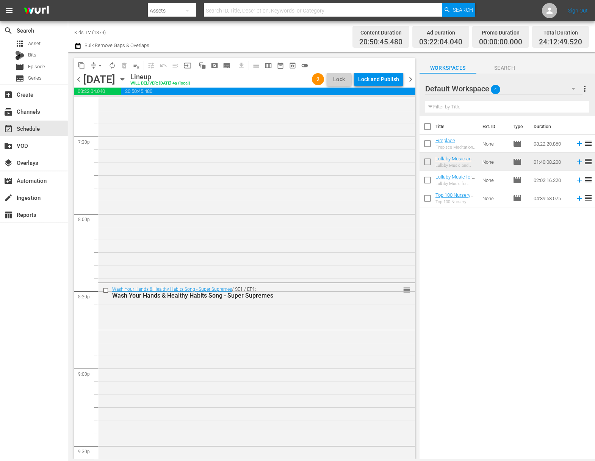
scroll to position [3501, 0]
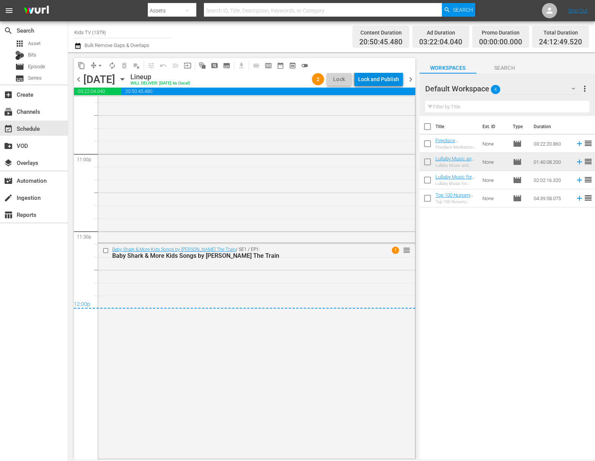
click at [380, 75] on div "Lock and Publish" at bounding box center [378, 79] width 41 height 14
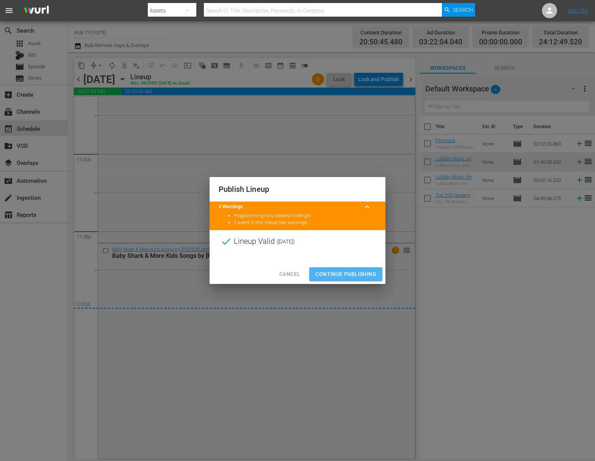
click at [348, 273] on span "Continue Publishing" at bounding box center [345, 274] width 61 height 9
